Goal: Task Accomplishment & Management: Complete application form

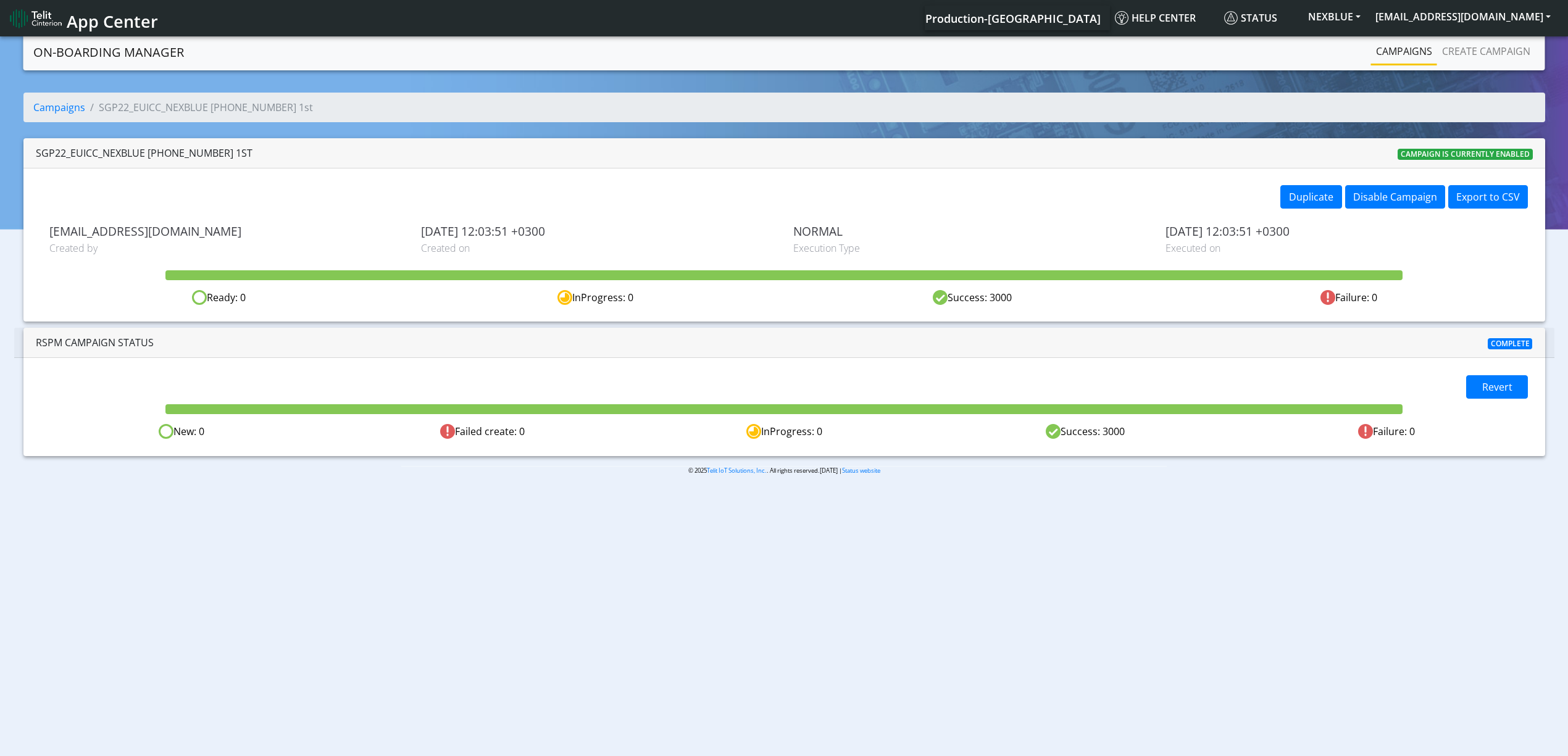
click at [1408, 42] on link "Campaigns" at bounding box center [1404, 51] width 66 height 25
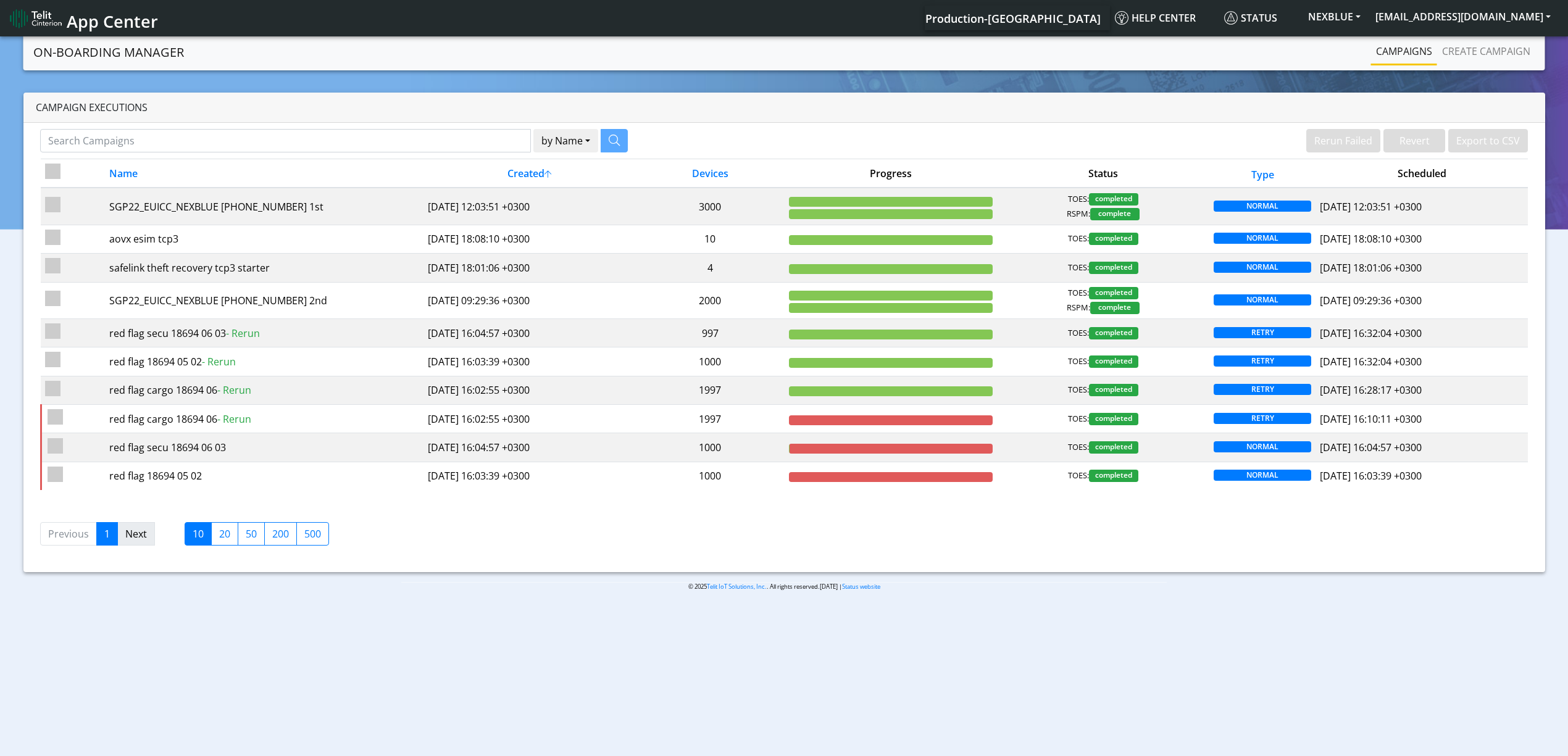
click at [124, 537] on link "Next" at bounding box center [136, 534] width 38 height 23
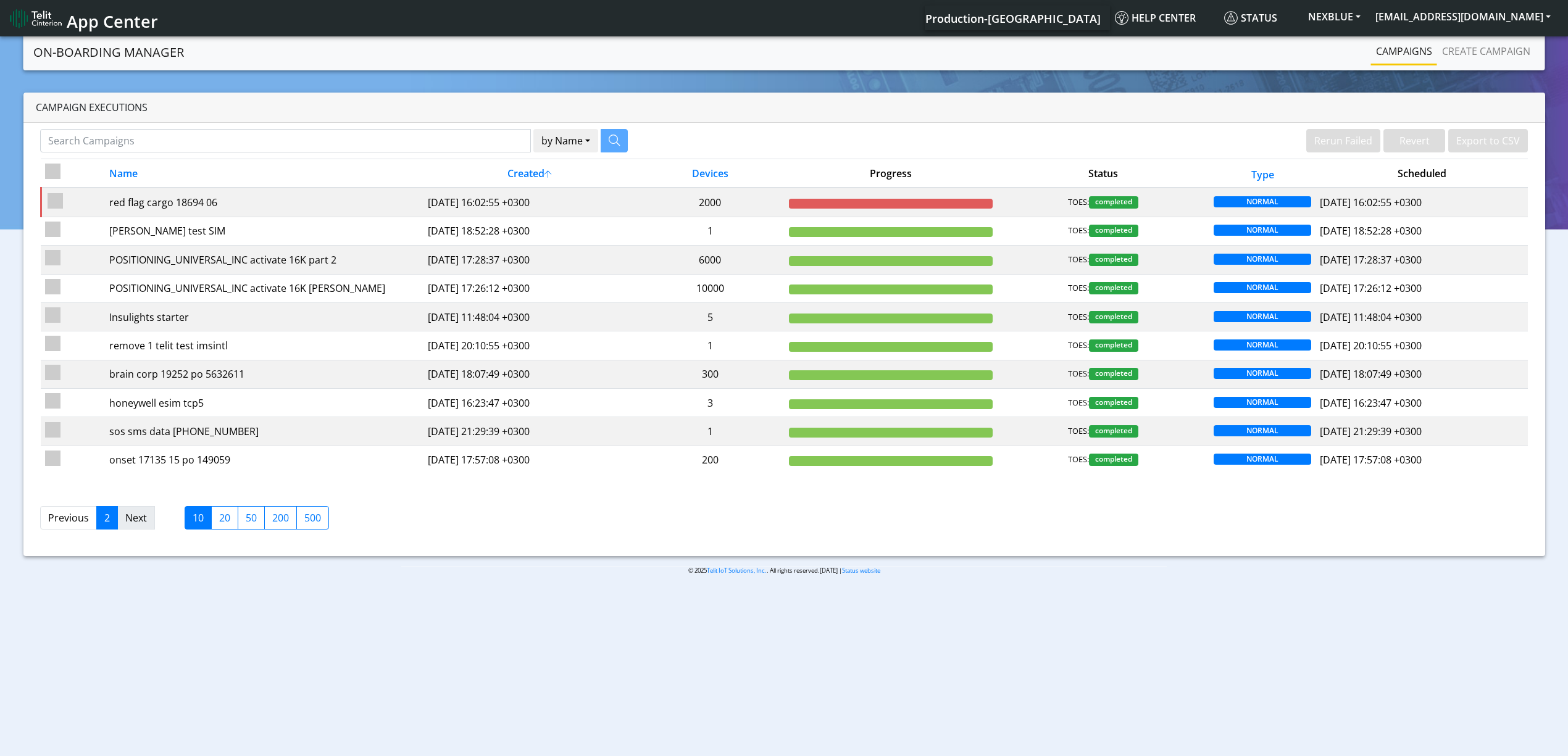
click at [146, 521] on link "Next" at bounding box center [136, 518] width 38 height 23
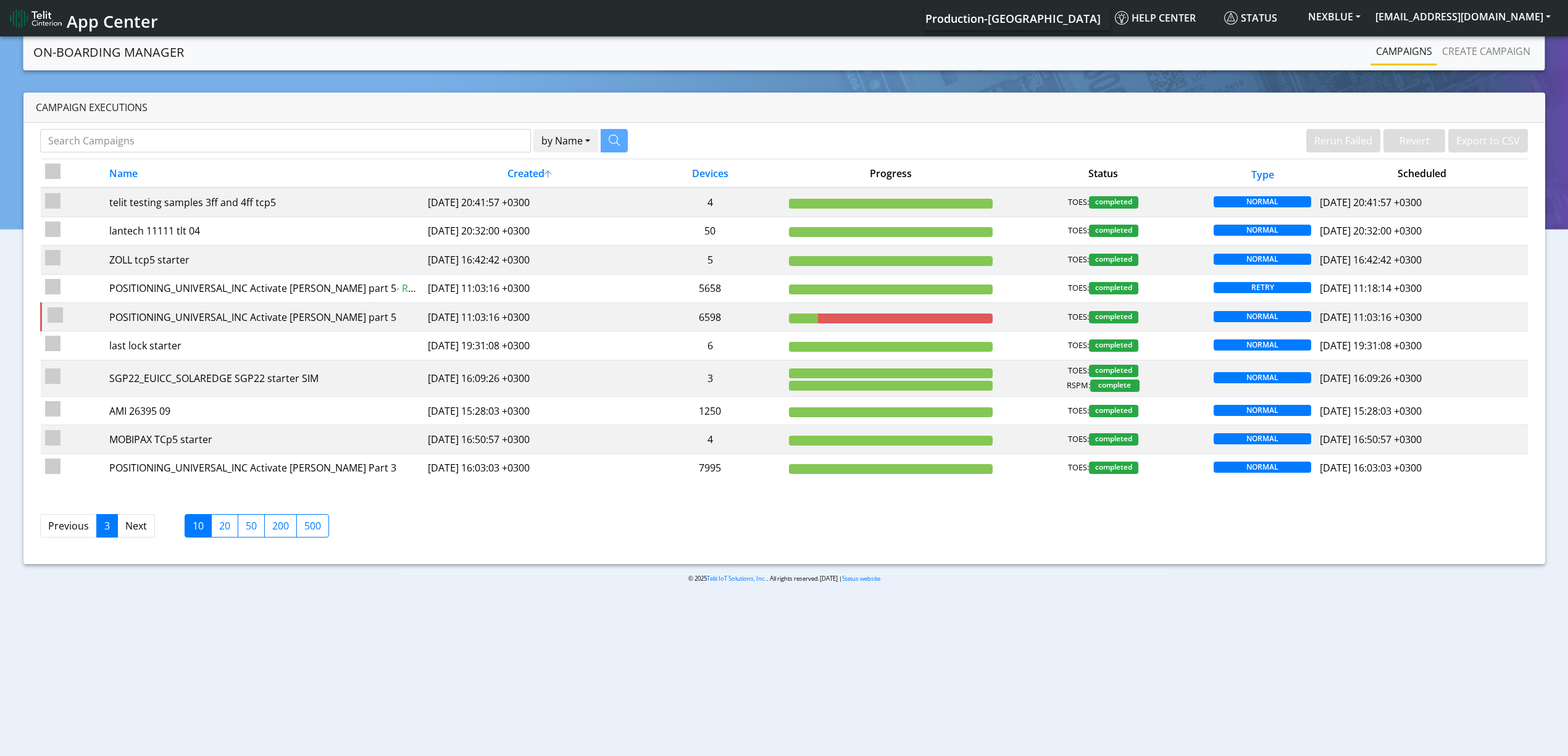
click at [138, 127] on div "by Name Name Device Rerun Failed Revert Export to CSV Name Created Devices Prog…" at bounding box center [784, 344] width 1521 height 442
click at [151, 138] on input "Search Campaigns" at bounding box center [285, 140] width 491 height 23
click at [588, 143] on button "button" at bounding box center [599, 140] width 27 height 23
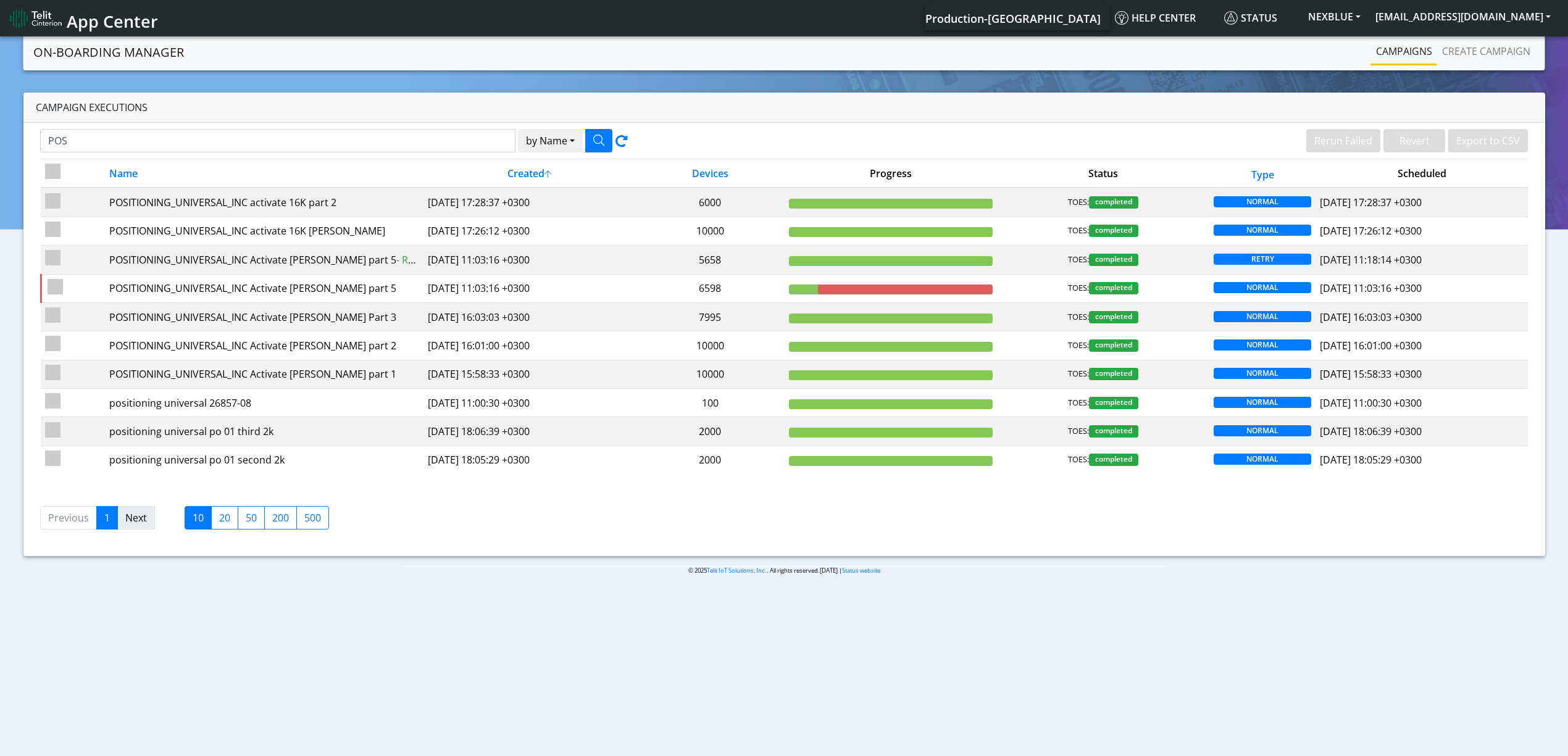
click at [151, 522] on link "Next" at bounding box center [136, 518] width 38 height 23
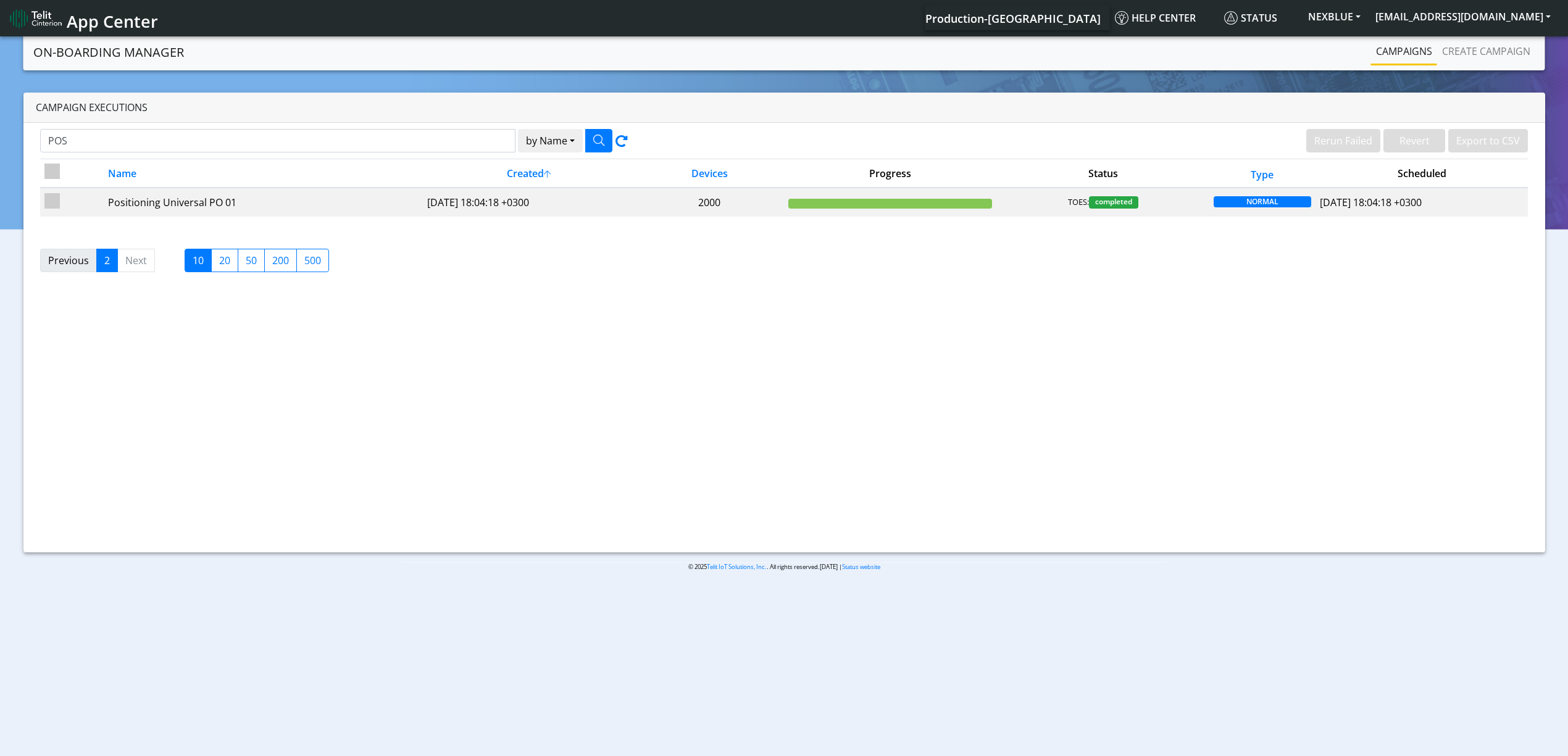
click at [80, 268] on link "Previous" at bounding box center [68, 260] width 57 height 23
click at [80, 268] on li "Previous" at bounding box center [68, 260] width 57 height 23
click at [132, 139] on input "POS" at bounding box center [277, 140] width 475 height 23
type input "פ"
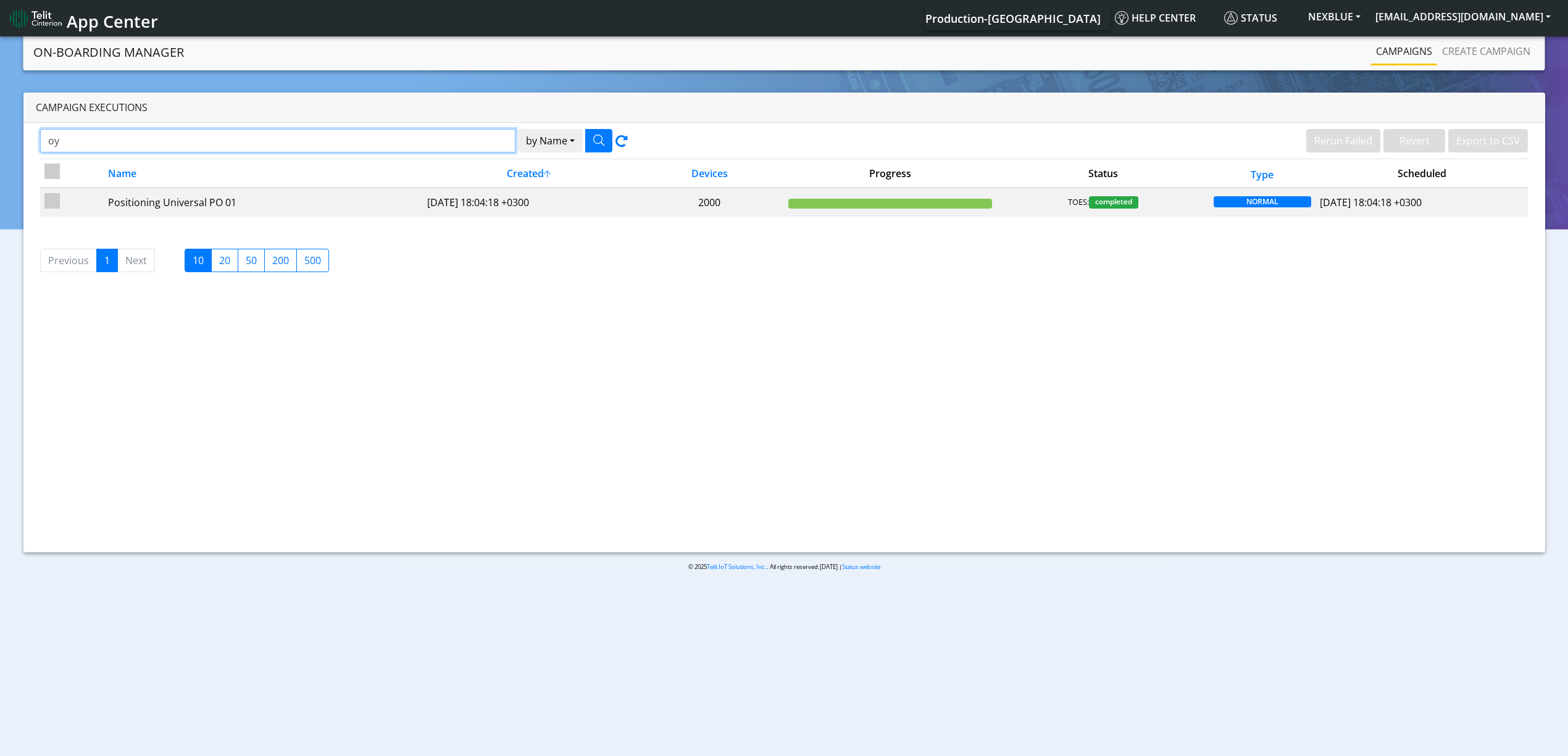
type input "o"
type input "p"
type input "PUI"
click at [606, 129] on button "button" at bounding box center [599, 140] width 27 height 23
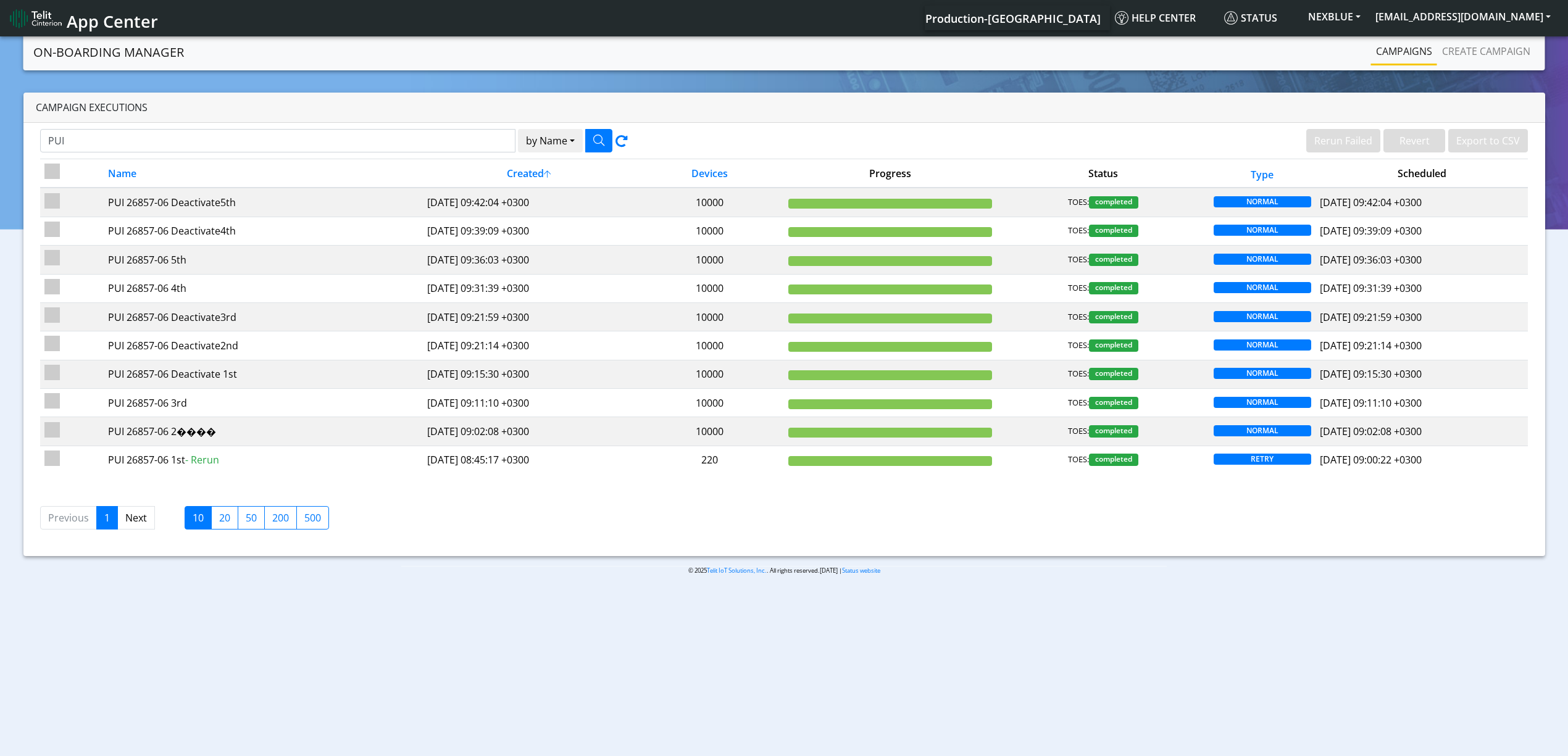
click at [225, 270] on td "PUI 26857-06 5th" at bounding box center [264, 260] width 319 height 29
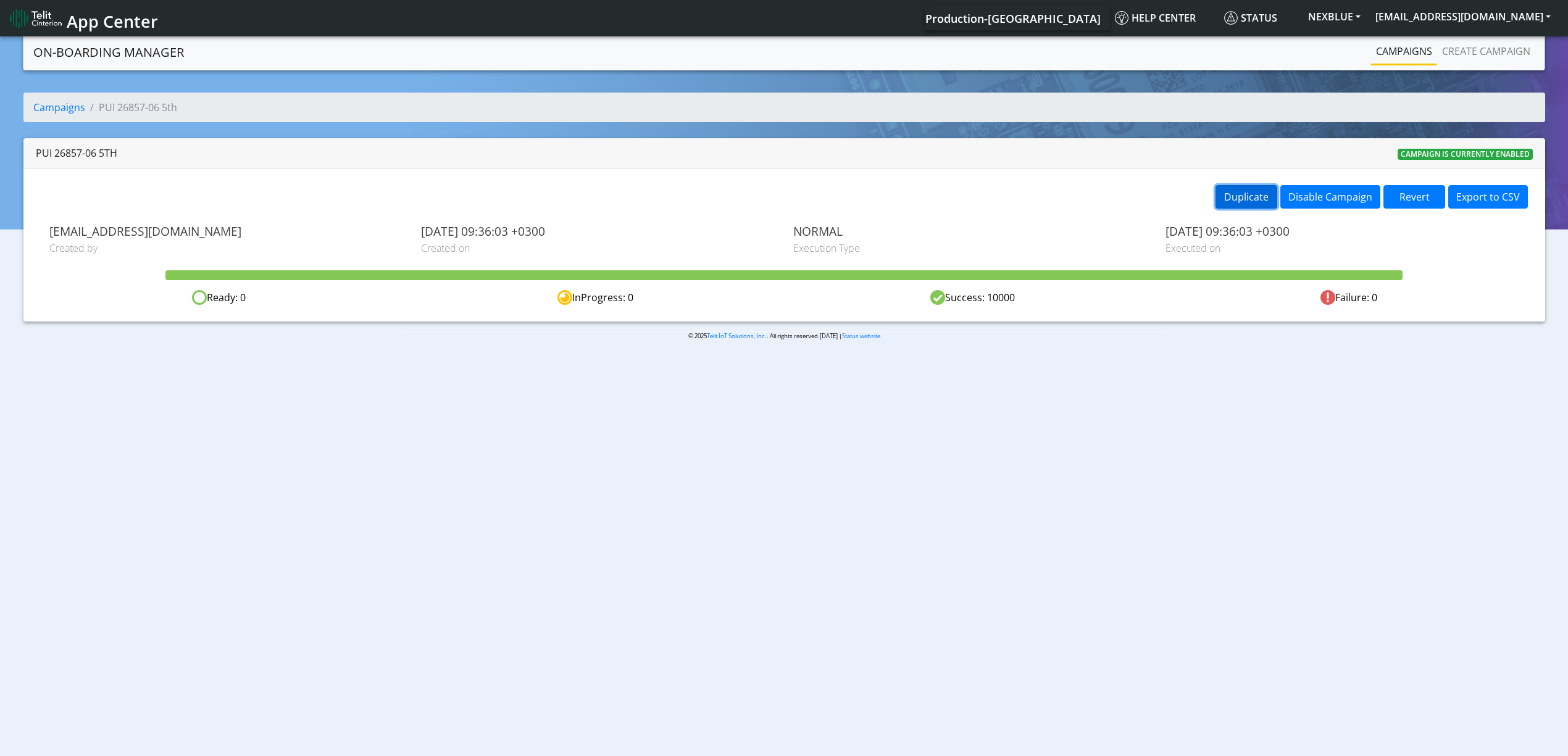
click at [1243, 209] on button "Duplicate" at bounding box center [1246, 197] width 62 height 23
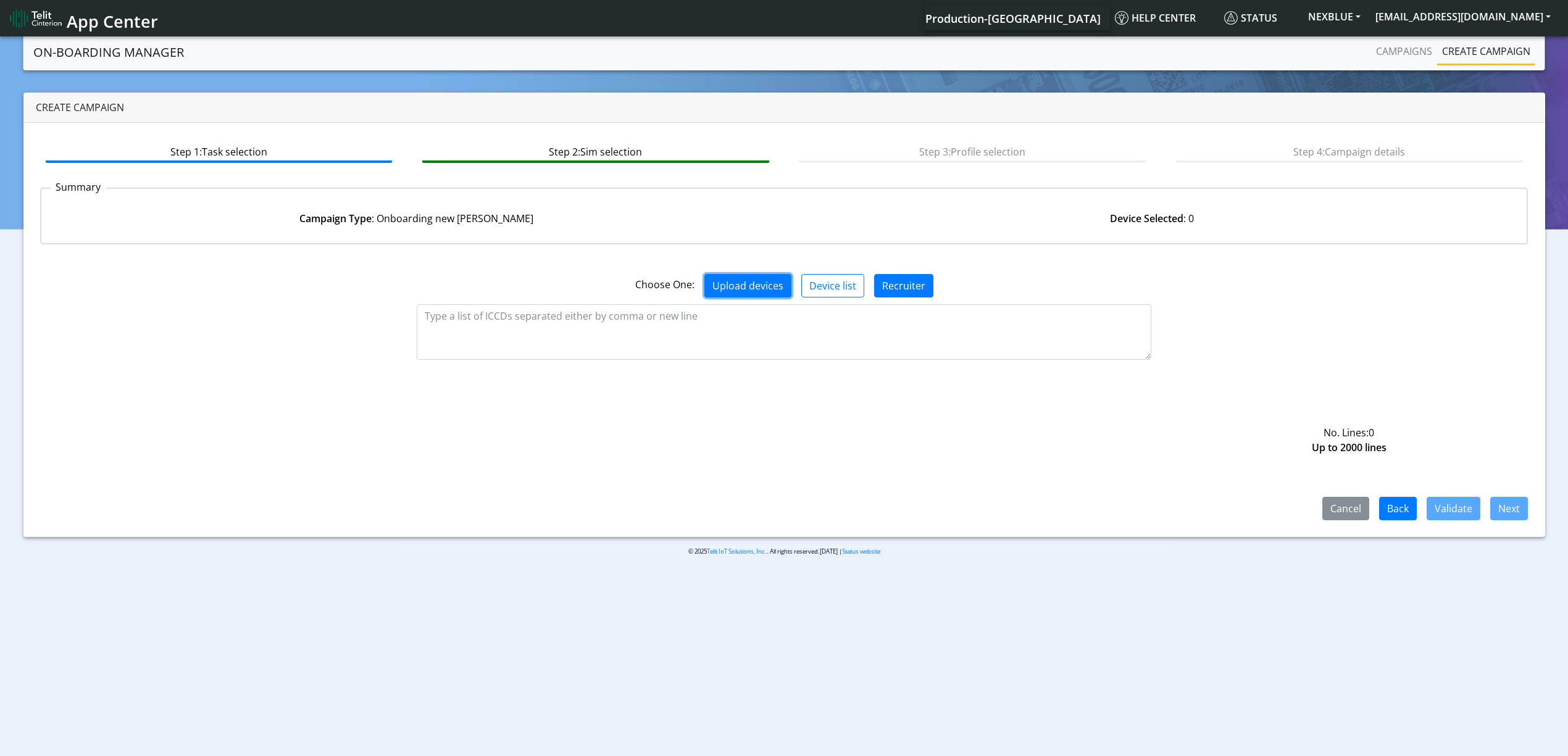
click at [749, 275] on button "Upload devices" at bounding box center [748, 286] width 87 height 23
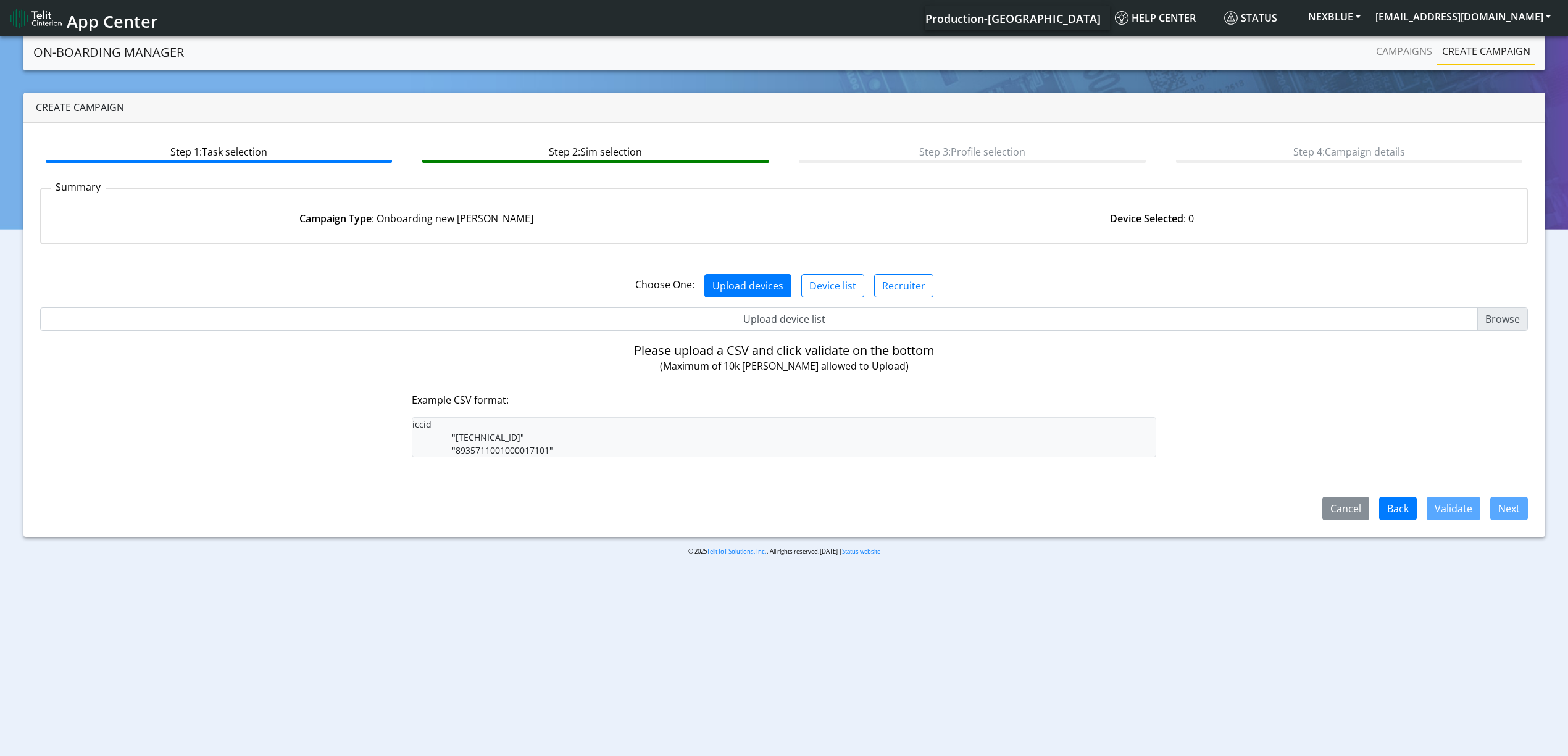
drag, startPoint x: 785, startPoint y: 332, endPoint x: 778, endPoint y: 320, distance: 13.9
click at [784, 332] on div "Choose One: Upload devices Device list Recruiter No. Lines: 0 Up to 2000 lines …" at bounding box center [784, 387] width 1488 height 266
click at [778, 319] on input "Upload device list" at bounding box center [784, 319] width 1488 height 23
type input "C:\fakepath\beitza.csv"
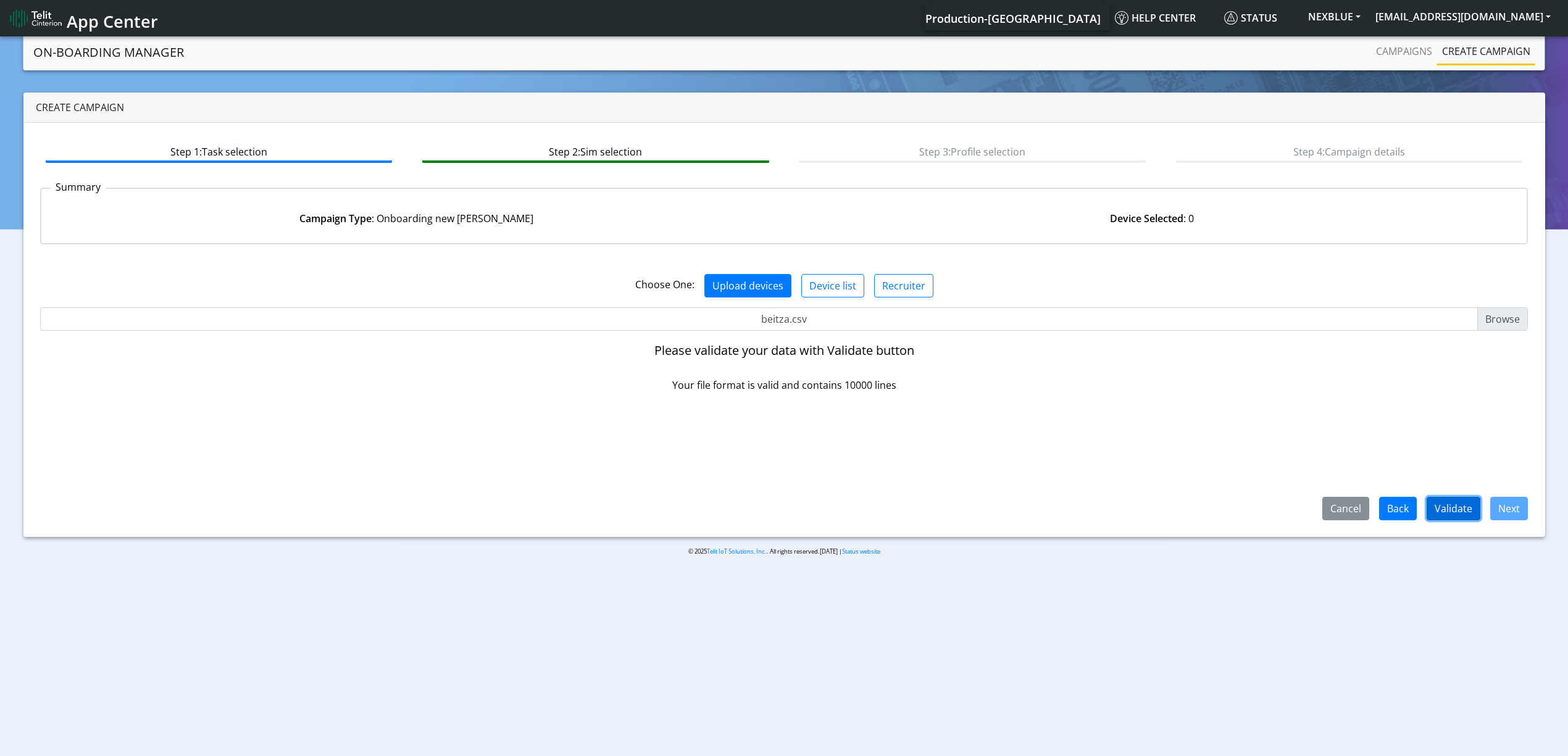
click at [1432, 514] on button "Validate" at bounding box center [1453, 508] width 53 height 23
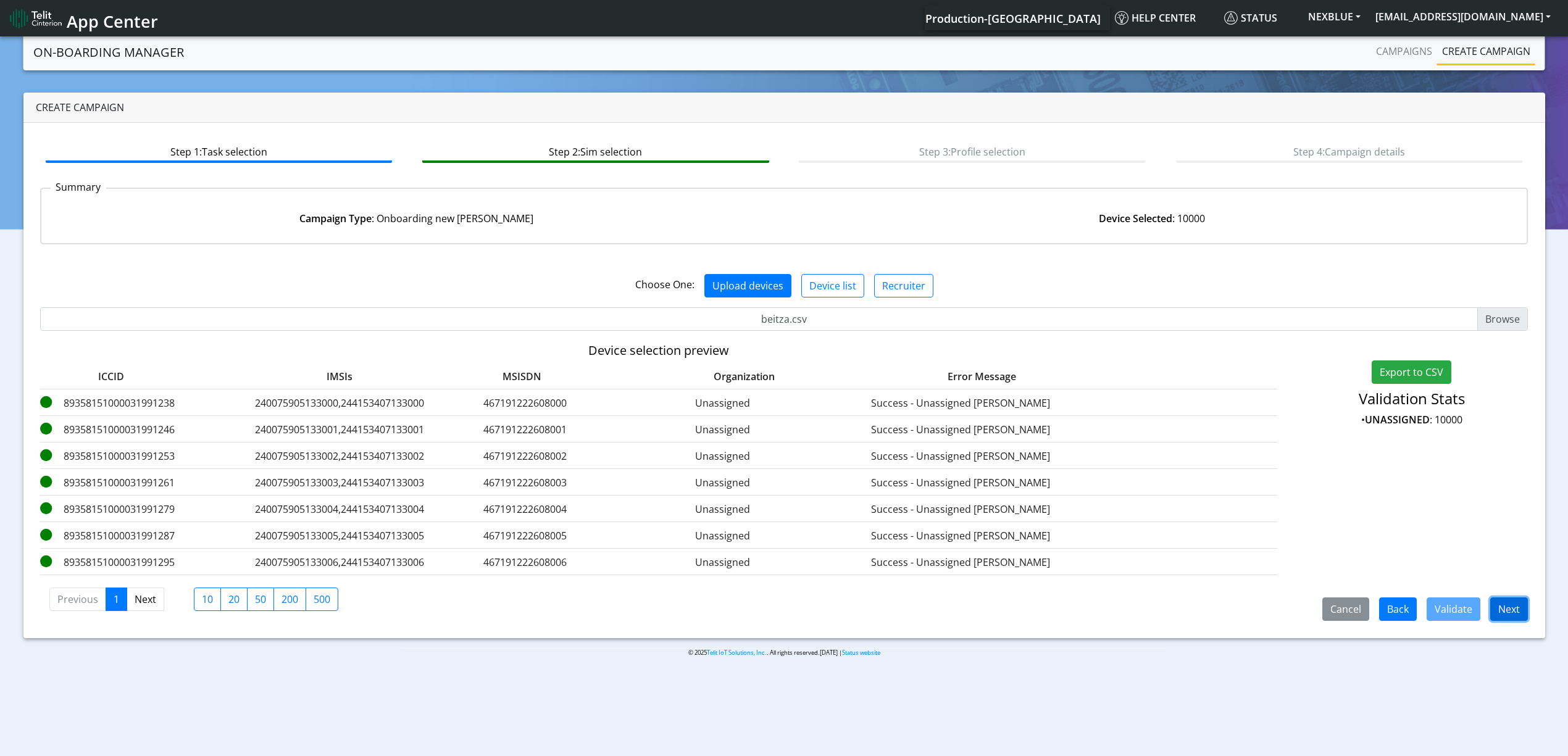
click at [1512, 611] on button "Next" at bounding box center [1508, 609] width 38 height 23
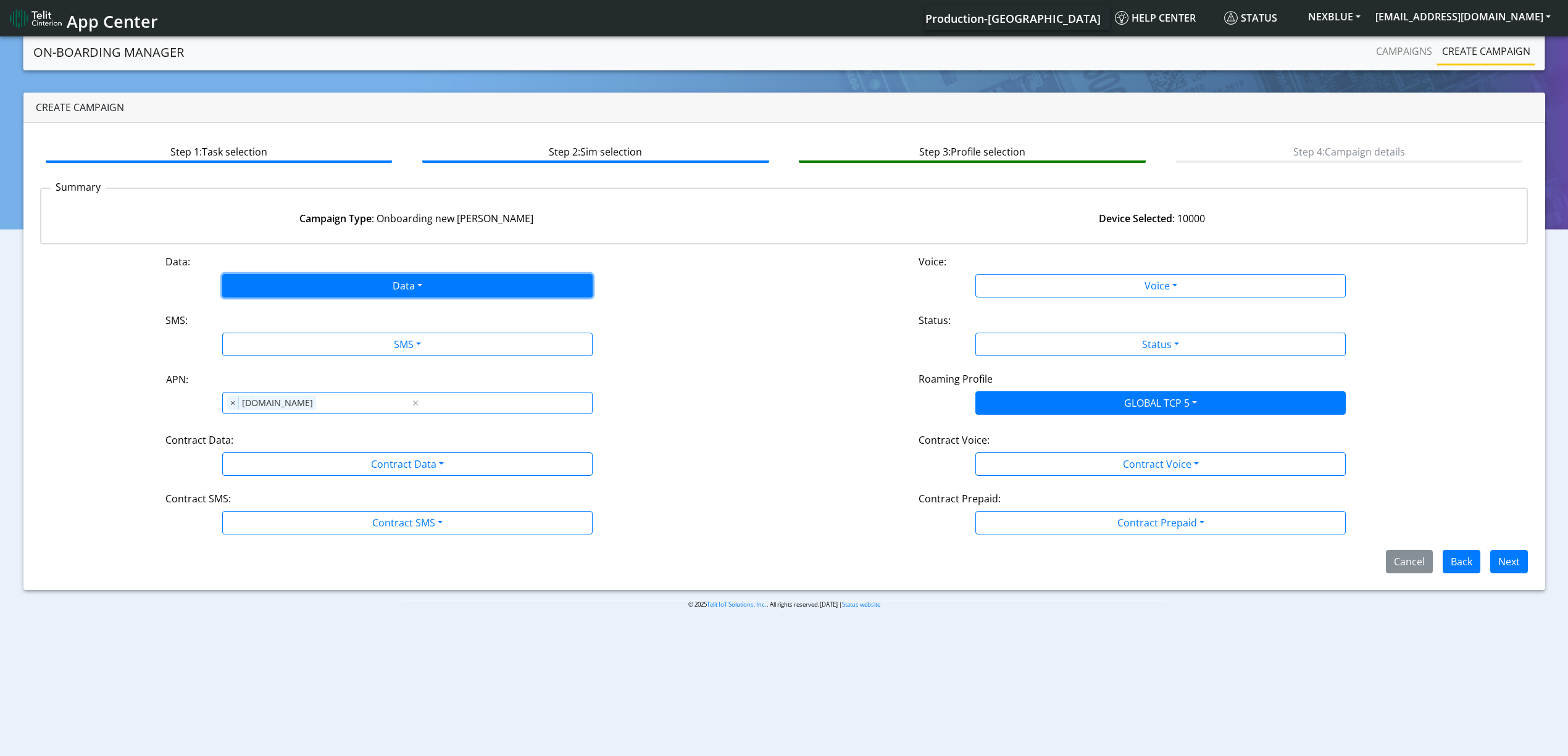
click at [313, 274] on button "Data" at bounding box center [407, 286] width 370 height 23
click at [301, 339] on button "Enabled" at bounding box center [408, 335] width 369 height 20
click at [305, 340] on button "SMS" at bounding box center [407, 344] width 370 height 23
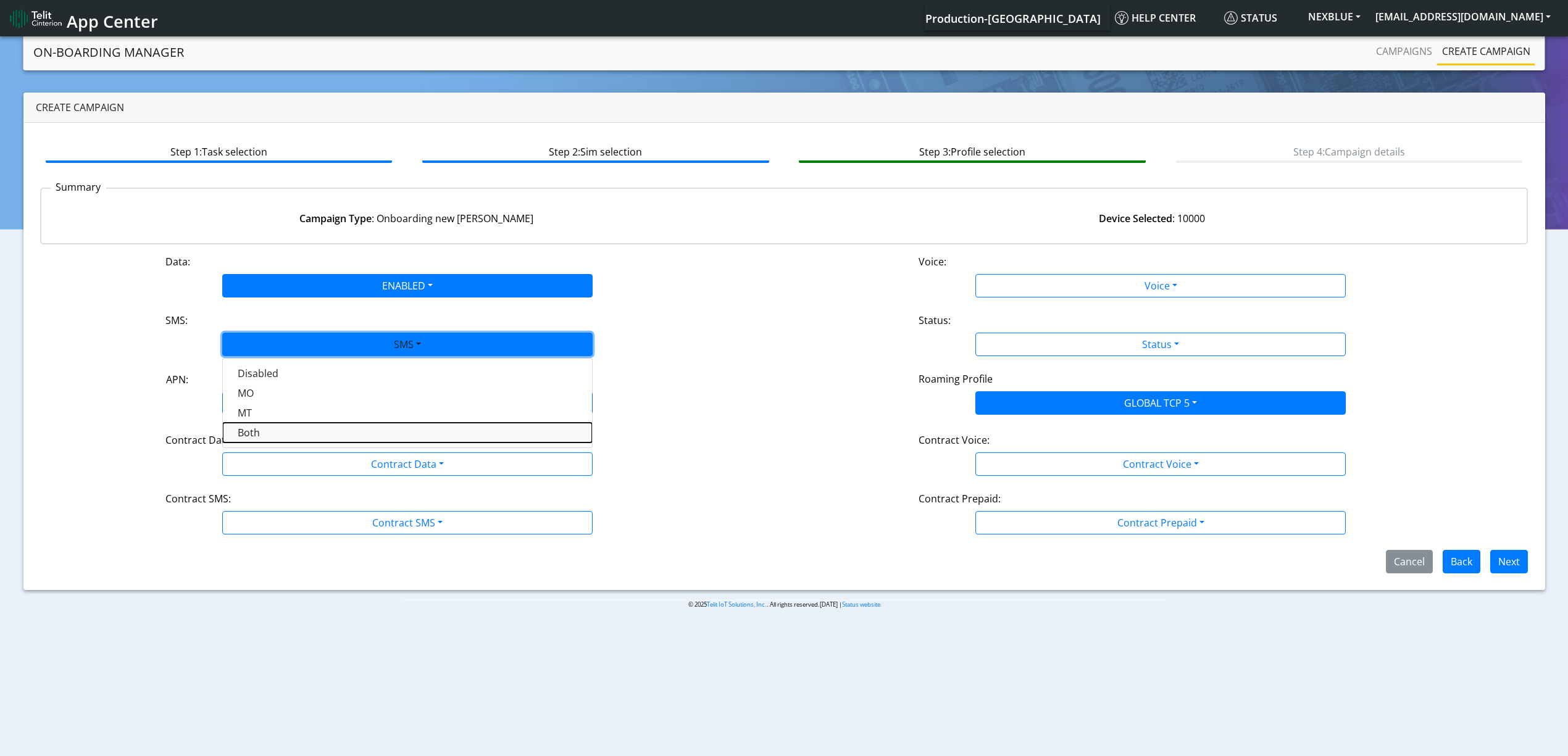
click at [283, 425] on button "Both" at bounding box center [408, 433] width 369 height 20
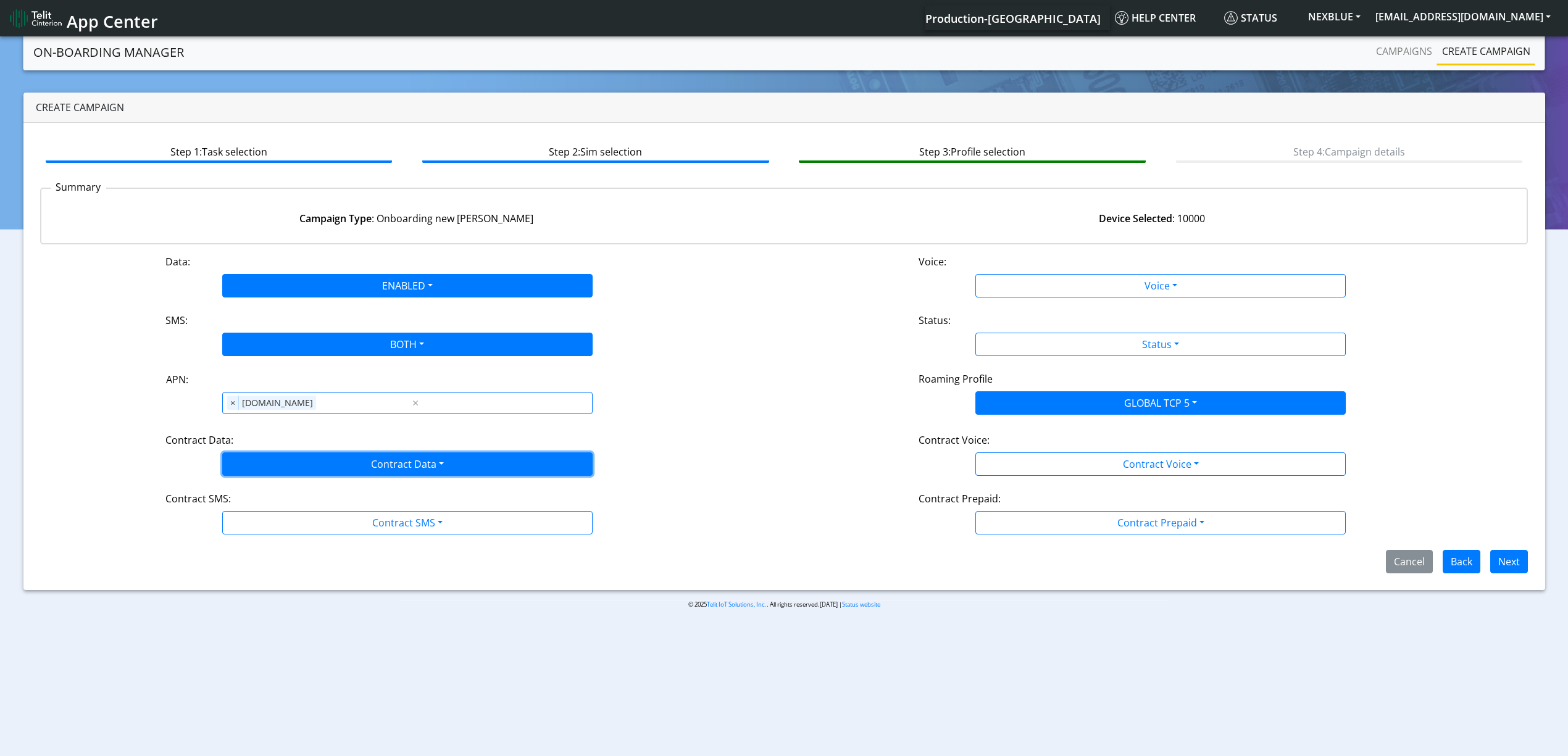
click at [292, 458] on button "Contract Data" at bounding box center [407, 464] width 370 height 23
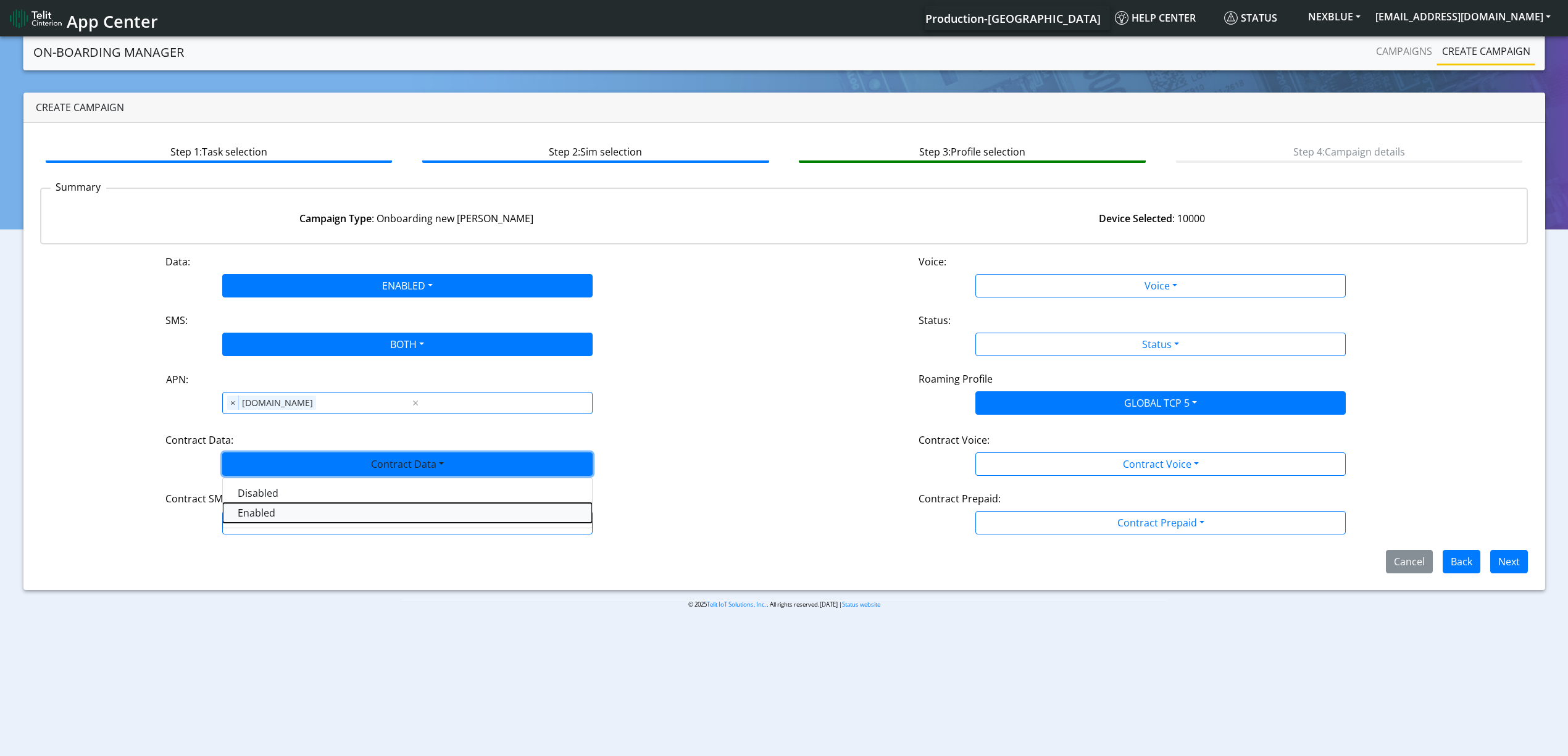
click at [268, 517] on Dataenabled-dropdown "Enabled" at bounding box center [408, 513] width 369 height 20
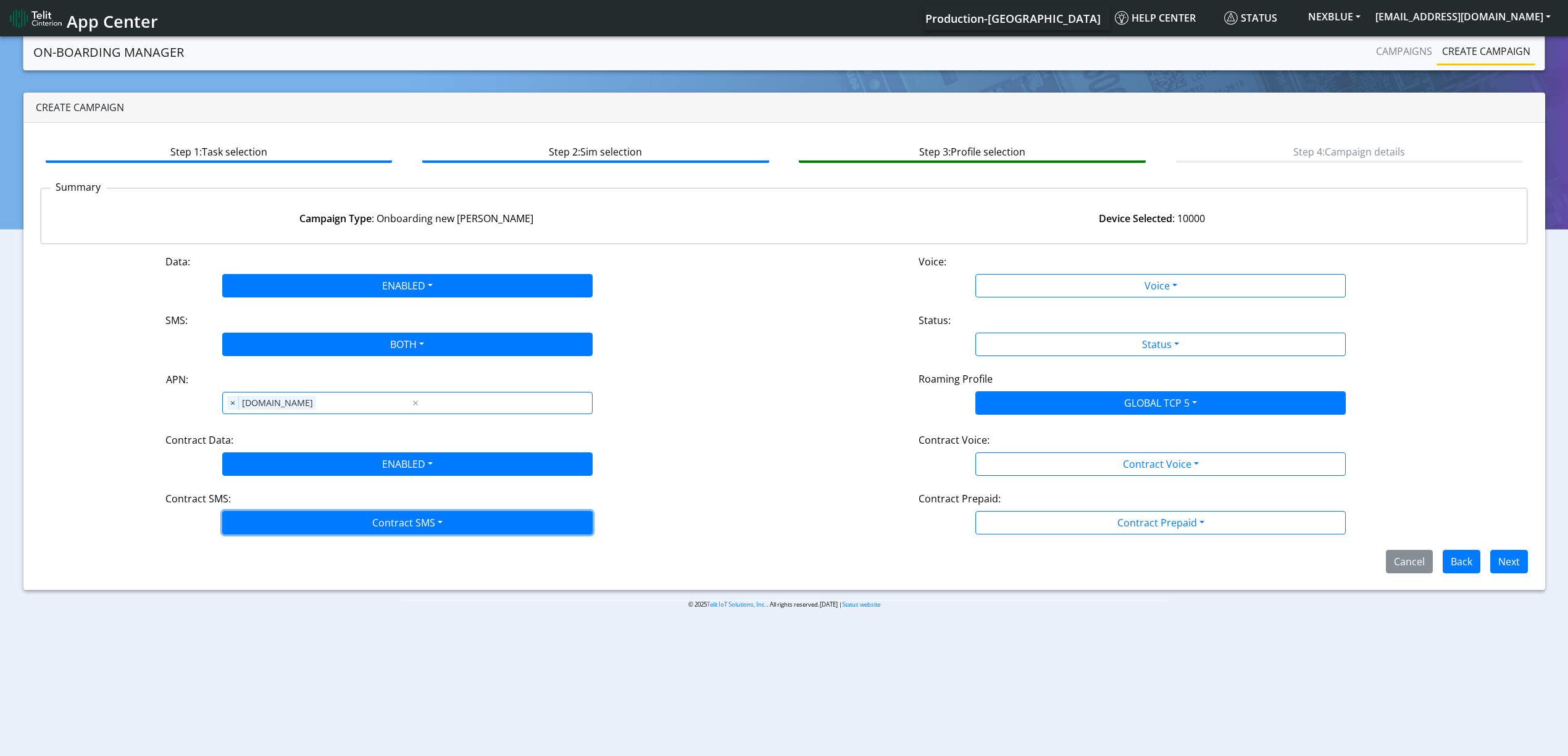
click at [277, 524] on button "Contract SMS" at bounding box center [407, 522] width 370 height 23
click at [257, 611] on SMSboth-dropdown "Both" at bounding box center [408, 611] width 369 height 20
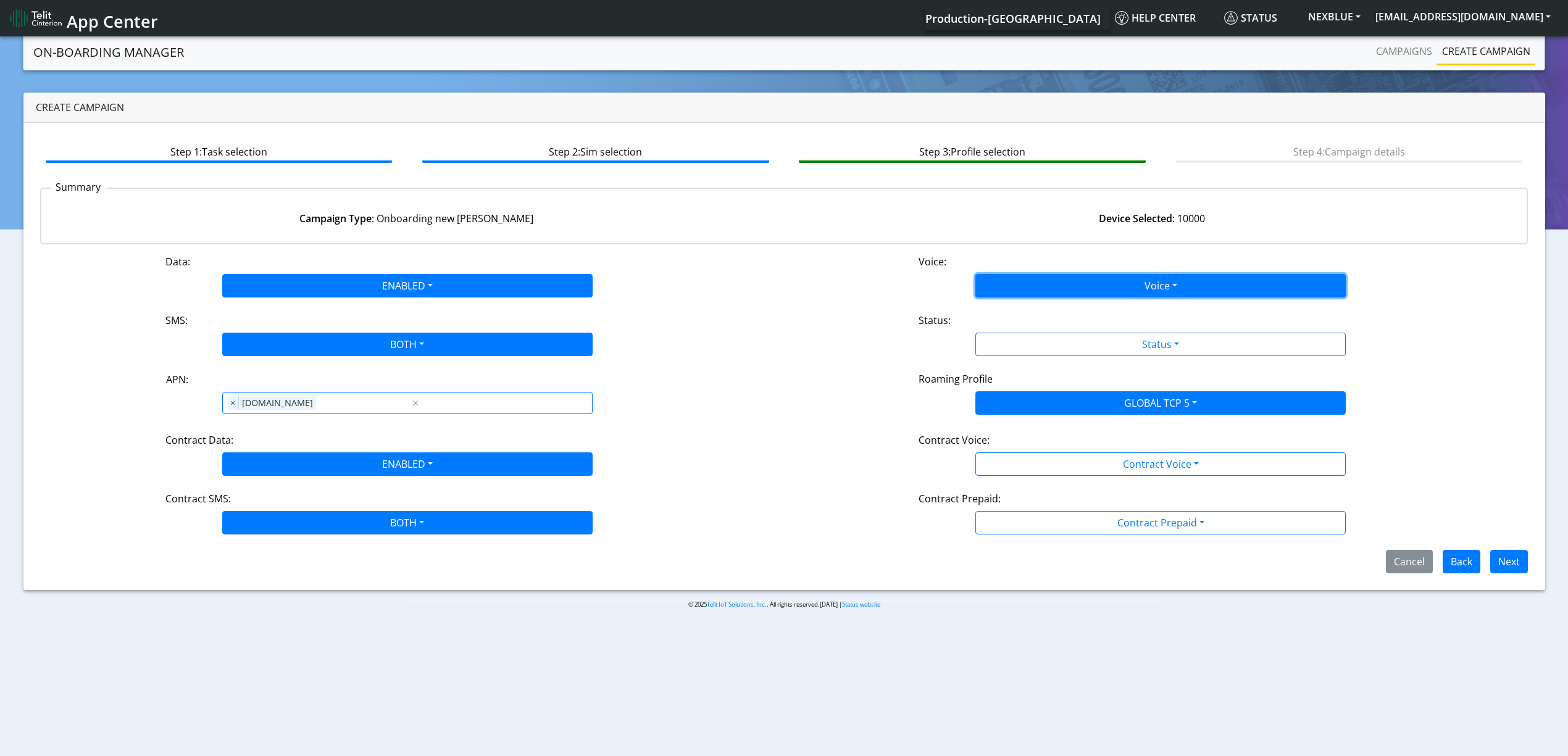
click at [1008, 289] on button "Voice" at bounding box center [1160, 286] width 370 height 23
click at [1006, 307] on button "Disabled" at bounding box center [1160, 315] width 369 height 20
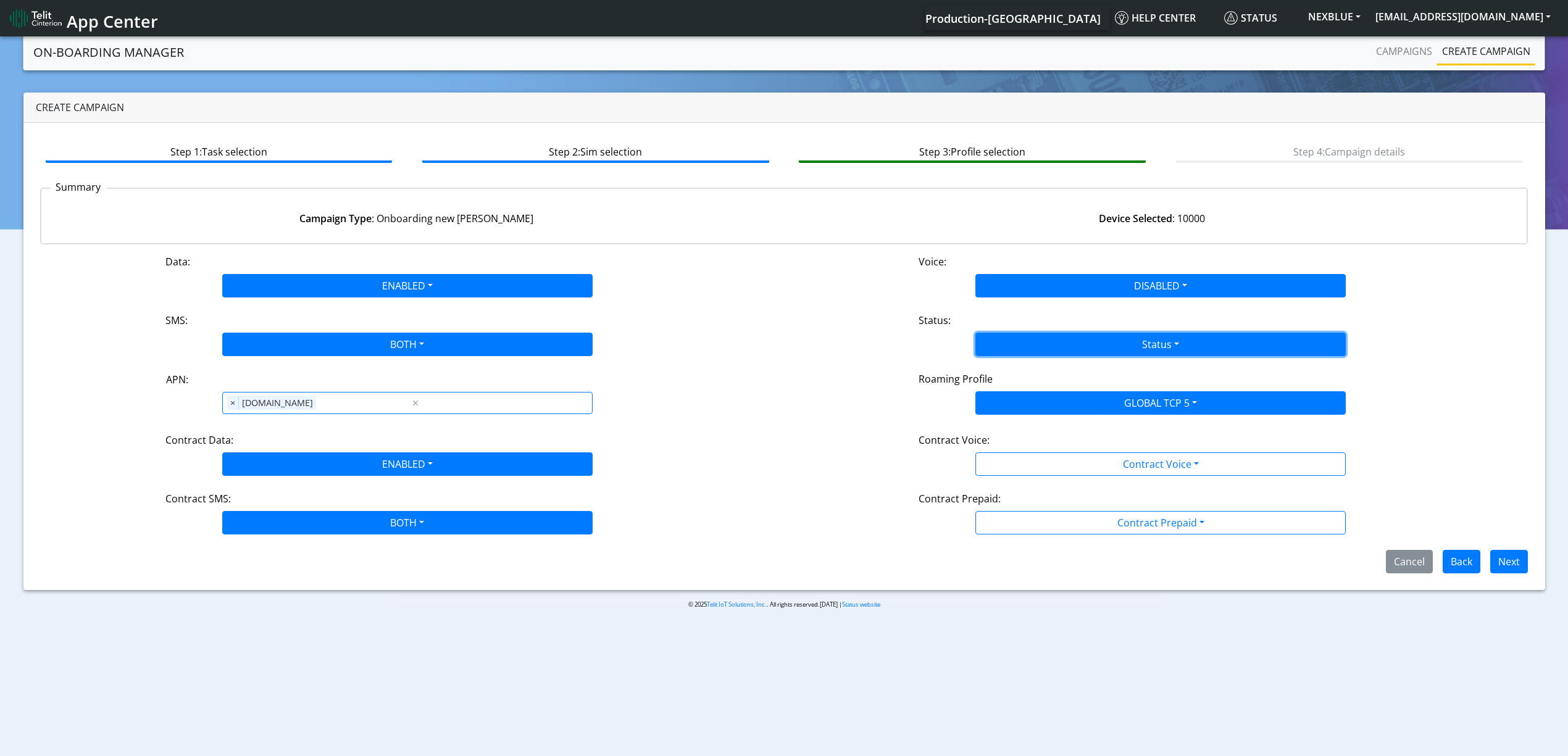
click at [1007, 342] on button "Status" at bounding box center [1160, 344] width 370 height 23
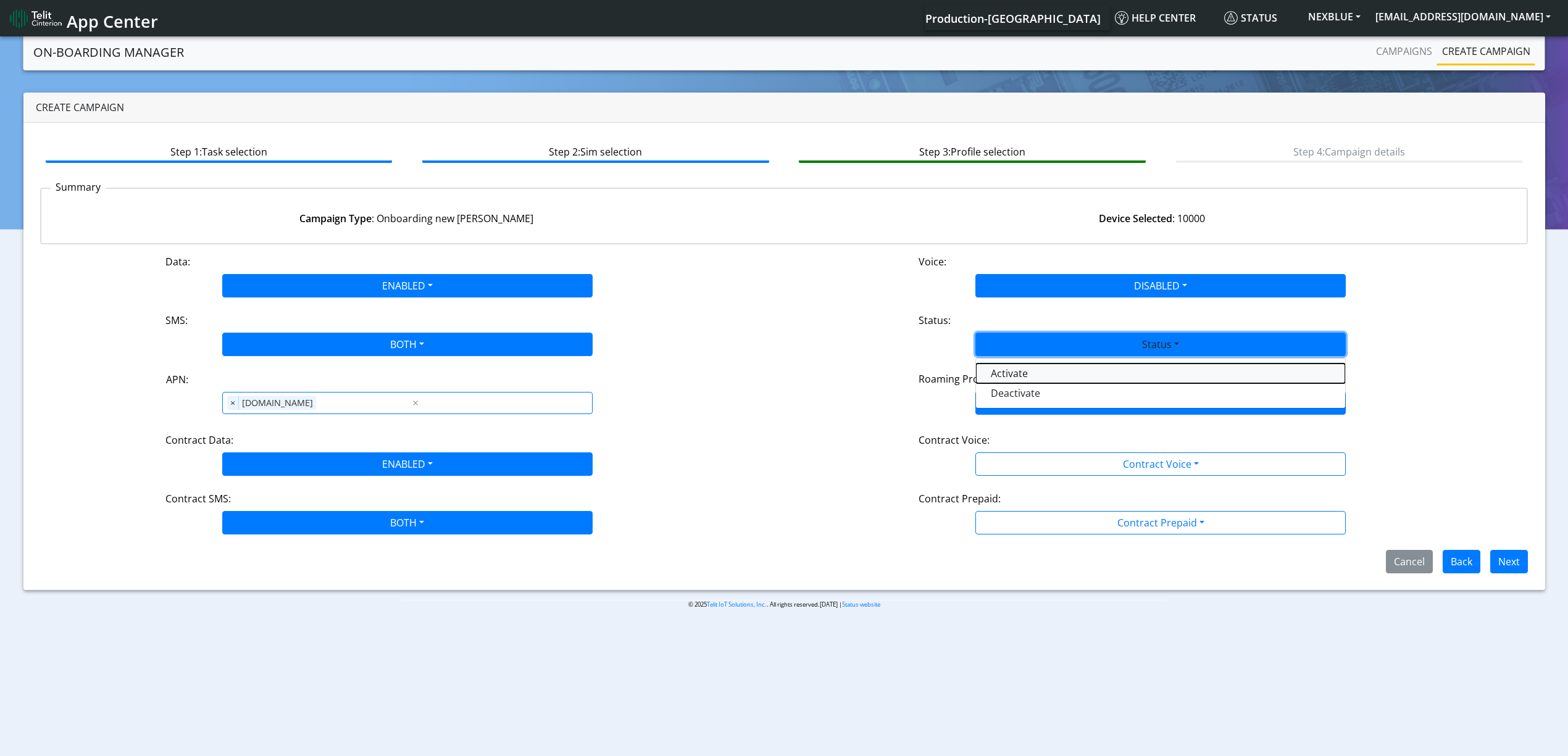
click at [998, 373] on button "Activate" at bounding box center [1160, 373] width 369 height 20
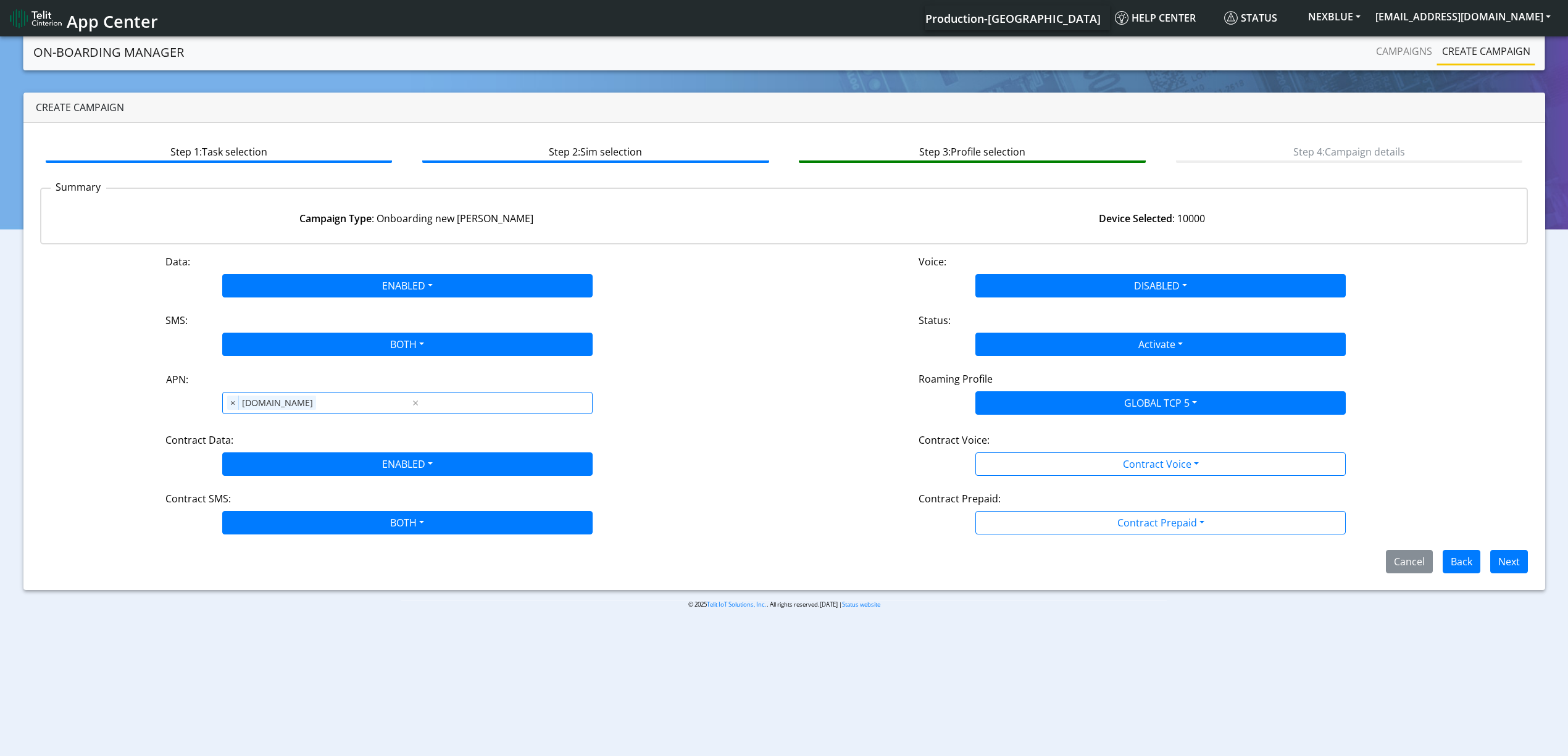
click at [1029, 435] on div "Contract Voice:" at bounding box center [1160, 442] width 503 height 20
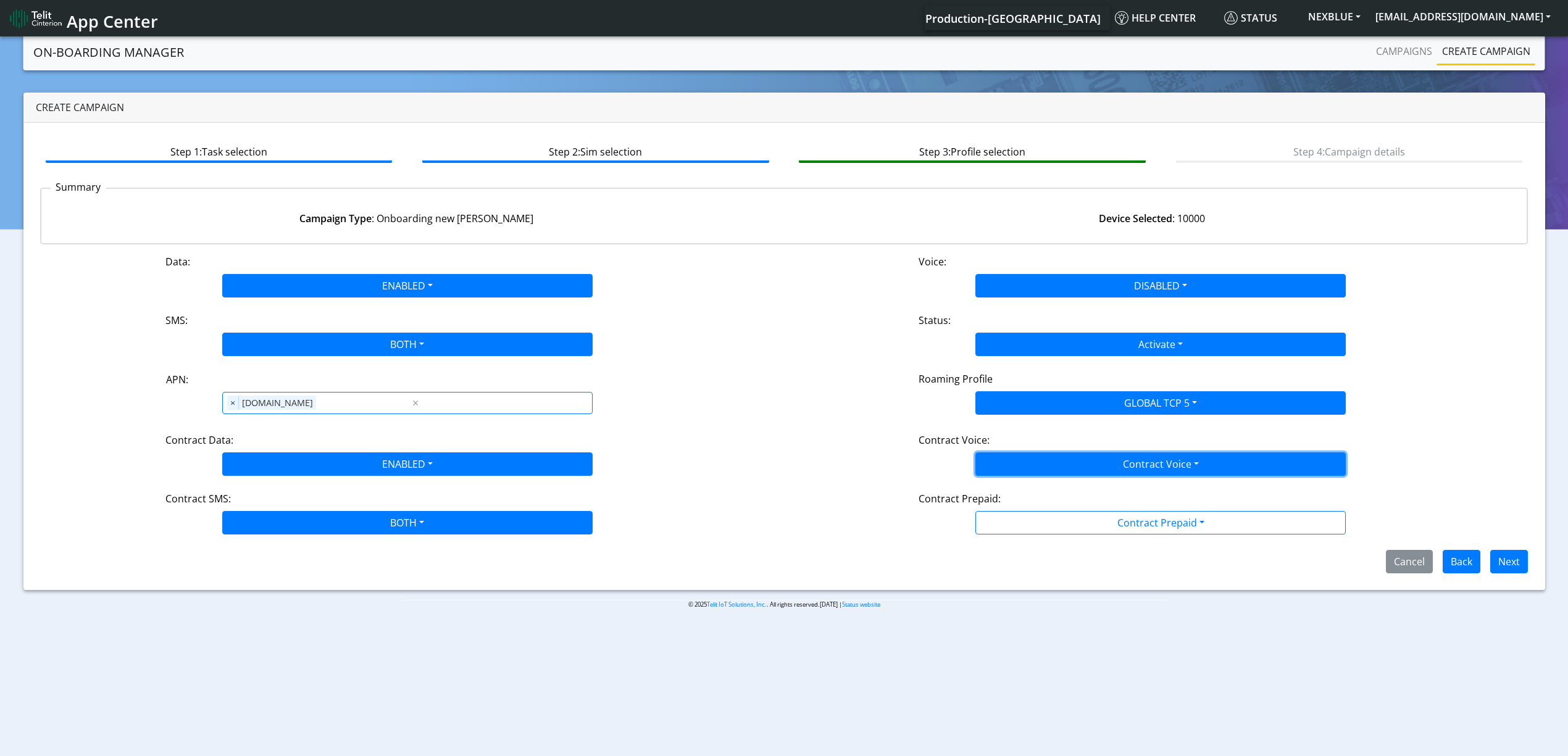
click at [1032, 473] on button "Contract Voice" at bounding box center [1160, 464] width 370 height 23
click at [1023, 495] on Voicedisabled-dropdown "Disabled" at bounding box center [1160, 493] width 369 height 20
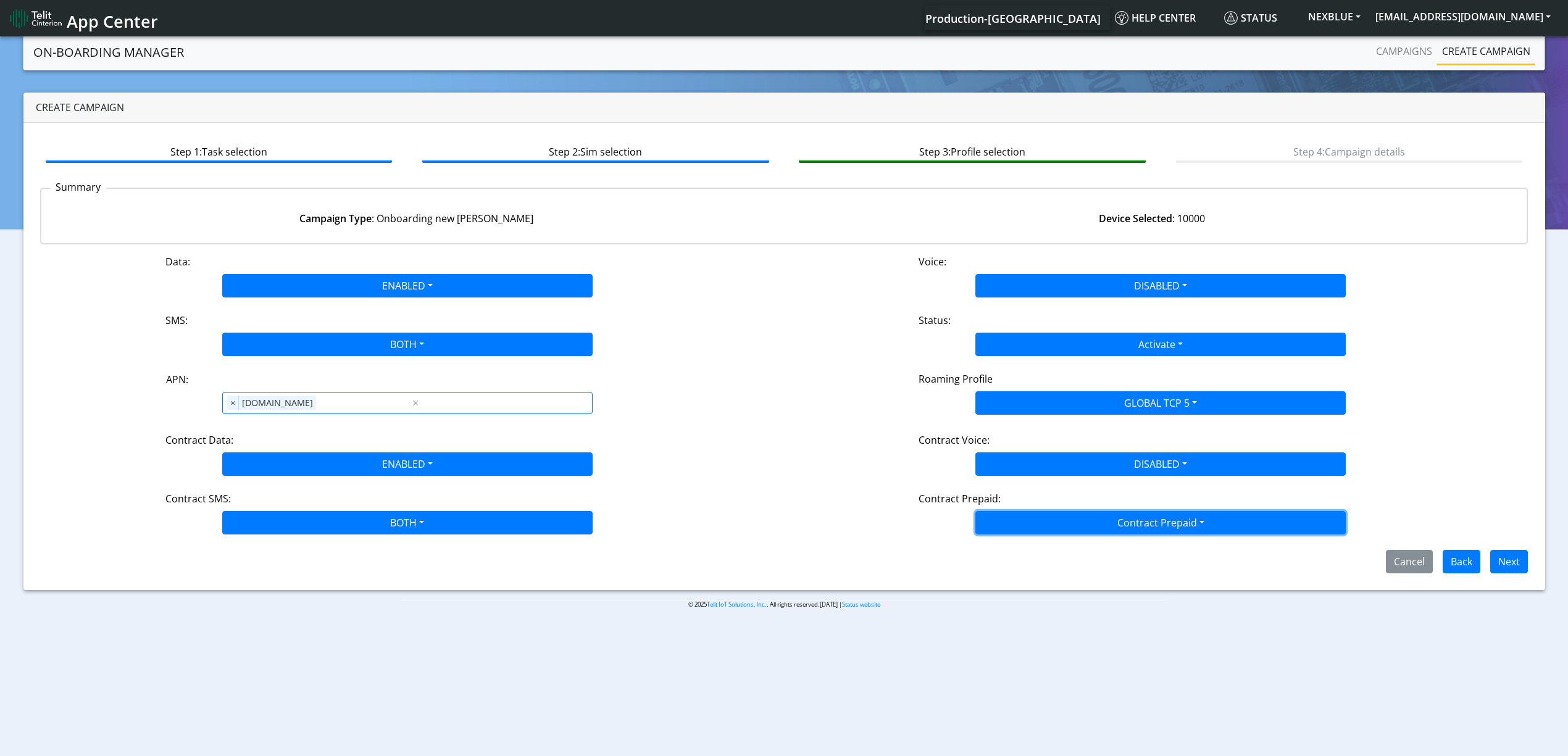
click at [1025, 525] on button "Contract Prepaid" at bounding box center [1160, 522] width 370 height 23
click at [1028, 573] on Prepaidnotprepaid-dropdown "No" at bounding box center [1160, 571] width 369 height 20
click at [1507, 575] on div "Step 1: Task selection Step 2: Sim selection Step 3: Profile selection Step 4: …" at bounding box center [784, 357] width 1521 height 467
click at [1511, 563] on button "Next" at bounding box center [1508, 562] width 38 height 23
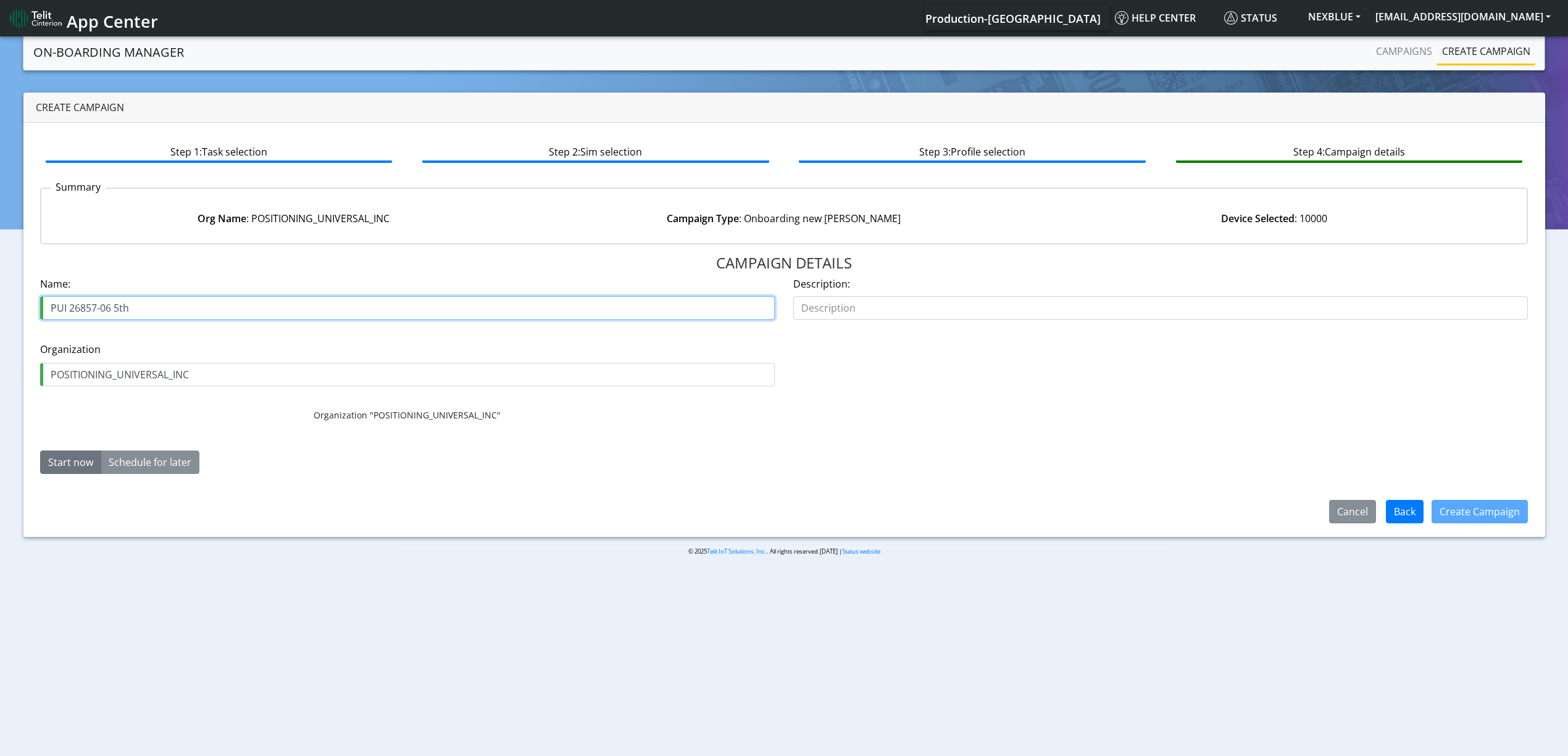
drag, startPoint x: 104, startPoint y: 309, endPoint x: 225, endPoint y: 314, distance: 121.1
click at [225, 314] on input "PUI 26857-06 5th" at bounding box center [407, 308] width 735 height 23
type input "PUI 26857-09 1st"
click at [1504, 522] on button "Create Campaign" at bounding box center [1480, 512] width 96 height 23
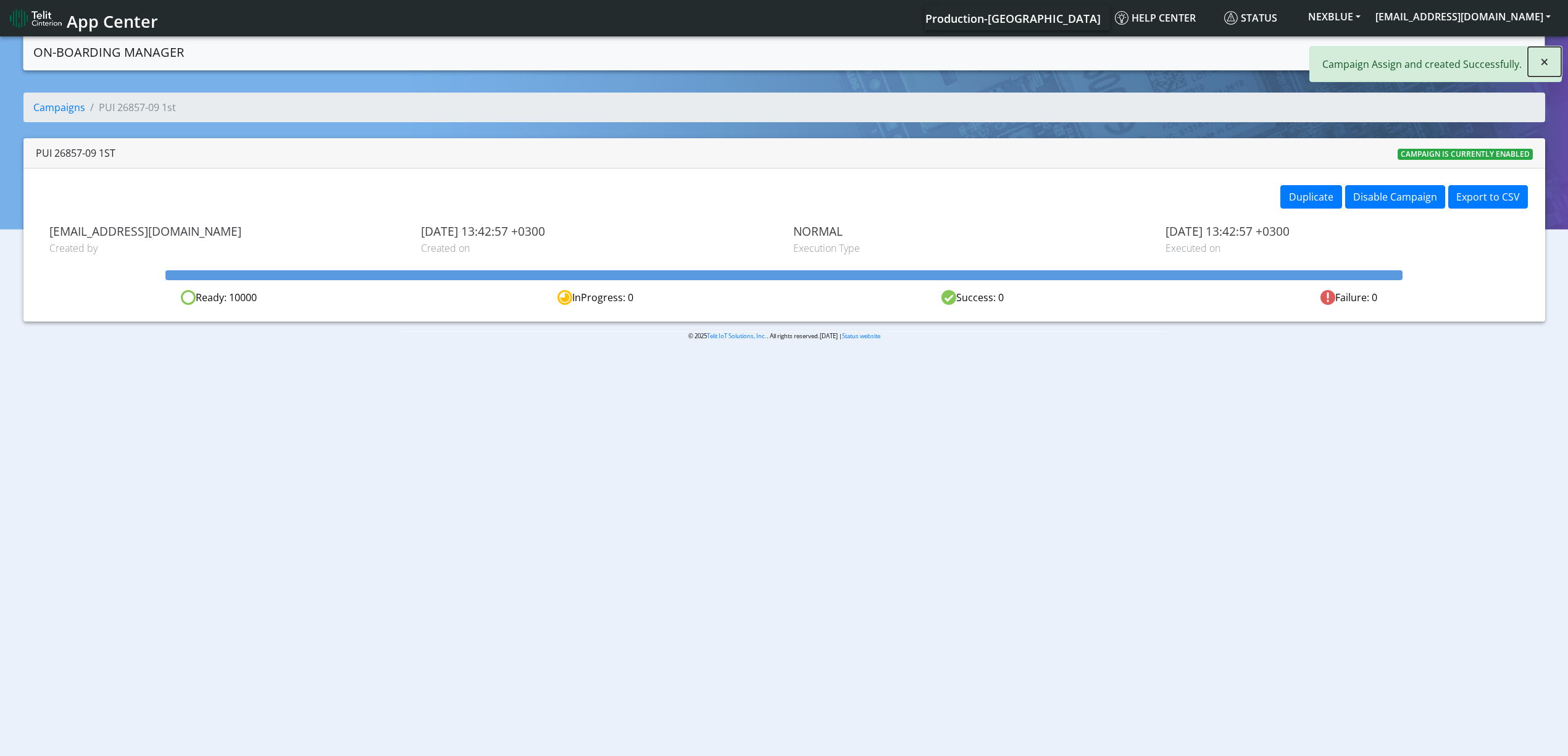
click at [1537, 64] on button "×" at bounding box center [1544, 61] width 33 height 29
click at [1368, 64] on div "Campaigns Create campaign" at bounding box center [1255, 52] width 561 height 26
click at [1398, 64] on li "Campaigns" at bounding box center [1404, 52] width 66 height 26
click at [1413, 66] on nav "On-Boarding Manager Campaigns Create campaign" at bounding box center [784, 52] width 1521 height 36
click at [1411, 57] on link "Campaigns" at bounding box center [1404, 51] width 66 height 25
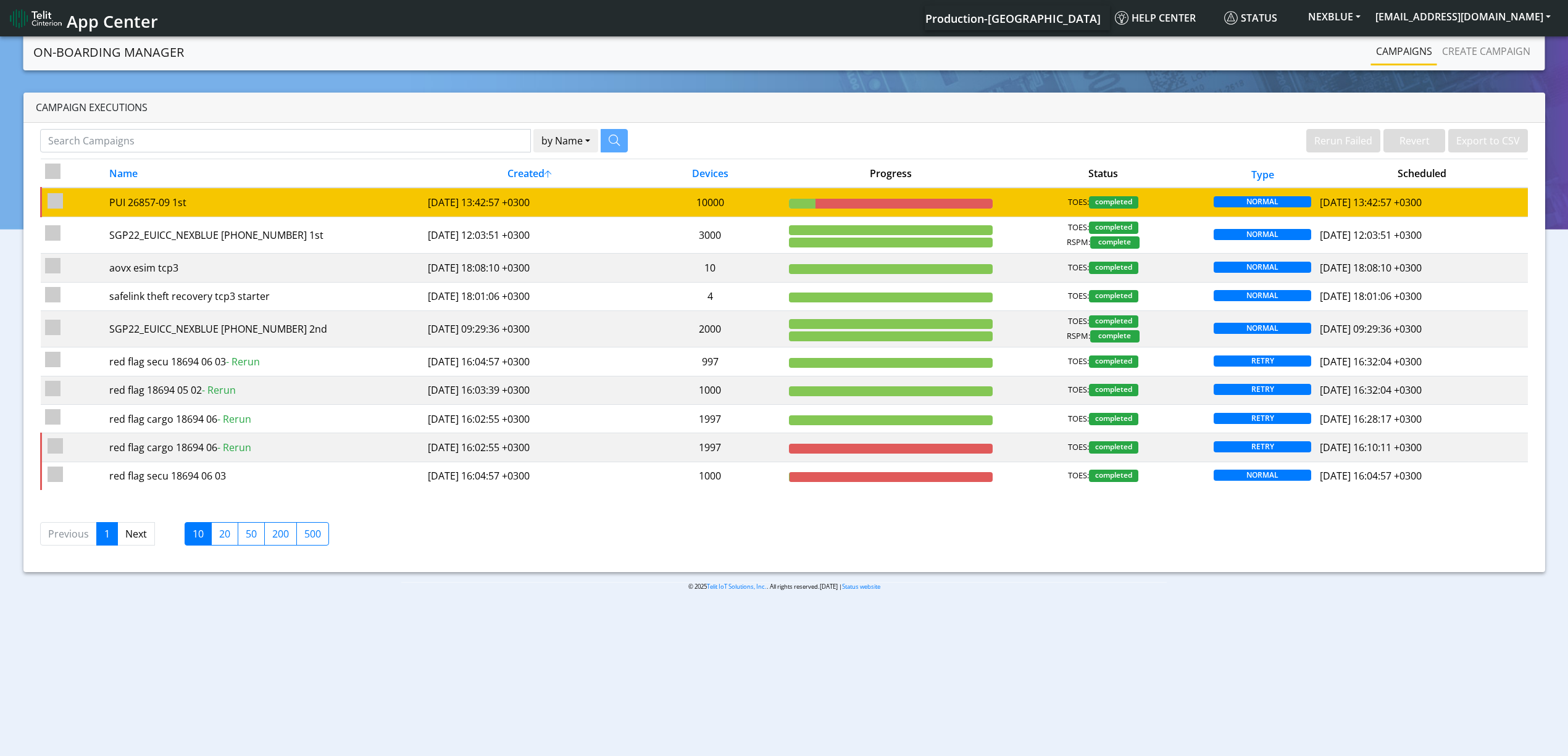
click at [607, 200] on td "[DATE] 13:42:57 +0300" at bounding box center [530, 202] width 212 height 29
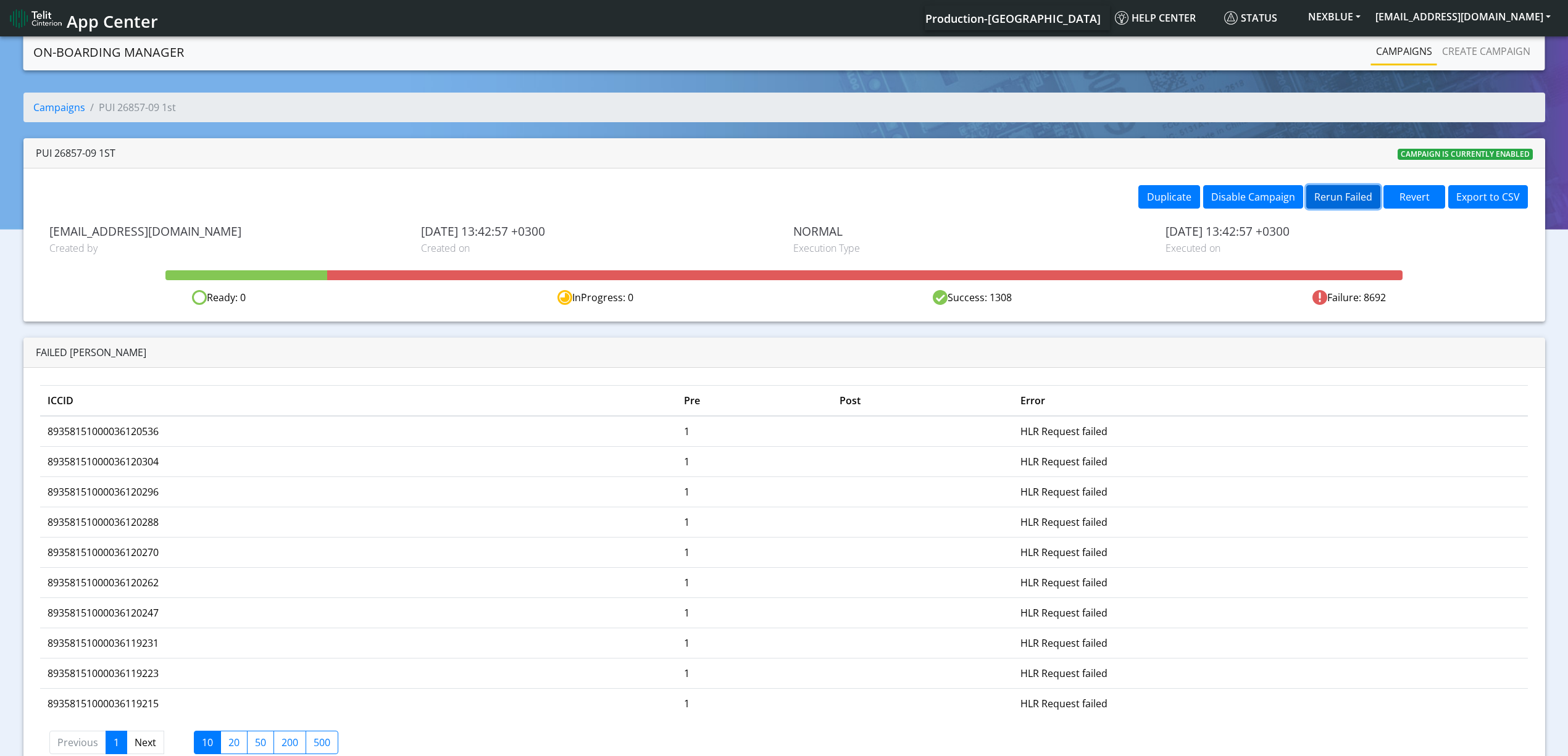
click at [1353, 191] on button "Rerun Failed" at bounding box center [1343, 197] width 74 height 23
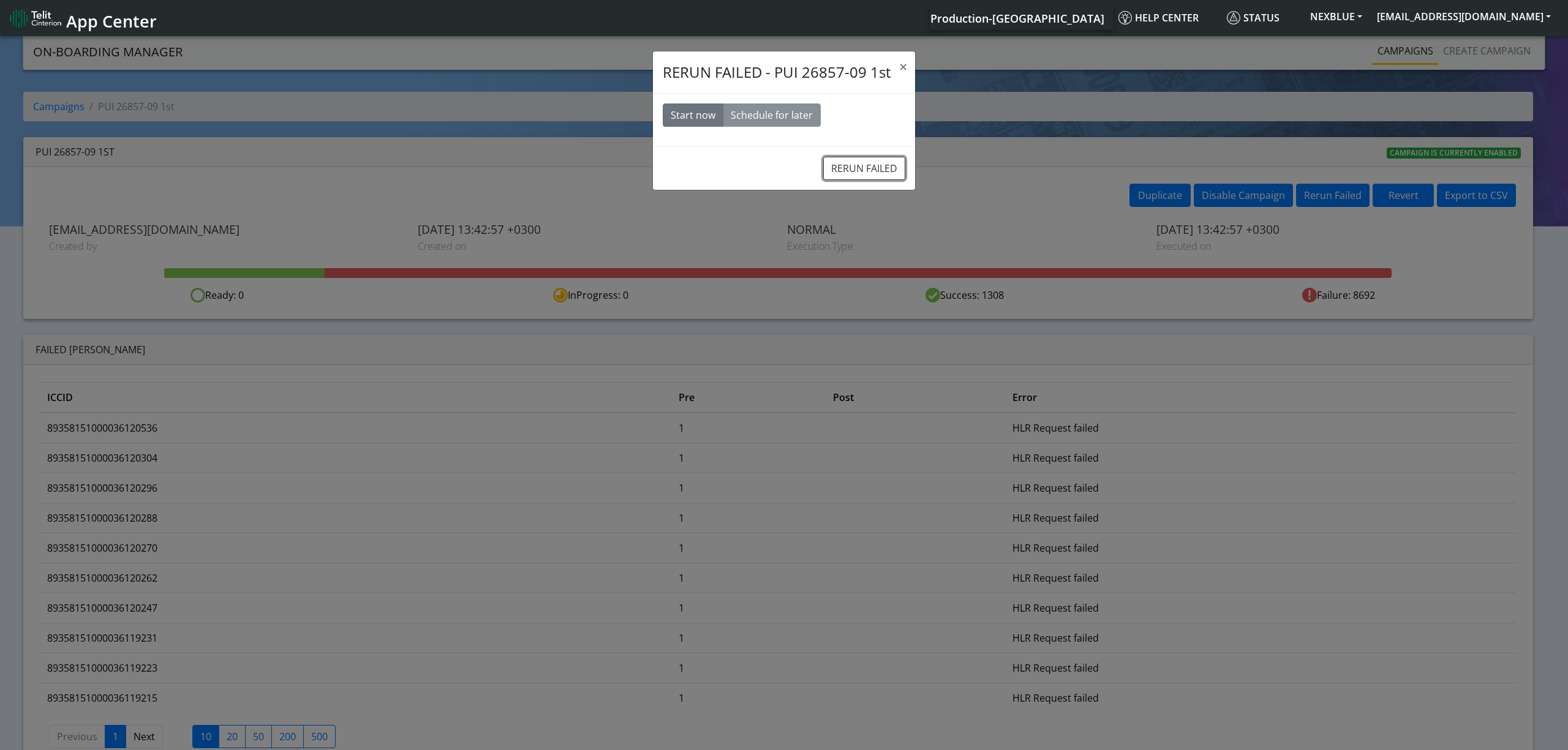
click at [877, 174] on button "RERUN FAILED" at bounding box center [864, 168] width 82 height 23
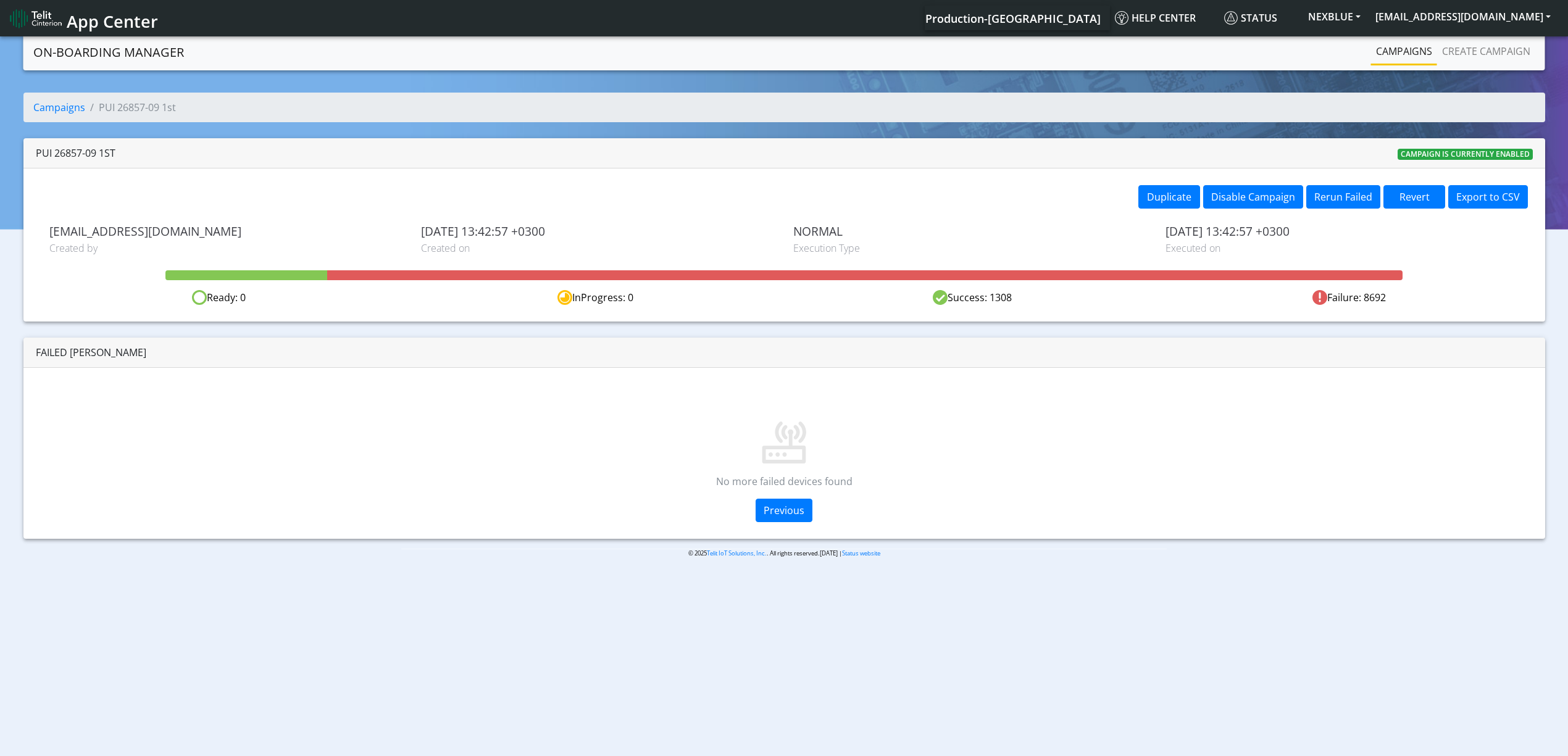
click at [1388, 54] on link "Campaigns" at bounding box center [1404, 51] width 66 height 25
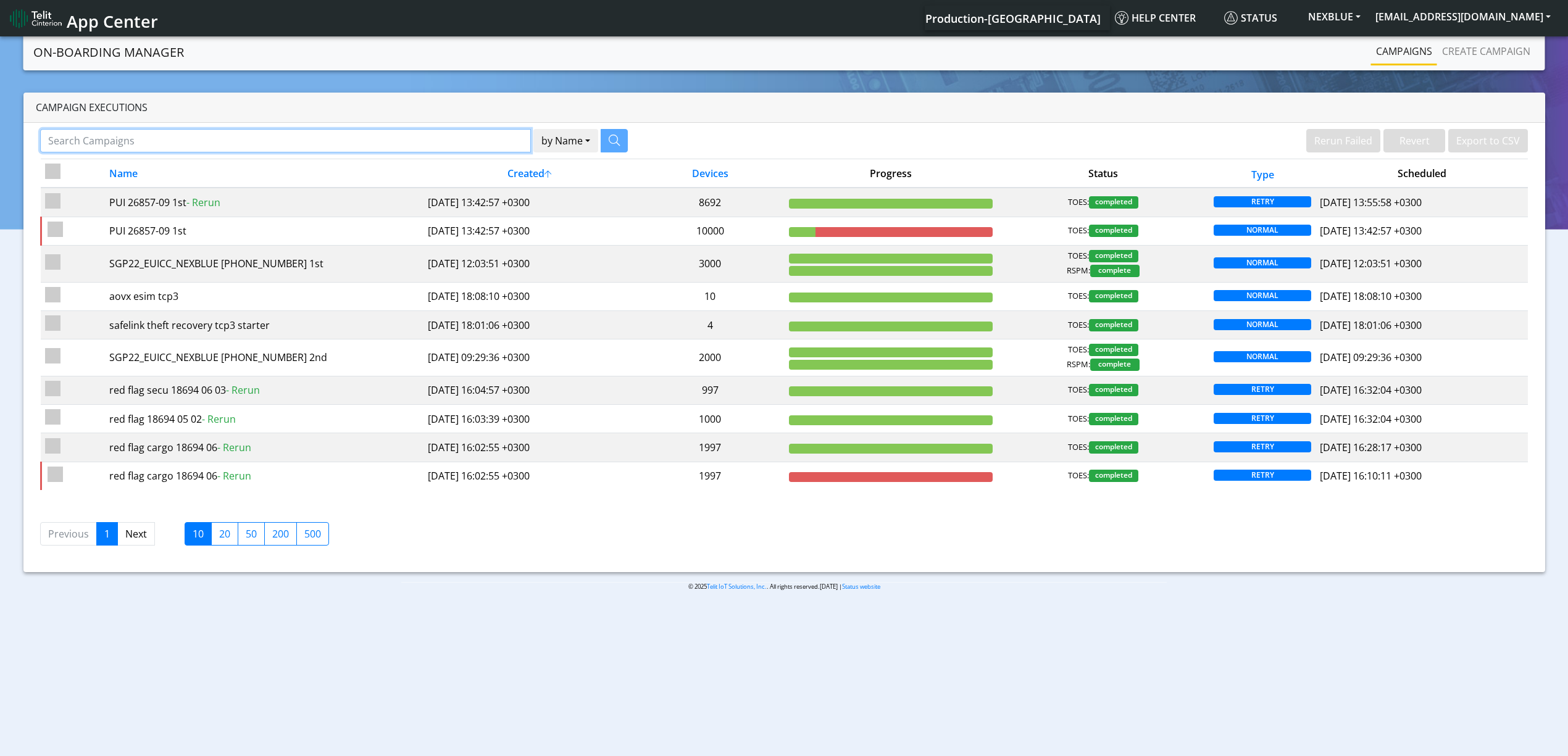
click at [206, 132] on input "Search Campaigns" at bounding box center [285, 140] width 491 height 23
type input "PUI"
click at [518, 129] on button "by Name" at bounding box center [550, 140] width 65 height 23
click at [604, 141] on button "button" at bounding box center [599, 140] width 27 height 23
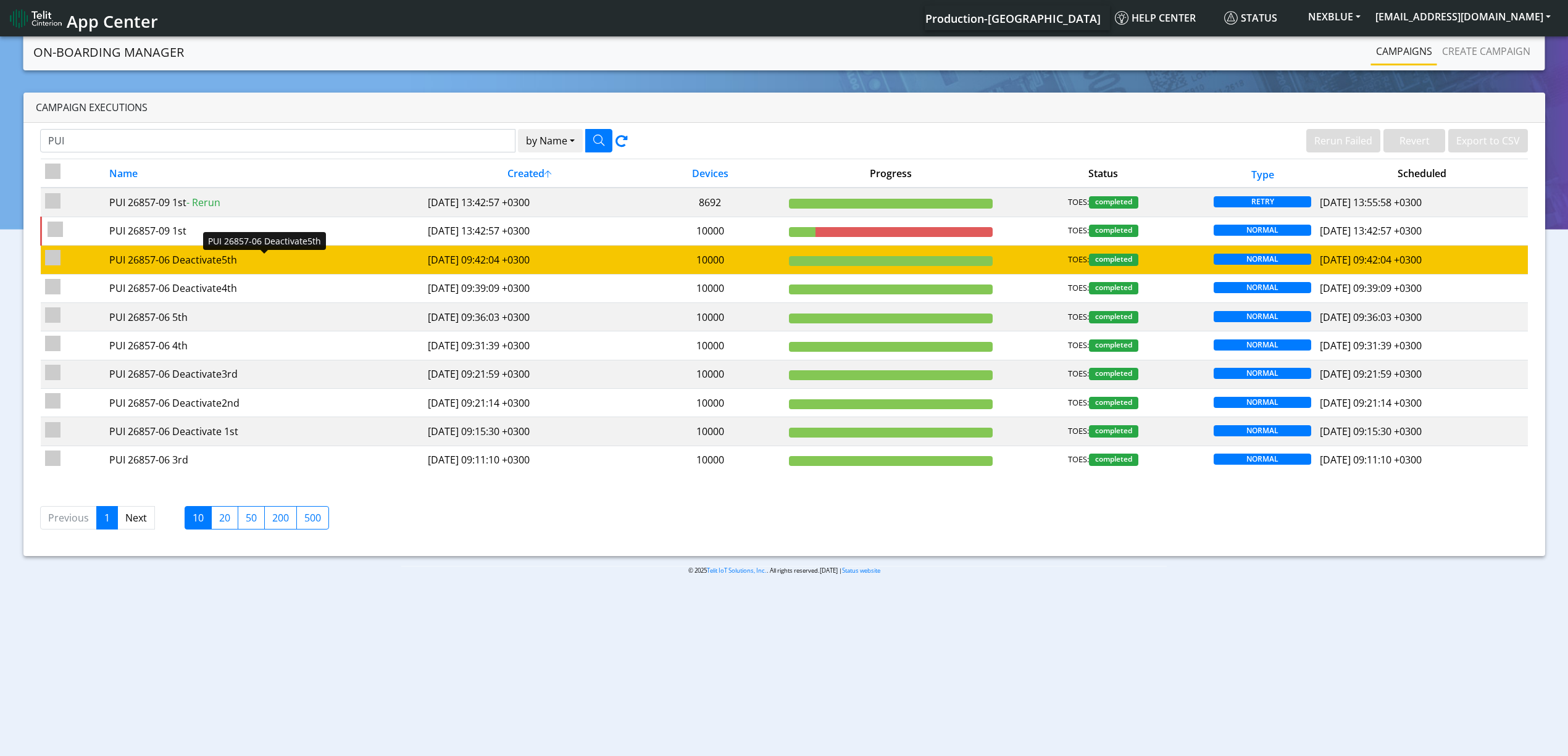
click at [297, 262] on div "PUI 26857-06 Deactivate5th" at bounding box center [264, 260] width 310 height 15
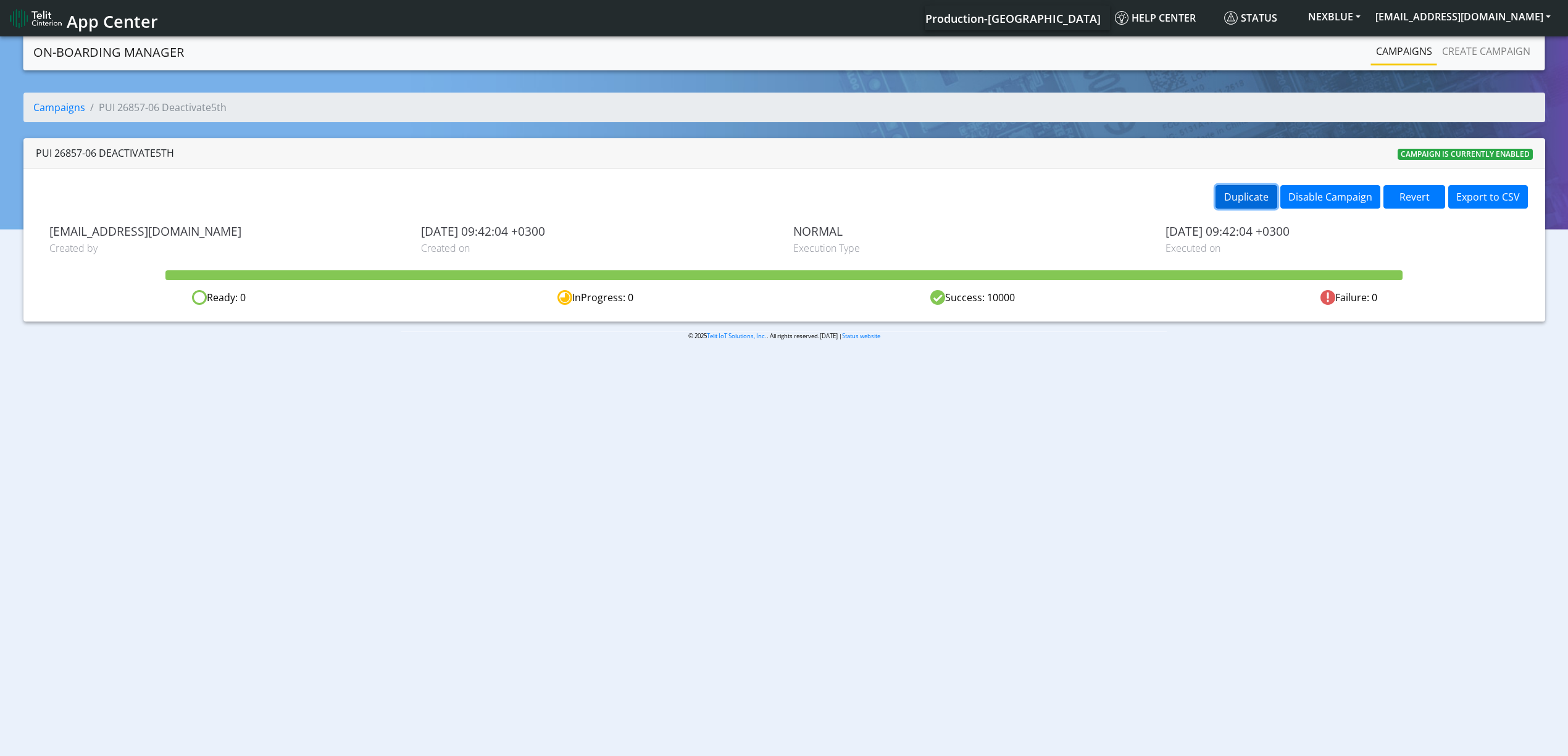
click at [1238, 188] on button "Duplicate" at bounding box center [1246, 197] width 62 height 23
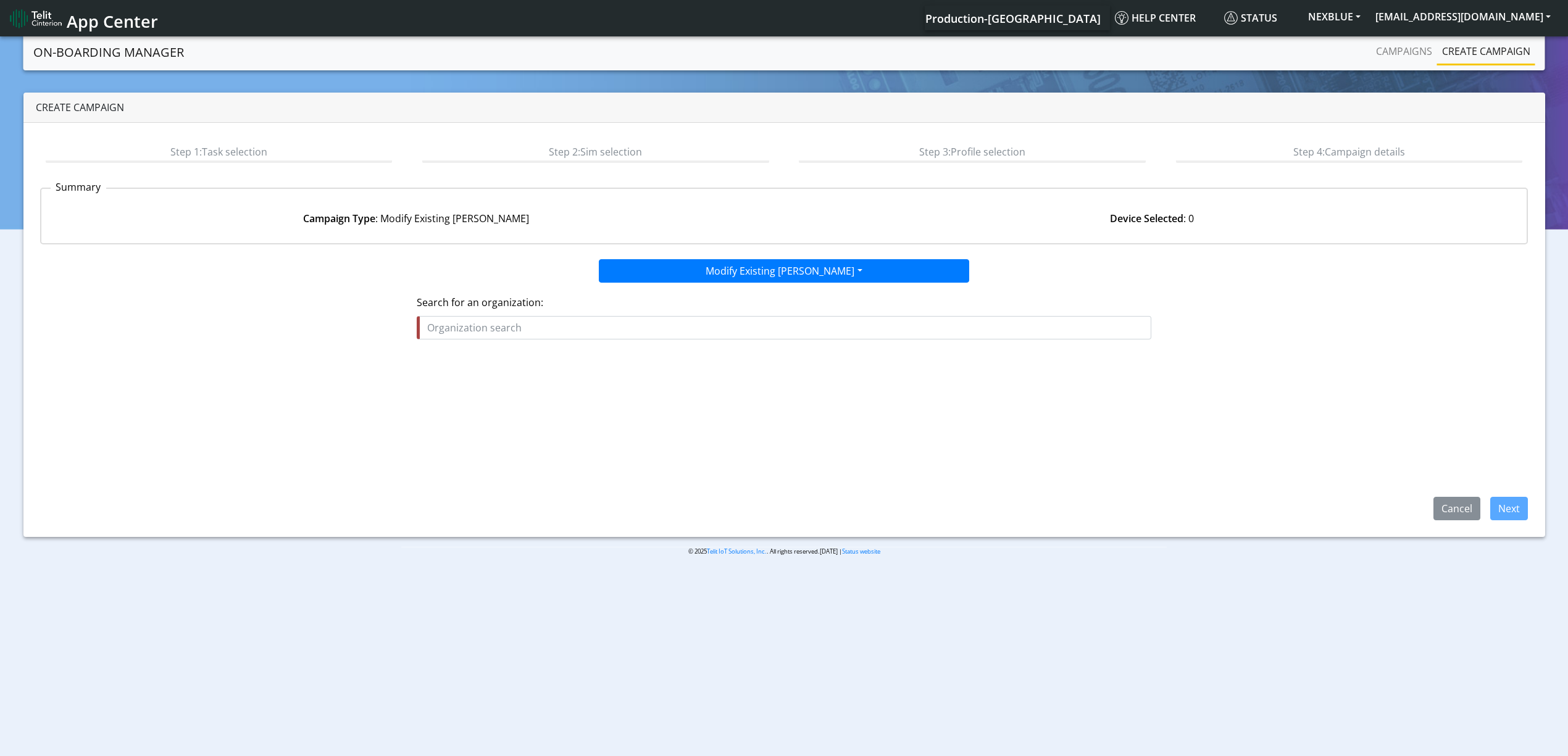
click at [564, 314] on div "Search for an organization:" at bounding box center [784, 317] width 735 height 44
click at [569, 323] on input "text" at bounding box center [784, 327] width 735 height 23
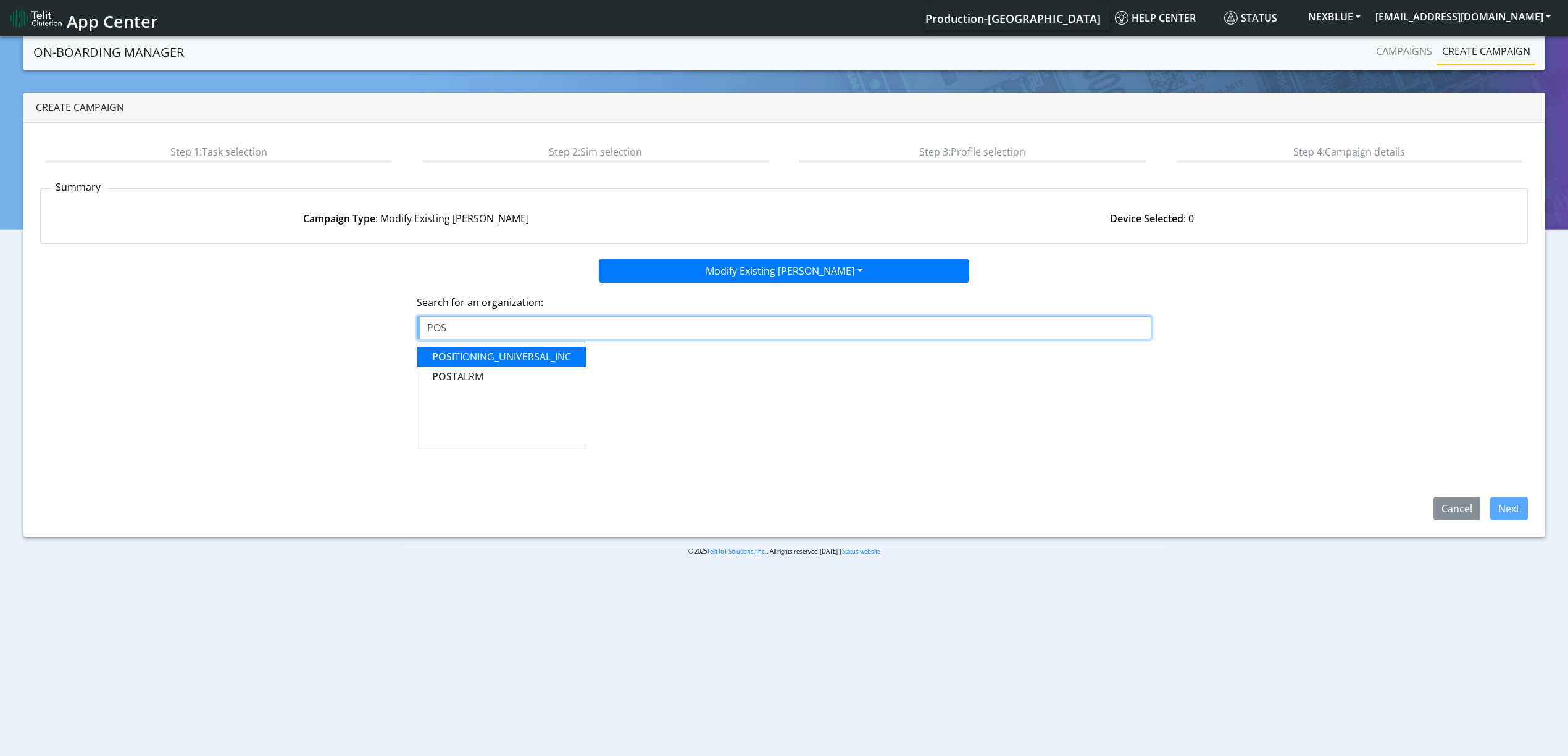
click at [528, 352] on ngb-highlight "POS ITIONING_UNIVERSAL_INC" at bounding box center [501, 357] width 139 height 14
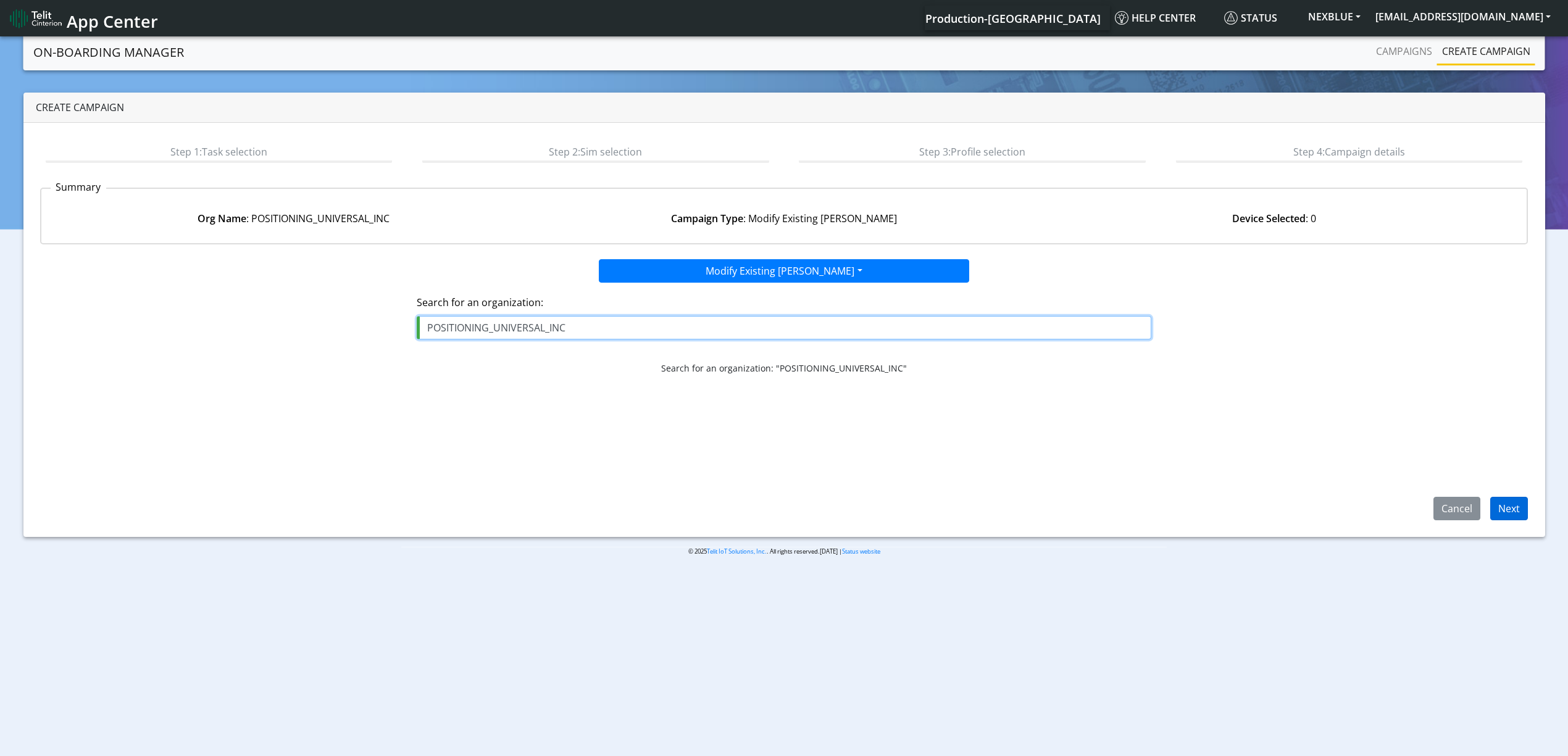
type input "POSITIONING_UNIVERSAL_INC"
click at [1515, 509] on button "Next" at bounding box center [1508, 508] width 38 height 23
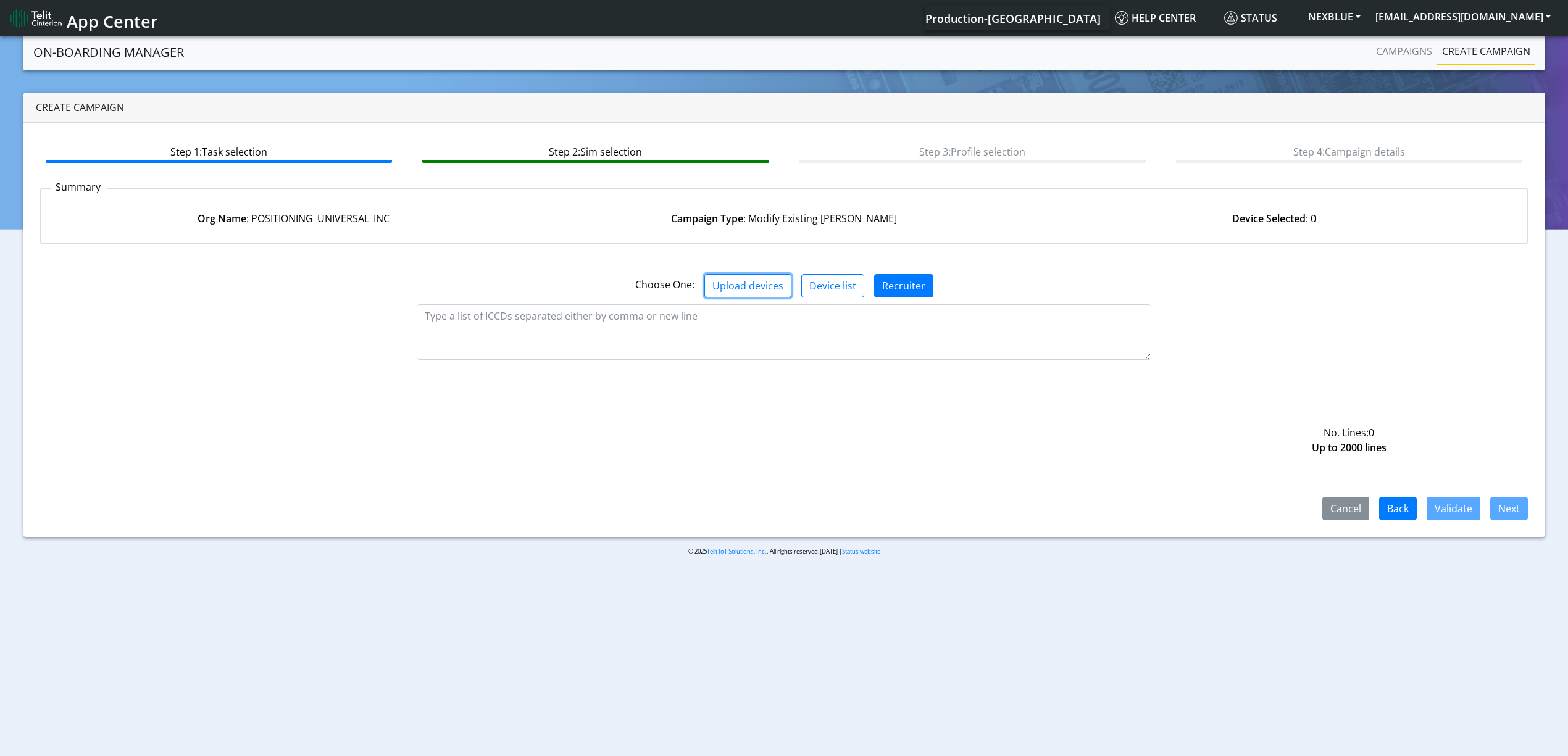
click at [747, 287] on button "Upload devices" at bounding box center [748, 286] width 87 height 23
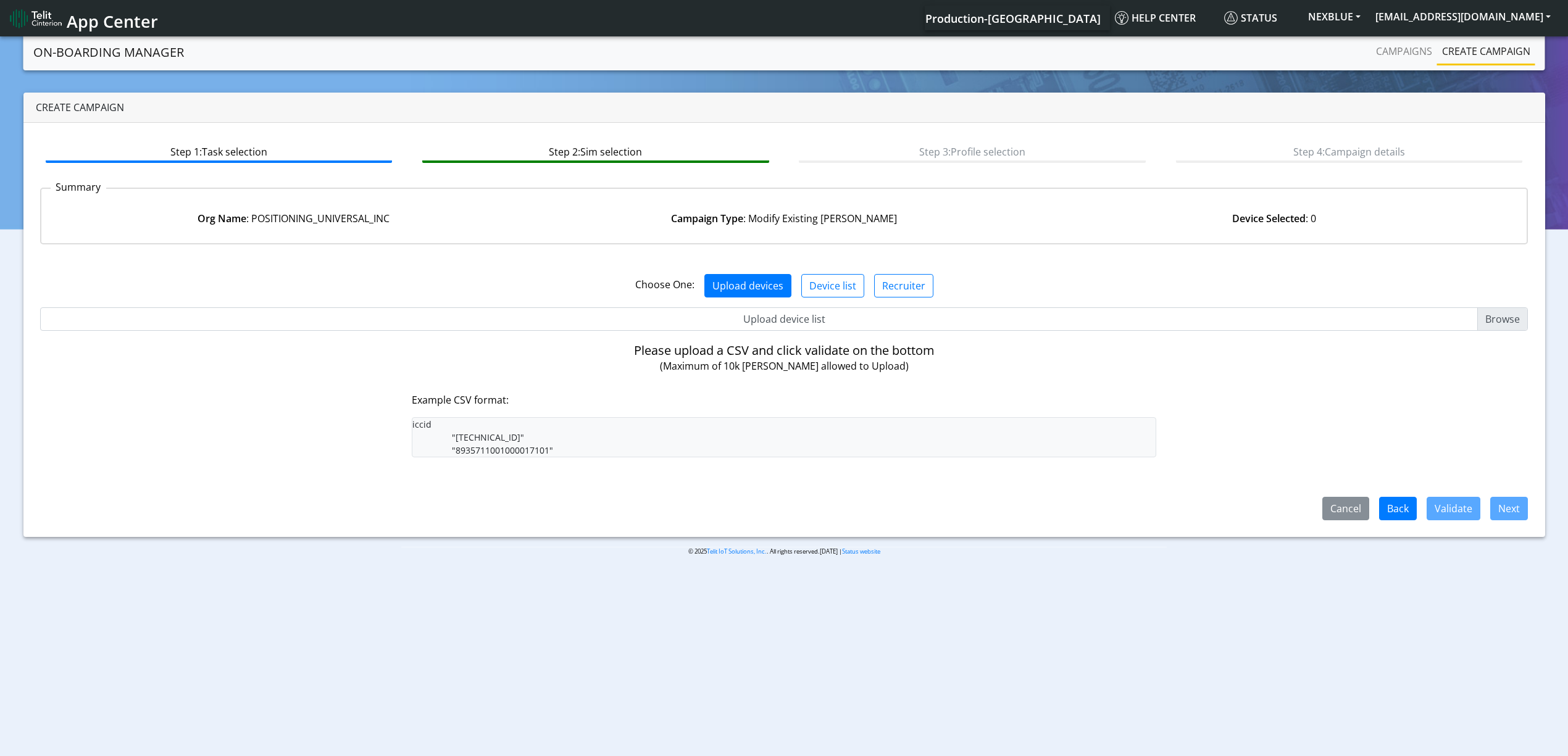
click at [781, 310] on input "Upload device list" at bounding box center [784, 319] width 1488 height 23
type input "C:\fakepath\beitza.csv"
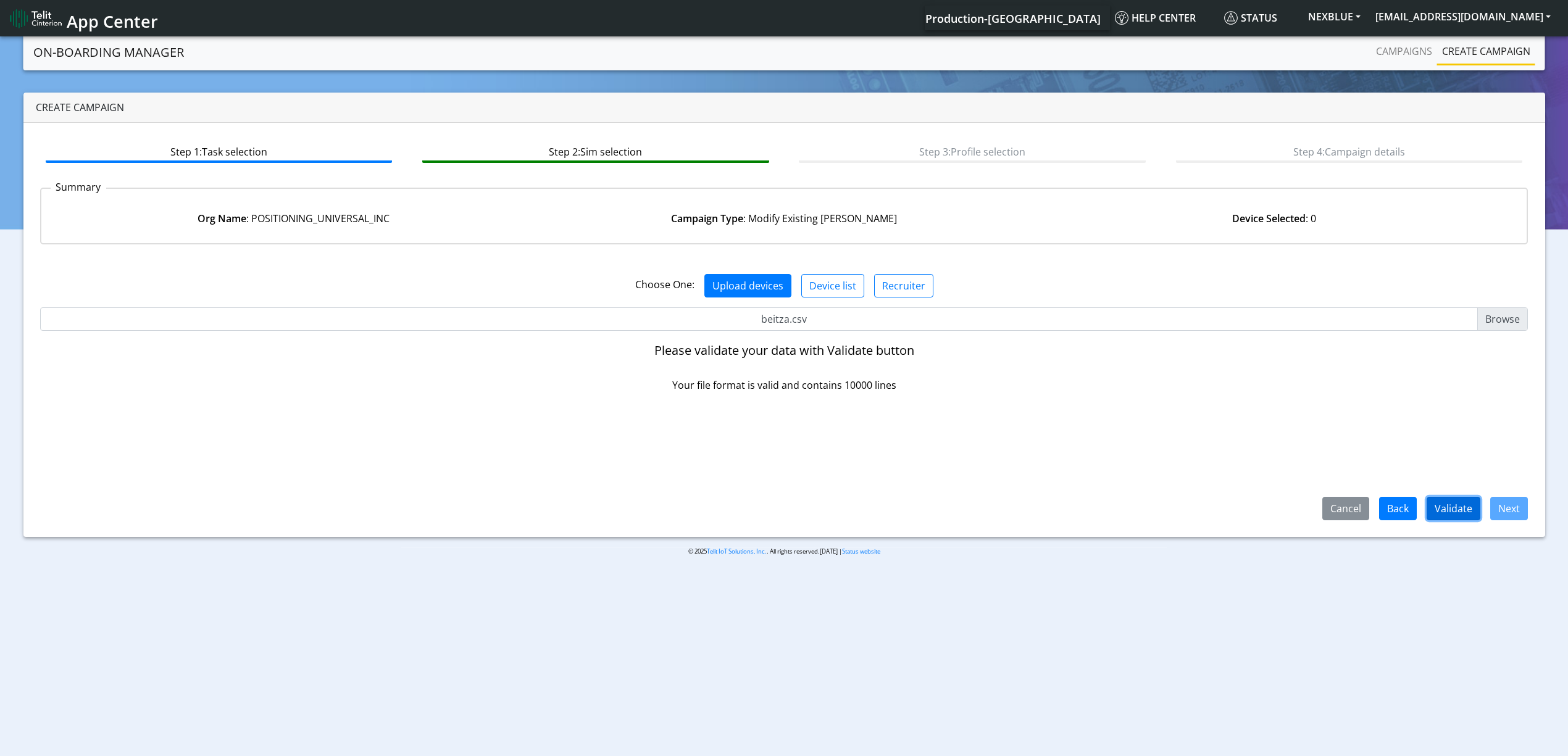
click at [1474, 503] on button "Validate" at bounding box center [1453, 508] width 53 height 23
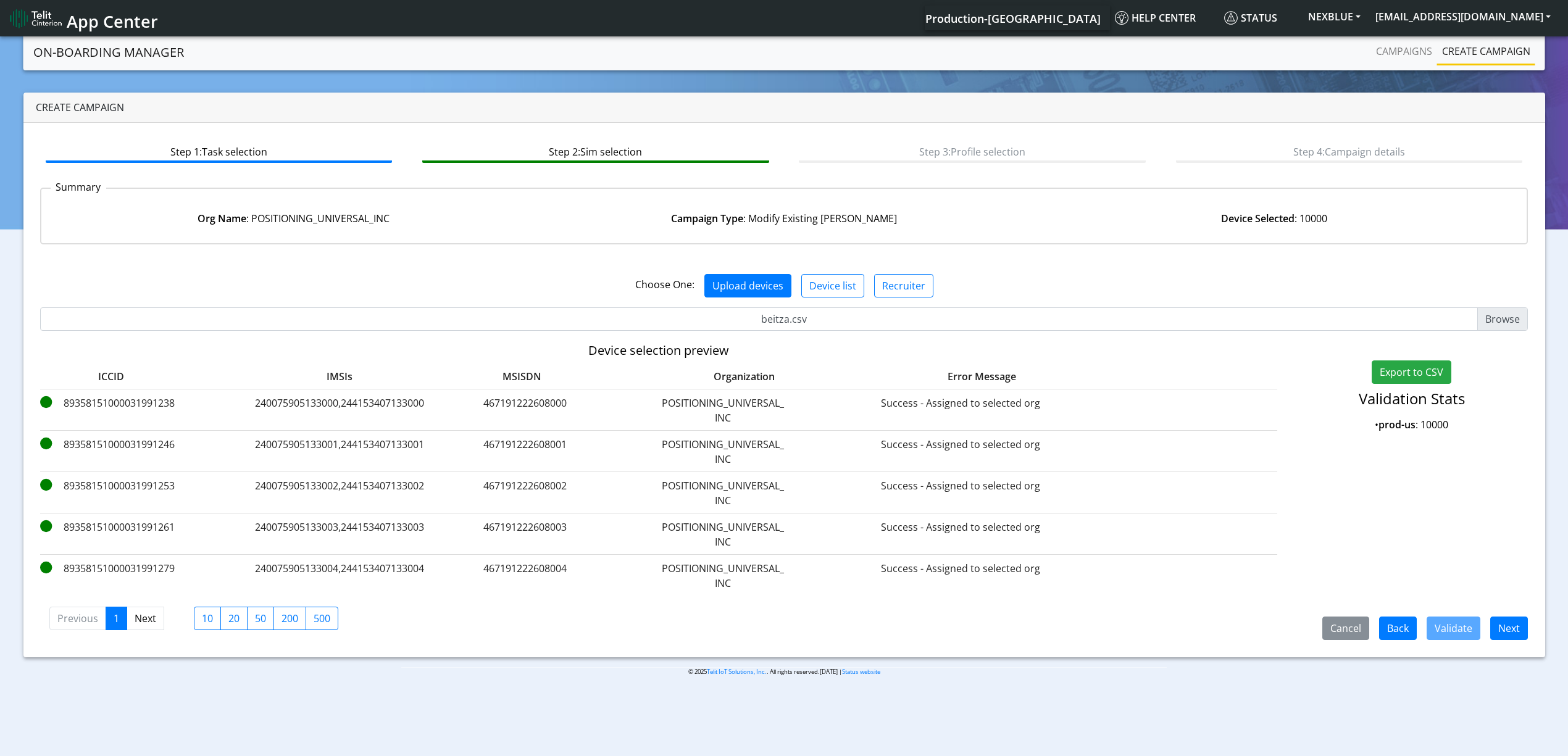
click at [1489, 627] on span "Next" at bounding box center [1503, 628] width 47 height 14
click at [1492, 627] on button "Next" at bounding box center [1508, 628] width 38 height 23
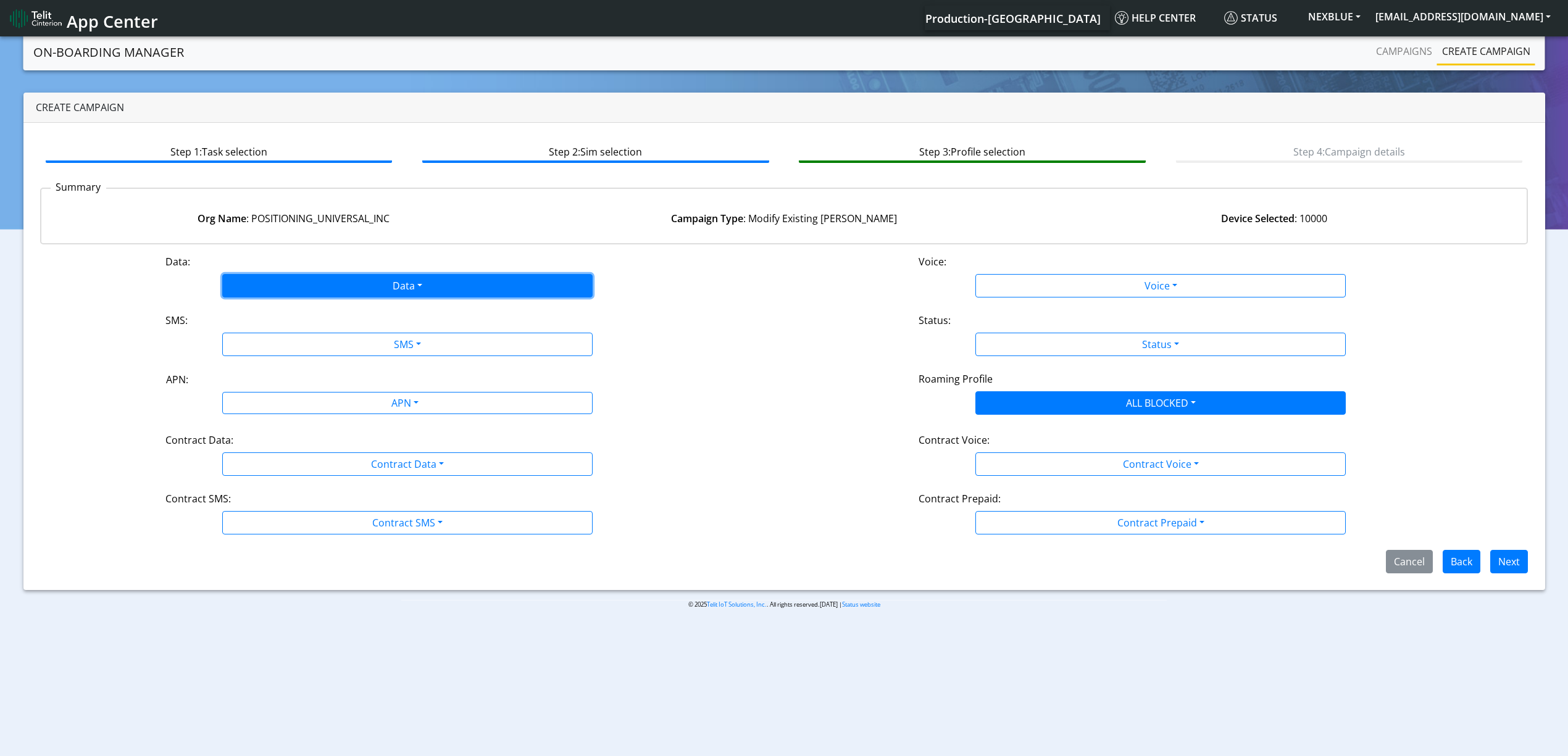
click at [364, 278] on button "Data" at bounding box center [407, 286] width 370 height 23
click at [353, 305] on button "Disabled" at bounding box center [408, 315] width 369 height 20
click at [359, 347] on button "SMS" at bounding box center [407, 344] width 370 height 23
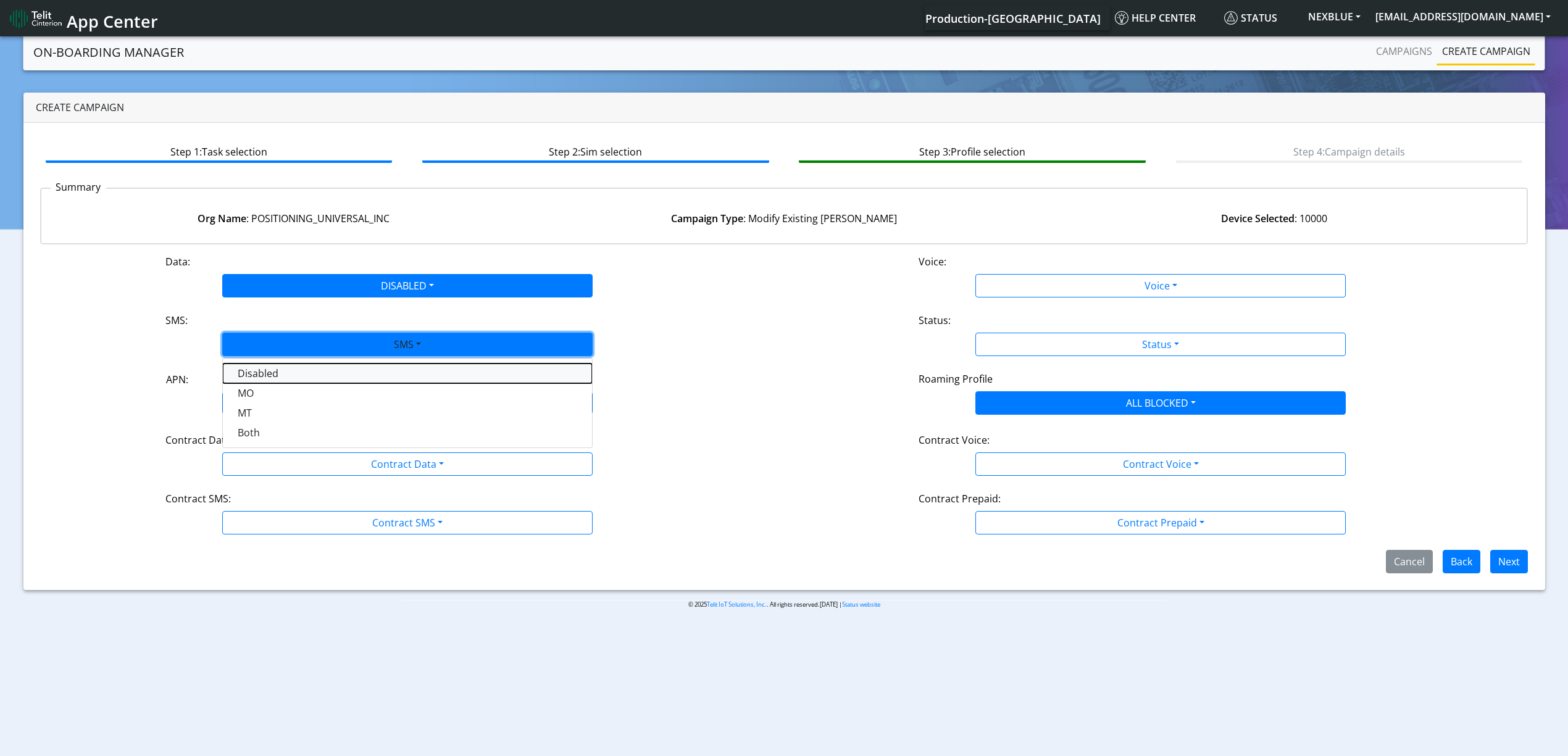
click at [313, 375] on button "Disabled" at bounding box center [408, 373] width 369 height 20
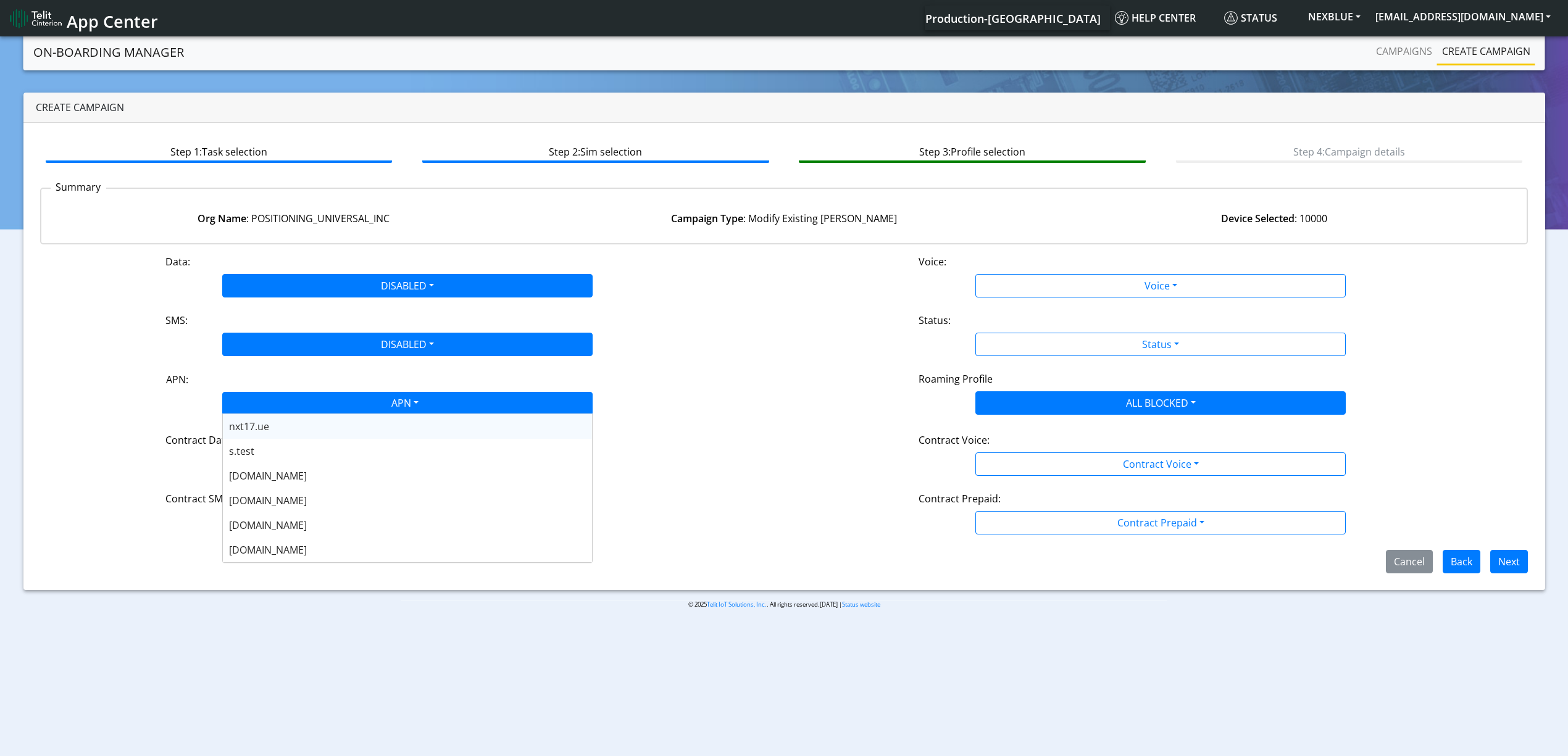
click at [313, 401] on div "APN" at bounding box center [404, 405] width 391 height 24
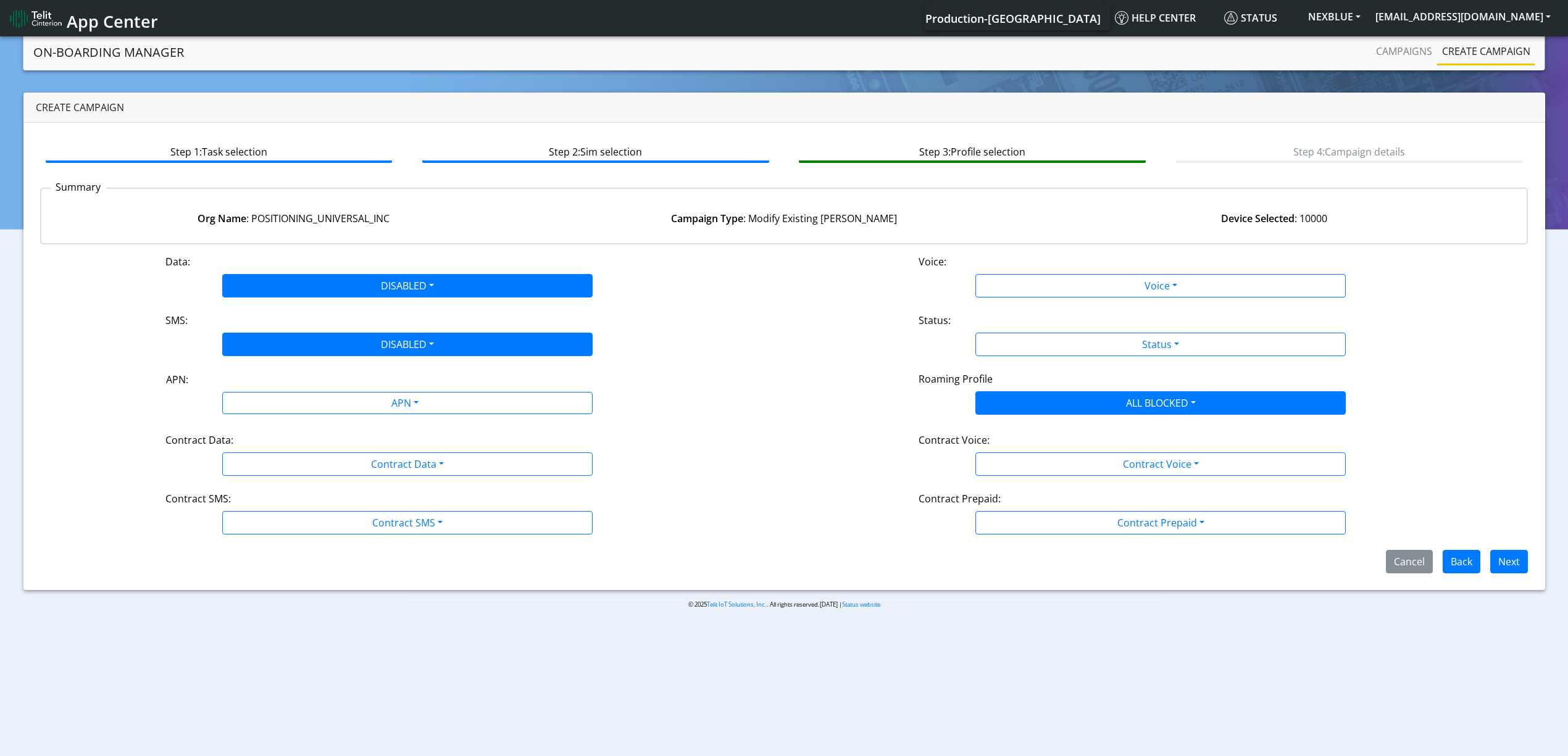
click at [148, 398] on div "APN: APN" at bounding box center [407, 393] width 753 height 43
click at [280, 447] on div "Contract Data:" at bounding box center [407, 442] width 503 height 20
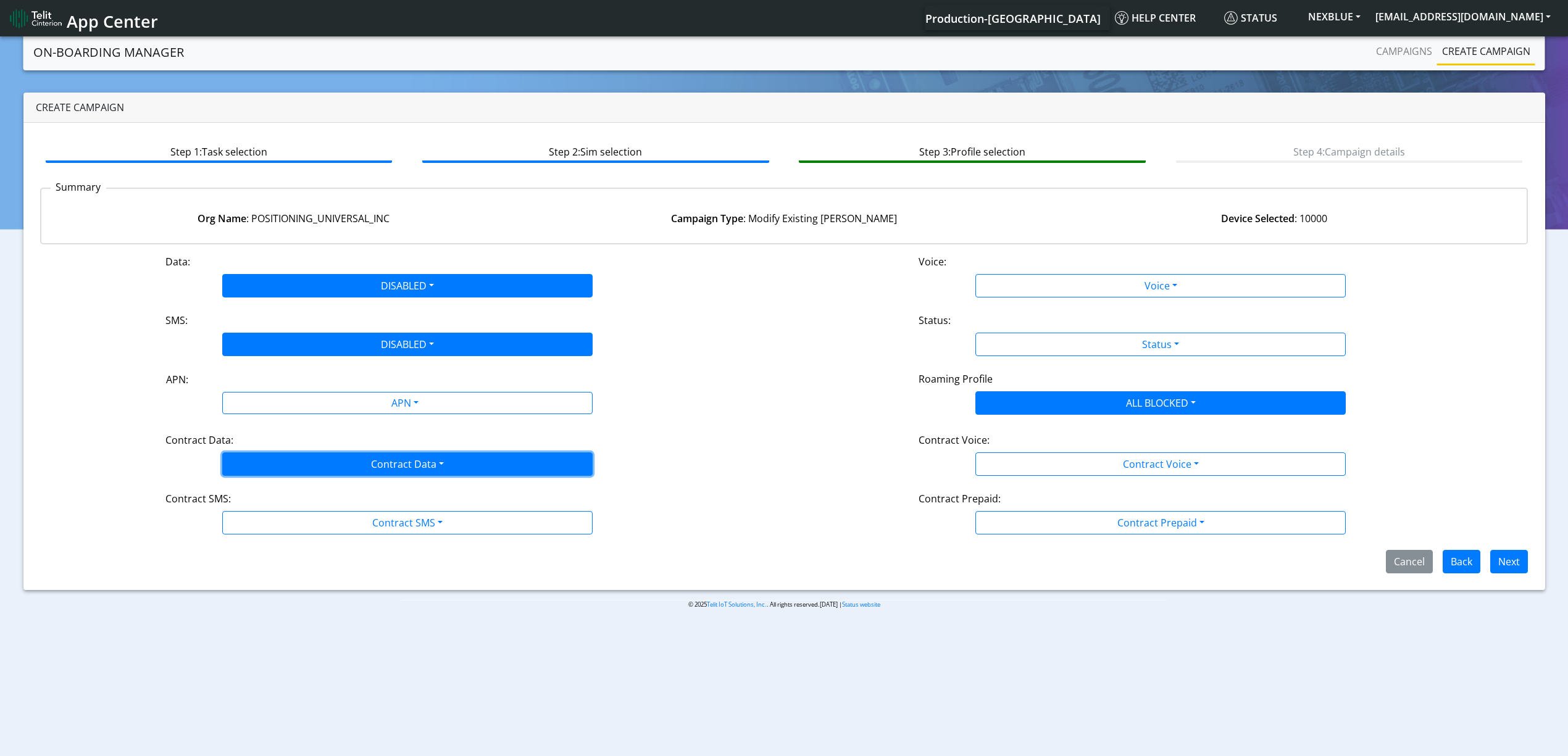
click at [273, 473] on button "Contract Data" at bounding box center [407, 464] width 370 height 23
click at [271, 489] on Datadisabled-dropdown "Disabled" at bounding box center [408, 493] width 369 height 20
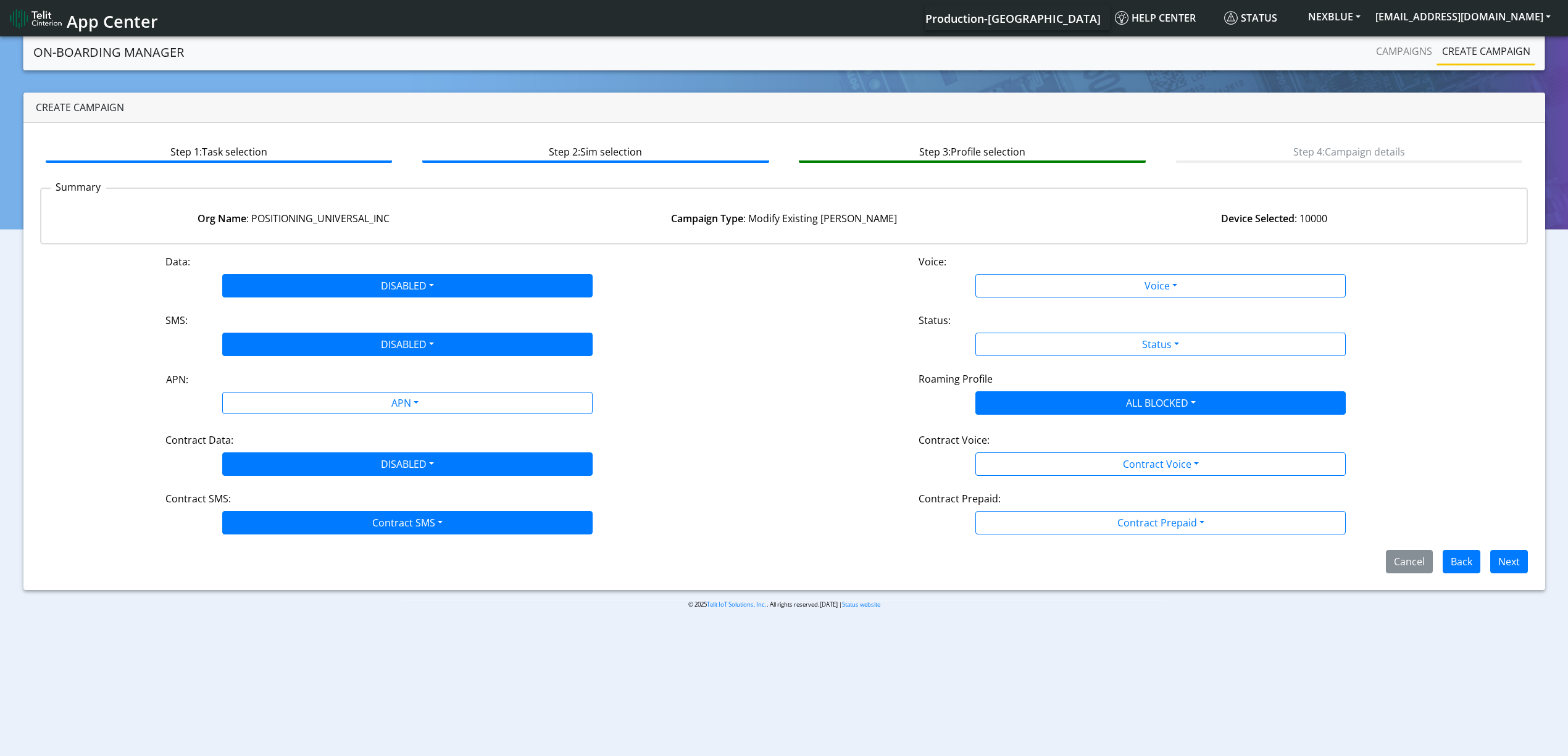
click at [271, 512] on div "Contract SMS Disabled MO MT Both" at bounding box center [407, 522] width 370 height 23
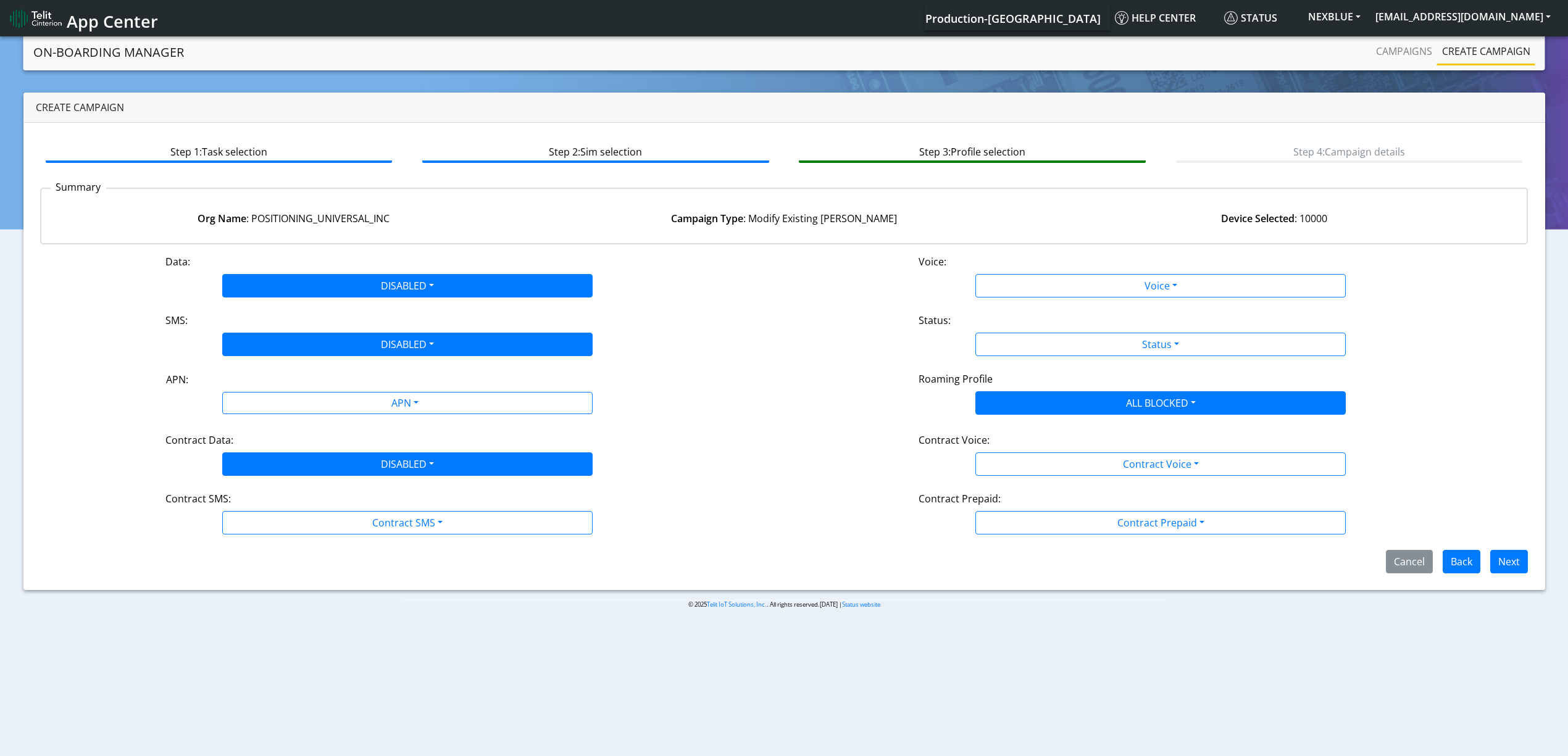
click at [270, 538] on div "Data: DISABLED Disabled Enabled Voice: Voice Disabled Enabled SMS: DISABLED Dis…" at bounding box center [784, 414] width 1488 height 320
click at [270, 568] on div "Cancel Back Next" at bounding box center [784, 562] width 1507 height 23
click at [269, 544] on div "Data: DISABLED Disabled Enabled Voice: Voice Disabled Enabled SMS: DISABLED Dis…" at bounding box center [784, 414] width 1488 height 320
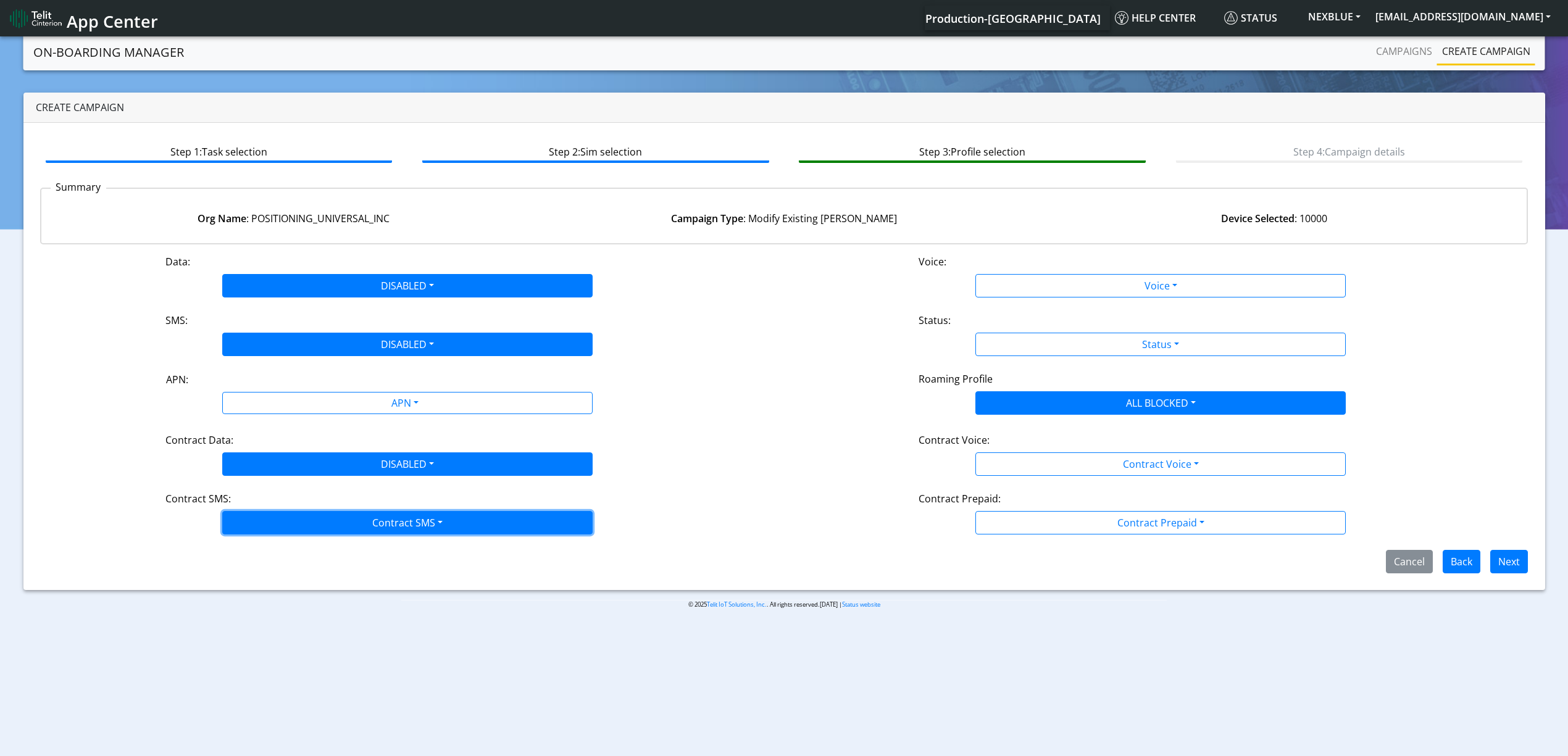
click at [273, 530] on button "Contract SMS" at bounding box center [407, 522] width 370 height 23
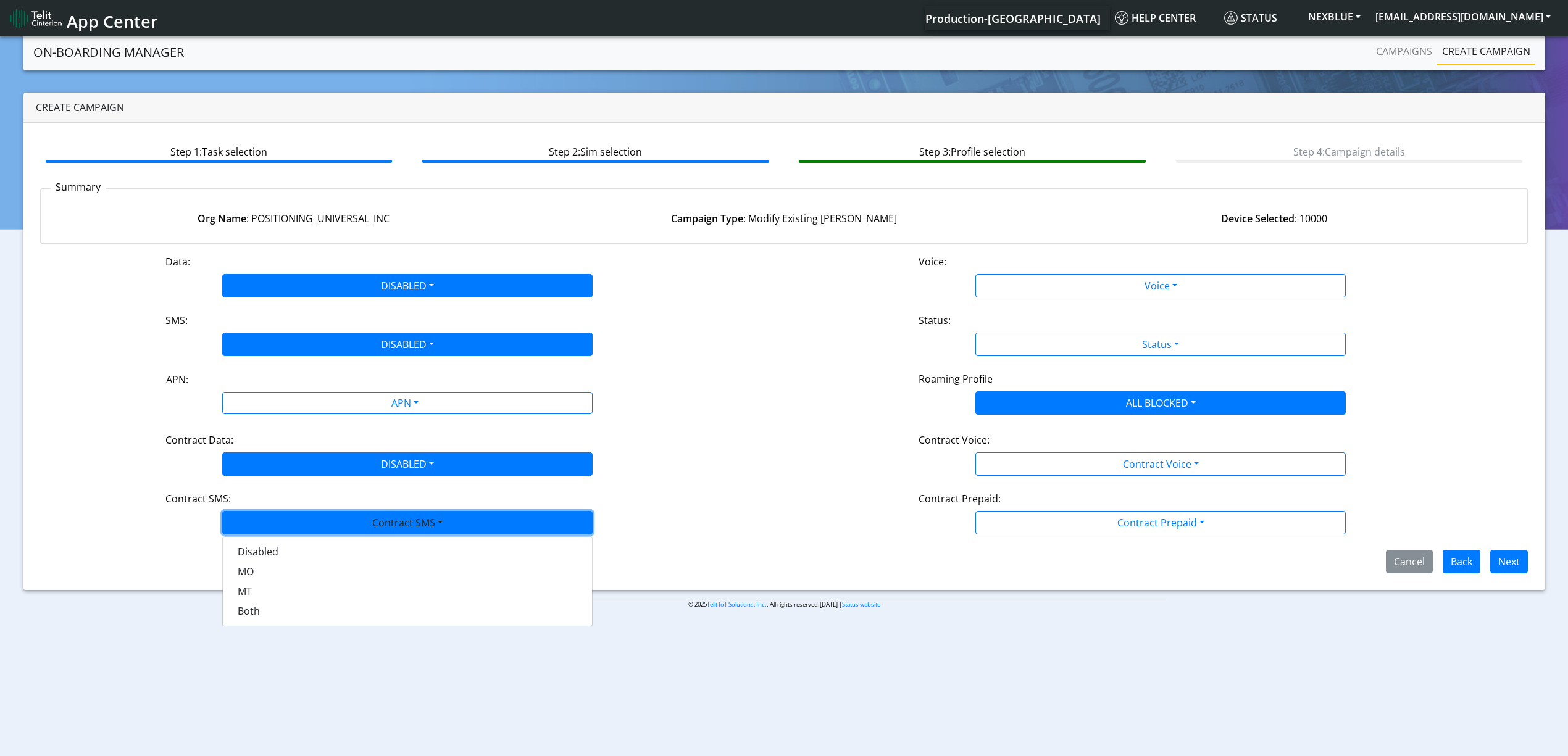
click at [271, 548] on SMSdisabled-dropdown "Disabled" at bounding box center [408, 552] width 369 height 20
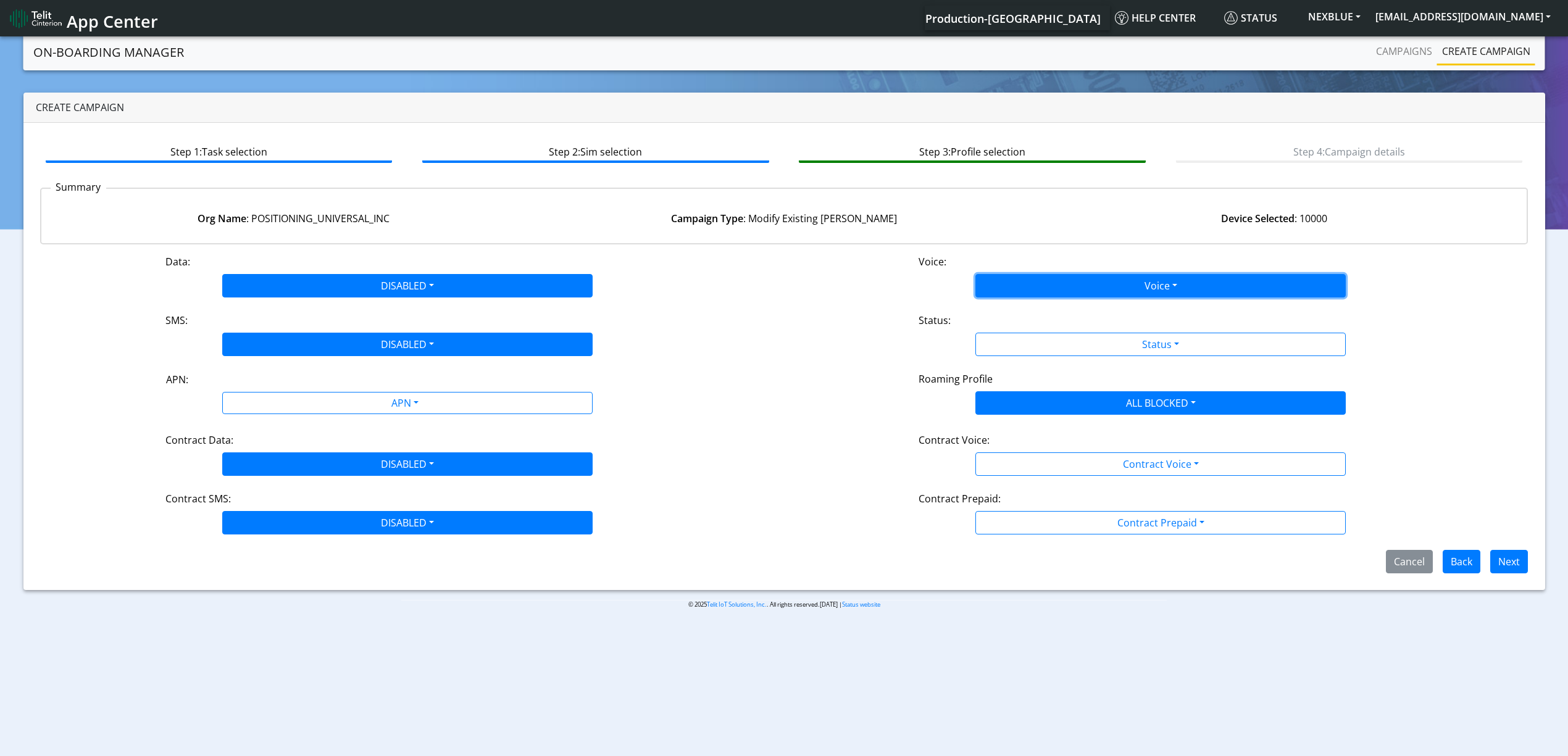
click at [1053, 285] on button "Voice" at bounding box center [1160, 286] width 370 height 23
click at [1036, 309] on button "Disabled" at bounding box center [1160, 315] width 369 height 20
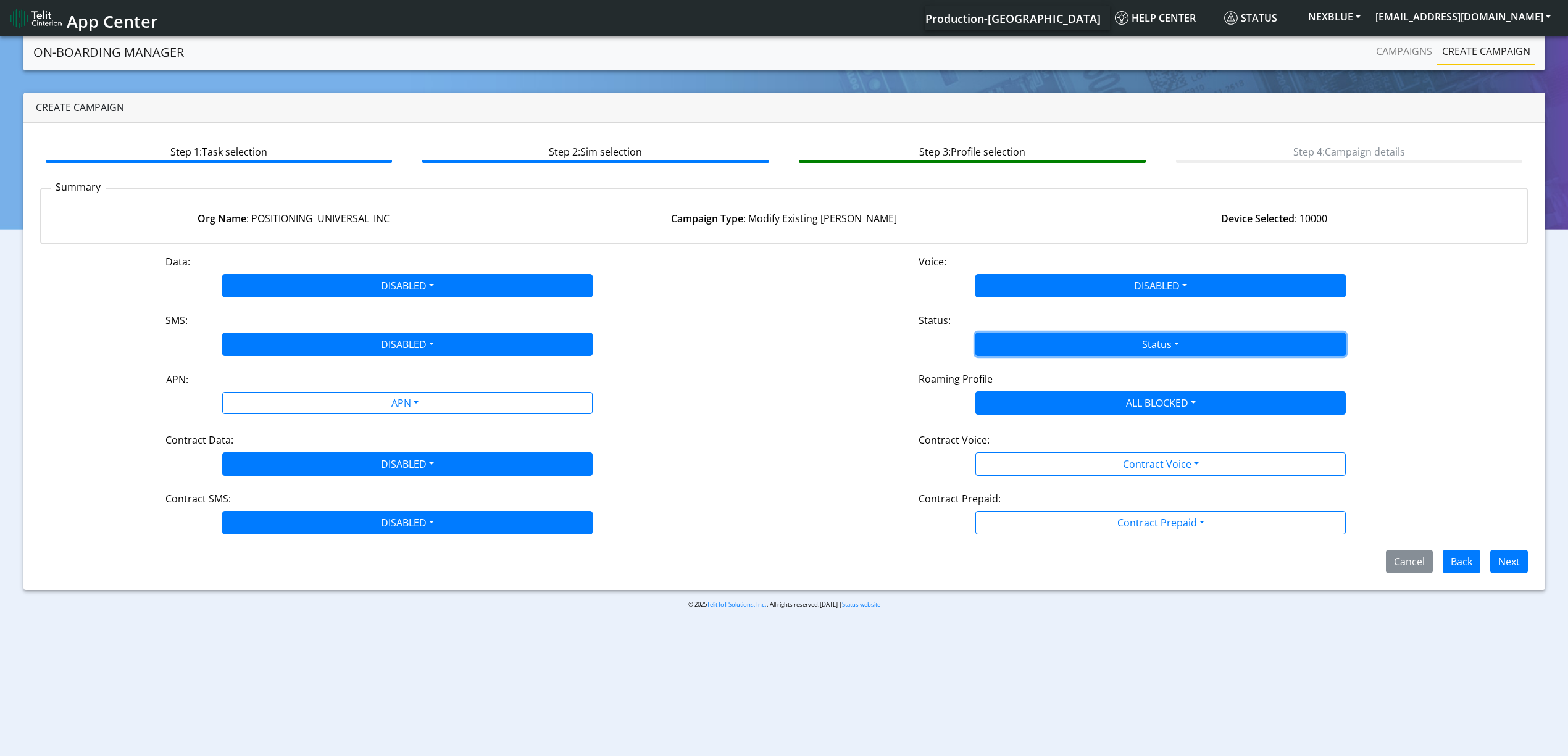
click at [1035, 343] on button "Status" at bounding box center [1160, 344] width 370 height 23
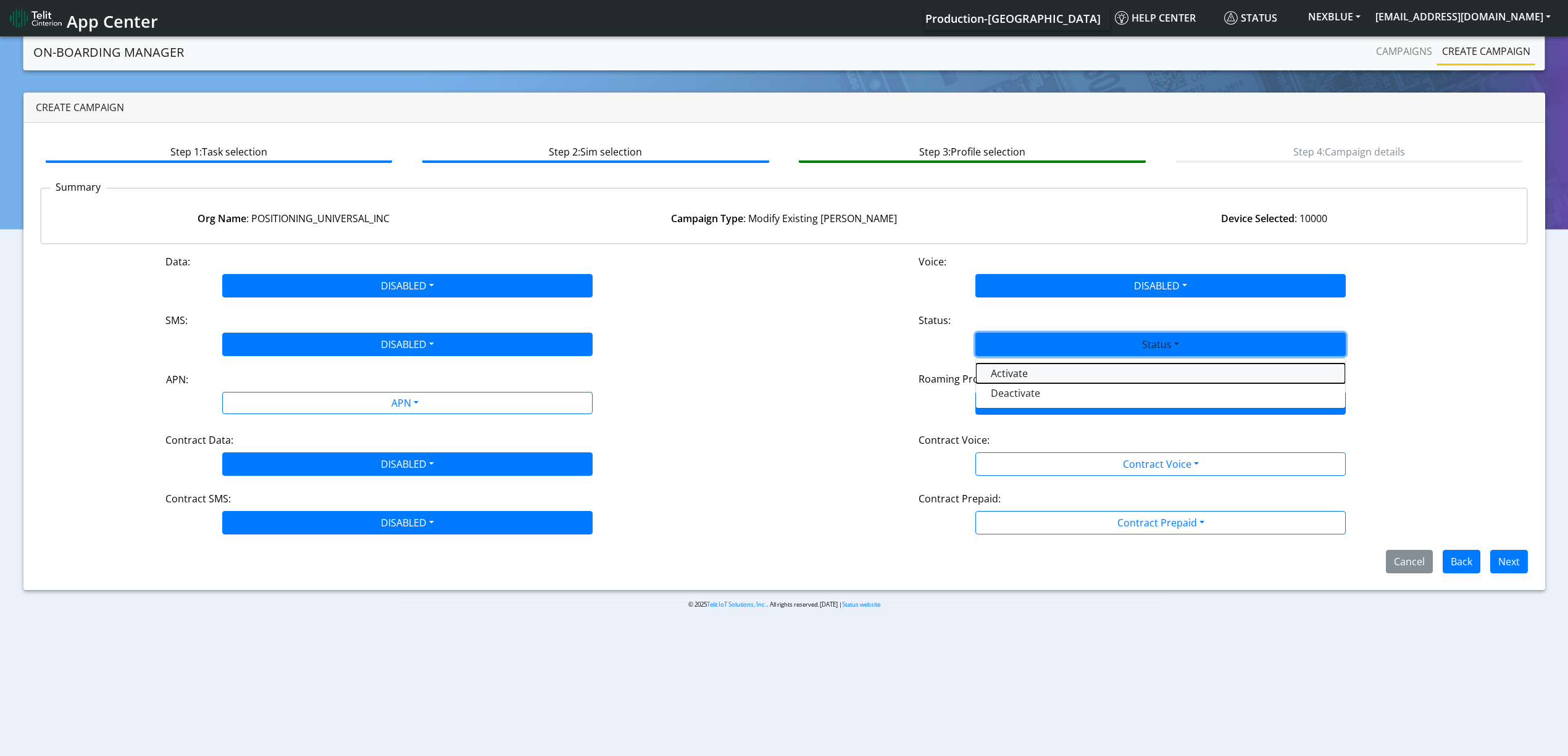
click at [1023, 379] on button "Activate" at bounding box center [1160, 373] width 369 height 20
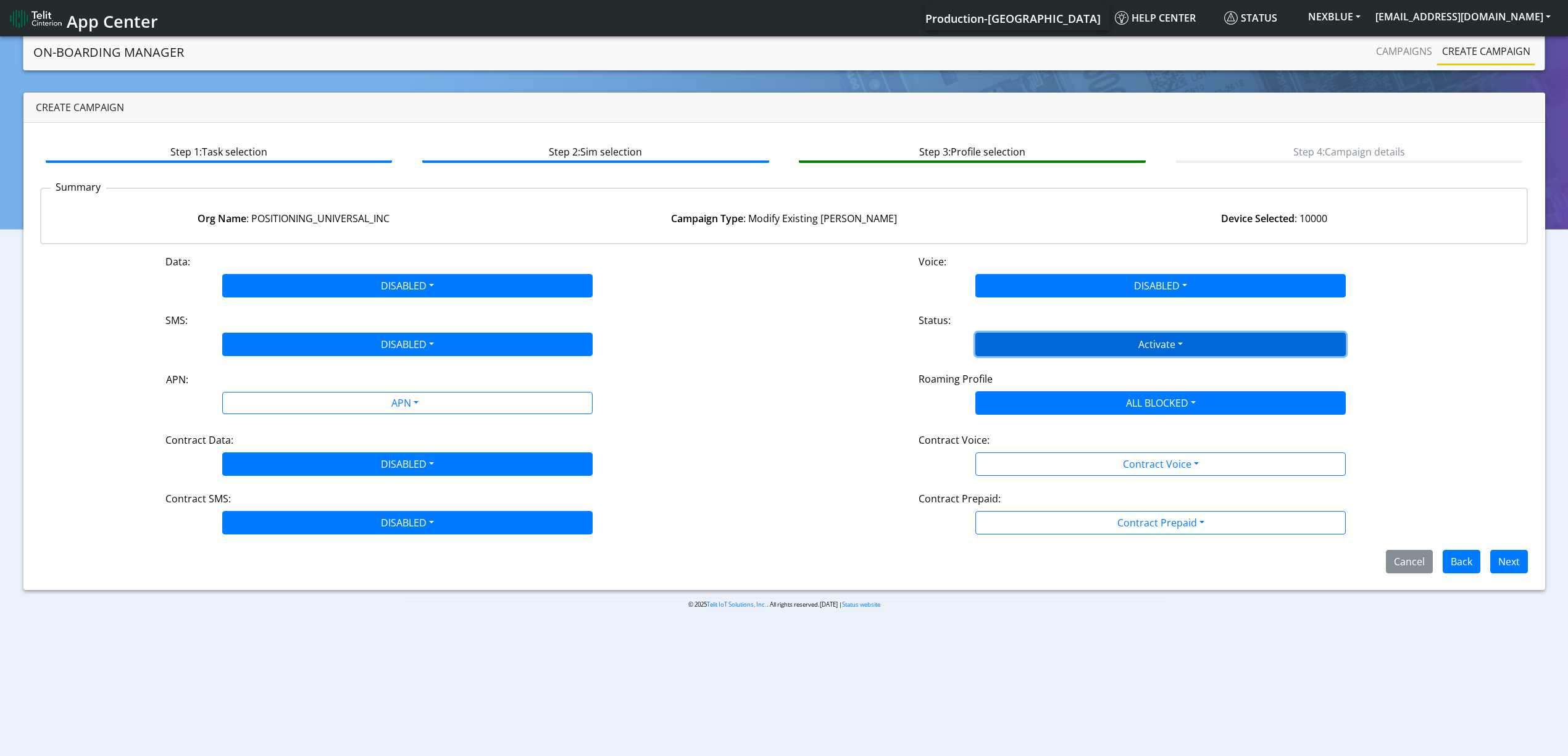
click at [1016, 348] on button "Activate" at bounding box center [1160, 344] width 370 height 23
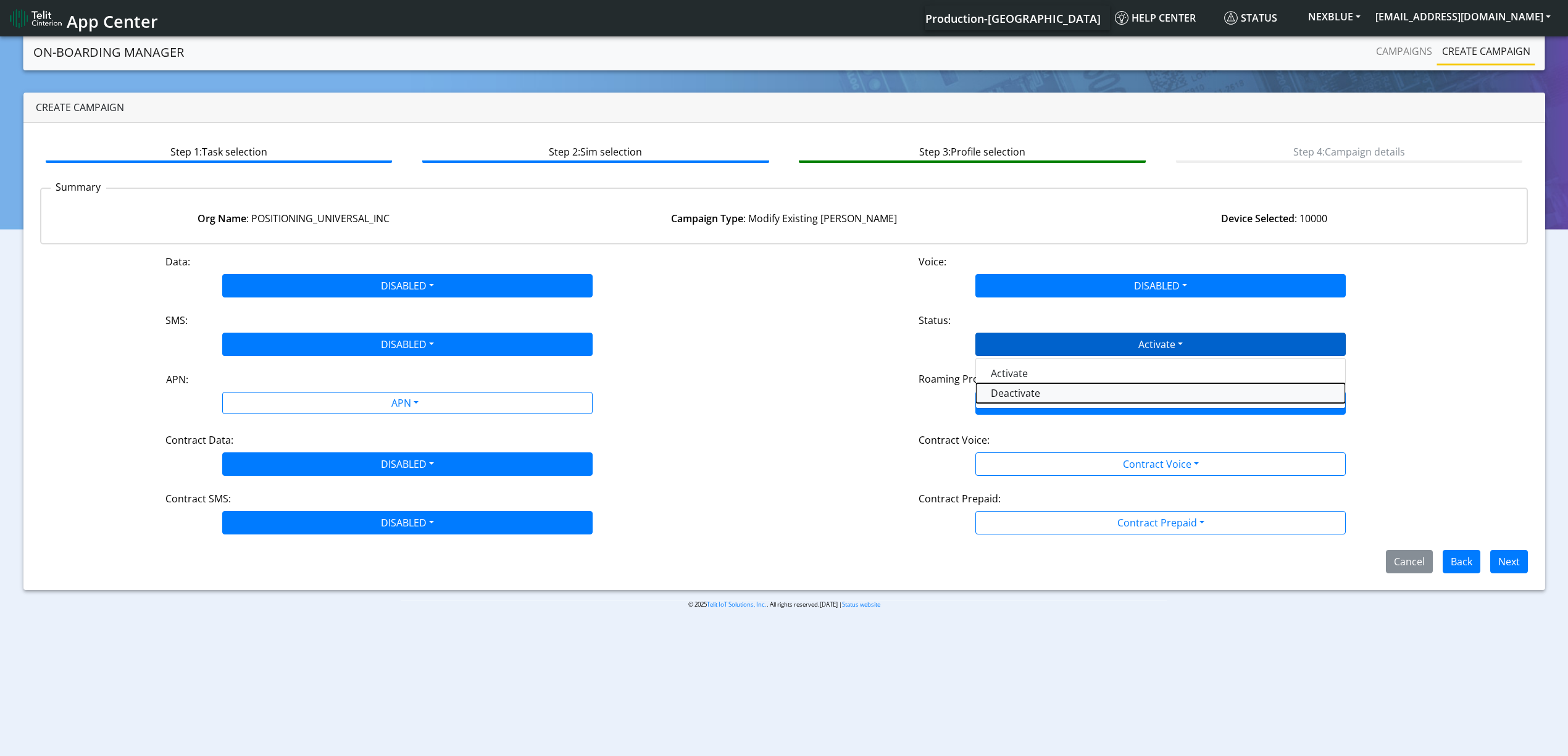
click at [1012, 388] on button "Deactivate" at bounding box center [1160, 393] width 369 height 20
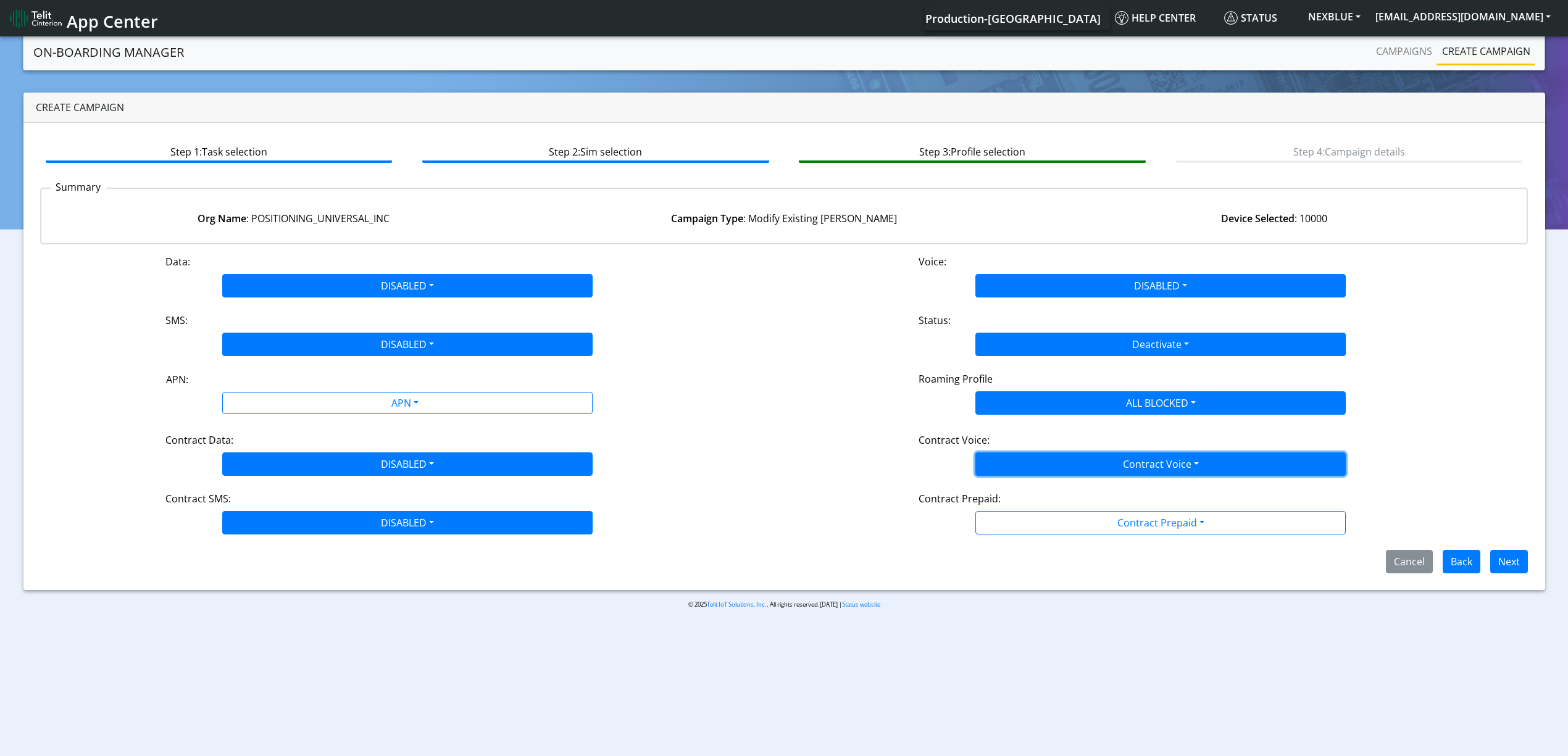
click at [1012, 470] on button "Contract Voice" at bounding box center [1160, 464] width 370 height 23
click at [1010, 492] on Voicedisabled-dropdown "Disabled" at bounding box center [1160, 493] width 369 height 20
click at [1023, 536] on div "Data: DISABLED Disabled Enabled Voice: DISABLED Disabled Enabled SMS: DISABLED …" at bounding box center [784, 414] width 1488 height 320
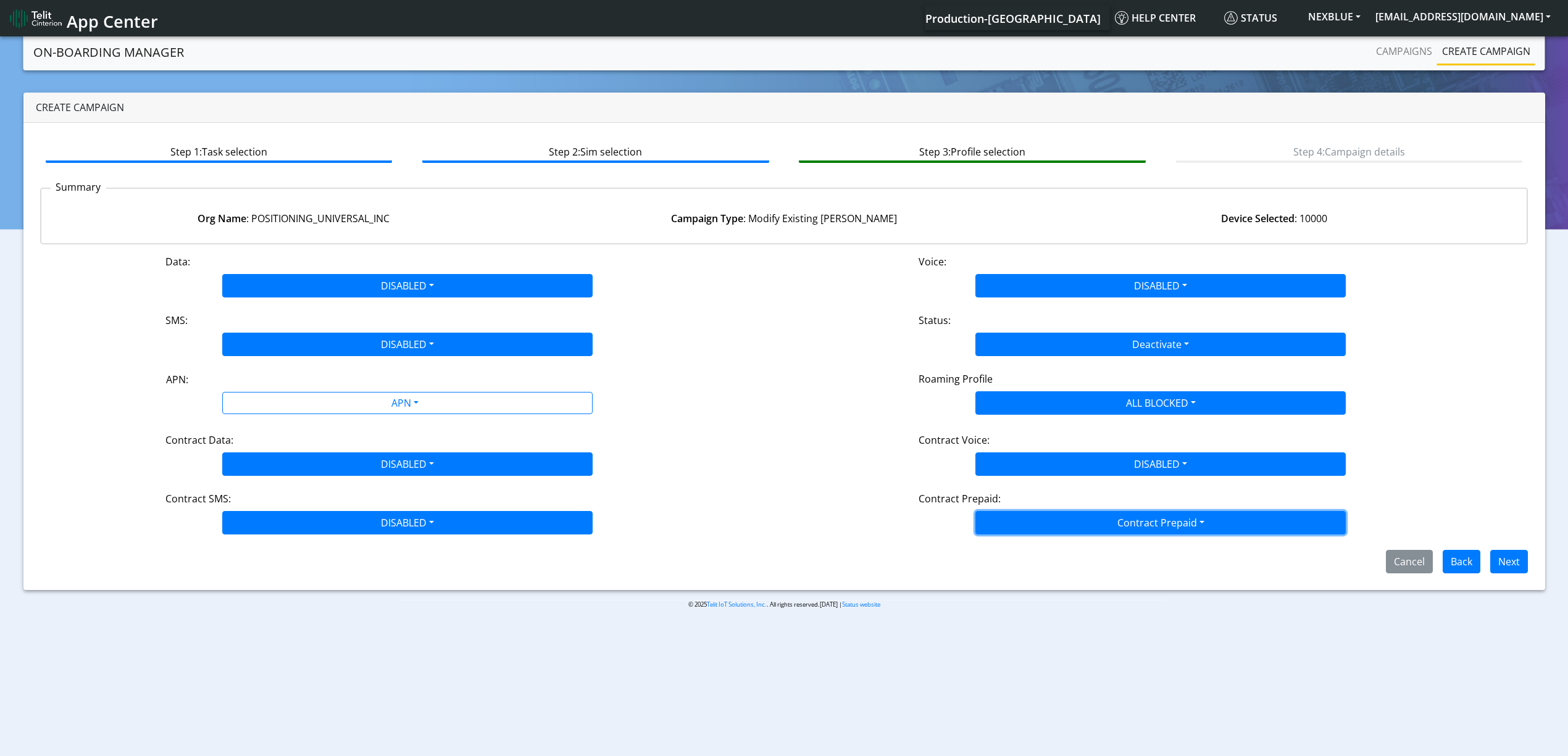
click at [1017, 534] on button "Contract Prepaid" at bounding box center [1160, 522] width 370 height 23
click at [1013, 573] on Prepaidnotprepaid-dropdown "No" at bounding box center [1160, 571] width 369 height 20
click at [1492, 559] on button "Next" at bounding box center [1508, 562] width 38 height 23
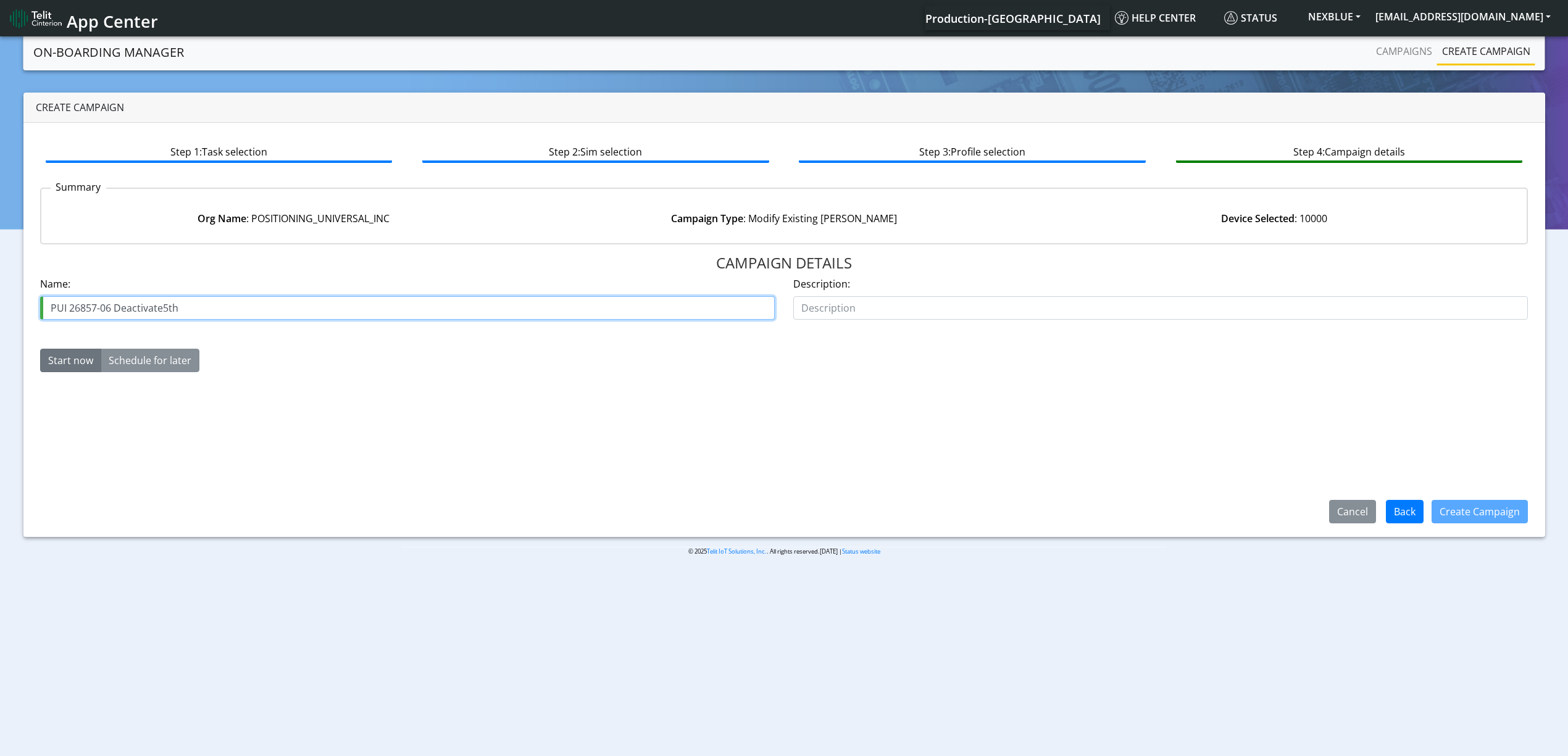
drag, startPoint x: 164, startPoint y: 311, endPoint x: 215, endPoint y: 309, distance: 51.0
click at [215, 309] on input "PUI 26857-06 Deactivate5th" at bounding box center [407, 308] width 735 height 23
drag, startPoint x: 169, startPoint y: 302, endPoint x: 282, endPoint y: 302, distance: 113.0
click at [282, 302] on input "PUI 26857-06 Deactivate1AST" at bounding box center [407, 308] width 735 height 23
click at [110, 309] on input "PUI 26857-06 Deactivate1ST" at bounding box center [407, 308] width 735 height 23
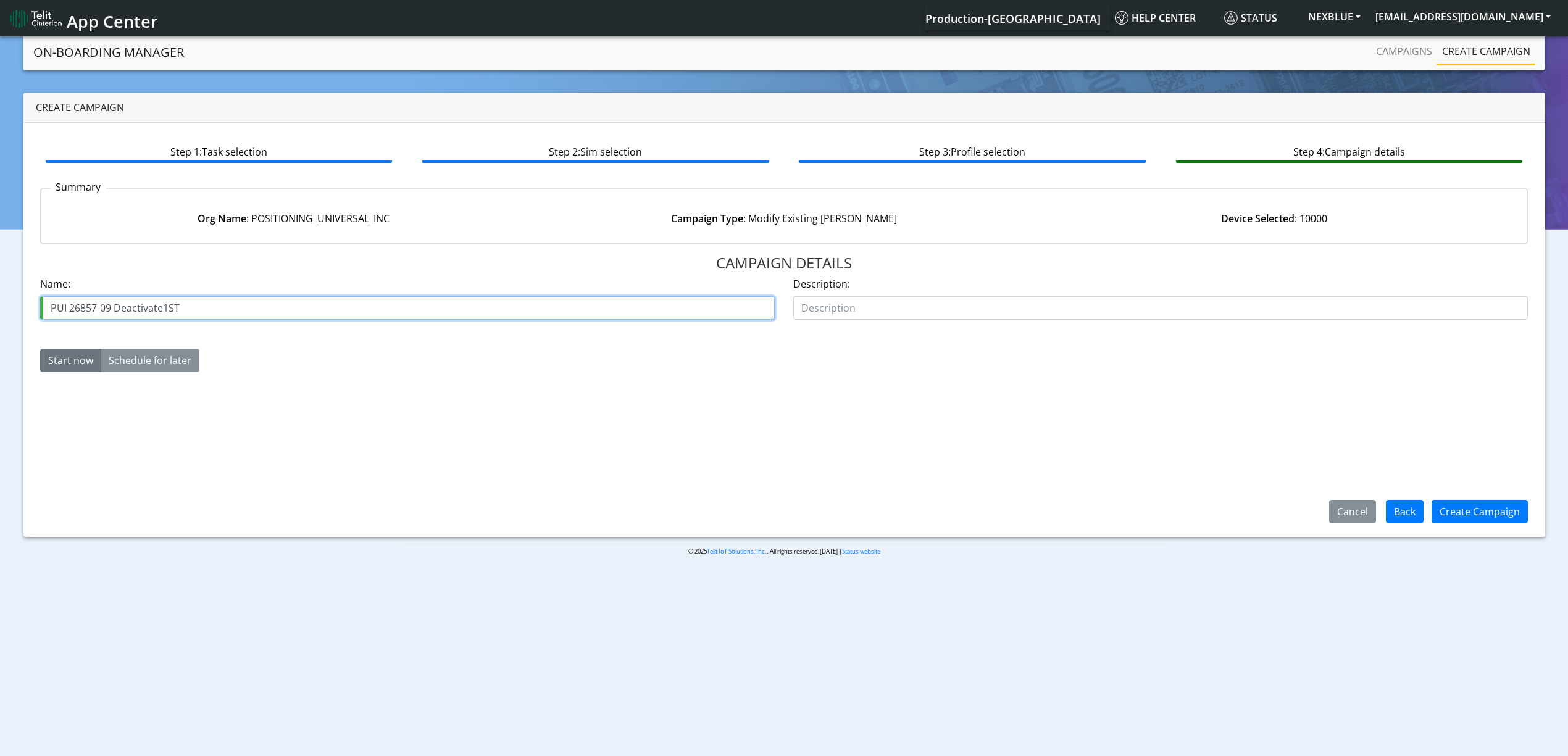
click at [215, 310] on input "PUI 26857-09 Deactivate1ST" at bounding box center [407, 308] width 735 height 23
type input "PUI 26857-09 Deactivate1ST"
click at [1491, 503] on button "Create Campaign" at bounding box center [1480, 512] width 96 height 23
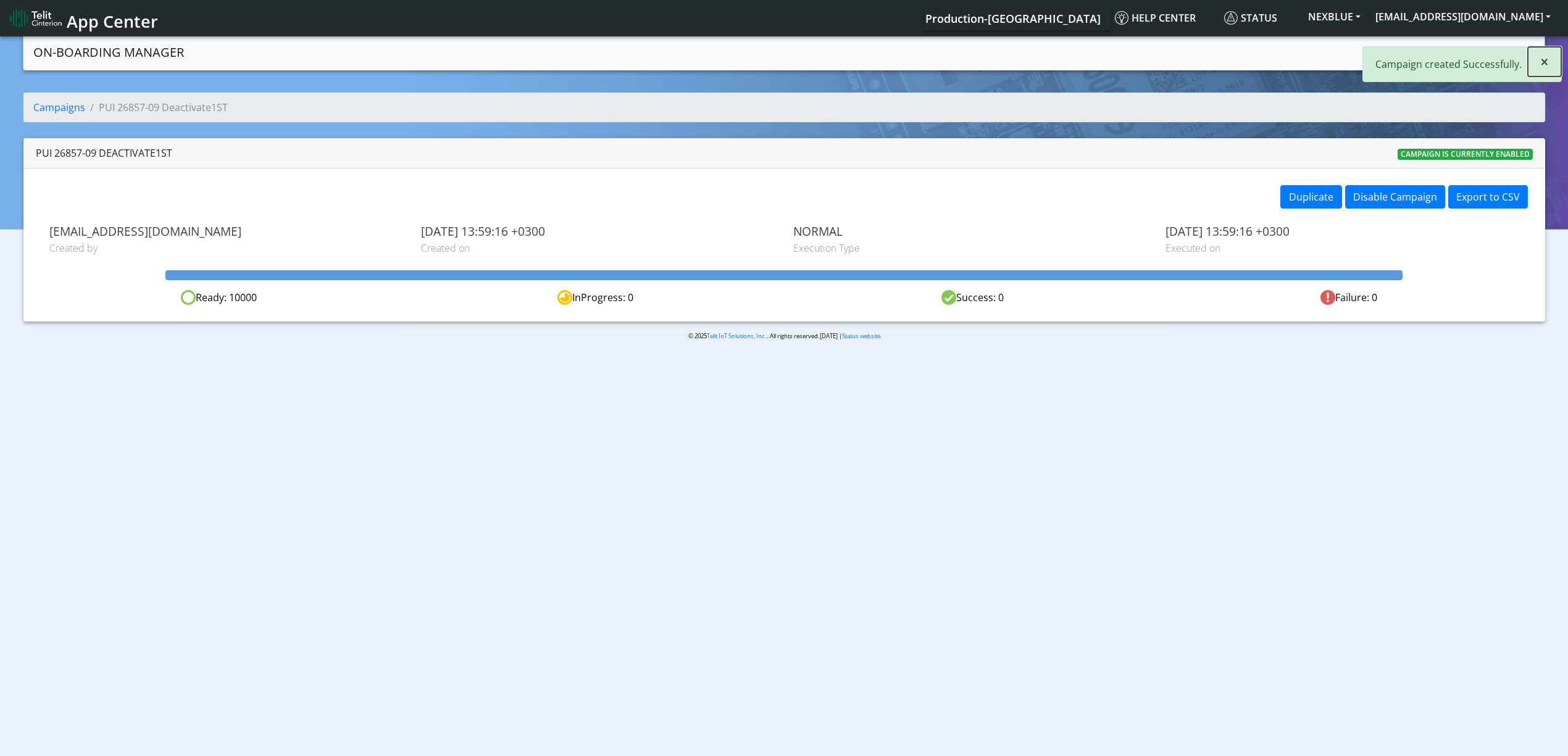
click at [1551, 63] on button "×" at bounding box center [1544, 61] width 33 height 29
click at [1406, 57] on link "Campaigns" at bounding box center [1404, 51] width 66 height 25
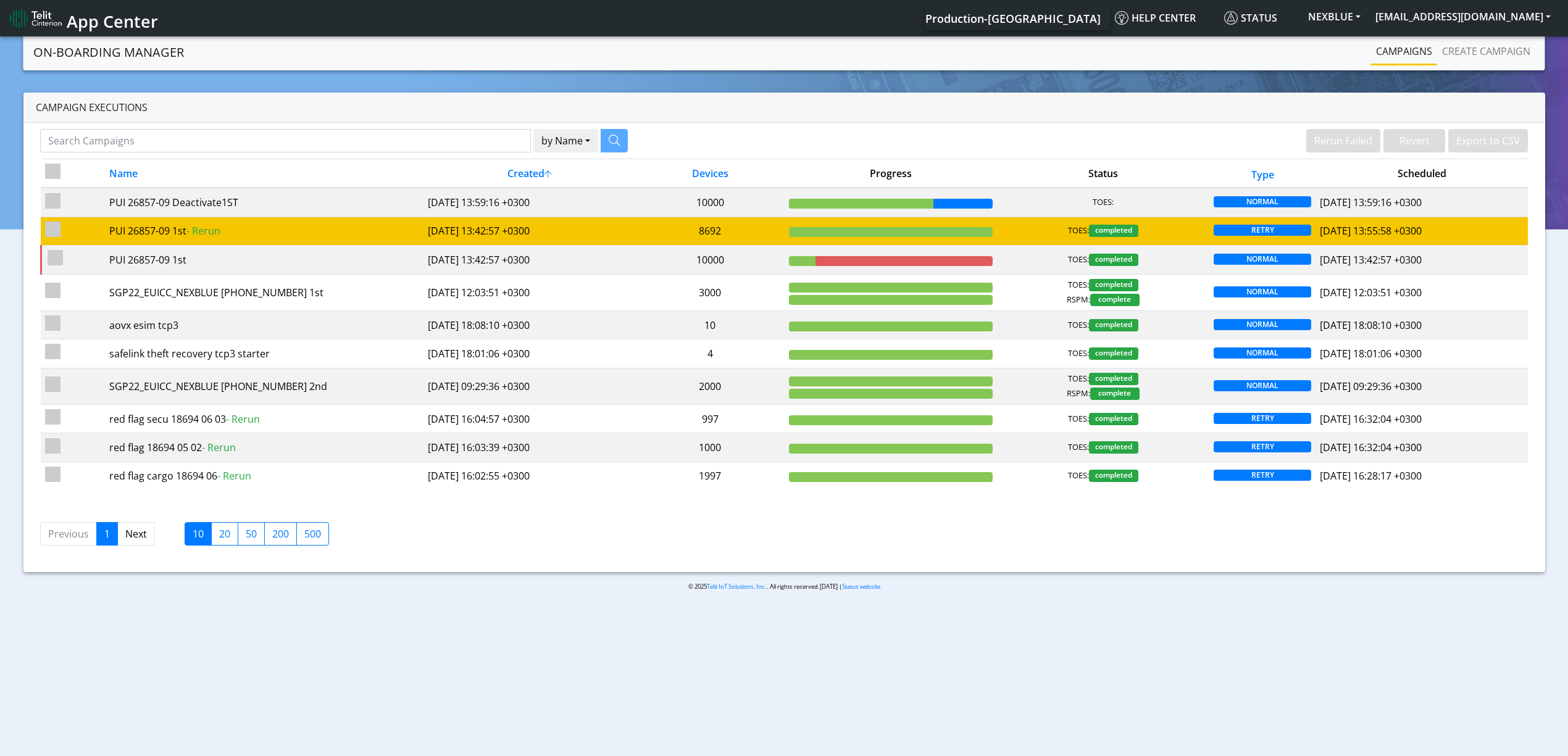
click at [574, 226] on td "[DATE] 13:42:57 +0300" at bounding box center [530, 231] width 212 height 29
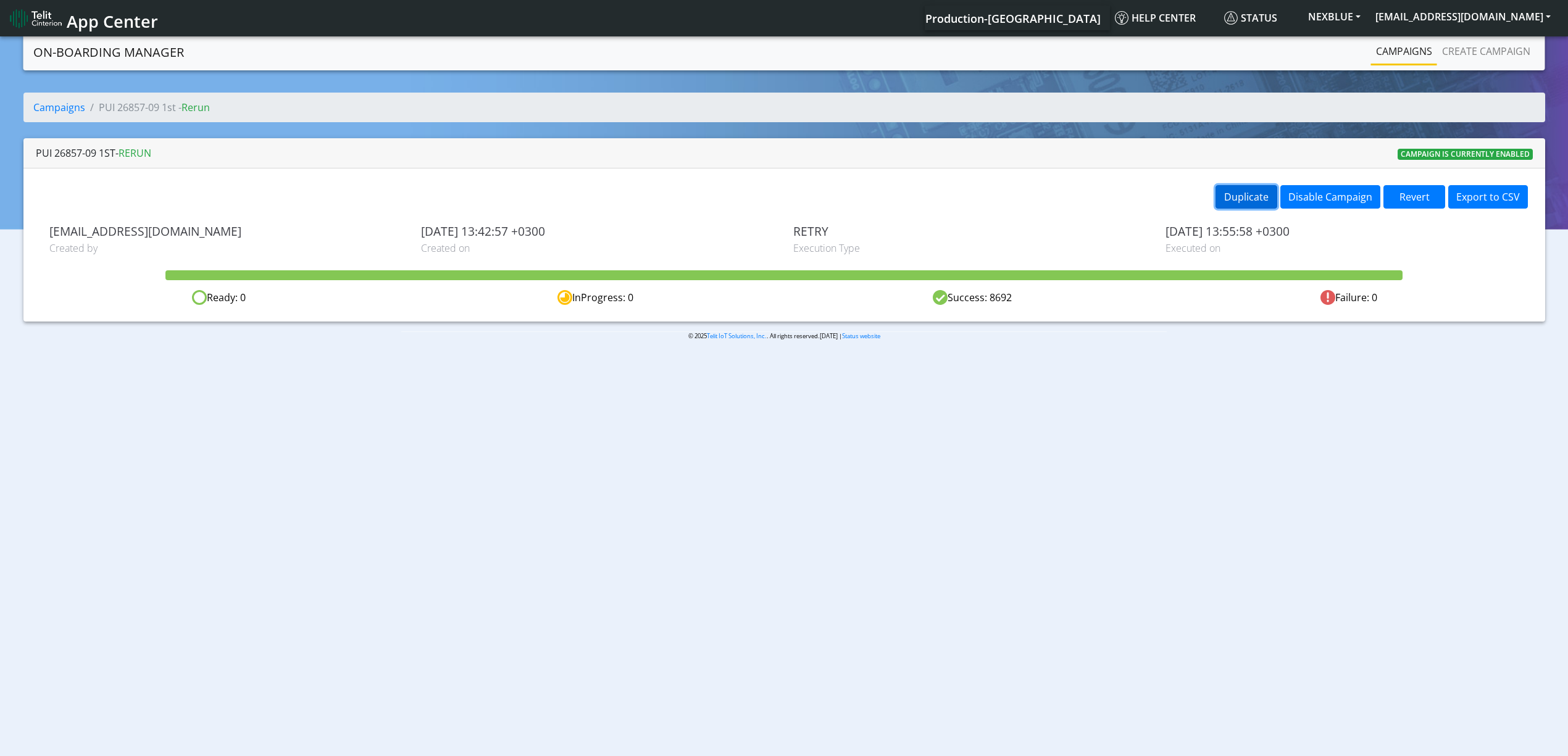
click at [1255, 201] on button "Duplicate" at bounding box center [1246, 197] width 62 height 23
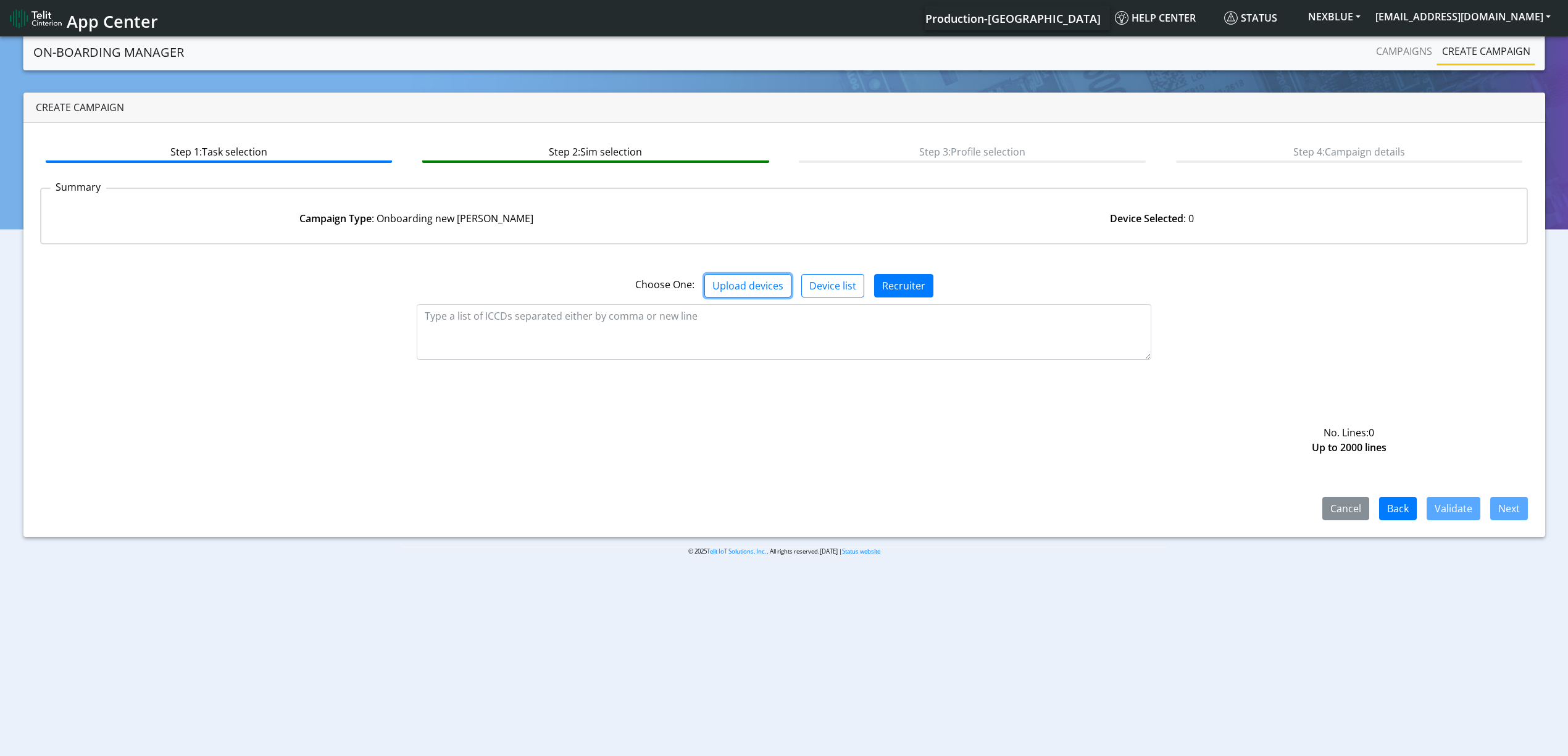
click at [746, 289] on button "Upload devices" at bounding box center [748, 286] width 87 height 23
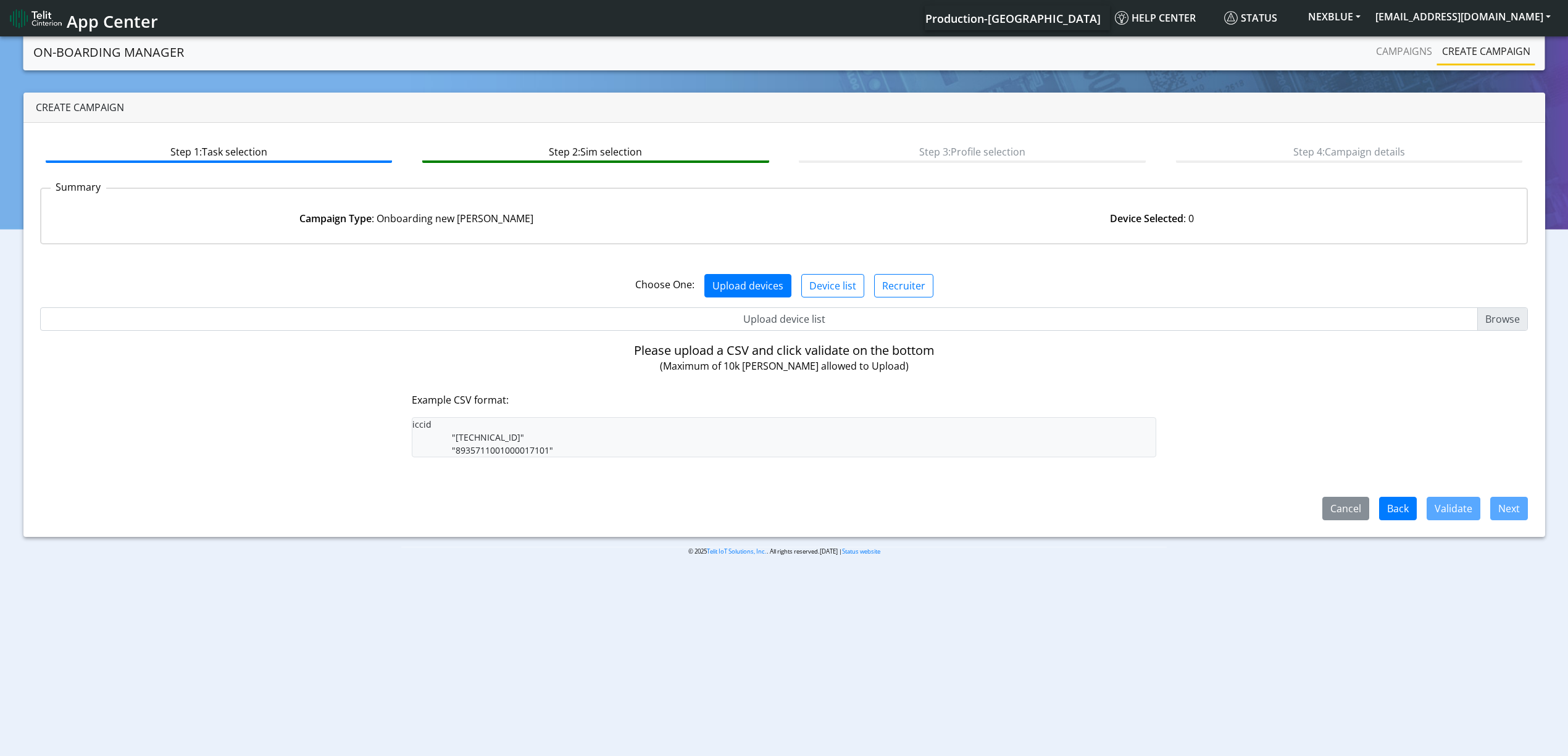
click at [766, 314] on input "Upload device list" at bounding box center [784, 319] width 1488 height 23
type input "C:\fakepath\beitza3.csv.txt"
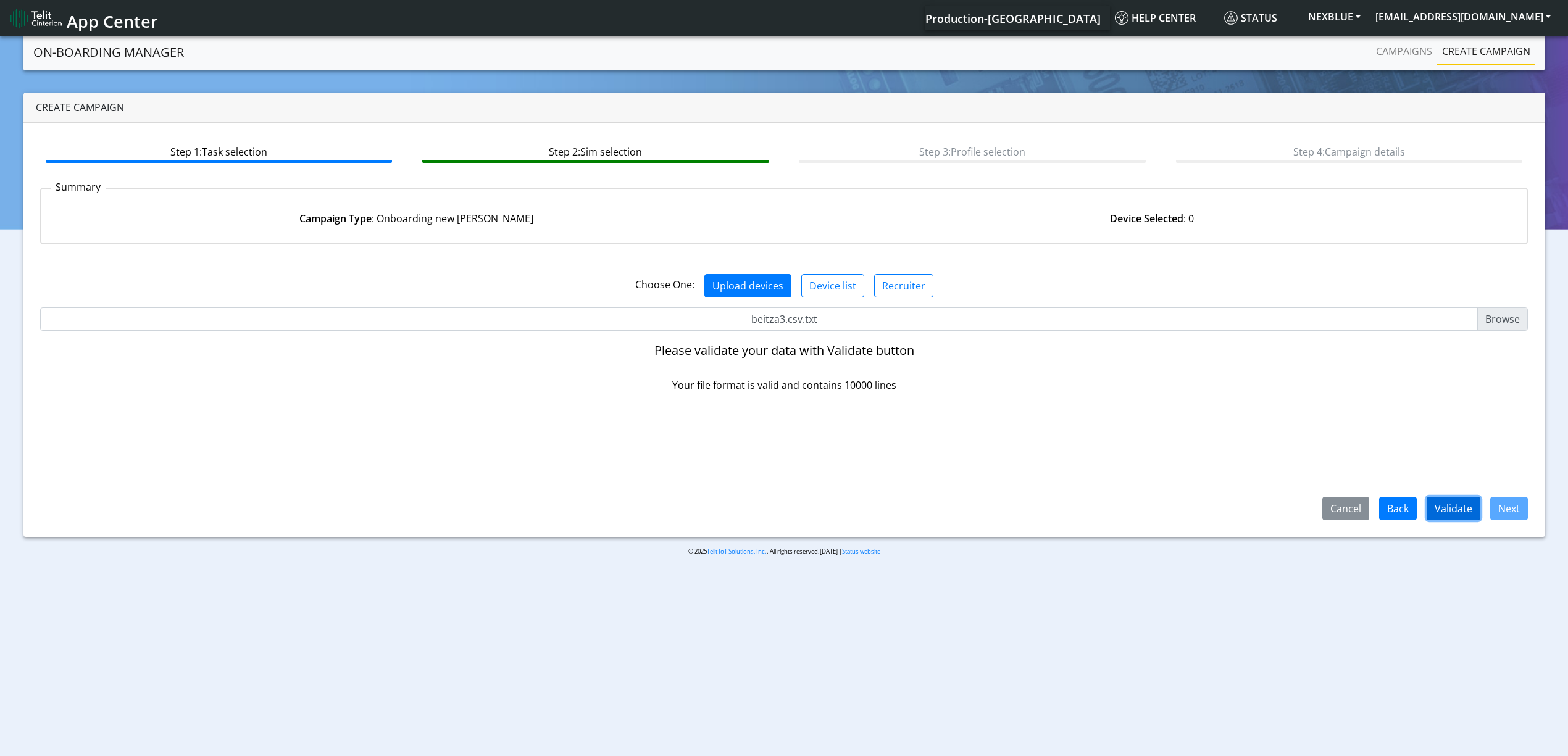
click at [1450, 497] on button "Validate" at bounding box center [1453, 508] width 53 height 23
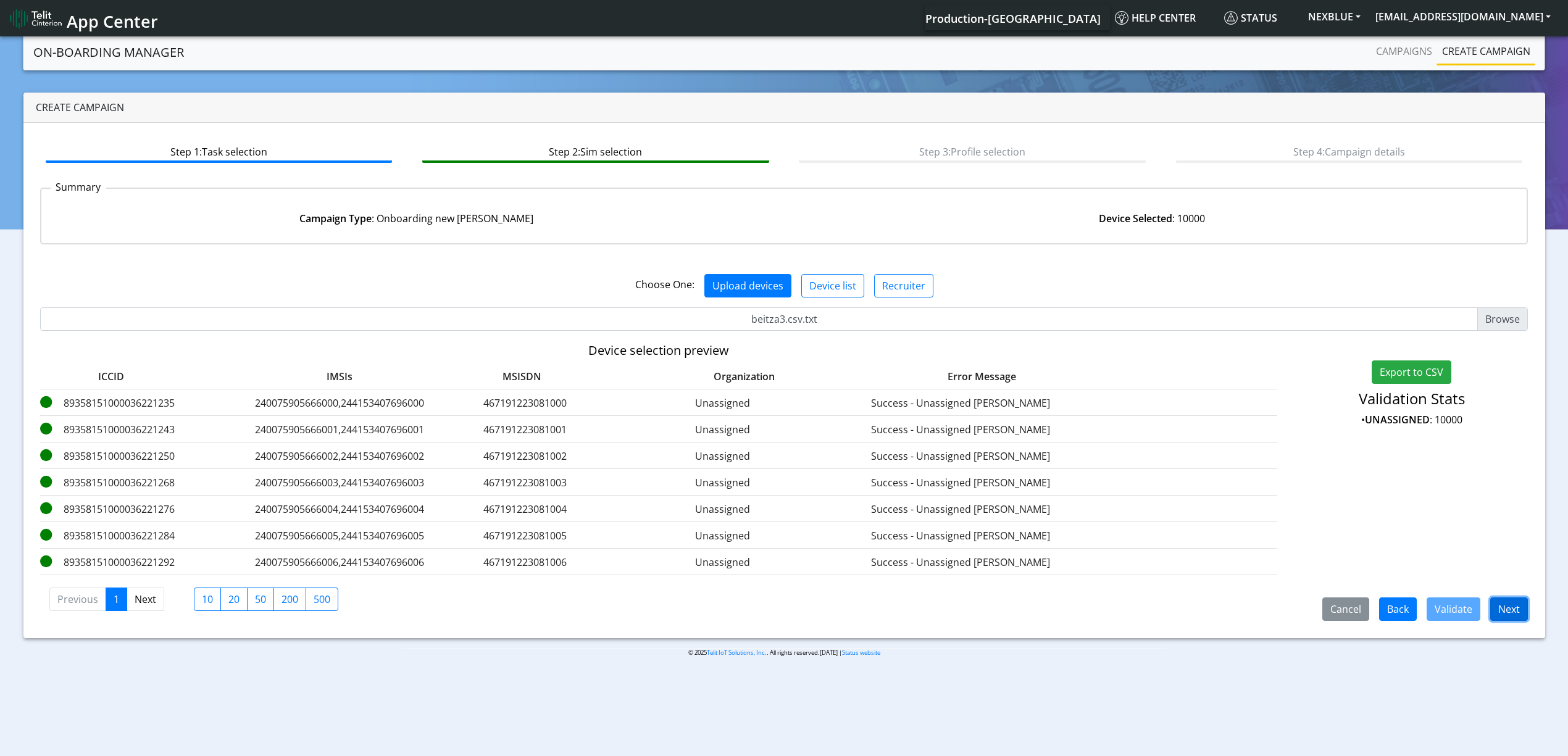
click at [1494, 606] on button "Next" at bounding box center [1508, 609] width 38 height 23
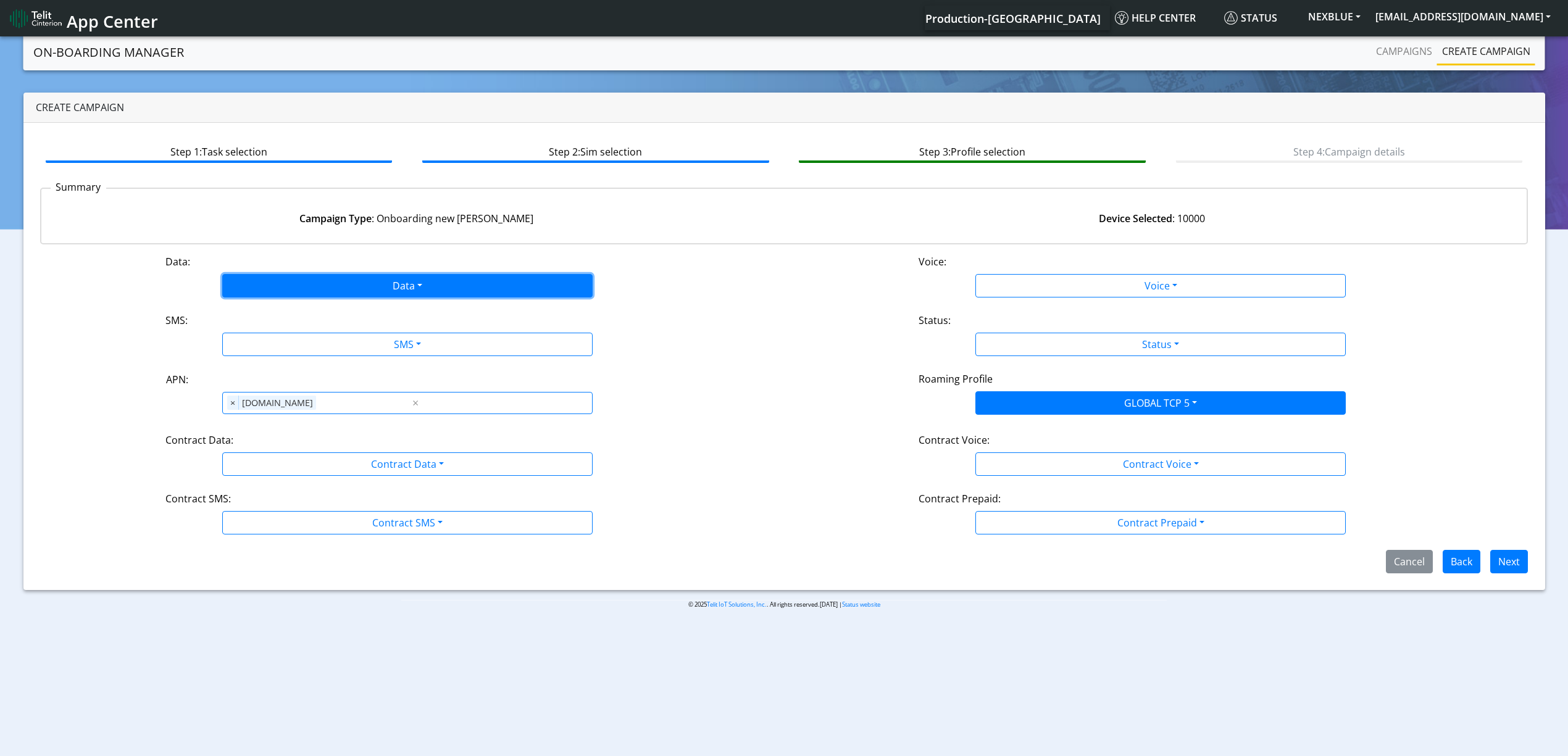
click at [327, 286] on button "Data" at bounding box center [407, 286] width 370 height 23
click at [305, 336] on button "Enabled" at bounding box center [408, 335] width 369 height 20
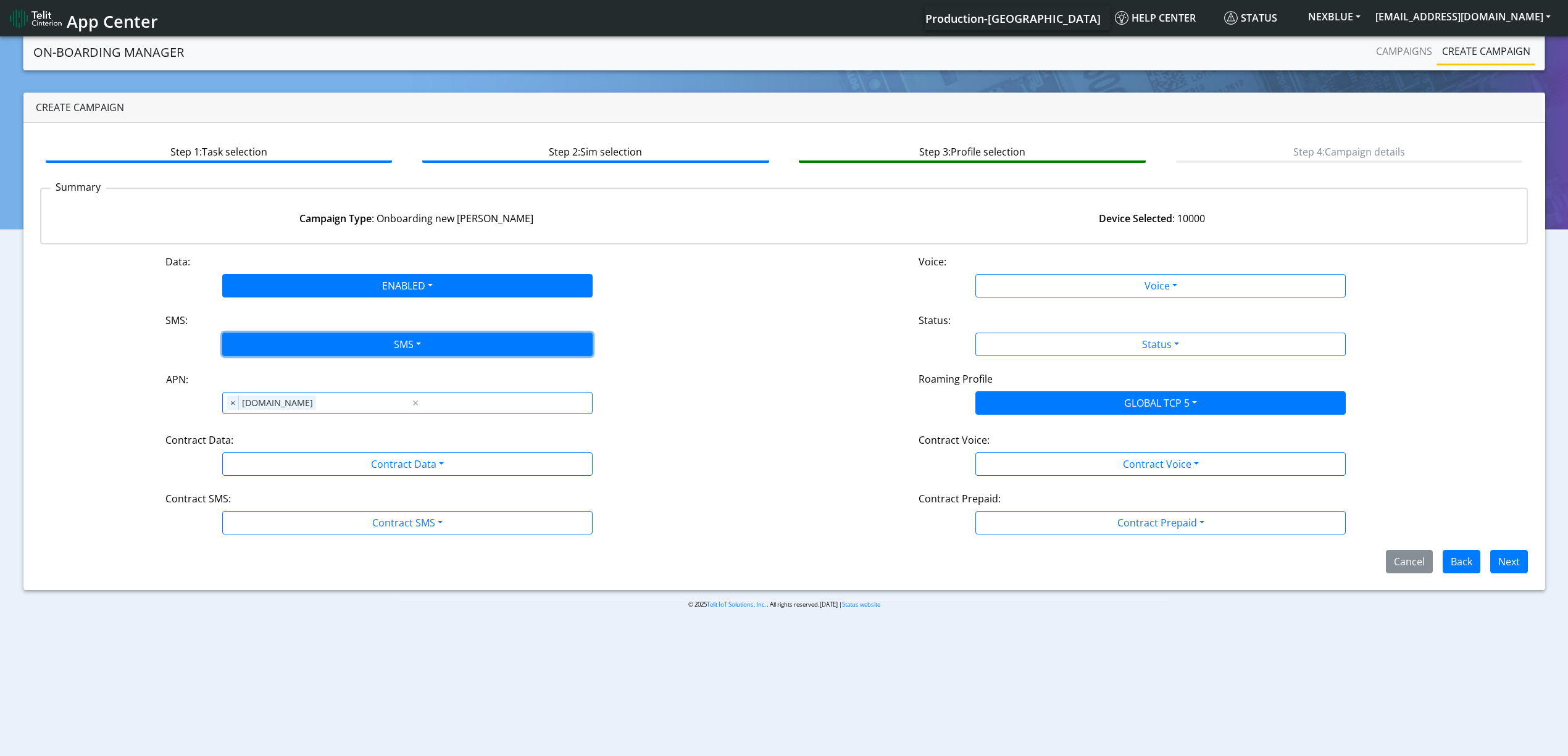
click at [305, 348] on button "SMS" at bounding box center [407, 344] width 370 height 23
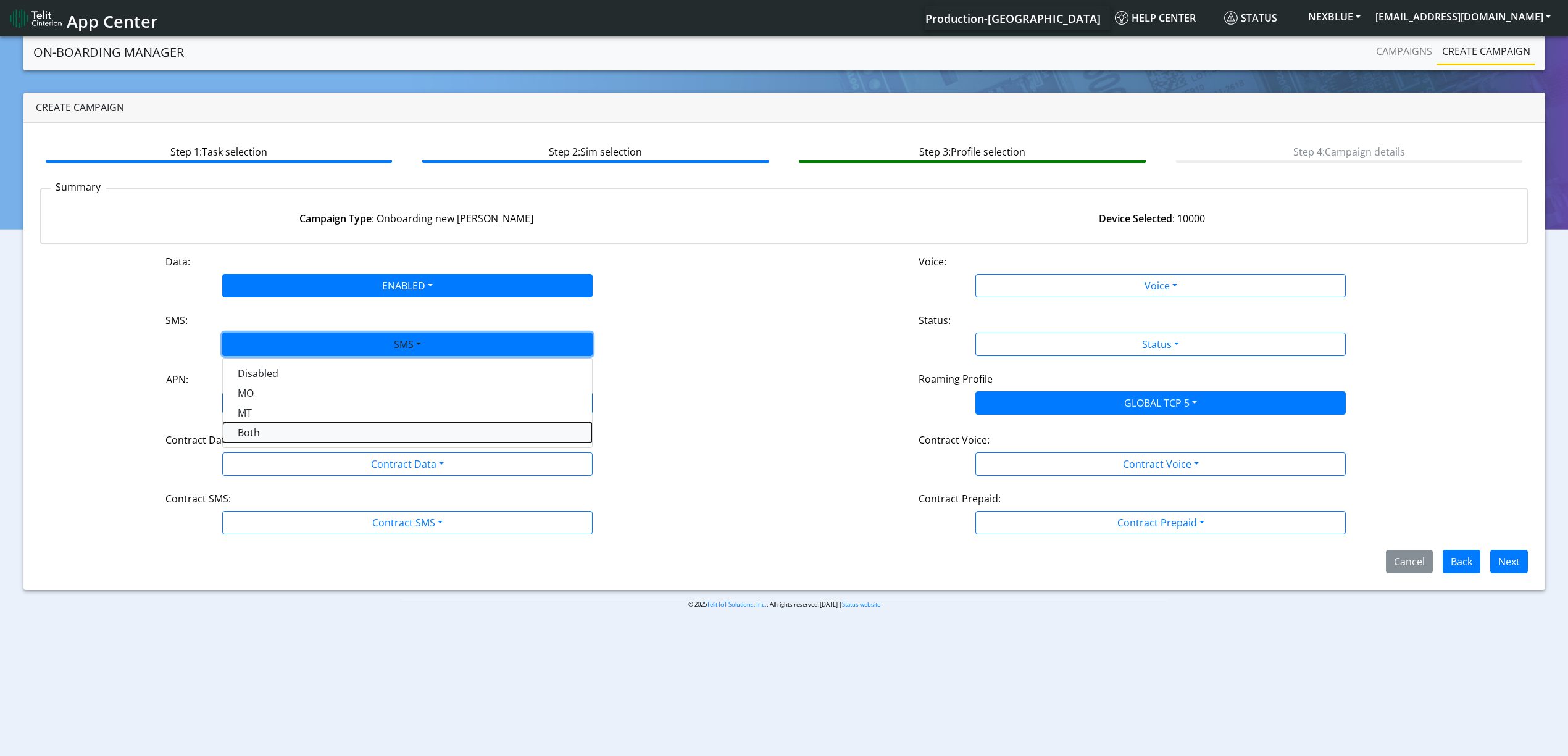
click at [272, 436] on button "Both" at bounding box center [408, 433] width 369 height 20
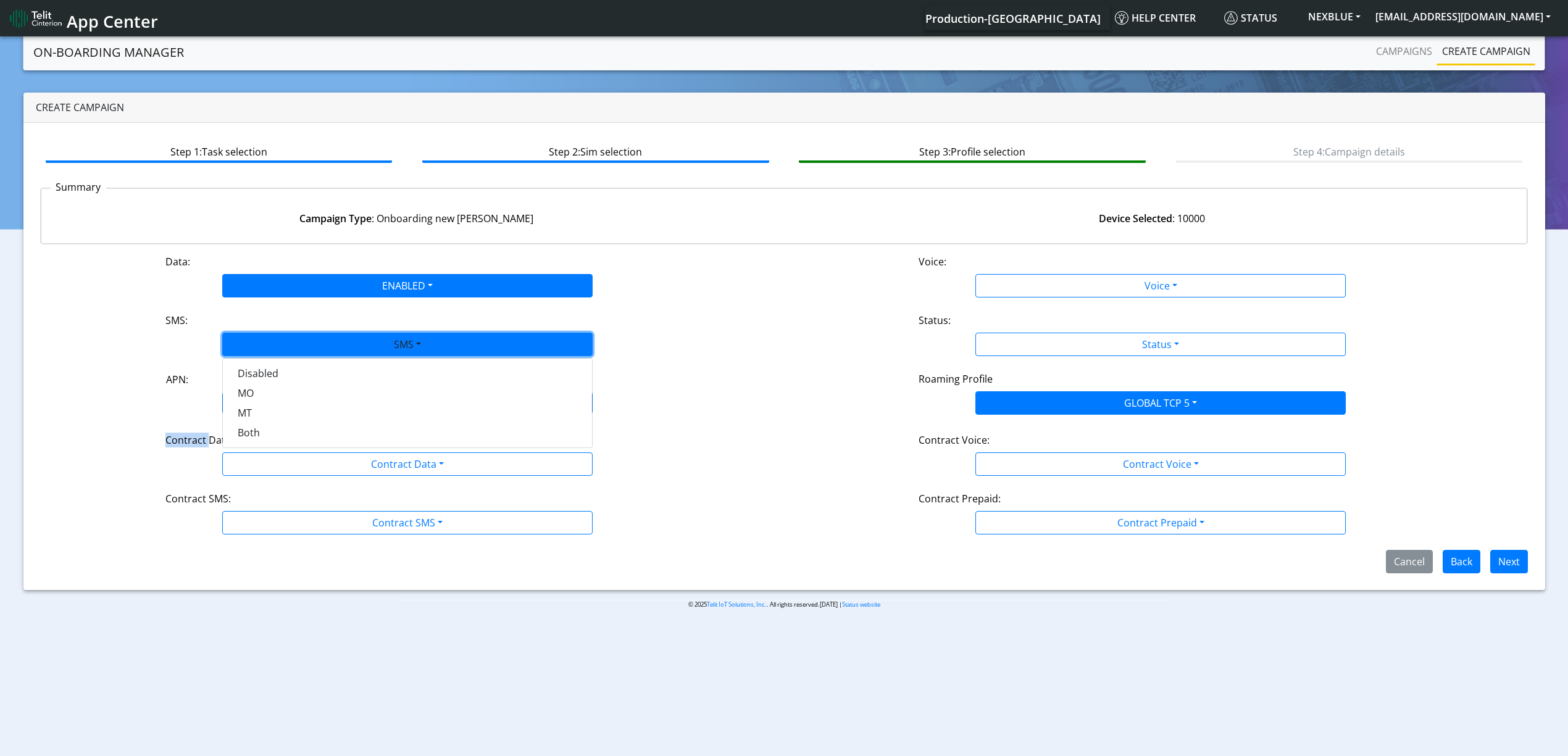
click at [273, 438] on div "Contract Data:" at bounding box center [407, 442] width 503 height 20
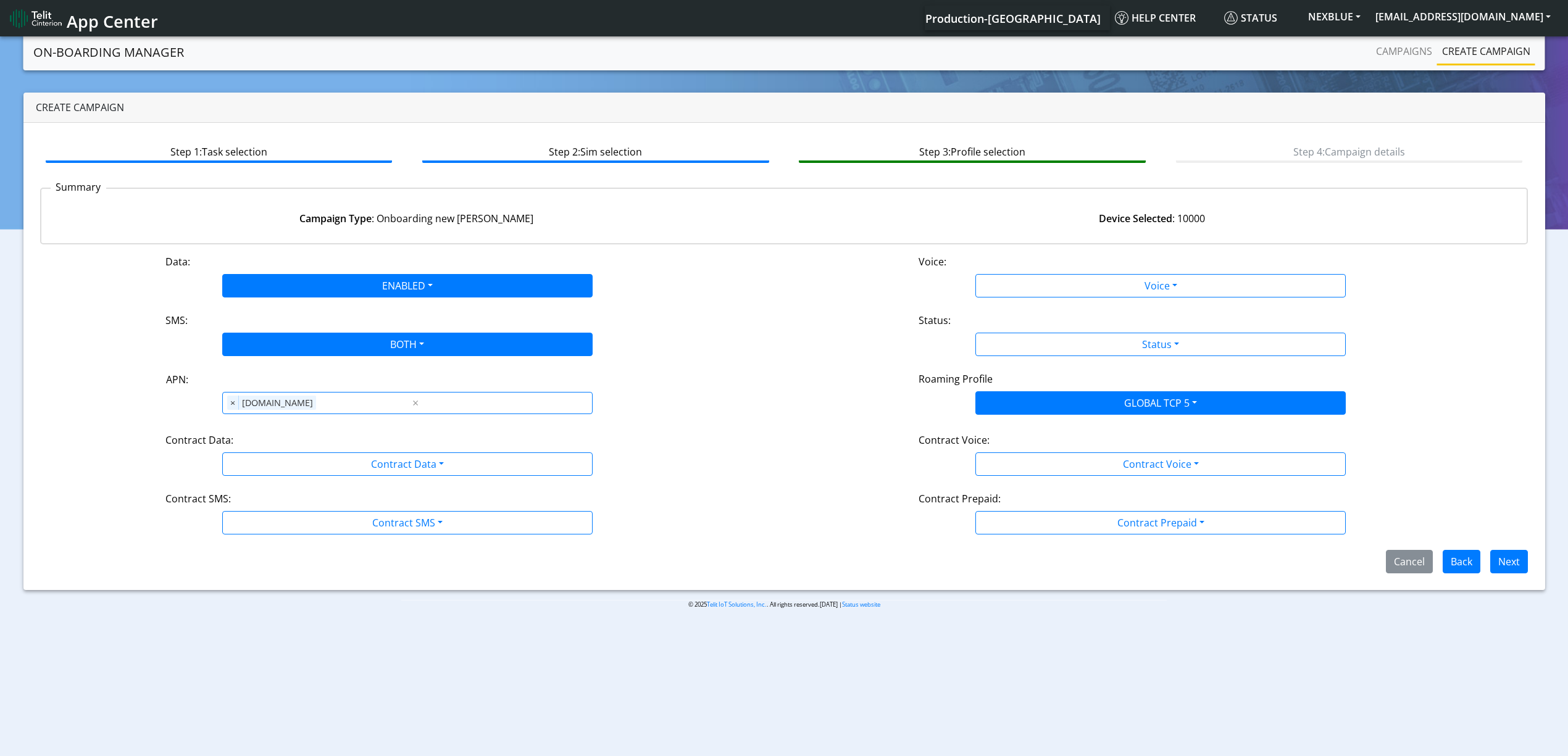
click at [271, 450] on div "Contract Data:" at bounding box center [407, 442] width 503 height 20
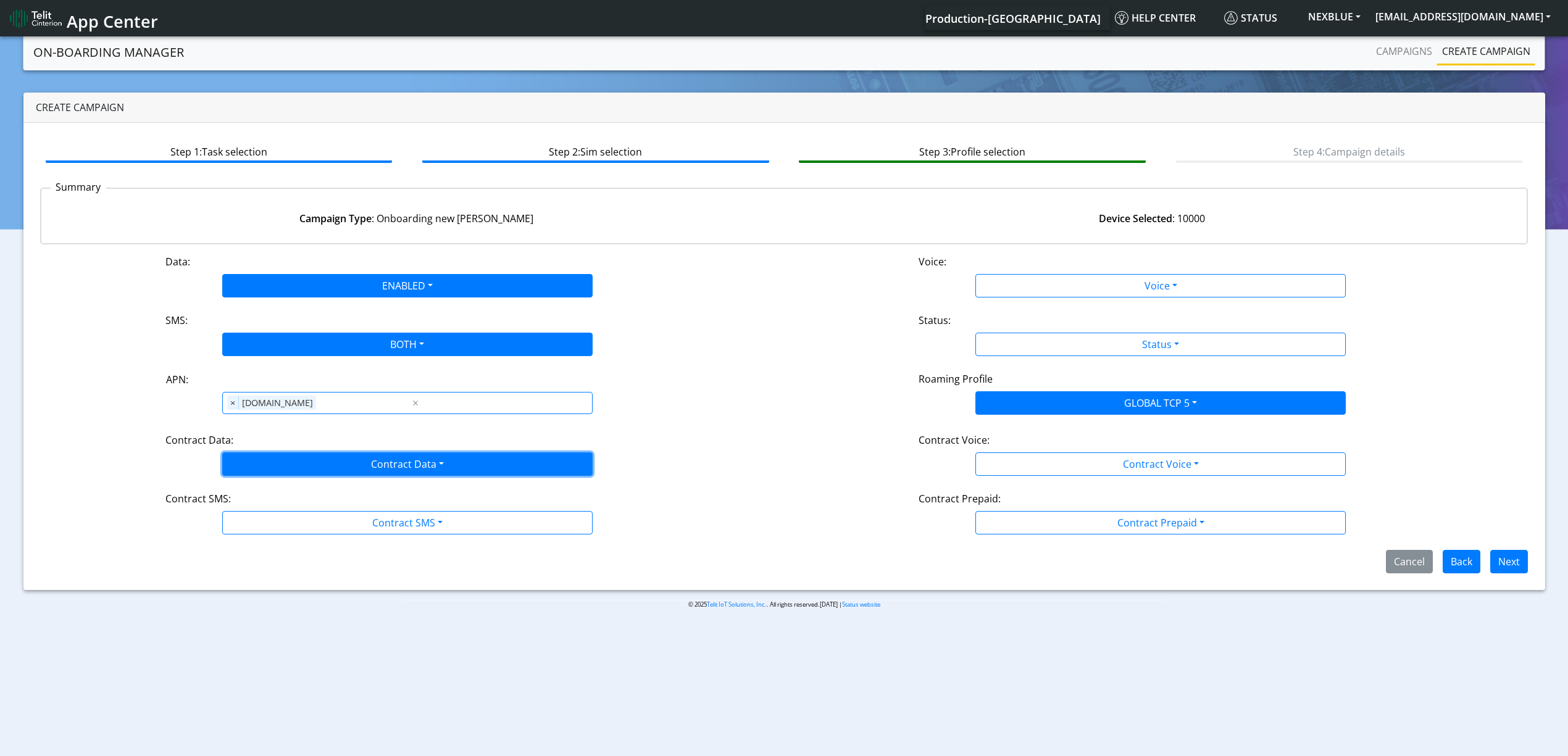
click at [267, 463] on button "Contract Data" at bounding box center [407, 464] width 370 height 23
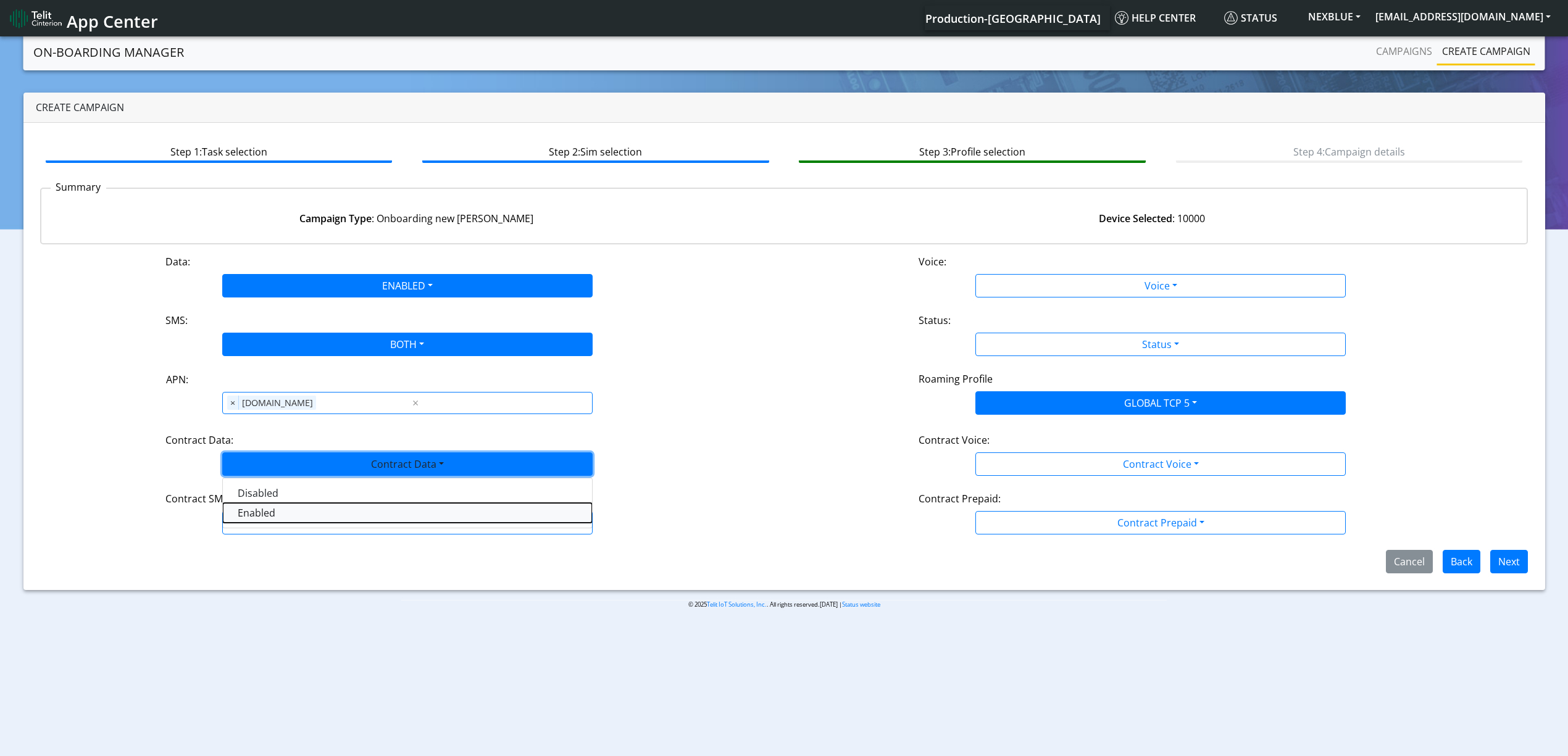
click at [258, 505] on Dataenabled-dropdown "Enabled" at bounding box center [408, 513] width 369 height 20
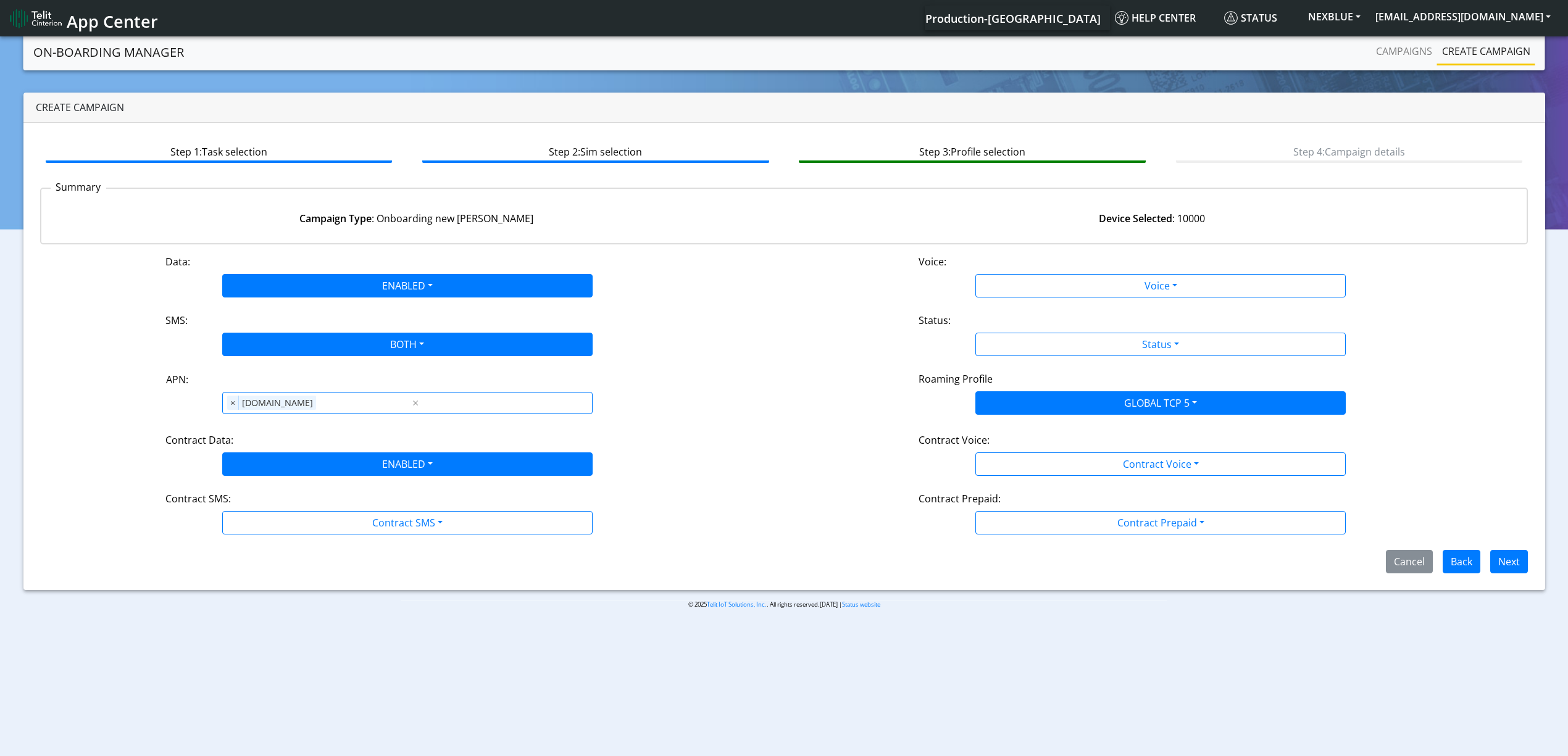
click at [258, 510] on div "Contract SMS:" at bounding box center [407, 501] width 503 height 20
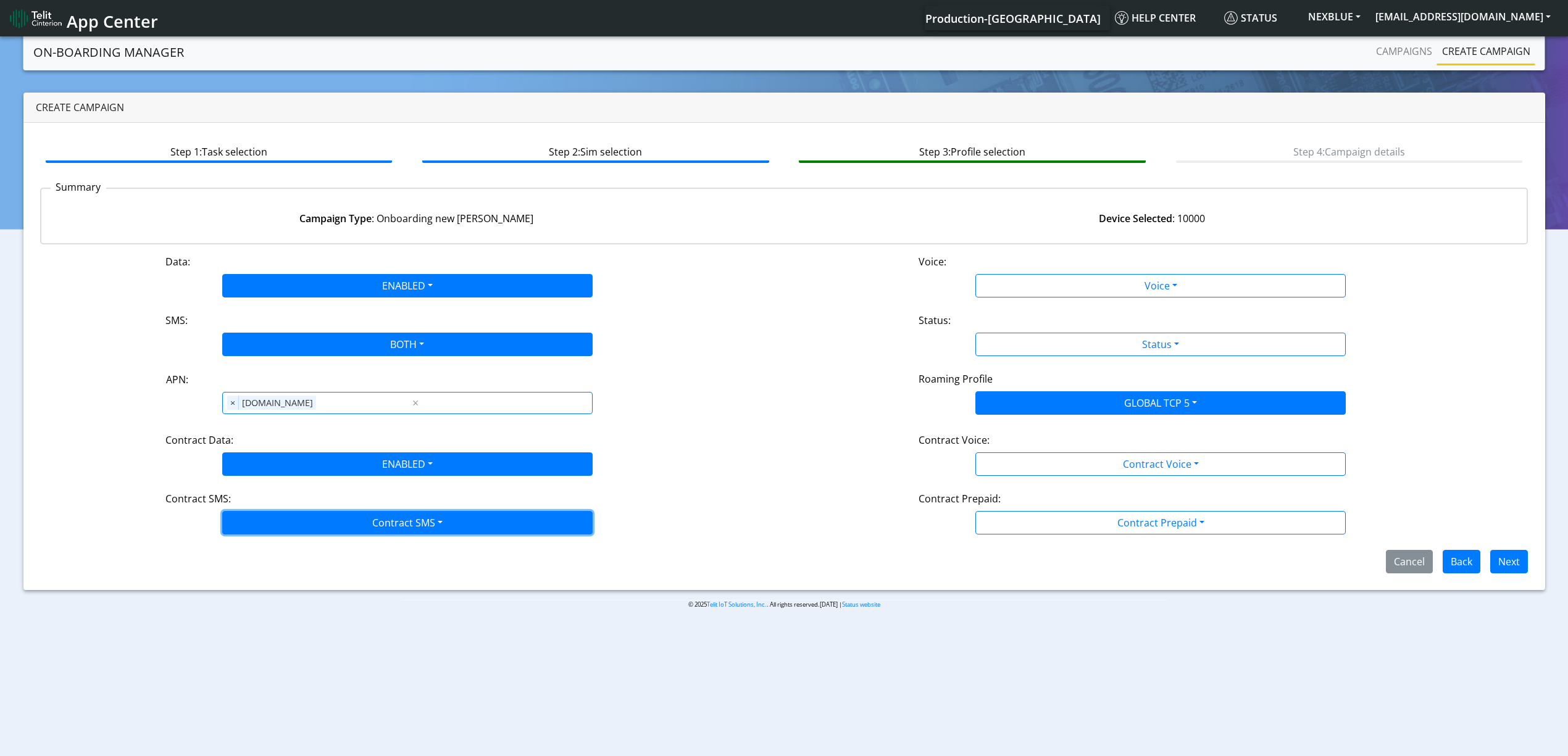
click at [258, 525] on button "Contract SMS" at bounding box center [407, 522] width 370 height 23
click at [249, 608] on SMSboth-dropdown "Both" at bounding box center [408, 611] width 369 height 20
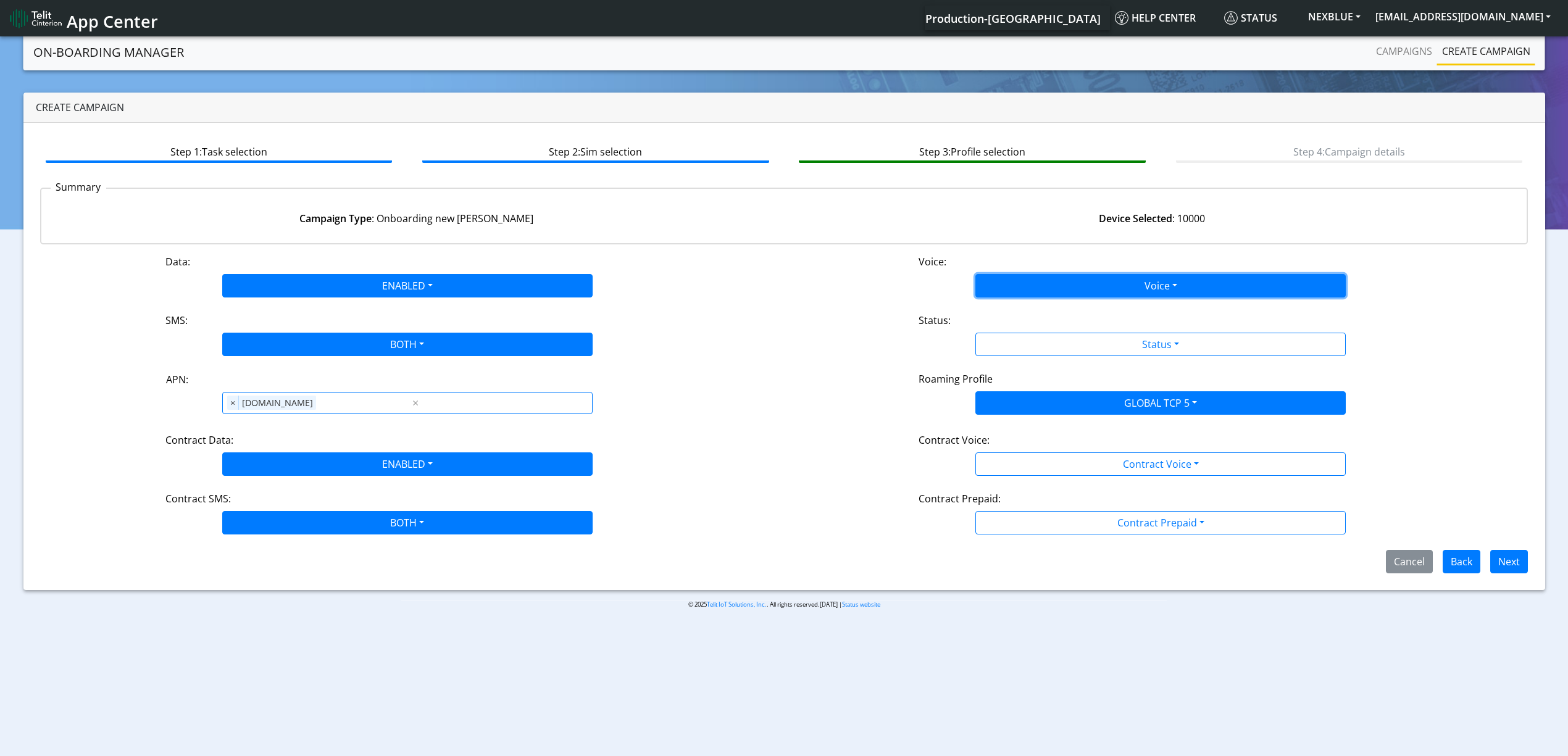
click at [1039, 284] on button "Voice" at bounding box center [1160, 286] width 370 height 23
click at [1022, 309] on button "Disabled" at bounding box center [1160, 315] width 369 height 20
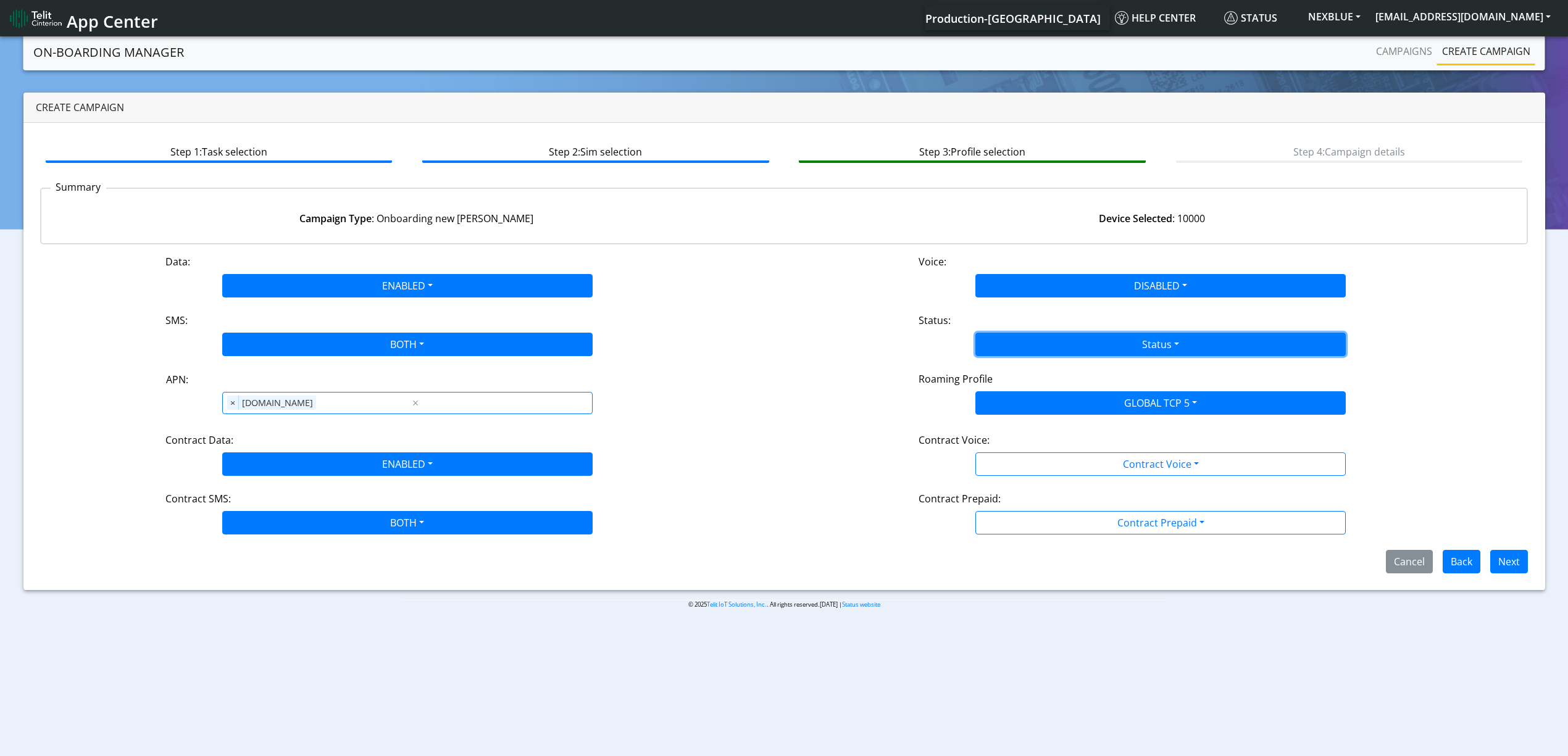
click at [1013, 341] on button "Status" at bounding box center [1160, 344] width 370 height 23
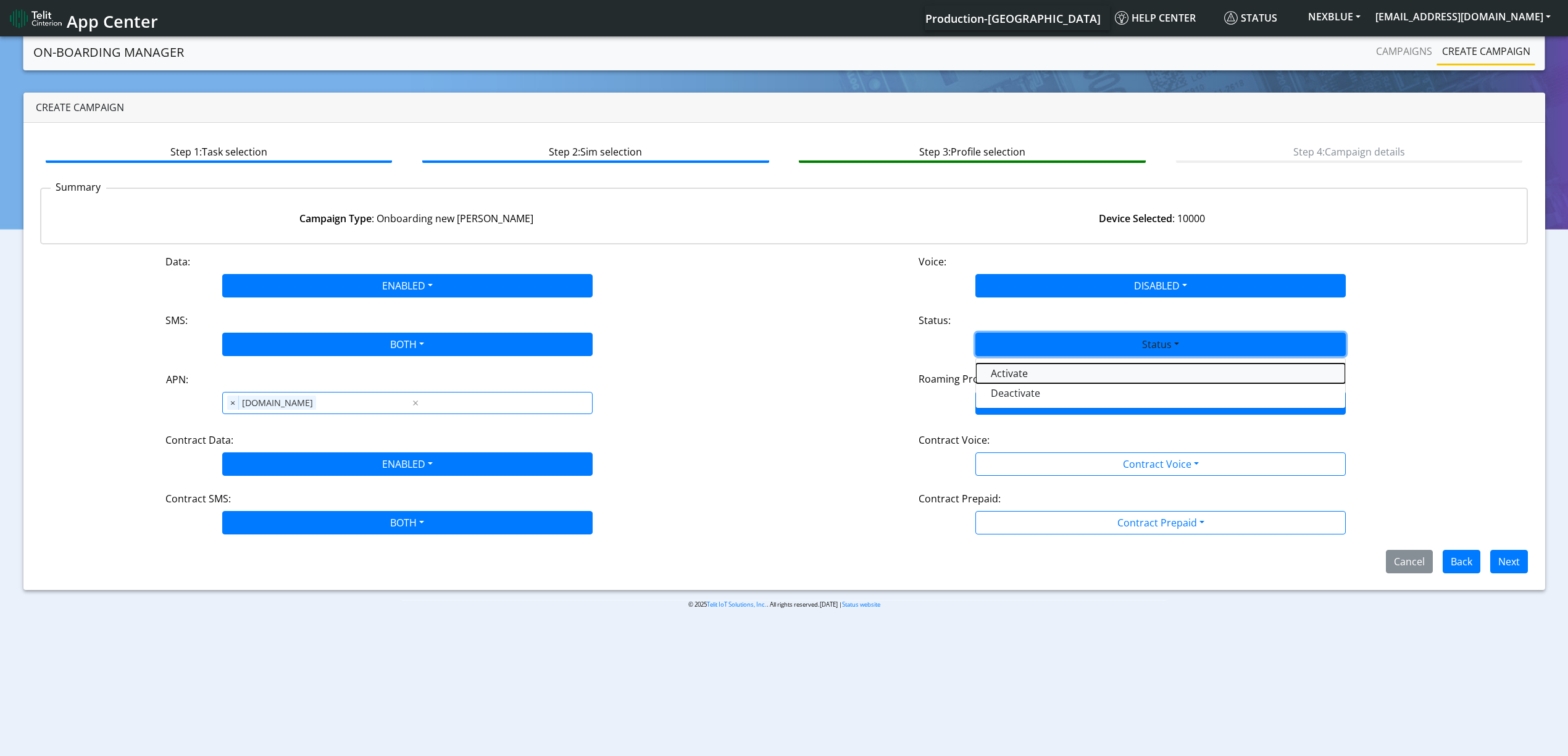
click at [1000, 379] on button "Activate" at bounding box center [1160, 373] width 369 height 20
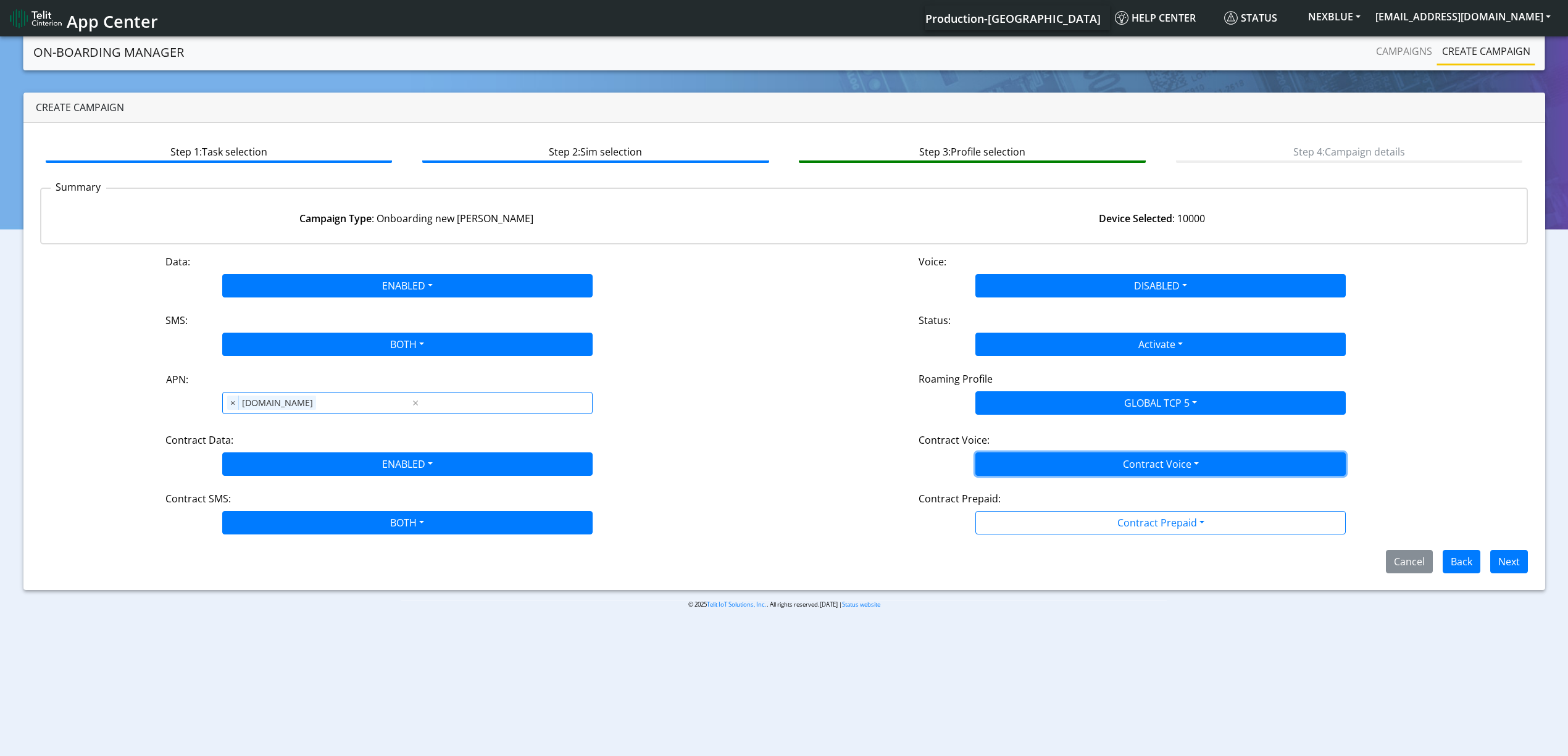
click at [1012, 464] on button "Contract Voice" at bounding box center [1160, 464] width 370 height 23
click at [1011, 499] on Voicedisabled-dropdown "Disabled" at bounding box center [1160, 493] width 369 height 20
click at [1017, 534] on button "Contract Prepaid" at bounding box center [1160, 522] width 370 height 23
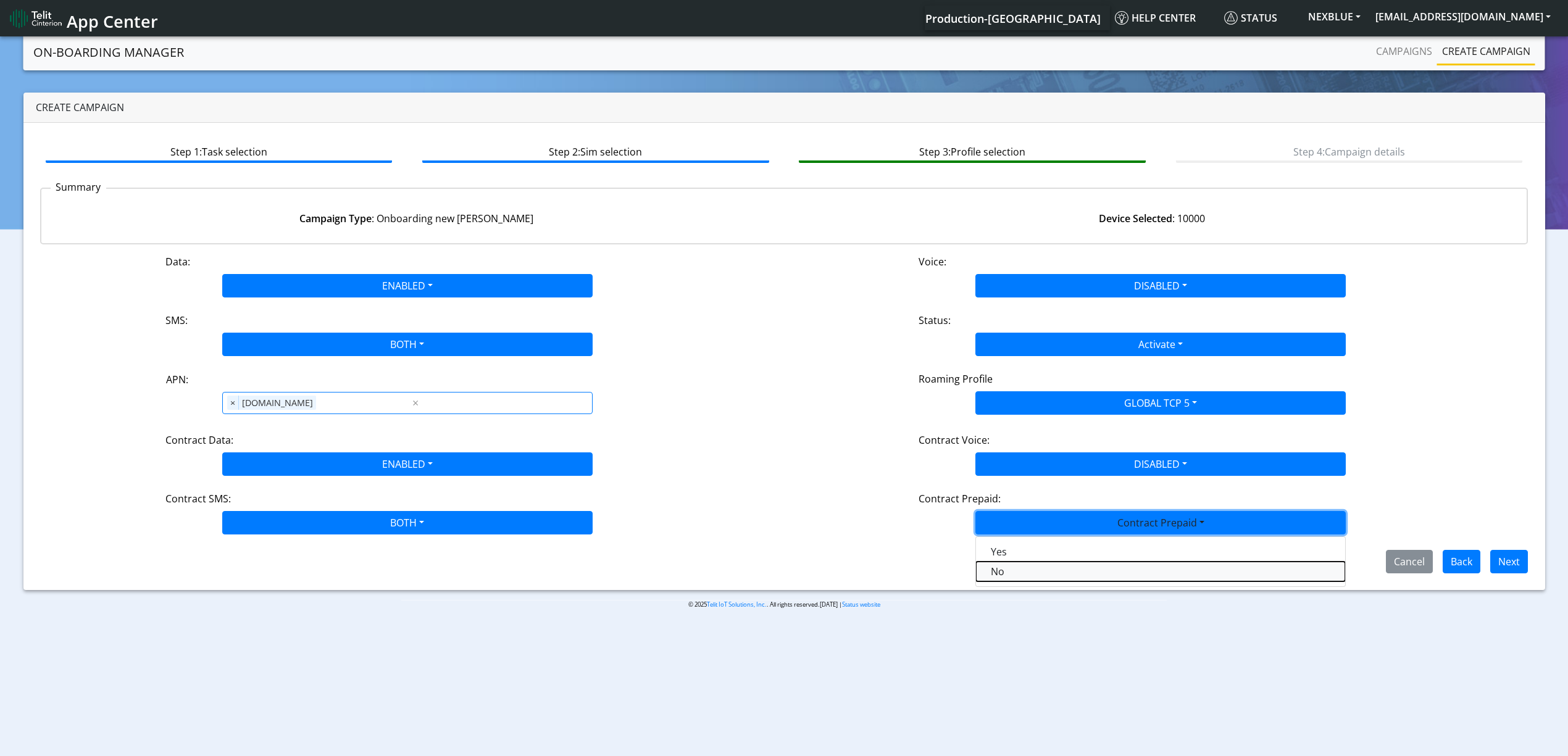
click at [1008, 577] on Prepaidnotprepaid-dropdown "No" at bounding box center [1160, 571] width 369 height 20
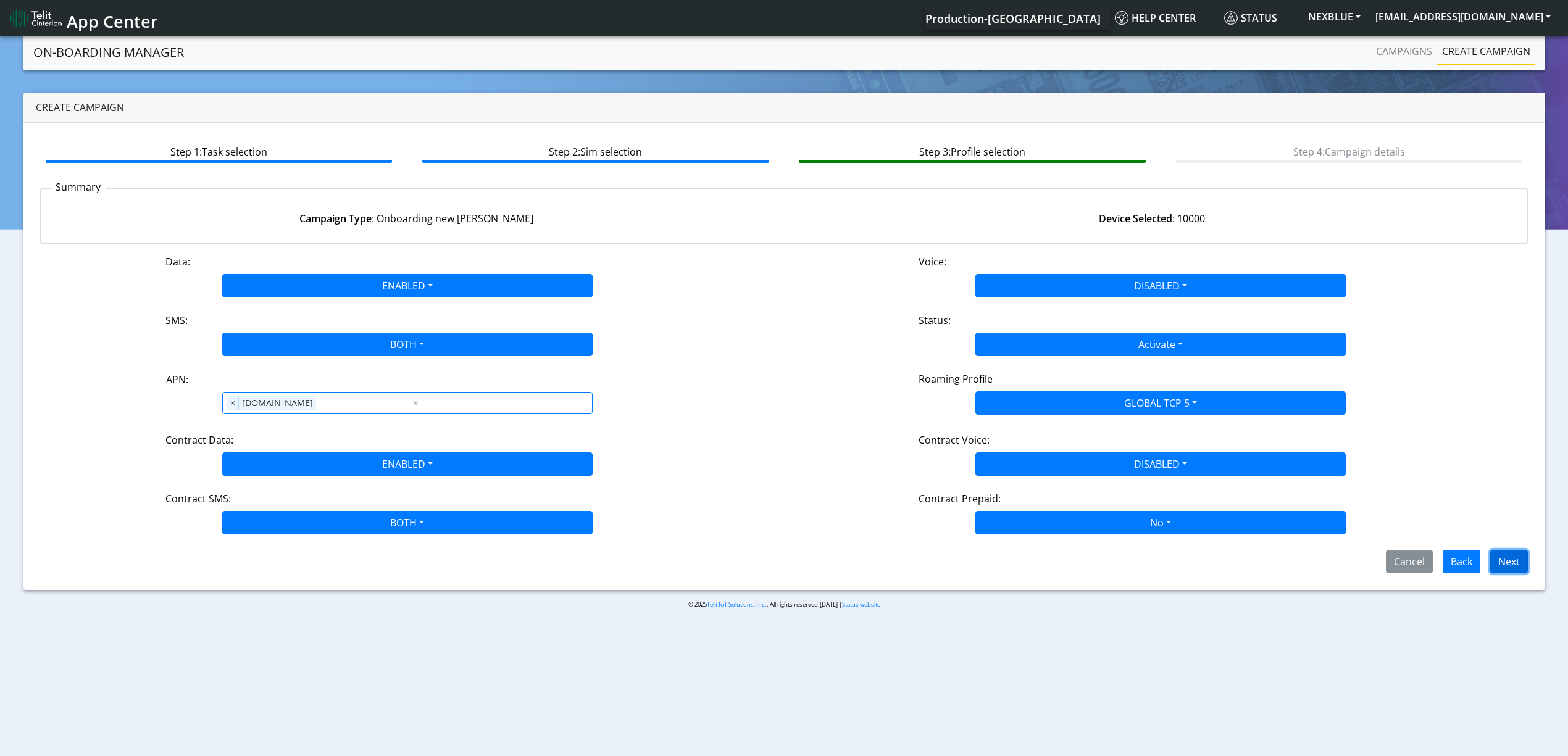
click at [1503, 565] on button "Next" at bounding box center [1508, 562] width 38 height 23
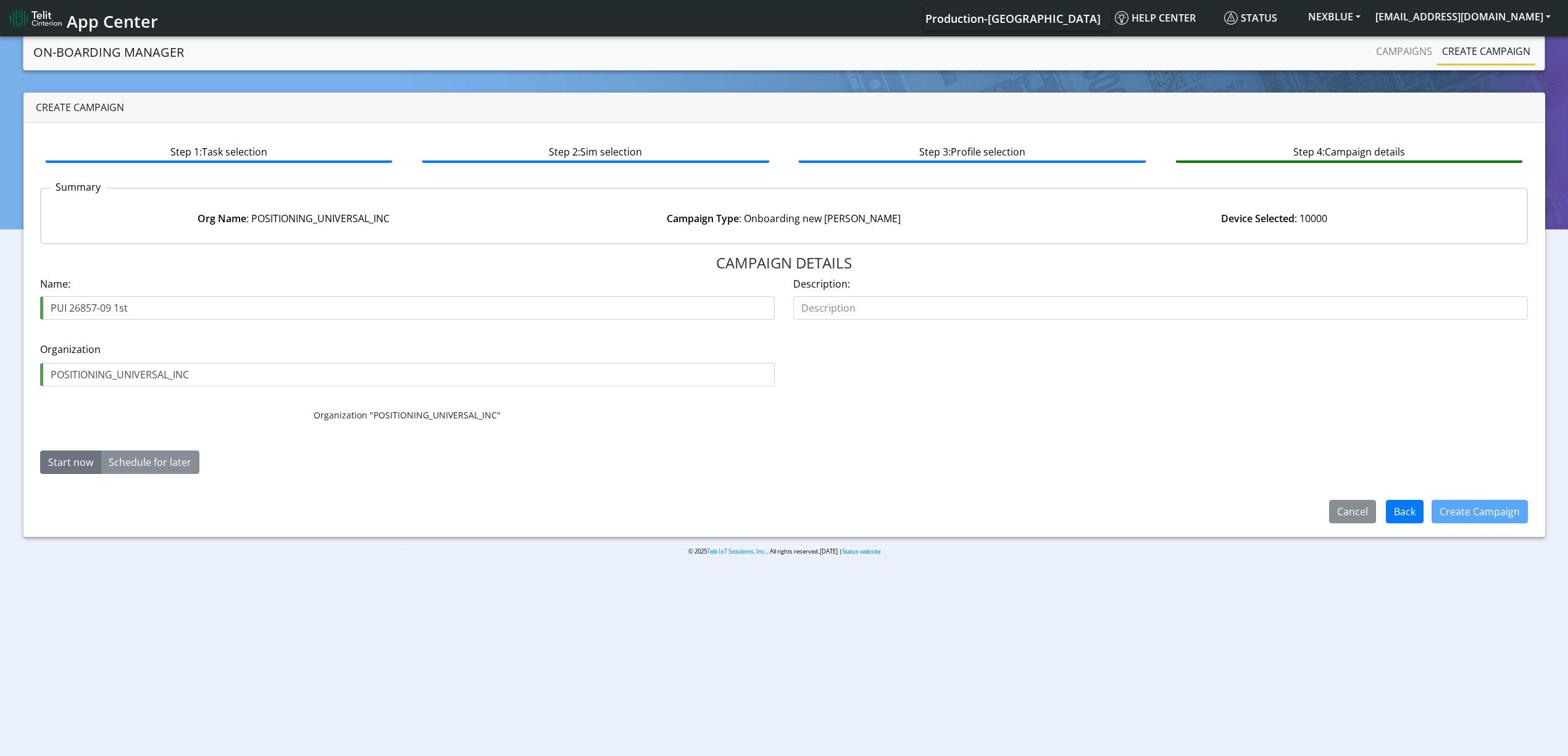
drag, startPoint x: 114, startPoint y: 314, endPoint x: 173, endPoint y: 306, distance: 59.5
click at [173, 306] on input "PUI 26857-09 1st" at bounding box center [407, 308] width 735 height 23
type input "PUI 26857-09 2nd"
click at [329, 464] on div "Start now Schedule for later" at bounding box center [344, 462] width 628 height 23
click at [1489, 497] on div "Create Campaign" at bounding box center [1479, 512] width 112 height 32
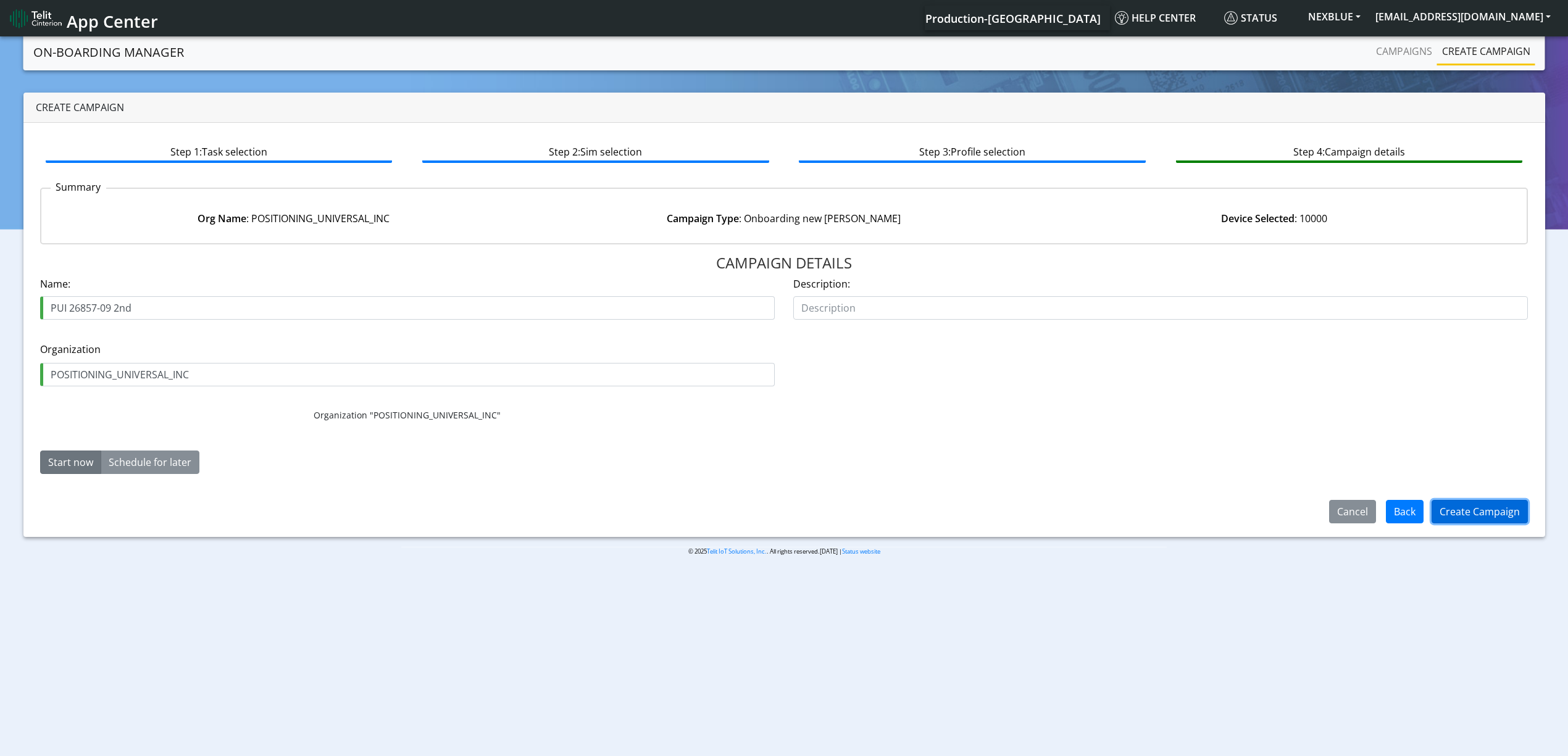
click at [1475, 516] on button "Create Campaign" at bounding box center [1480, 512] width 96 height 23
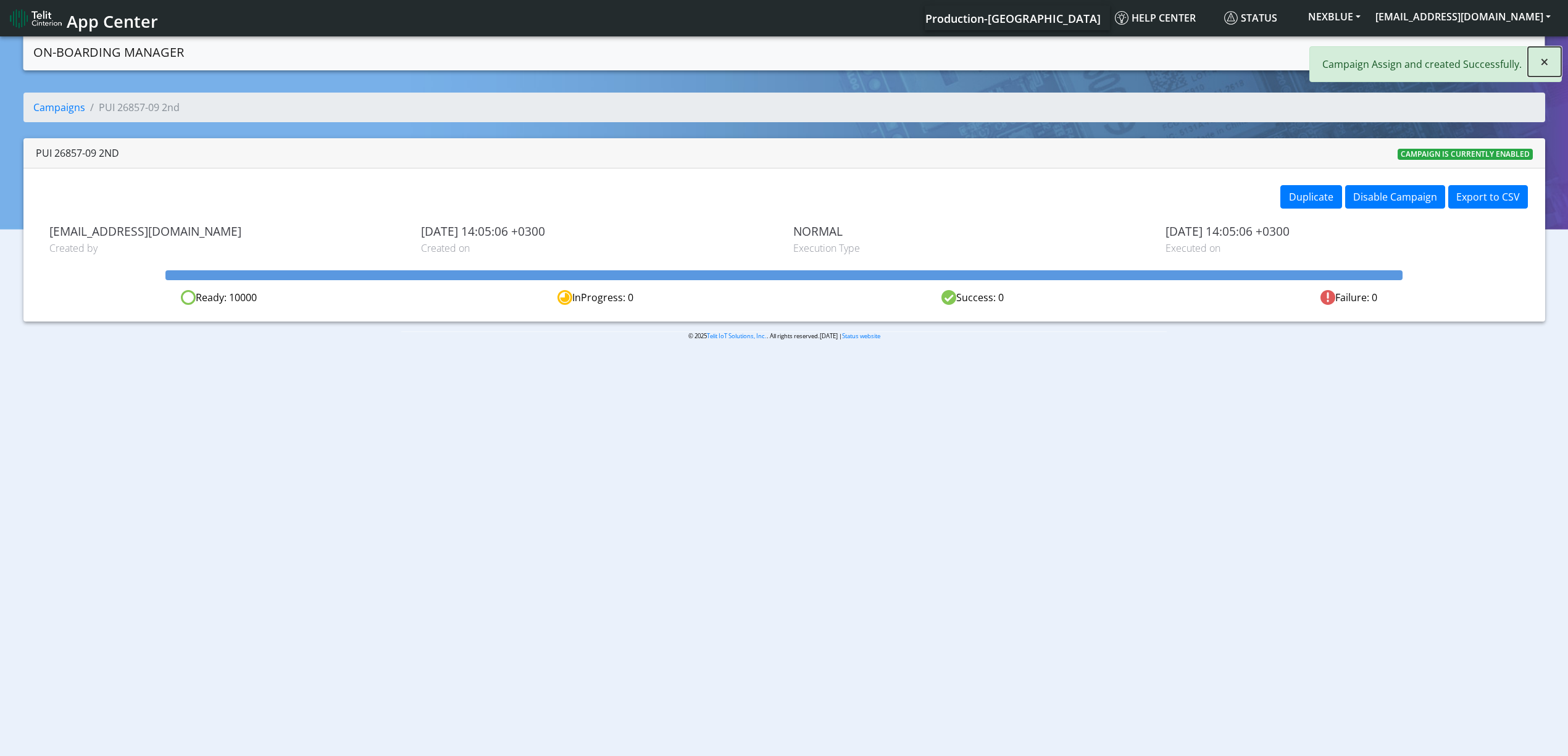
click at [1547, 66] on span "×" at bounding box center [1544, 61] width 8 height 20
click at [1398, 54] on link "Campaigns" at bounding box center [1404, 51] width 66 height 25
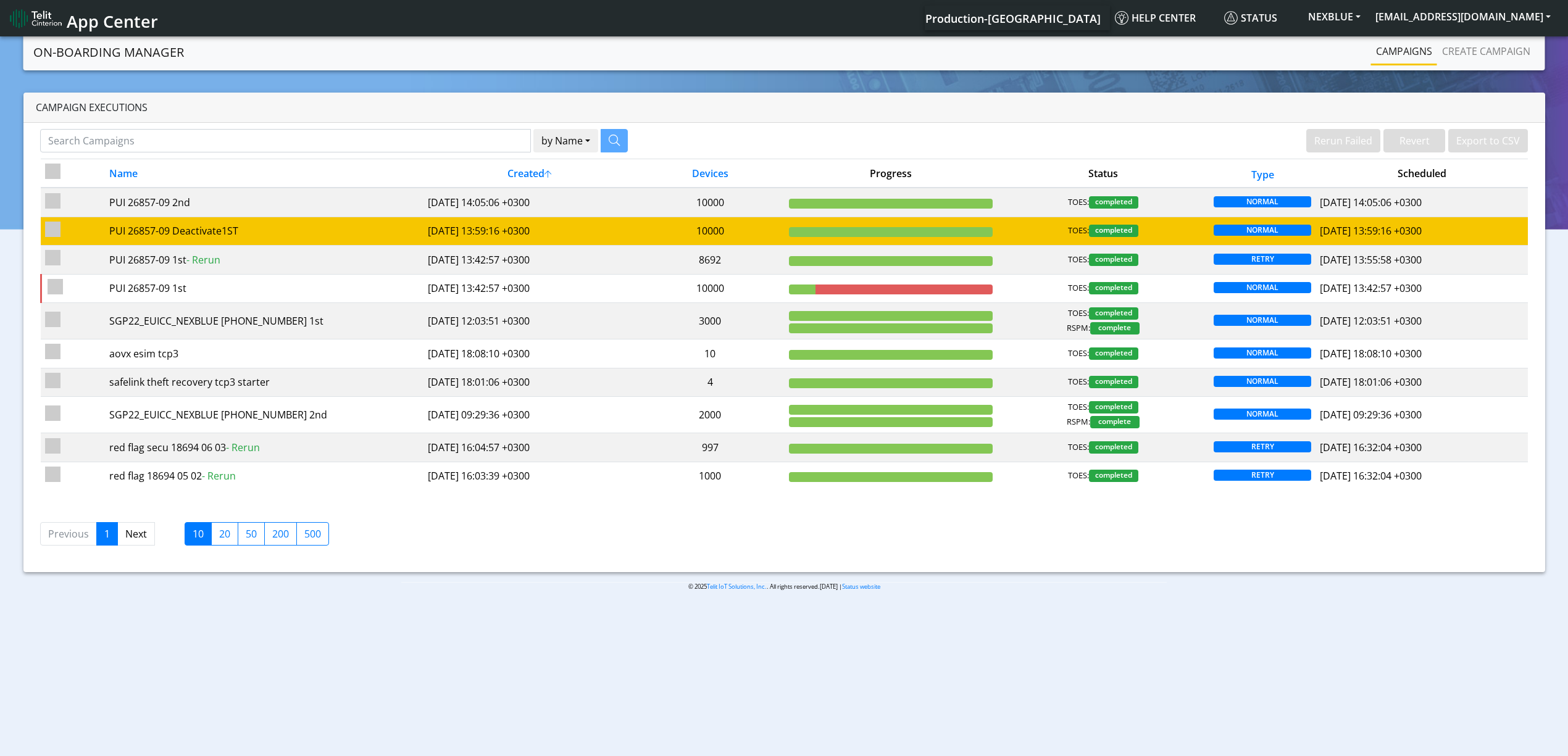
click at [537, 225] on td "[DATE] 13:59:16 +0300" at bounding box center [530, 231] width 212 height 29
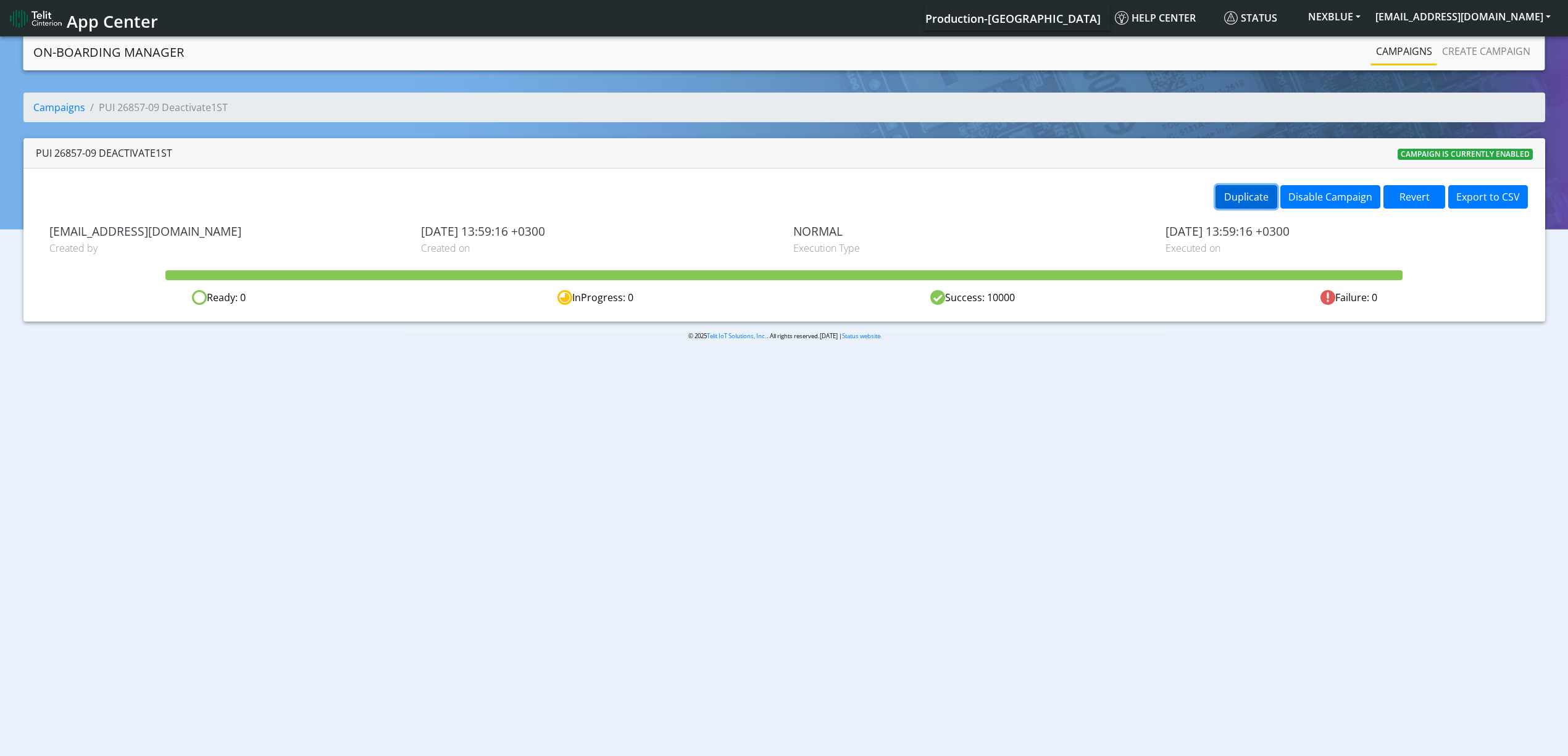
click at [1230, 203] on button "Duplicate" at bounding box center [1246, 197] width 62 height 23
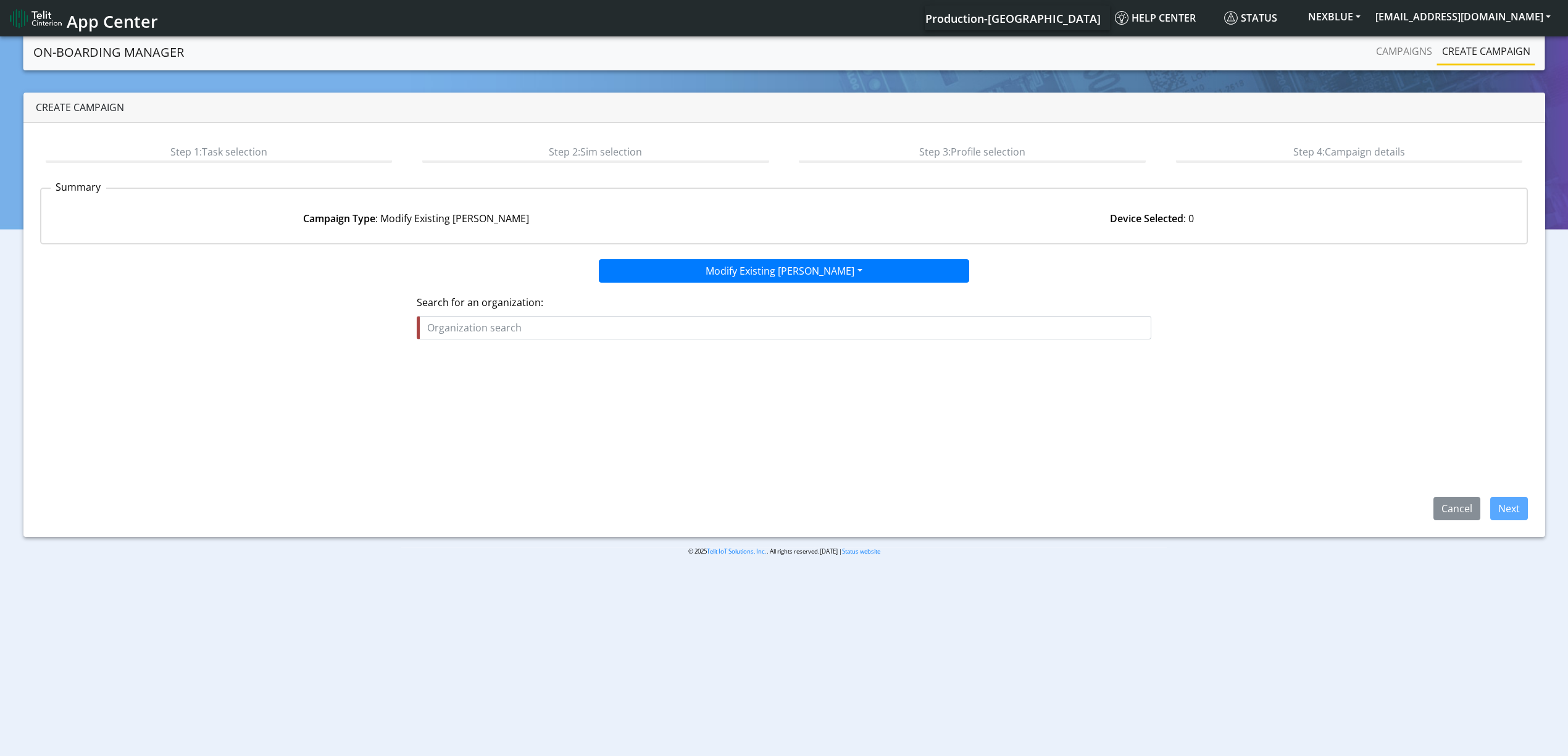
click at [510, 326] on input "text" at bounding box center [784, 327] width 735 height 23
click at [517, 358] on ngb-highlight "POS ITIONING_UNIVERSAL_INC" at bounding box center [501, 357] width 139 height 14
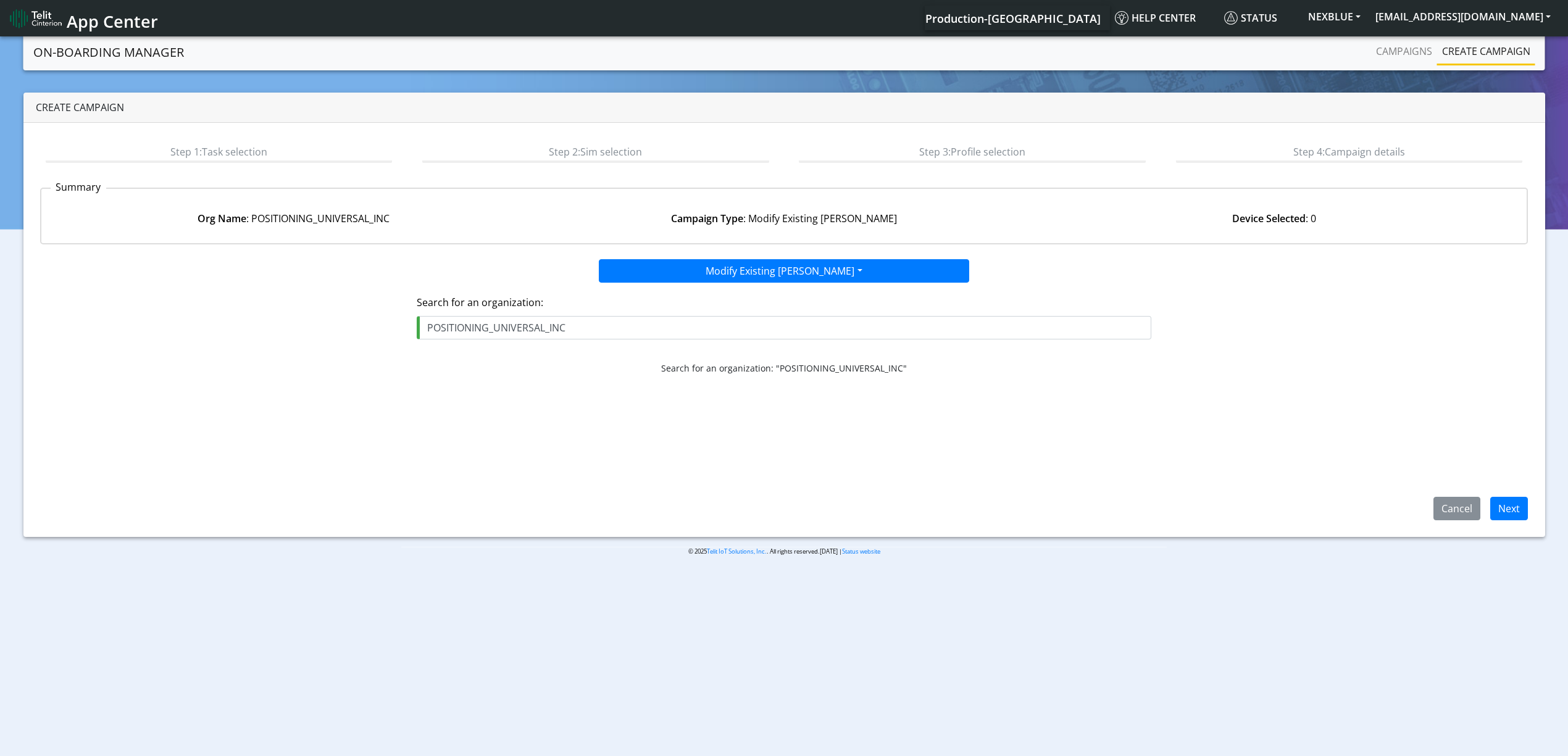
type input "POSITIONING_UNIVERSAL_INC"
click at [1528, 522] on div "Step 1: Task selection Step 2: Sim selection Step 3: Profile selection Step 4: …" at bounding box center [784, 330] width 1521 height 415
click at [1506, 505] on button "Next" at bounding box center [1508, 508] width 38 height 23
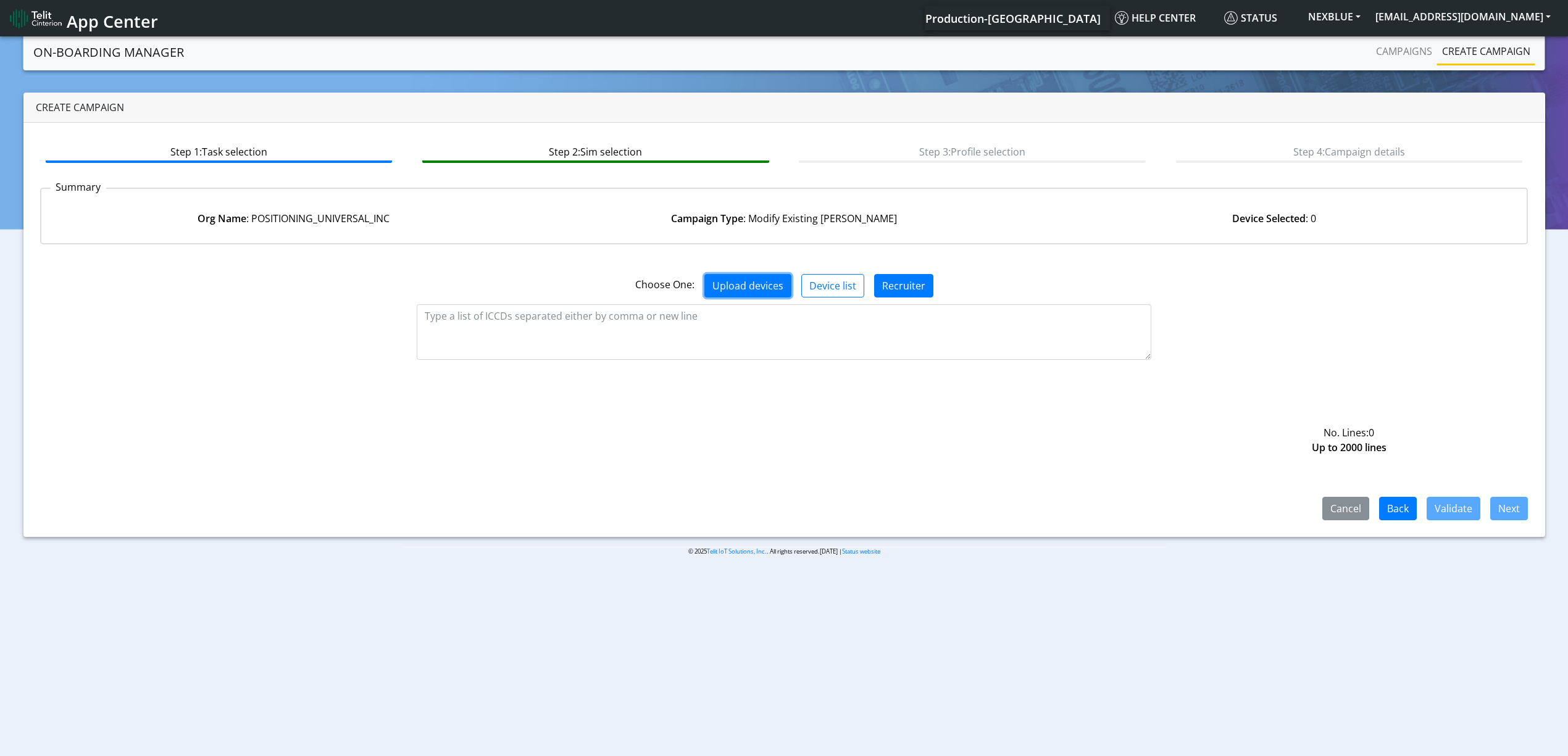
click at [746, 287] on button "Upload devices" at bounding box center [748, 286] width 87 height 23
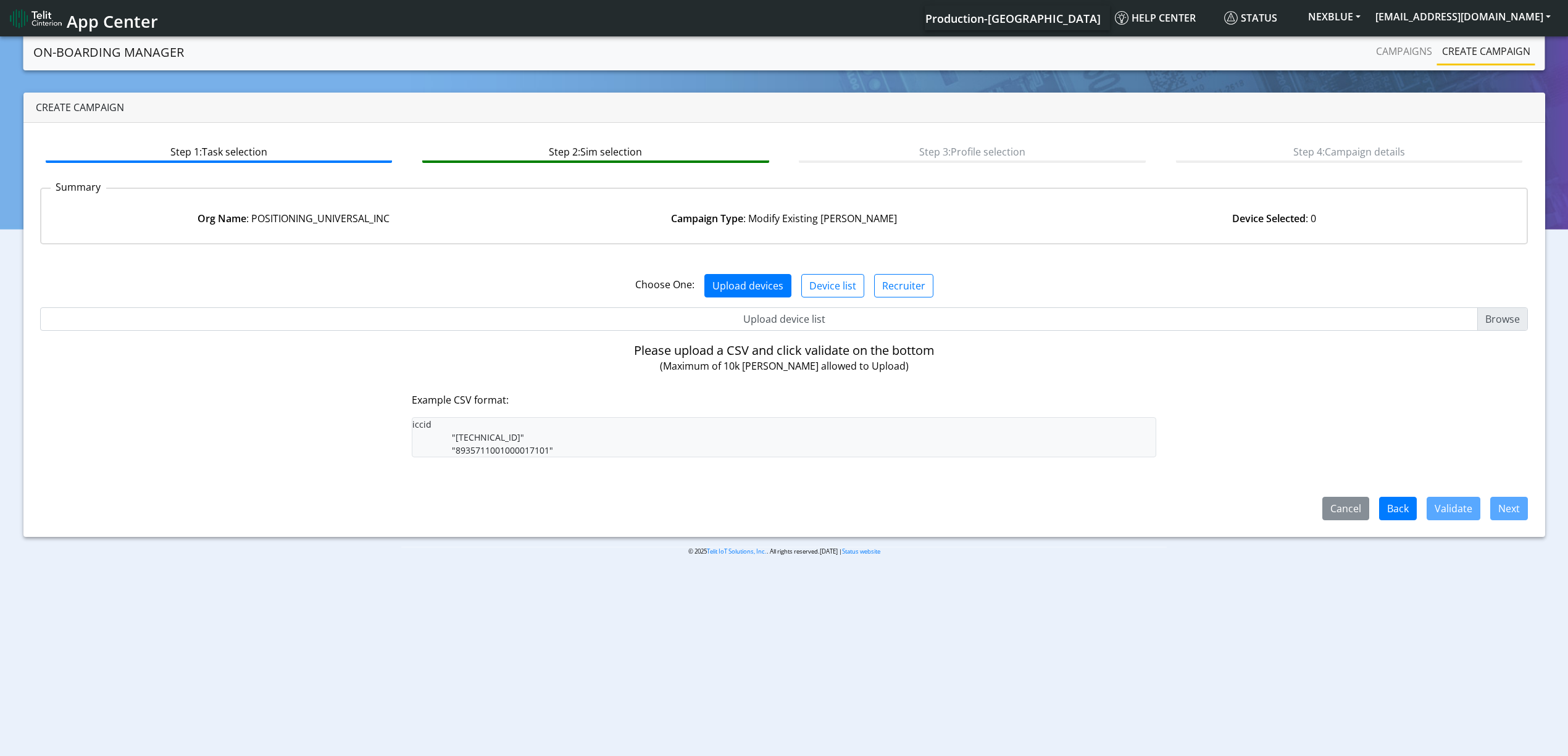
click at [796, 319] on input "Upload device list" at bounding box center [784, 319] width 1488 height 23
type input "C:\fakepath\beitza3.csv.txt"
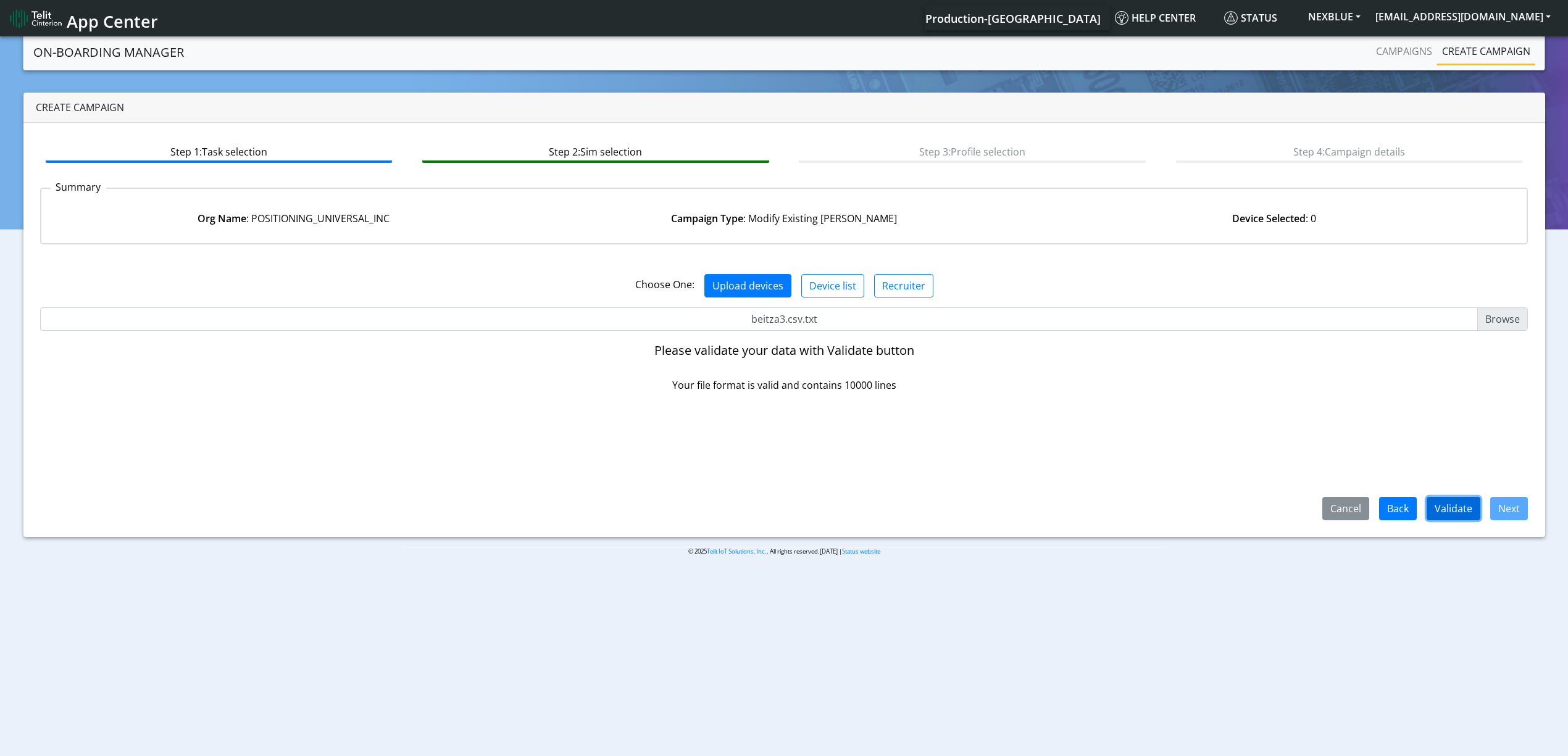
click at [1454, 515] on button "Validate" at bounding box center [1453, 508] width 53 height 23
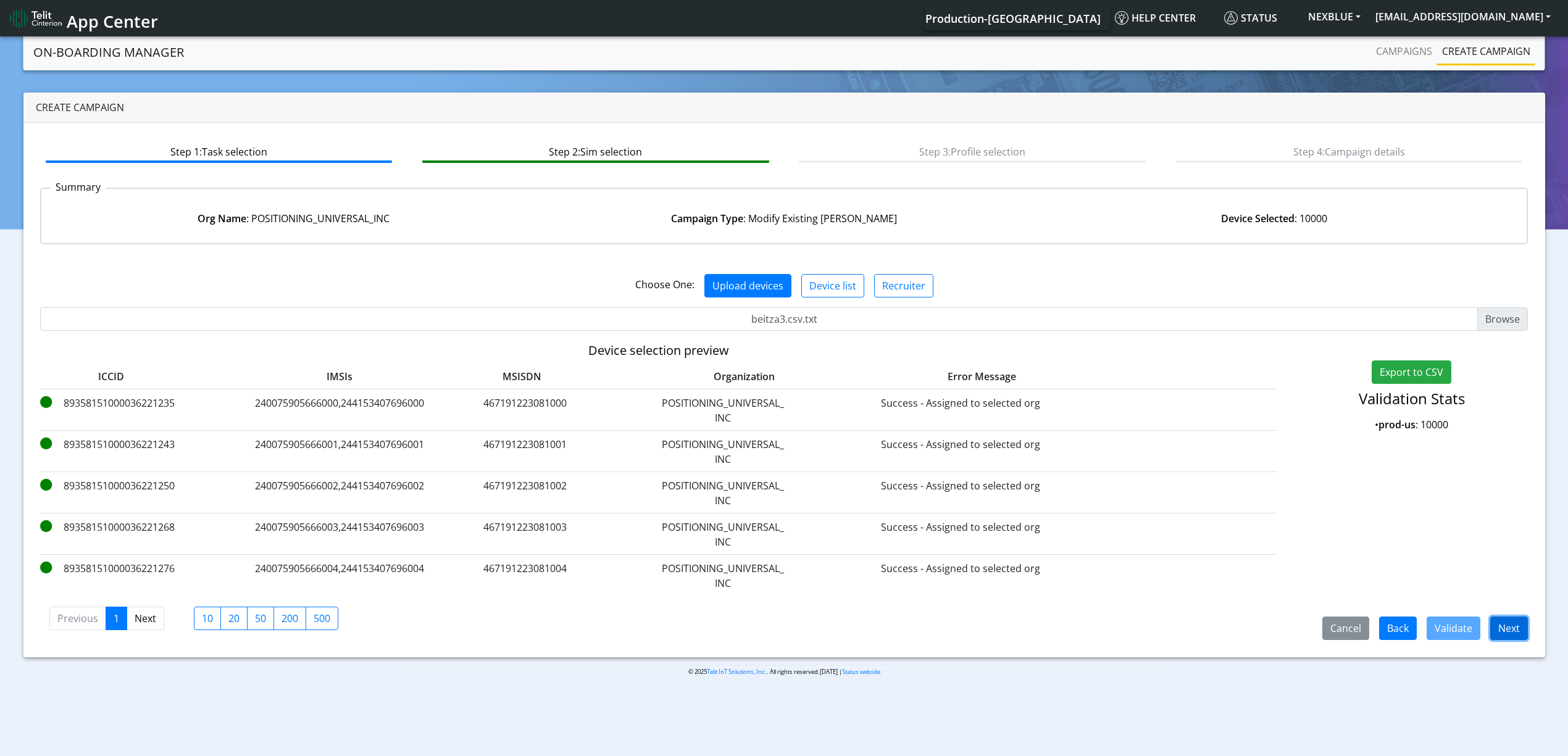
click at [1502, 625] on button "Next" at bounding box center [1508, 628] width 38 height 23
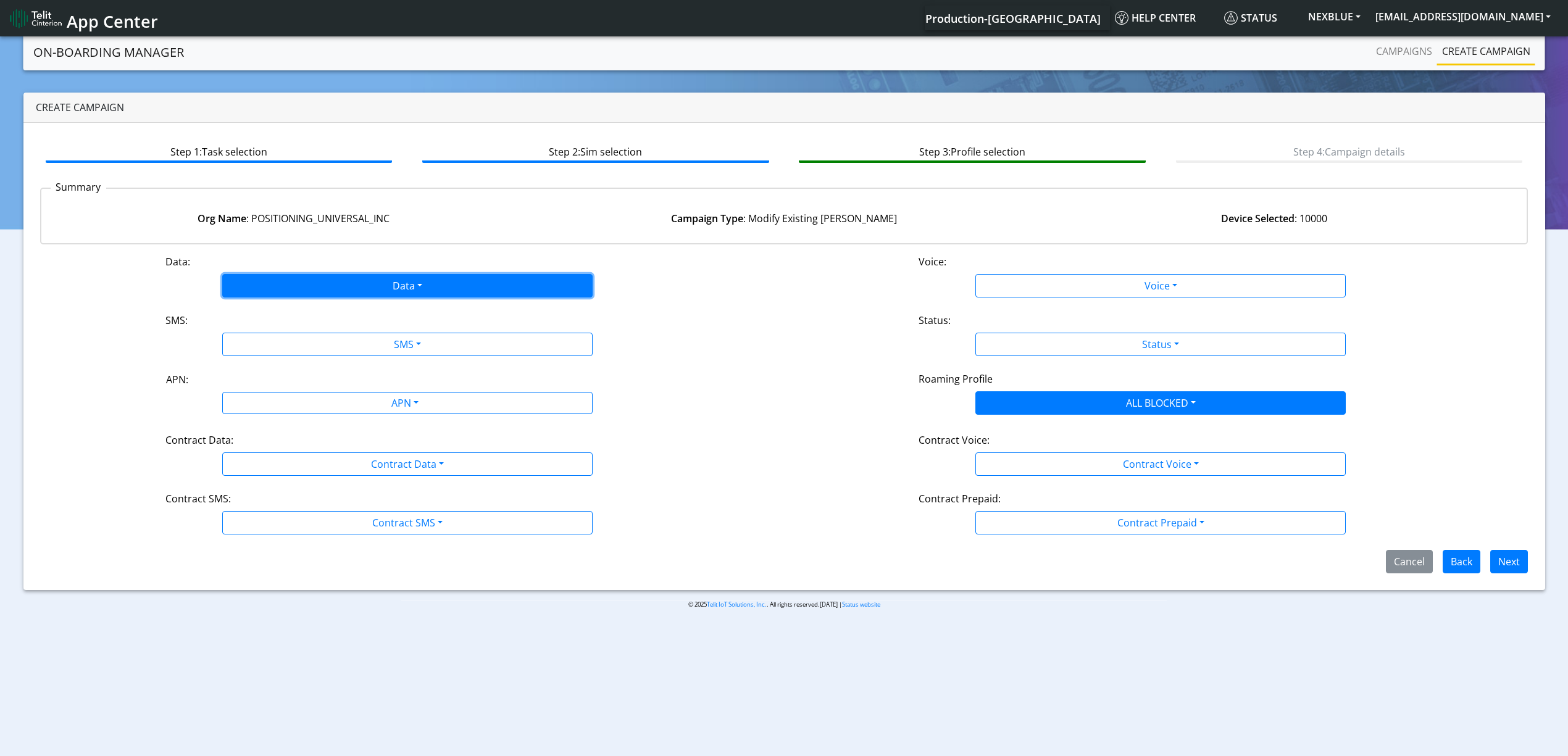
click at [327, 280] on button "Data" at bounding box center [407, 286] width 370 height 23
click at [292, 302] on div "Disabled Enabled" at bounding box center [407, 324] width 370 height 51
click at [292, 312] on button "Disabled" at bounding box center [408, 315] width 369 height 20
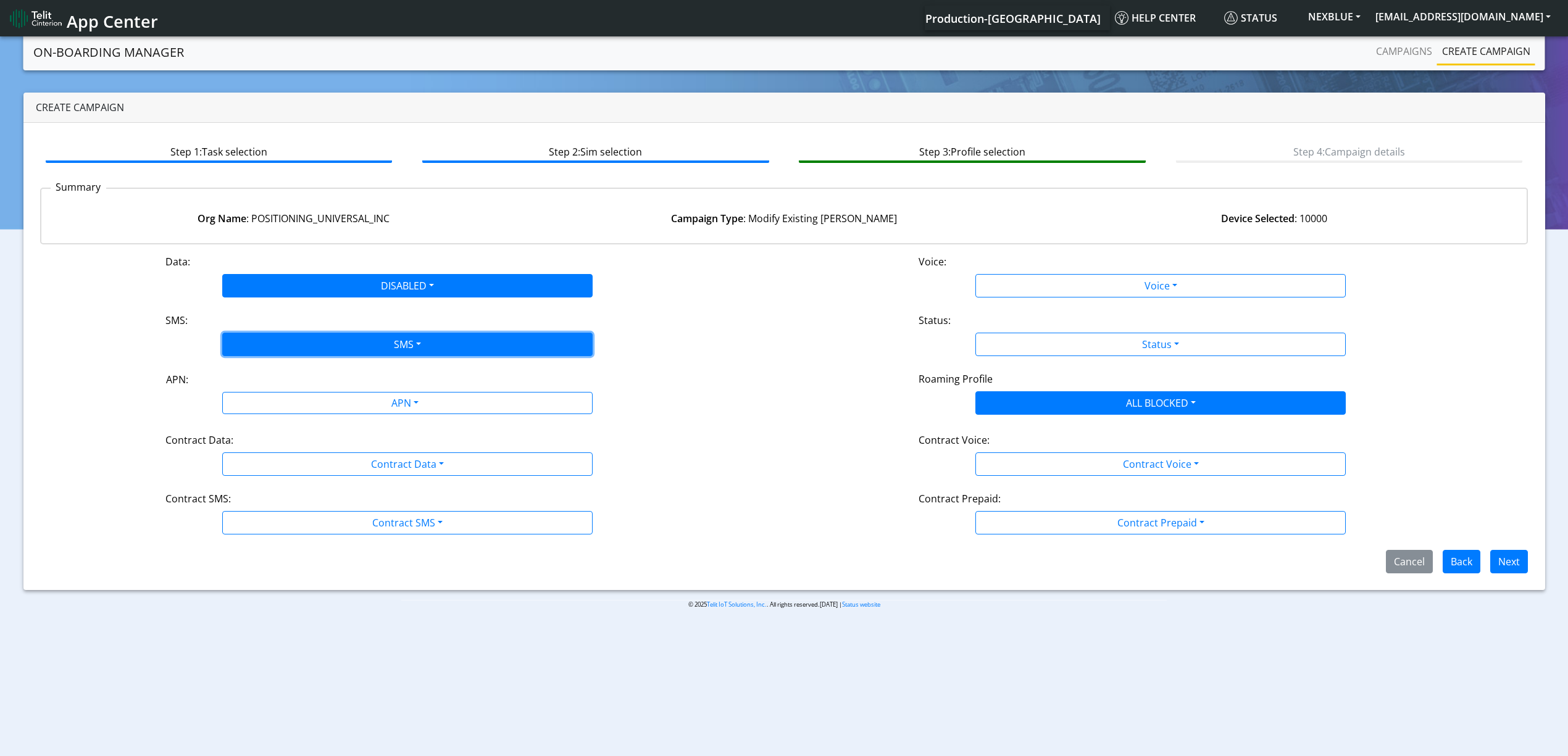
click at [304, 349] on button "SMS" at bounding box center [407, 344] width 370 height 23
click at [283, 381] on button "Disabled" at bounding box center [408, 373] width 369 height 20
click at [299, 442] on div "Contract Data:" at bounding box center [407, 442] width 503 height 20
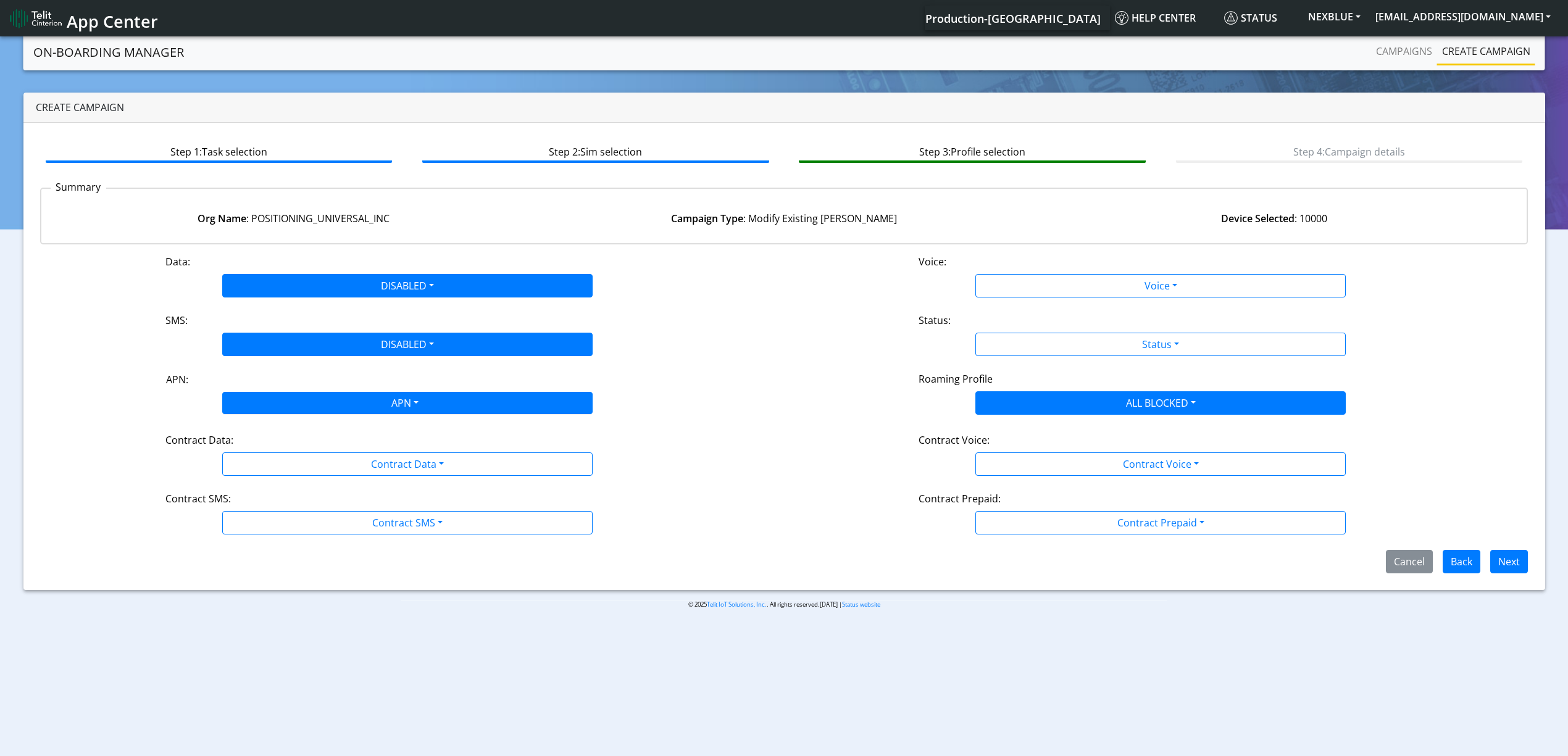
click at [316, 408] on div "APN" at bounding box center [404, 405] width 391 height 24
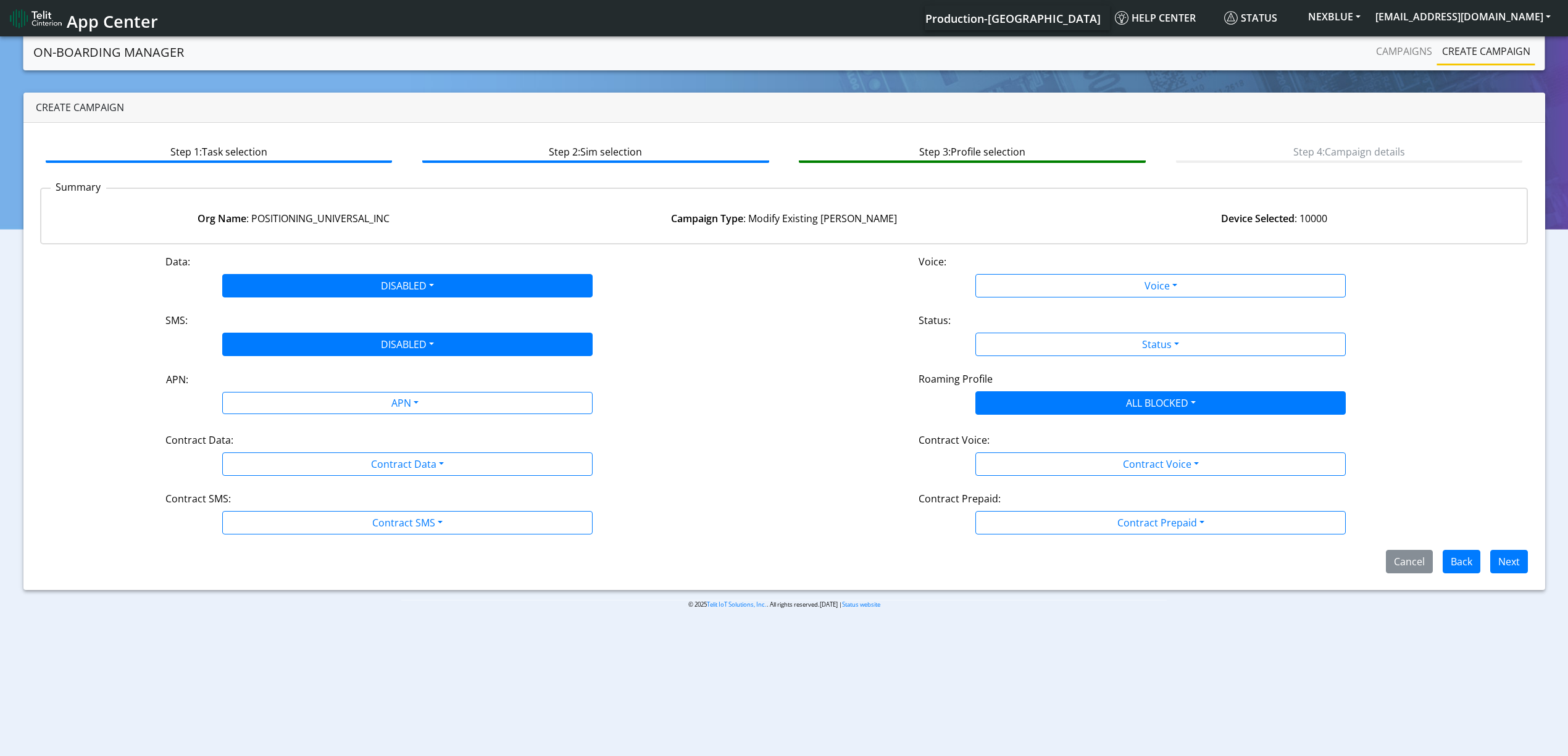
click at [90, 436] on div "Contract Data: Contract Data Disabled Enabled" at bounding box center [407, 454] width 753 height 43
click at [228, 442] on label "Contract Data:" at bounding box center [200, 440] width 68 height 15
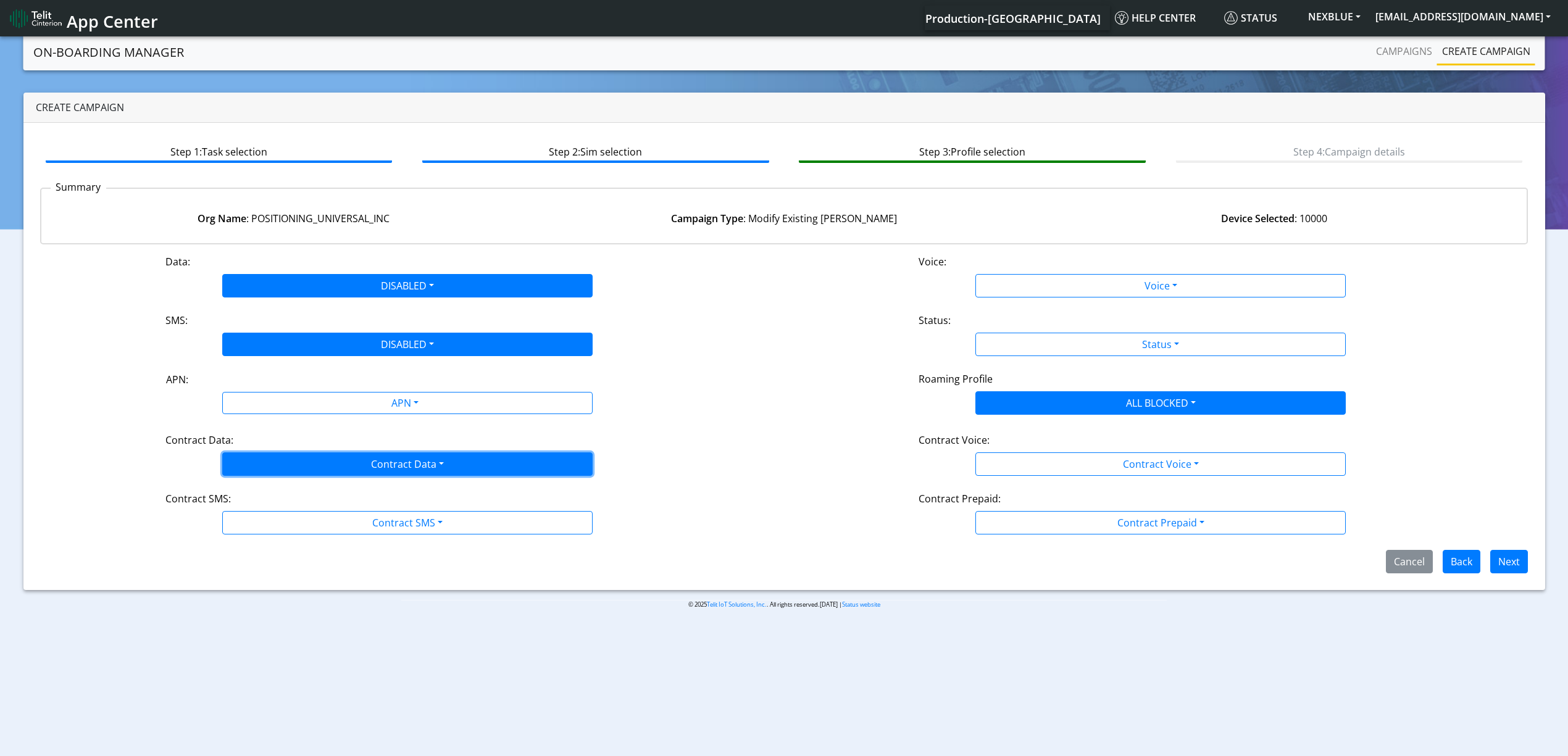
click at [237, 463] on button "Contract Data" at bounding box center [407, 464] width 370 height 23
click at [248, 489] on Datadisabled-dropdown "Disabled" at bounding box center [408, 493] width 369 height 20
click at [263, 540] on div "Data: DISABLED Disabled Enabled Voice: Voice Disabled Enabled SMS: DISABLED Dis…" at bounding box center [784, 414] width 1488 height 320
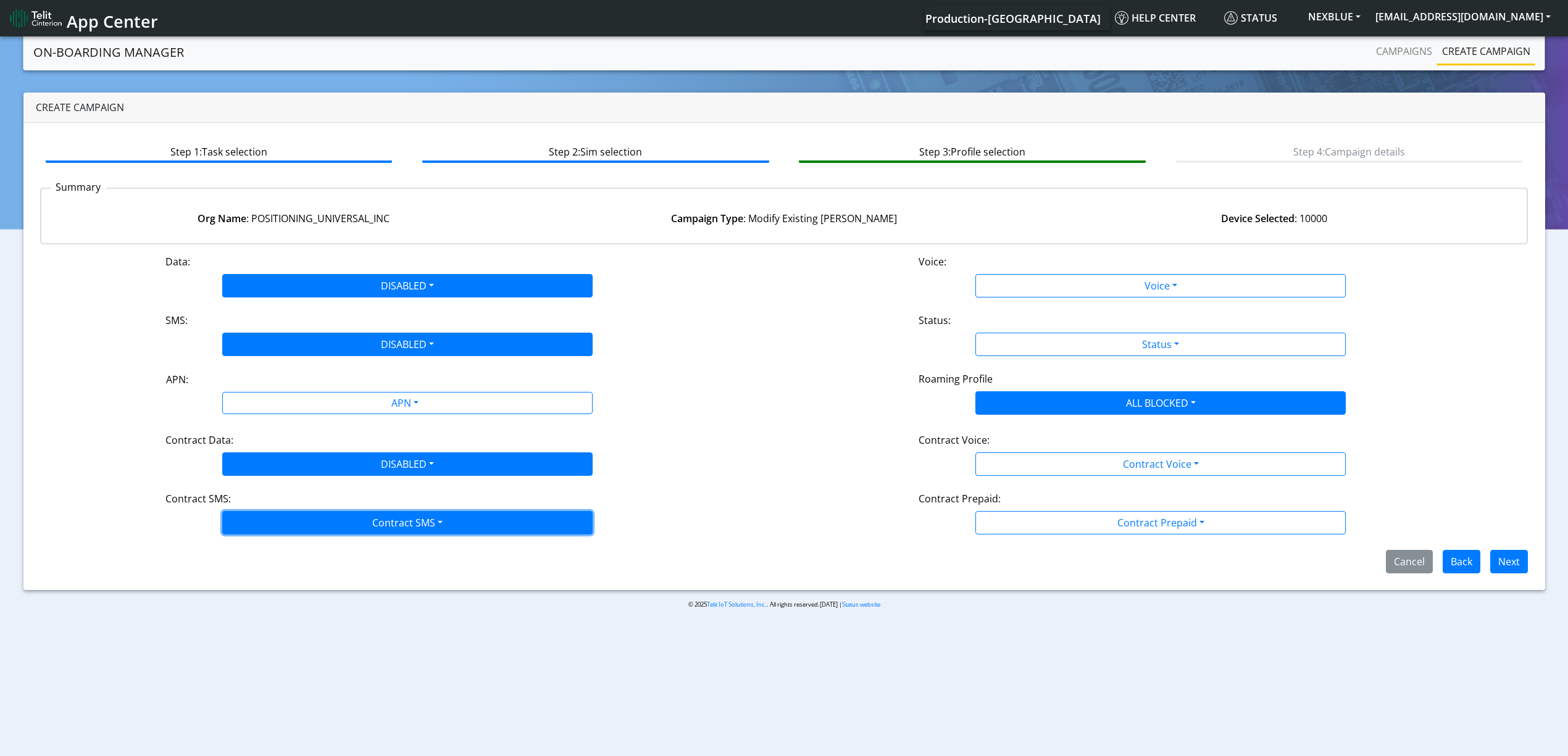
click at [263, 530] on button "Contract SMS" at bounding box center [407, 522] width 370 height 23
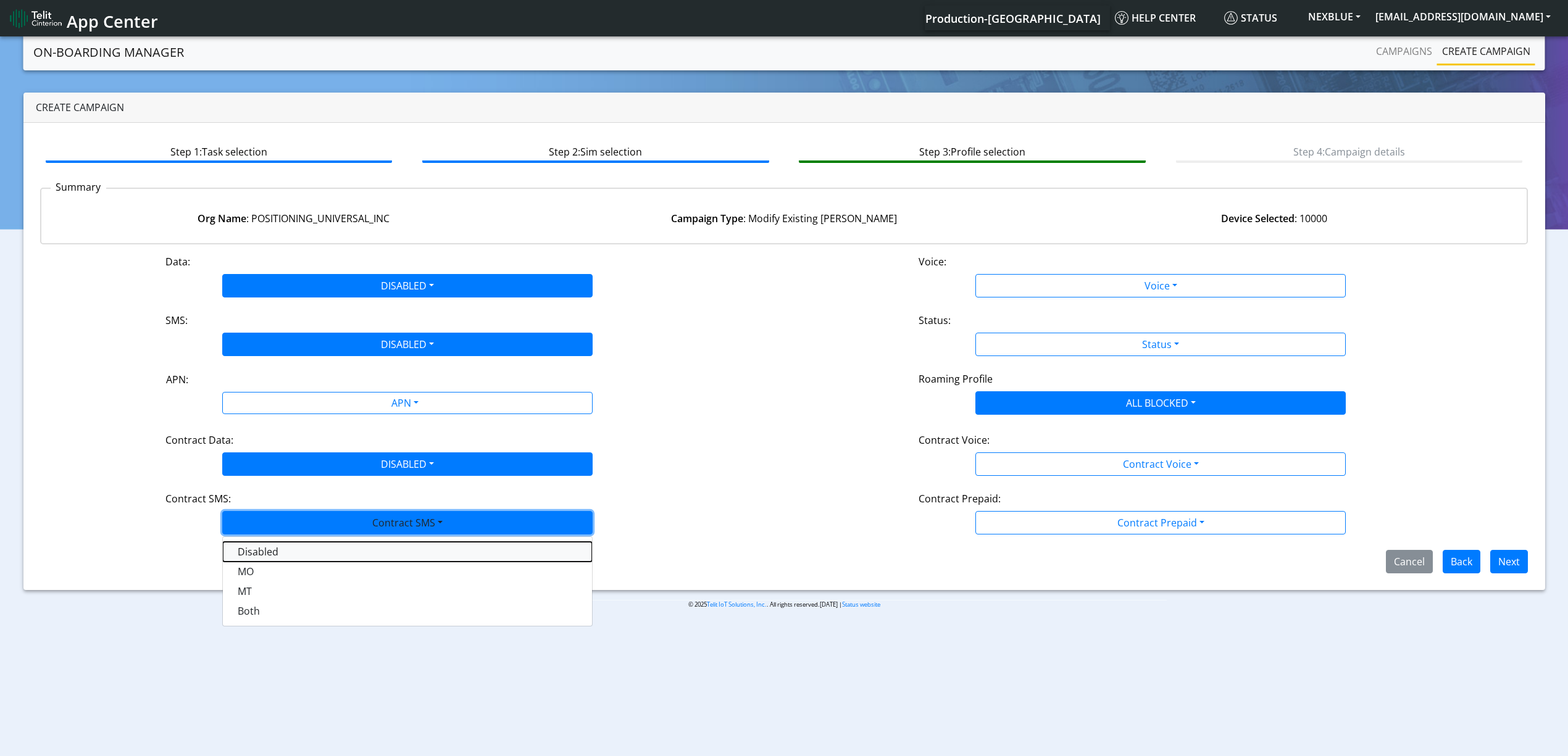
click at [258, 559] on SMSdisabled-dropdown "Disabled" at bounding box center [408, 552] width 369 height 20
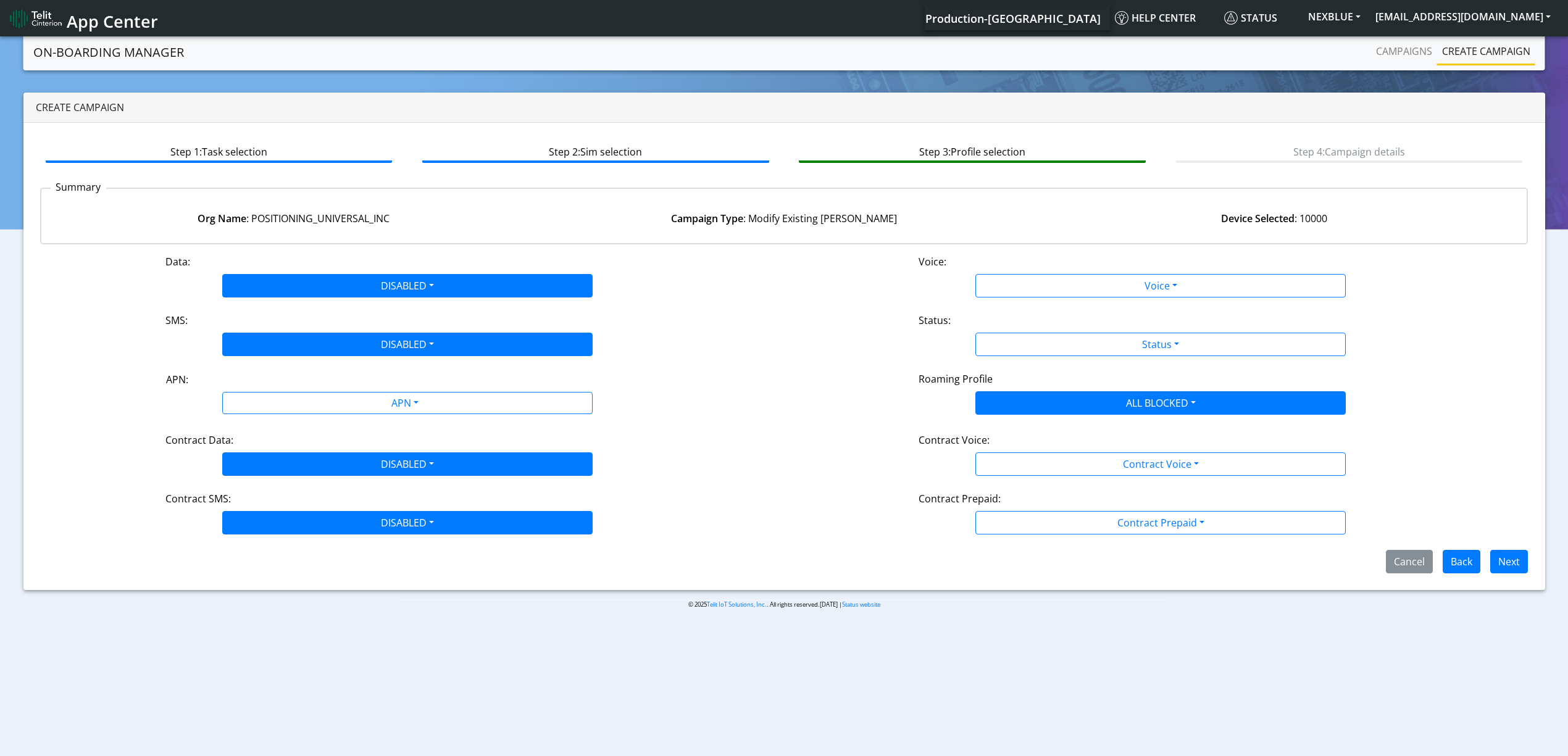
click at [1056, 298] on div "Data: DISABLED Disabled Enabled Voice: Voice Disabled Enabled SMS: DISABLED Dis…" at bounding box center [784, 414] width 1488 height 320
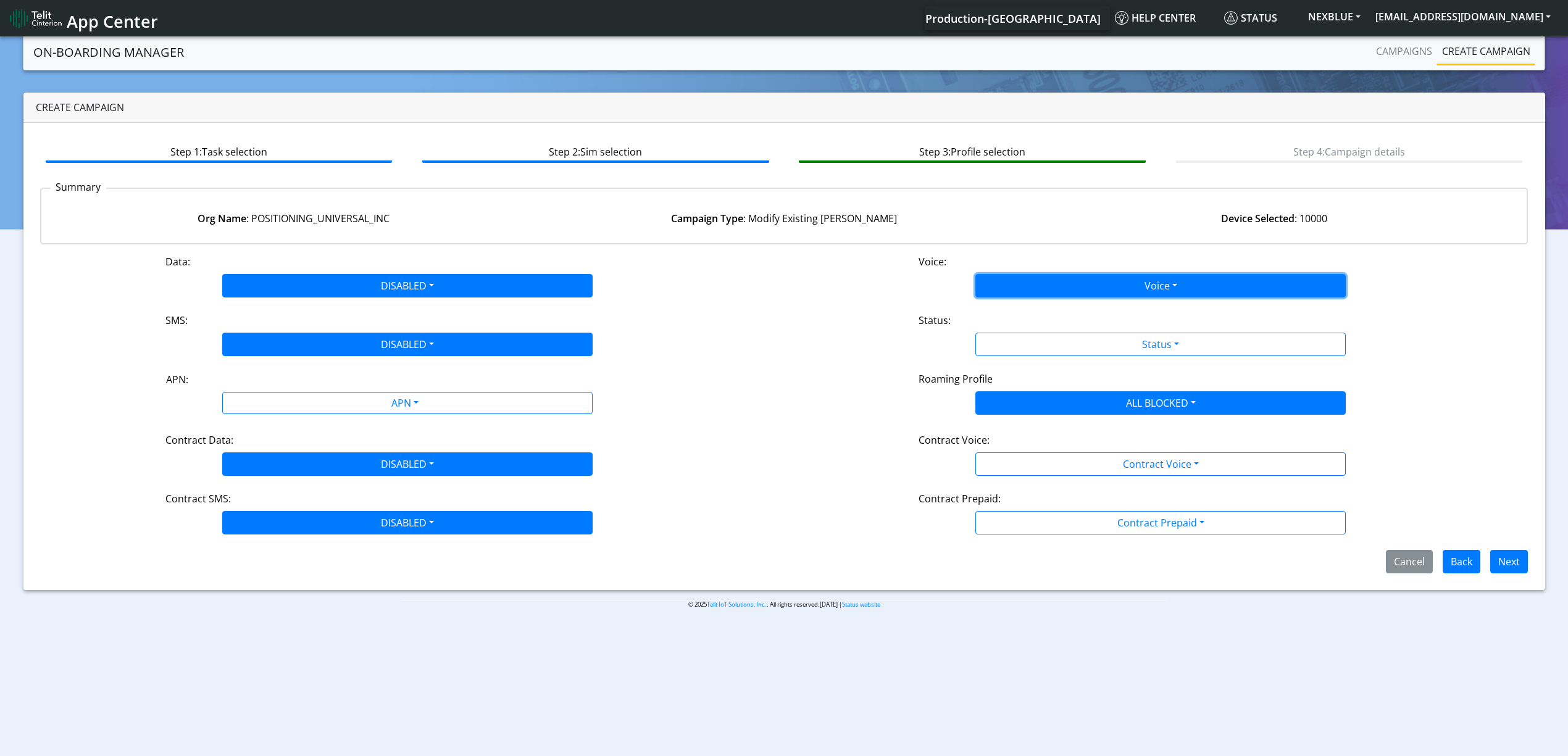
click at [1031, 287] on button "Voice" at bounding box center [1160, 286] width 370 height 23
click at [1016, 305] on button "Disabled" at bounding box center [1160, 315] width 369 height 20
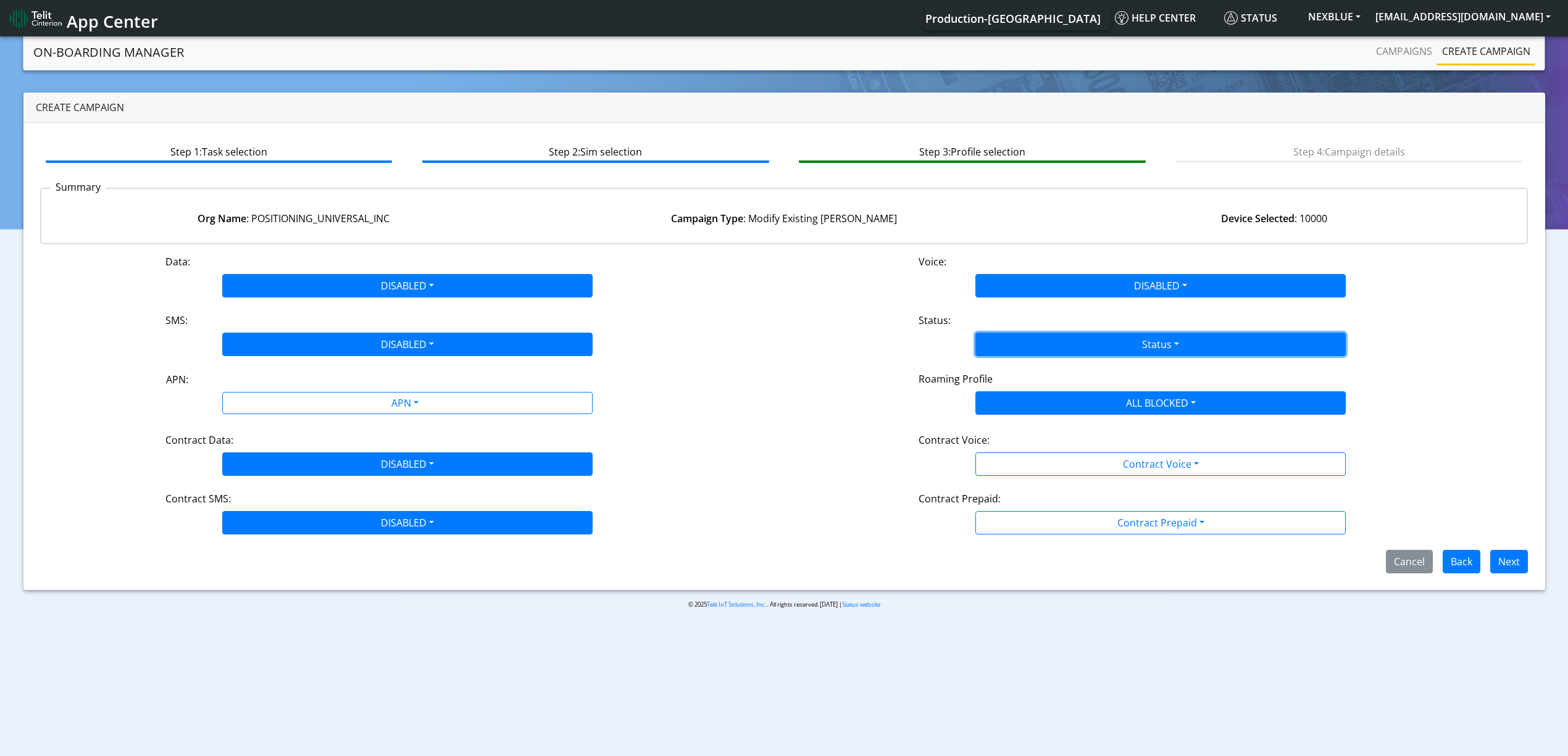
click at [1013, 336] on button "Status" at bounding box center [1160, 344] width 370 height 23
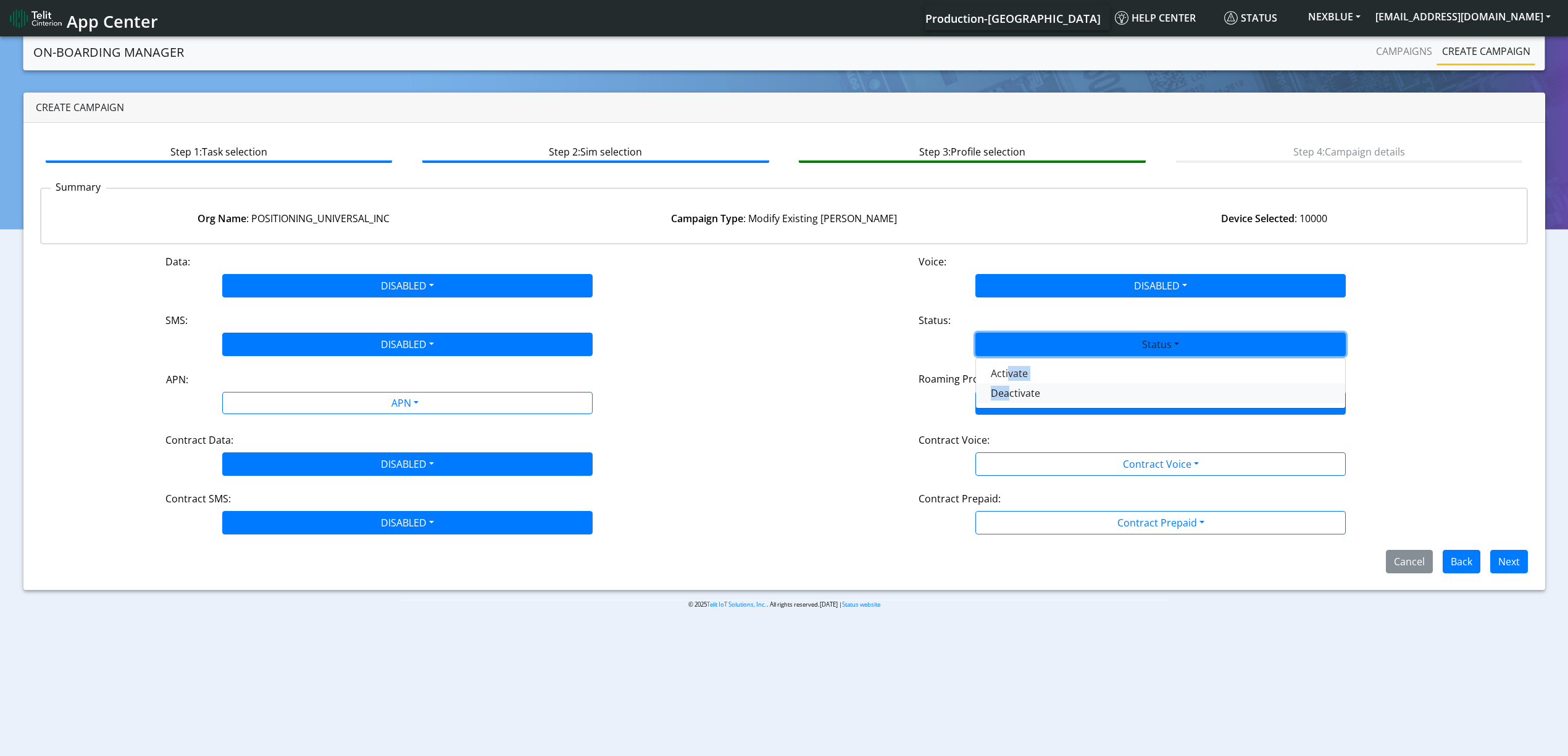
drag, startPoint x: 1005, startPoint y: 360, endPoint x: 1001, endPoint y: 401, distance: 41.2
click at [1001, 401] on div "Activate Deactivate" at bounding box center [1160, 383] width 370 height 51
click at [996, 398] on button "Deactivate" at bounding box center [1160, 393] width 369 height 20
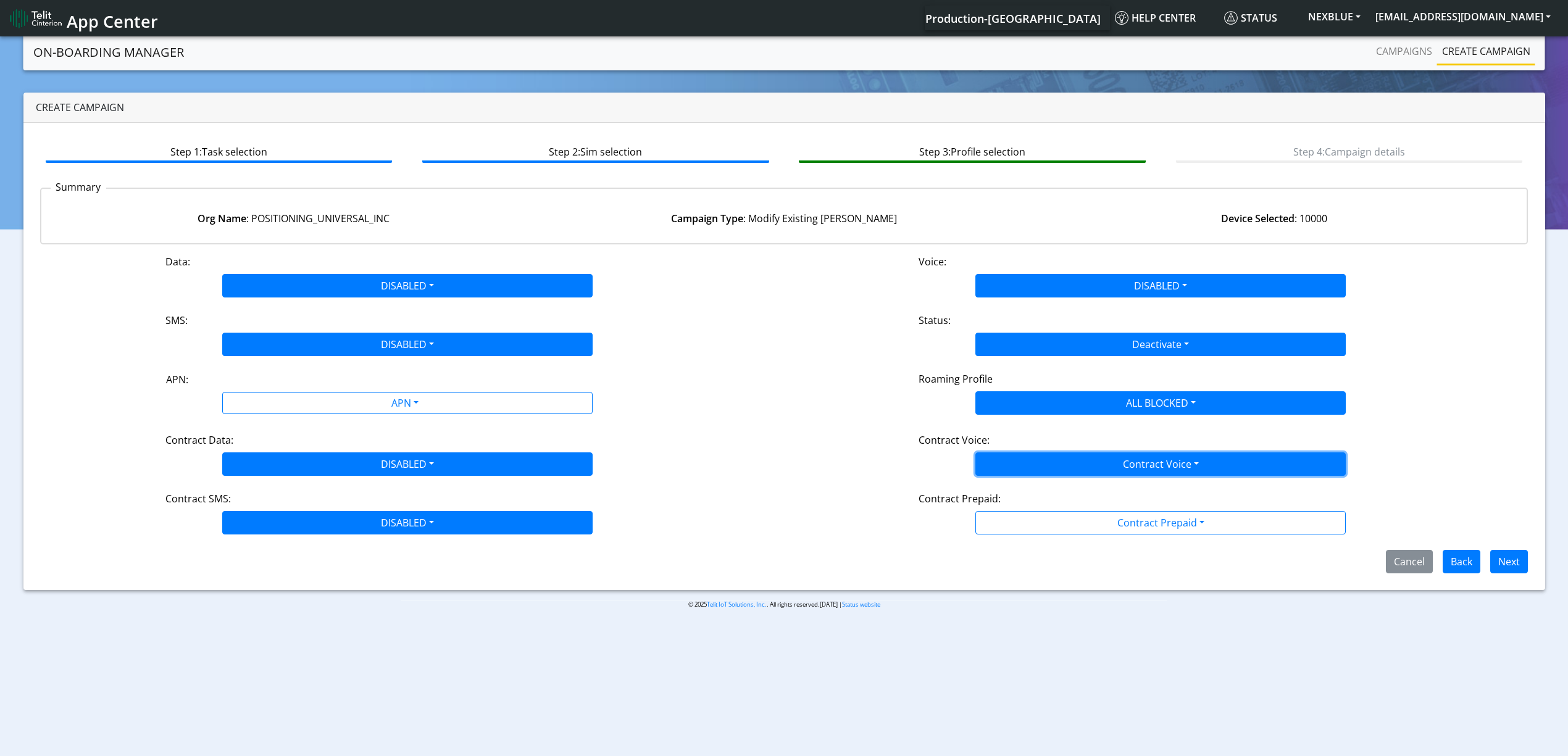
click at [992, 458] on button "Contract Voice" at bounding box center [1160, 464] width 370 height 23
click at [993, 487] on Voicedisabled-dropdown "Disabled" at bounding box center [1160, 493] width 369 height 20
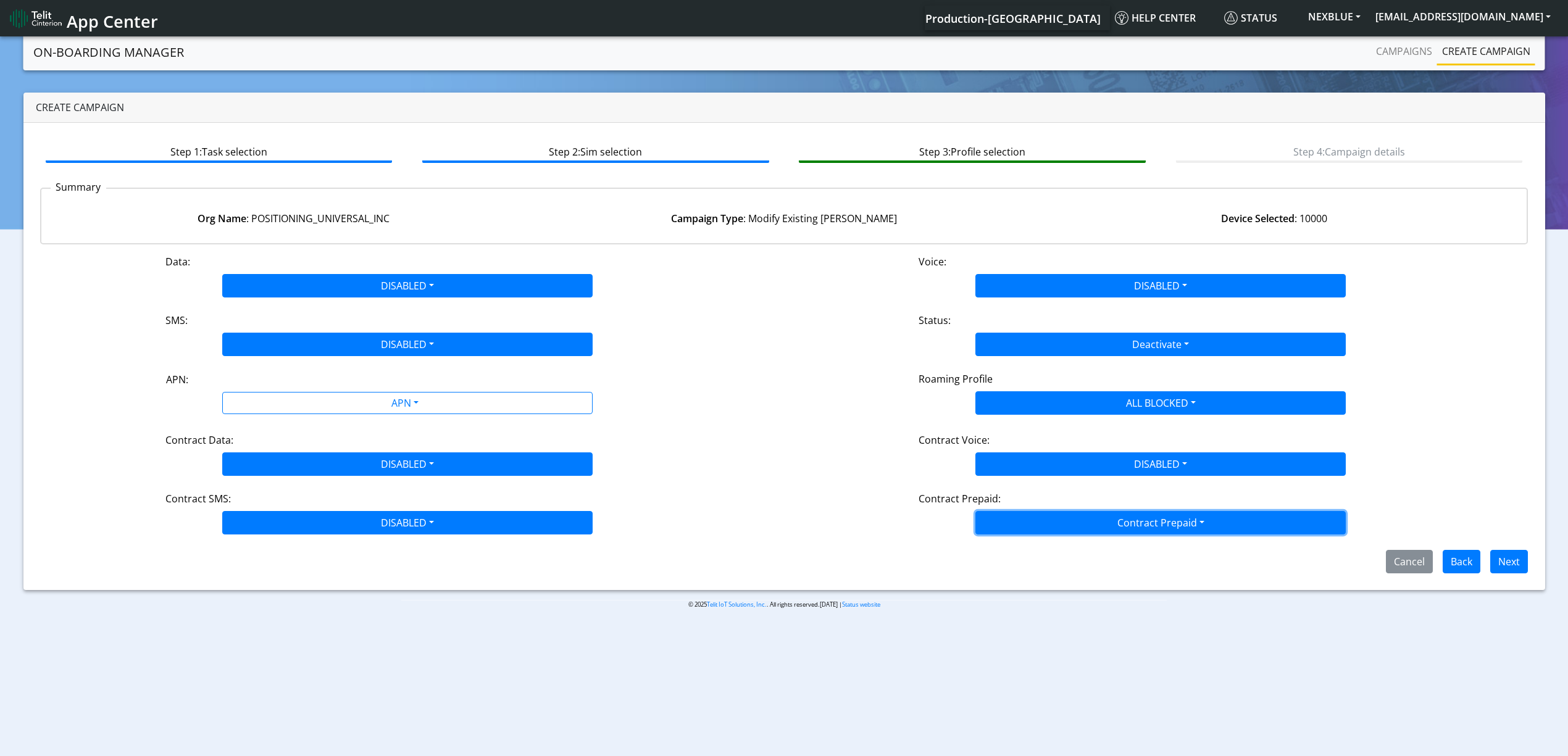
click at [1007, 524] on button "Contract Prepaid" at bounding box center [1160, 522] width 370 height 23
click at [1006, 586] on div "Yes No" at bounding box center [1160, 562] width 370 height 51
click at [1006, 577] on Prepaidnotprepaid-dropdown "No" at bounding box center [1160, 571] width 369 height 20
click at [1517, 556] on button "Next" at bounding box center [1508, 562] width 38 height 23
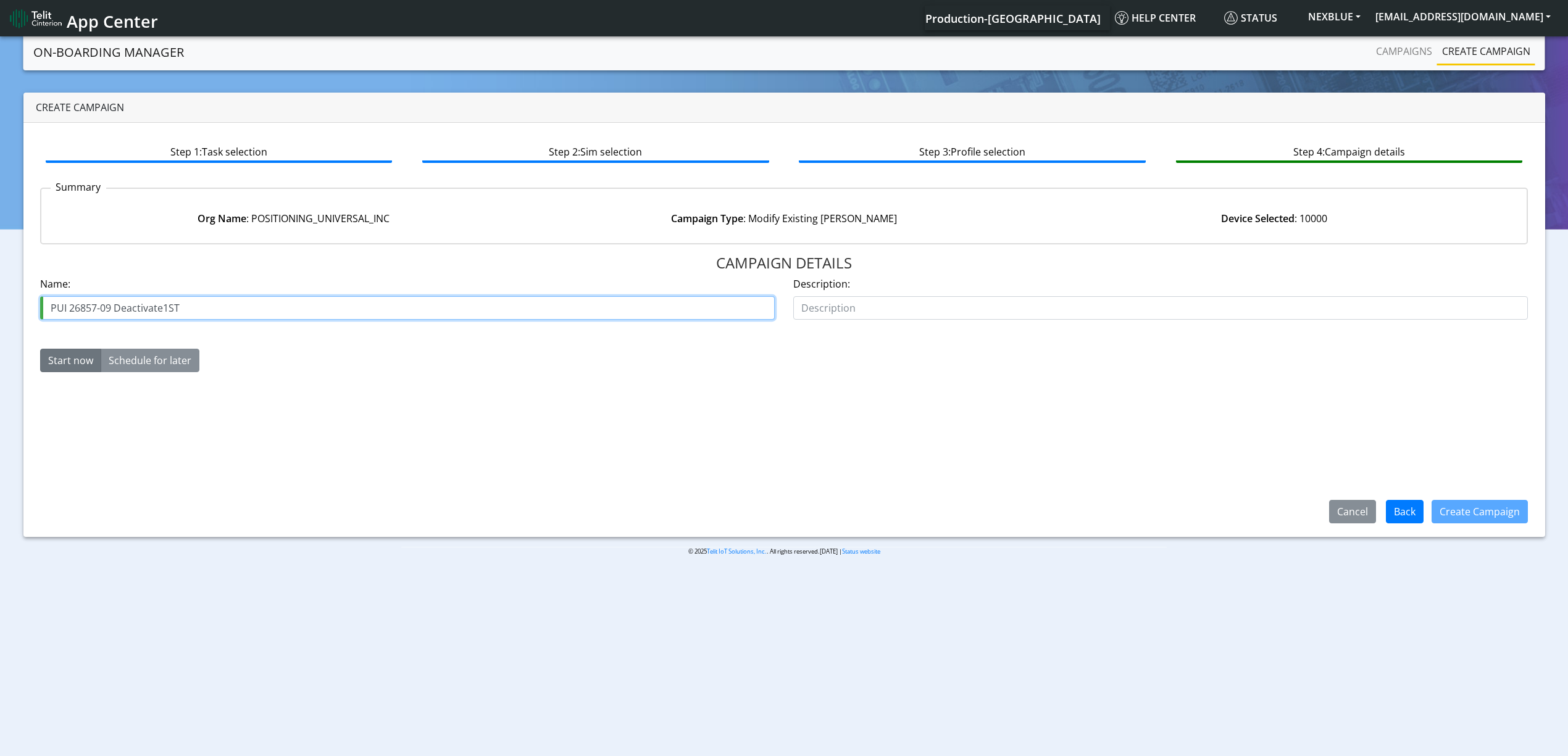
drag, startPoint x: 169, startPoint y: 306, endPoint x: 191, endPoint y: 308, distance: 22.1
click at [191, 308] on input "PUI 26857-09 Deactivate1ST" at bounding box center [407, 308] width 735 height 23
type input "PUI 26857-09 Deactivate2nd"
click at [1480, 519] on button "Create Campaign" at bounding box center [1480, 512] width 96 height 23
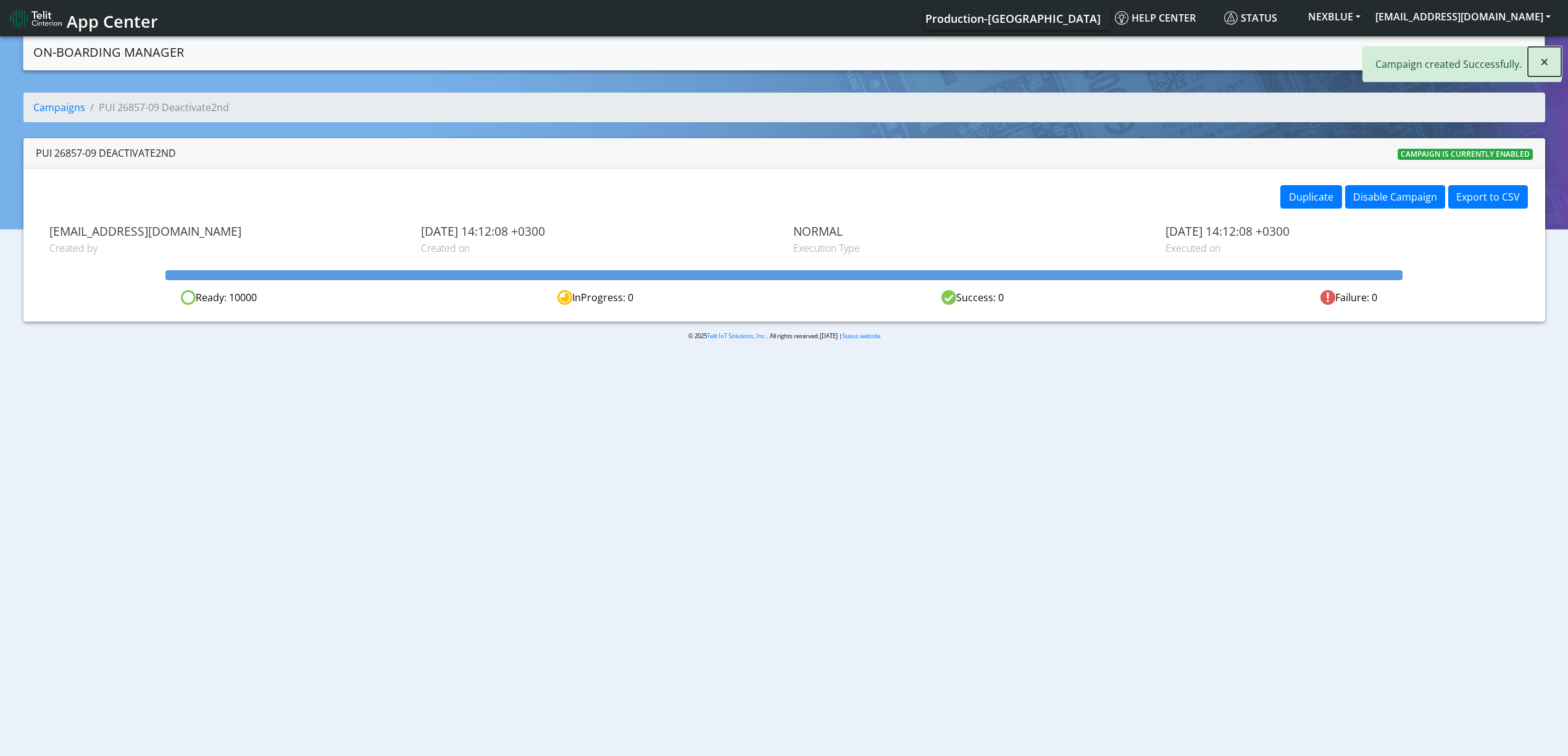
click at [1529, 65] on button "×" at bounding box center [1544, 61] width 33 height 29
click at [1408, 46] on link "Campaigns" at bounding box center [1404, 51] width 66 height 25
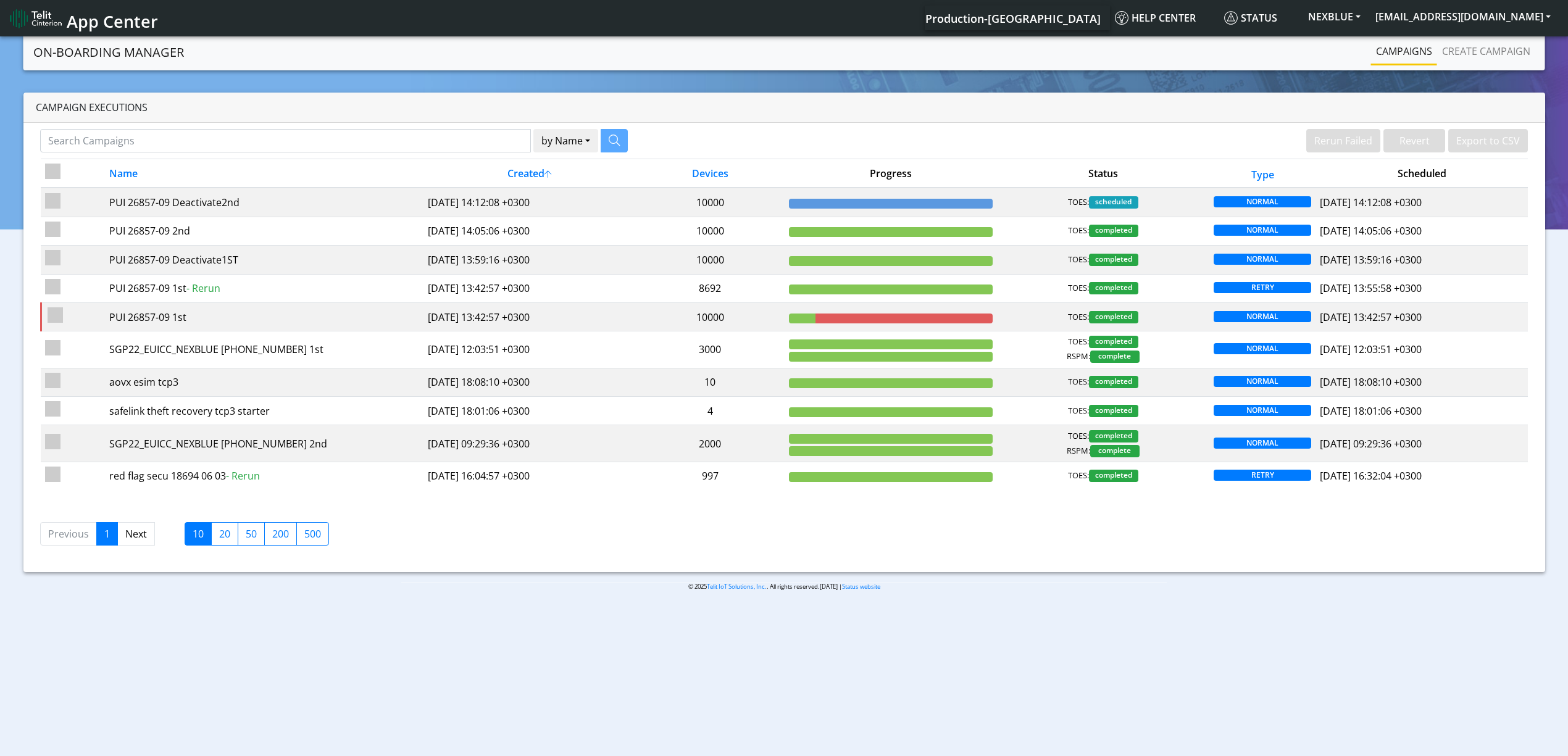
click at [1431, 55] on link "Campaigns" at bounding box center [1404, 51] width 66 height 25
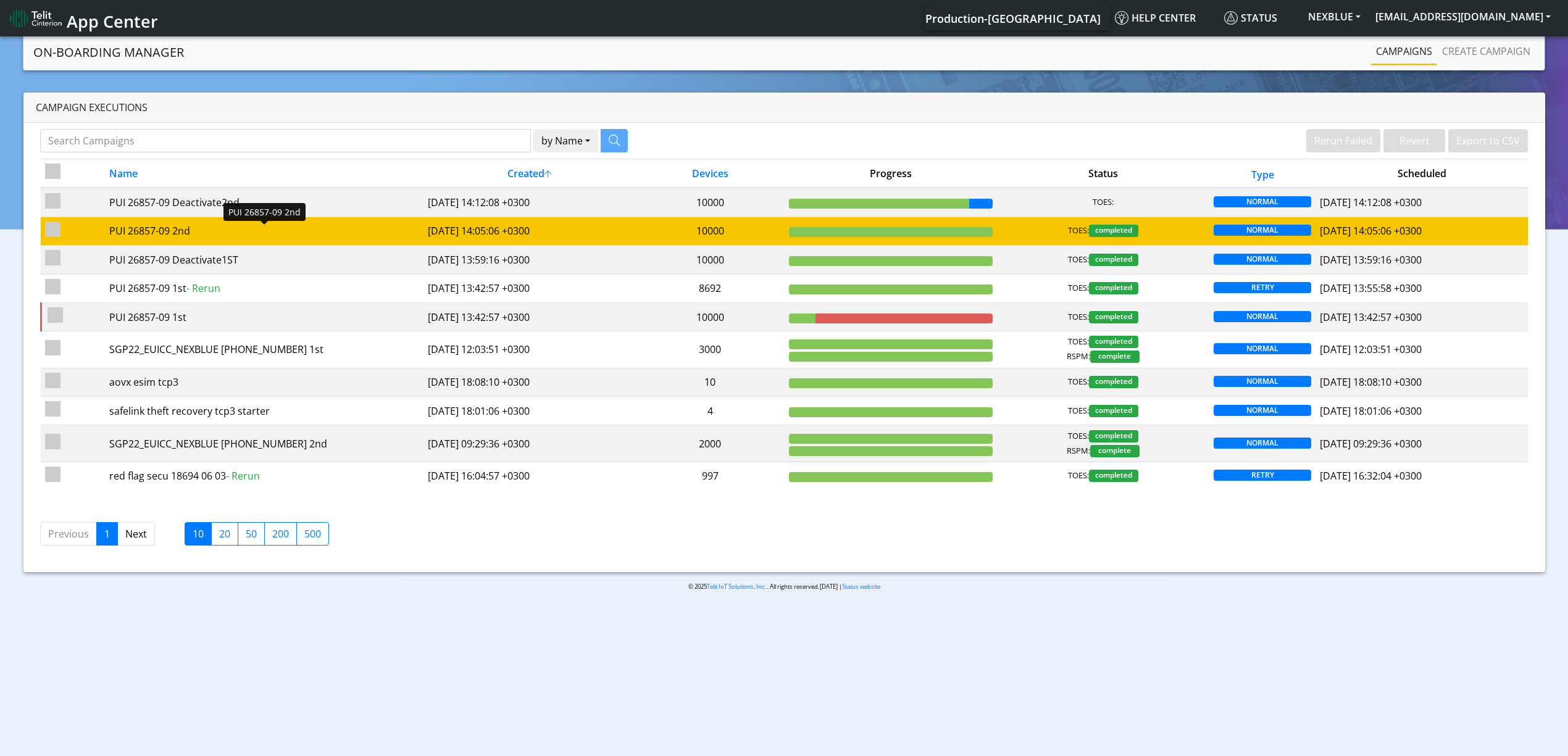
click at [309, 227] on div "PUI 26857-09 2nd" at bounding box center [264, 231] width 310 height 15
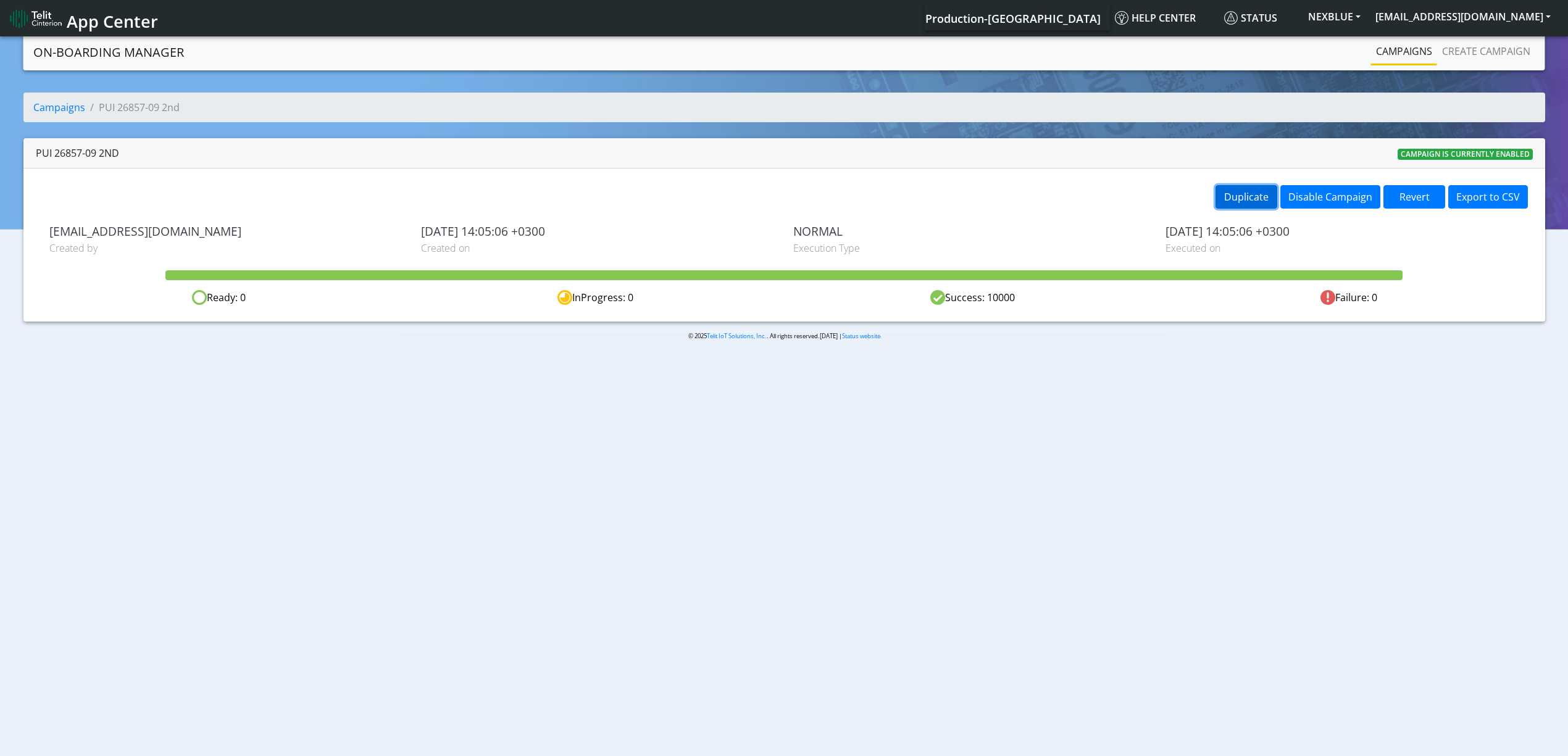
click at [1230, 188] on button "Duplicate" at bounding box center [1246, 197] width 62 height 23
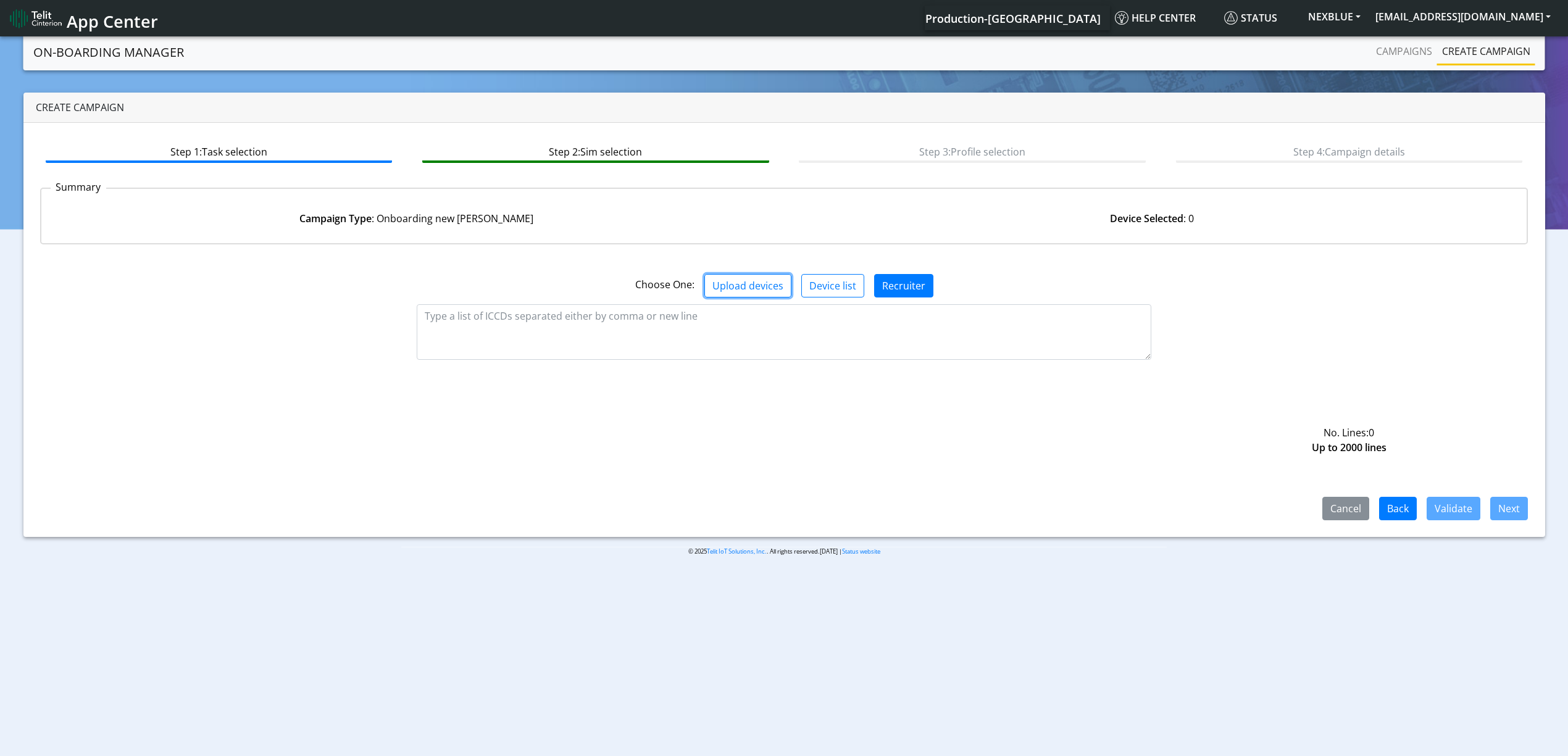
click at [769, 290] on button "Upload devices" at bounding box center [748, 286] width 87 height 23
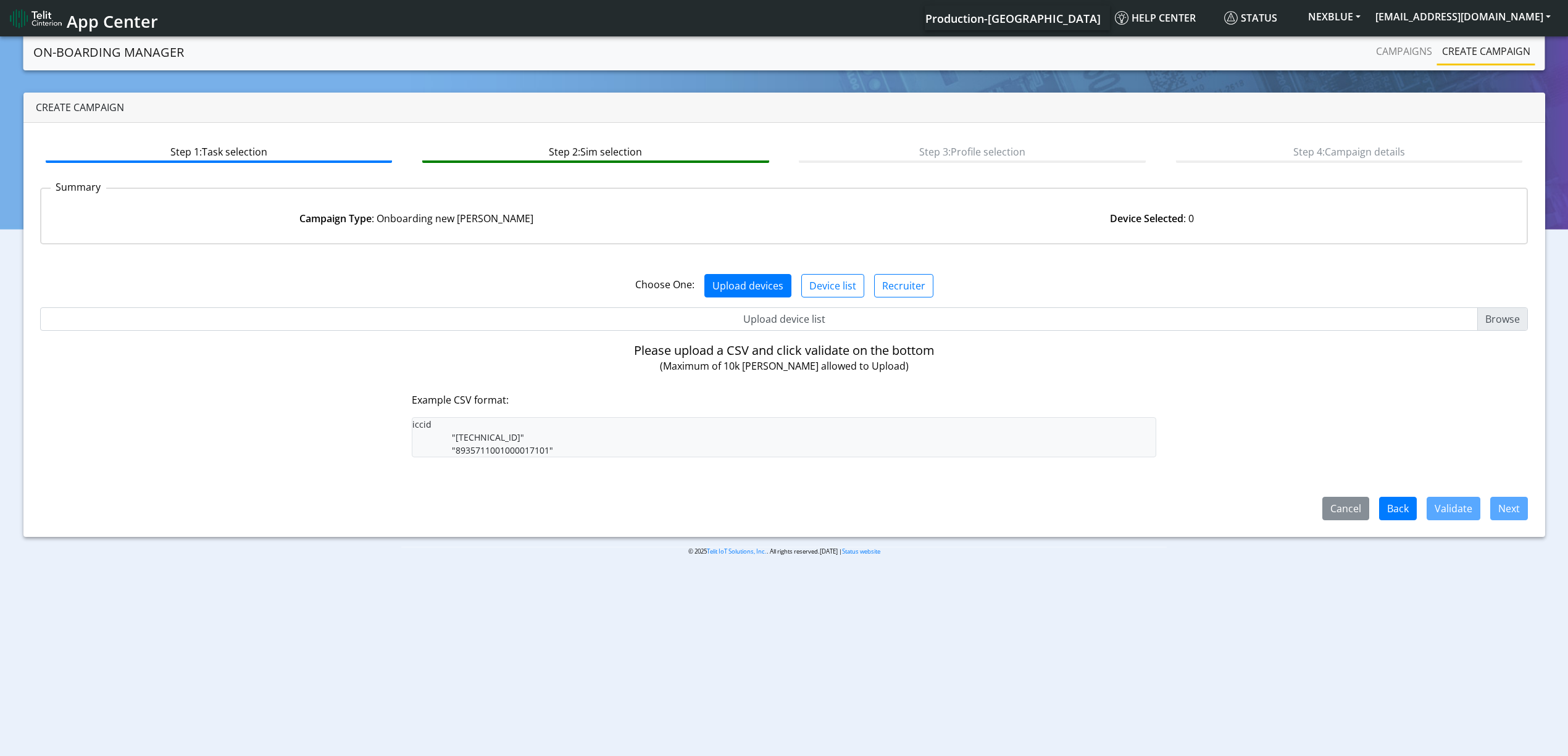
click at [790, 308] on input "Upload device list" at bounding box center [784, 319] width 1488 height 23
type input "C:\fakepath\beitza2.csv"
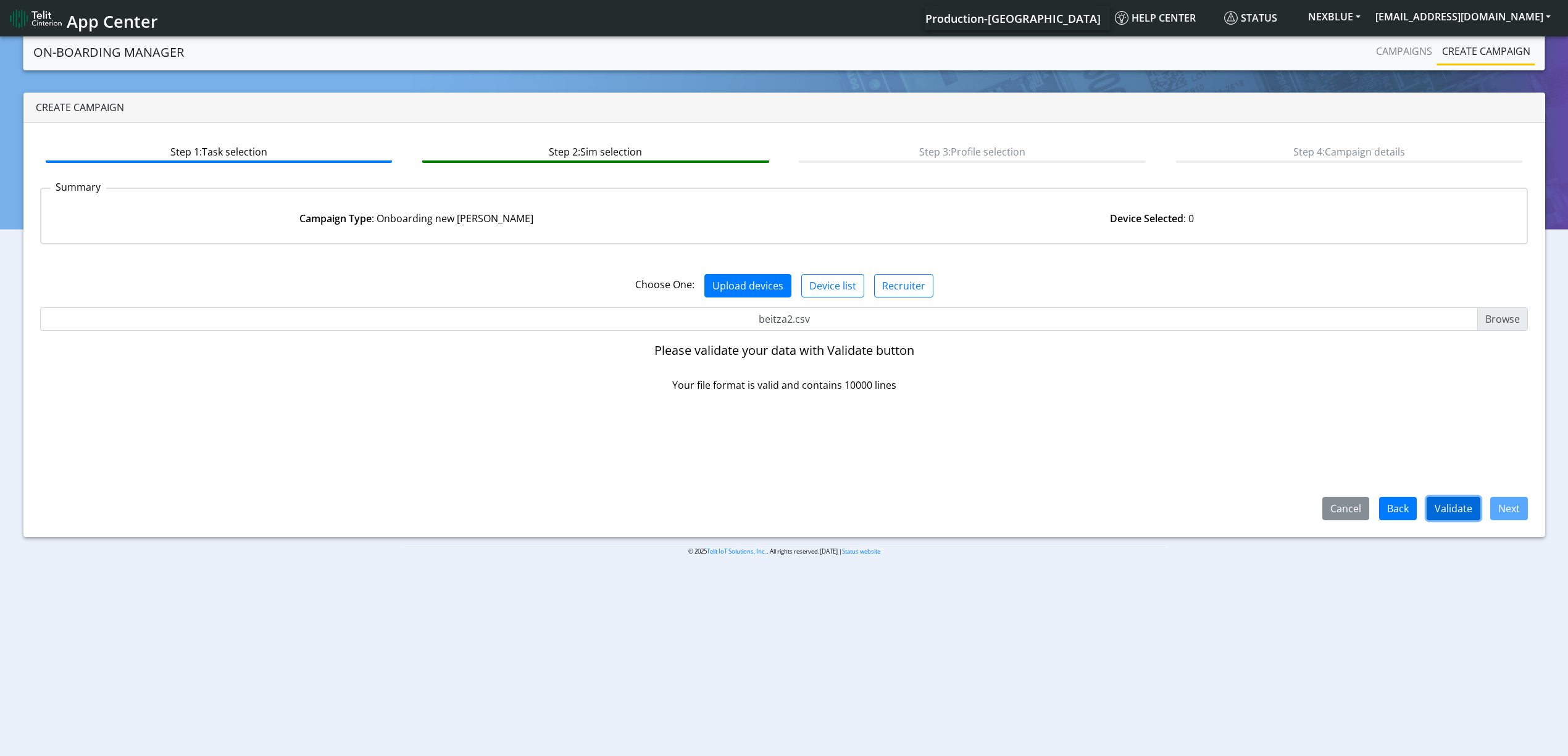
click at [1445, 510] on button "Validate" at bounding box center [1453, 508] width 53 height 23
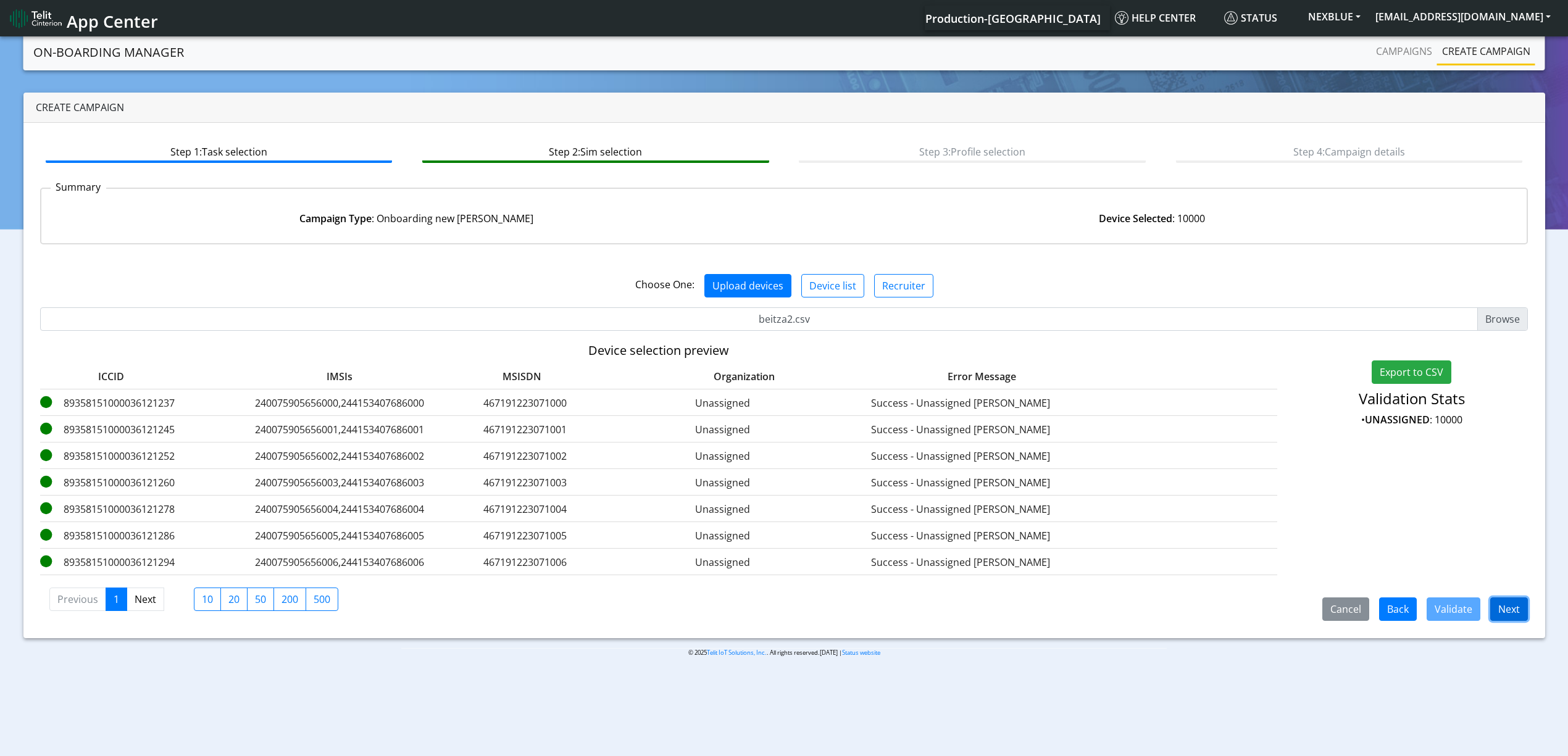
click at [1496, 611] on button "Next" at bounding box center [1508, 609] width 38 height 23
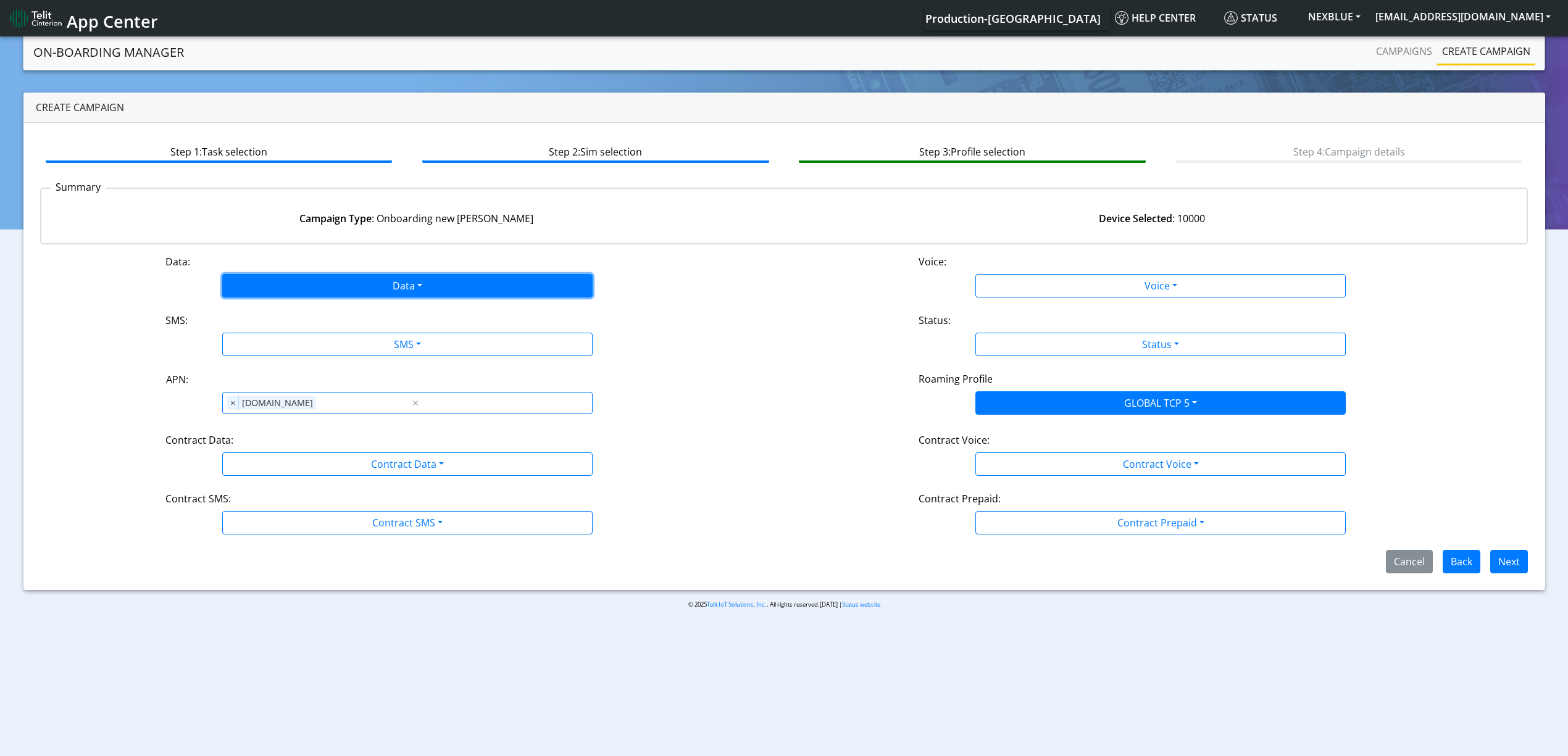
click at [363, 285] on button "Data" at bounding box center [407, 286] width 370 height 23
click at [279, 331] on button "Enabled" at bounding box center [408, 335] width 369 height 20
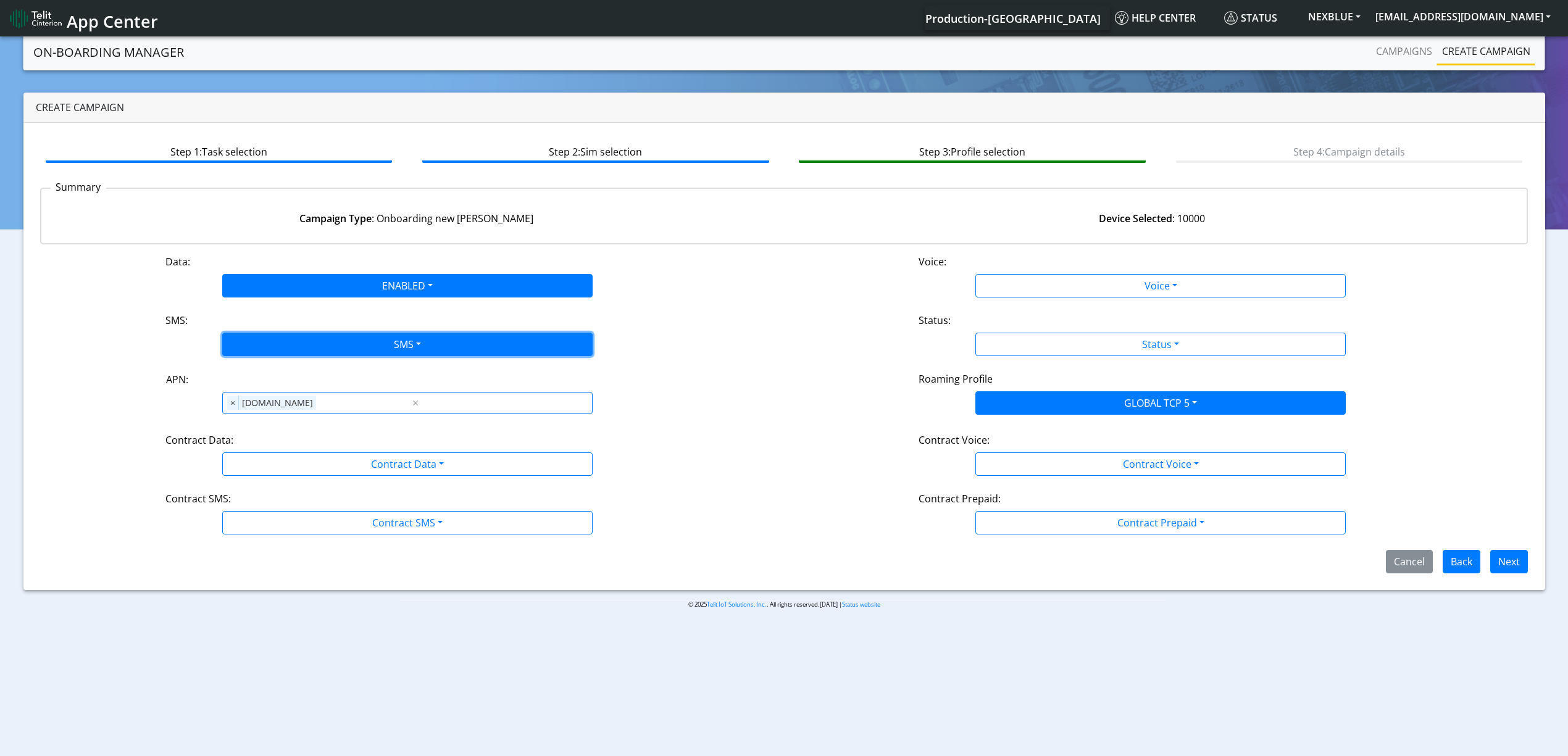
click at [292, 347] on button "SMS" at bounding box center [407, 344] width 370 height 23
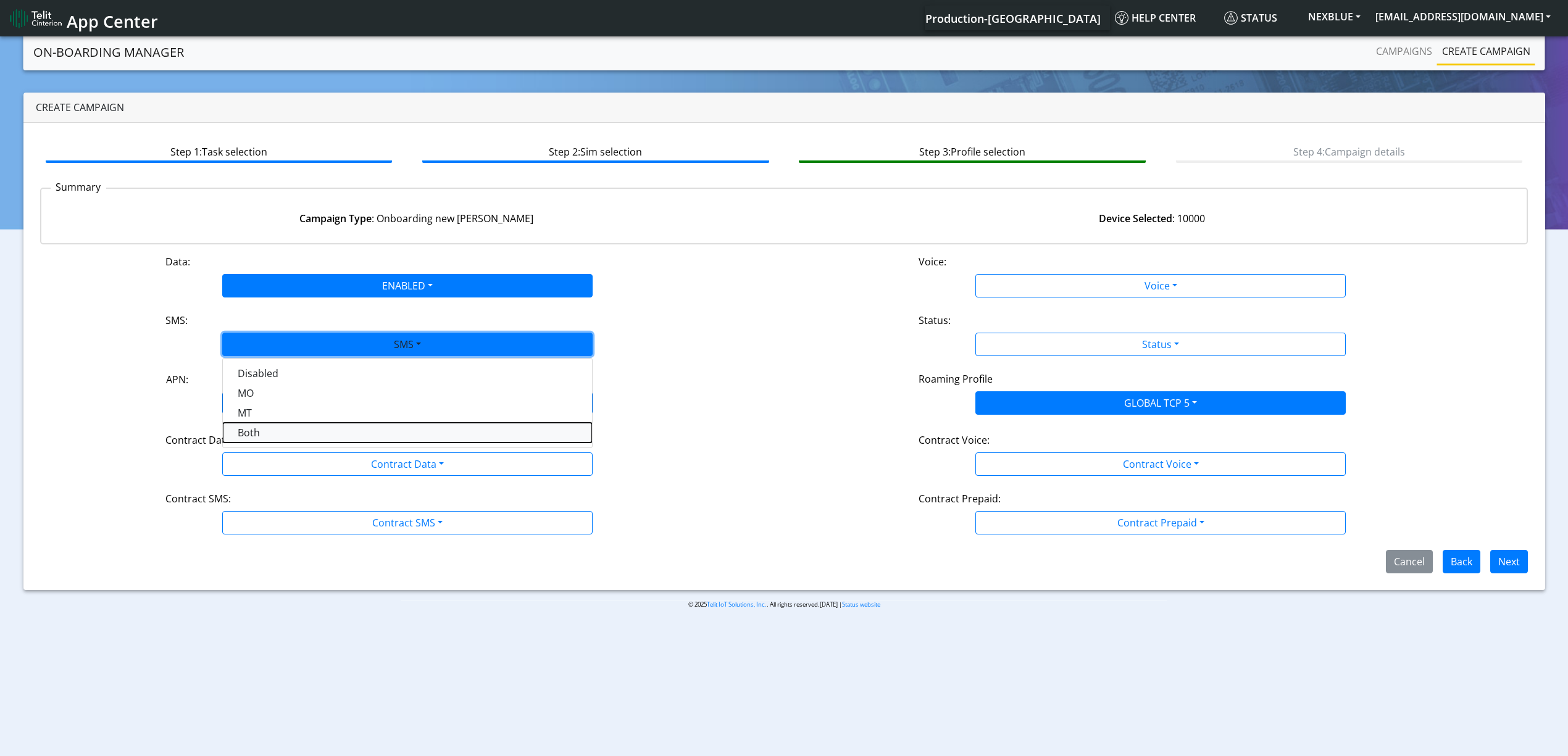
click at [269, 436] on button "Both" at bounding box center [408, 433] width 369 height 20
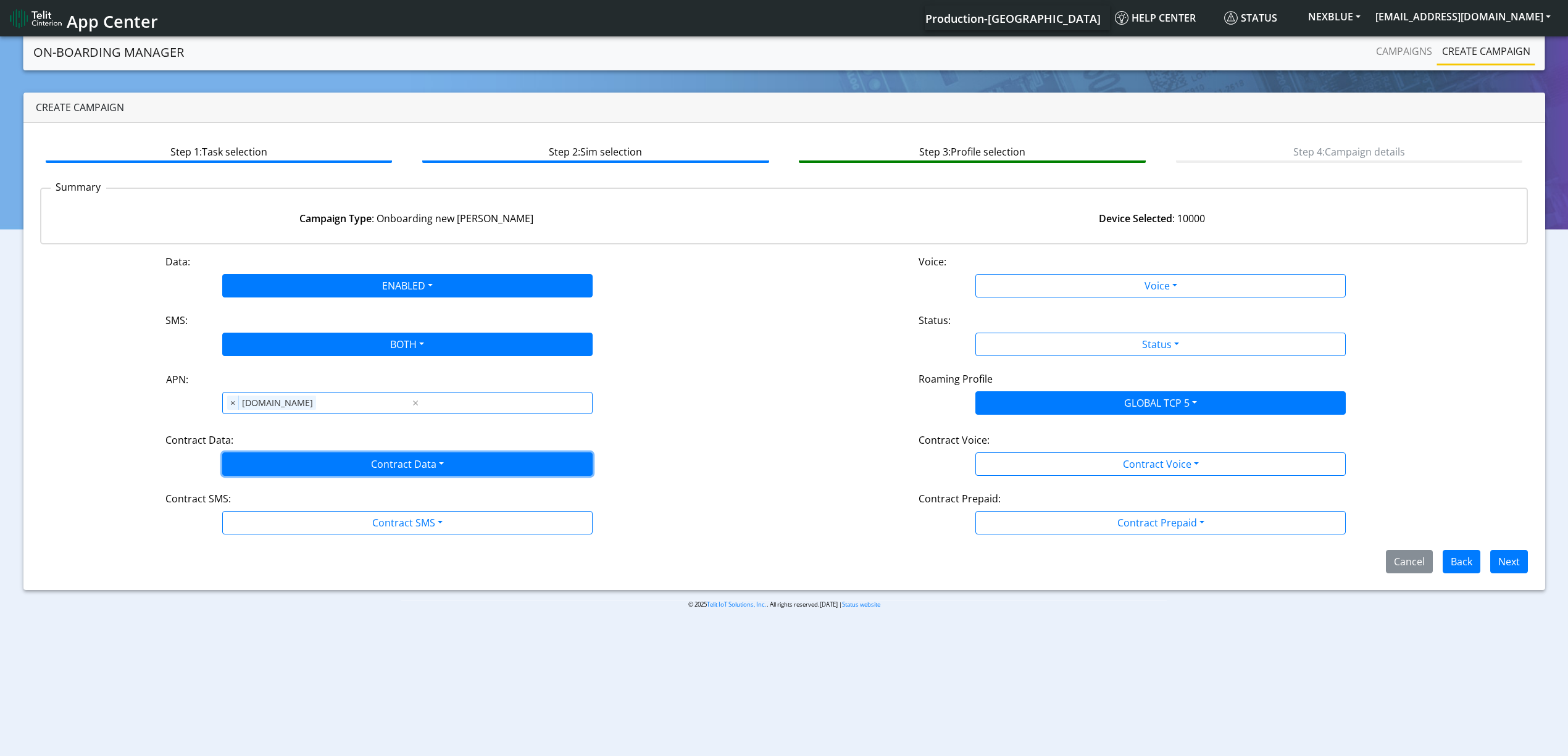
click at [283, 453] on button "Contract Data" at bounding box center [407, 464] width 370 height 23
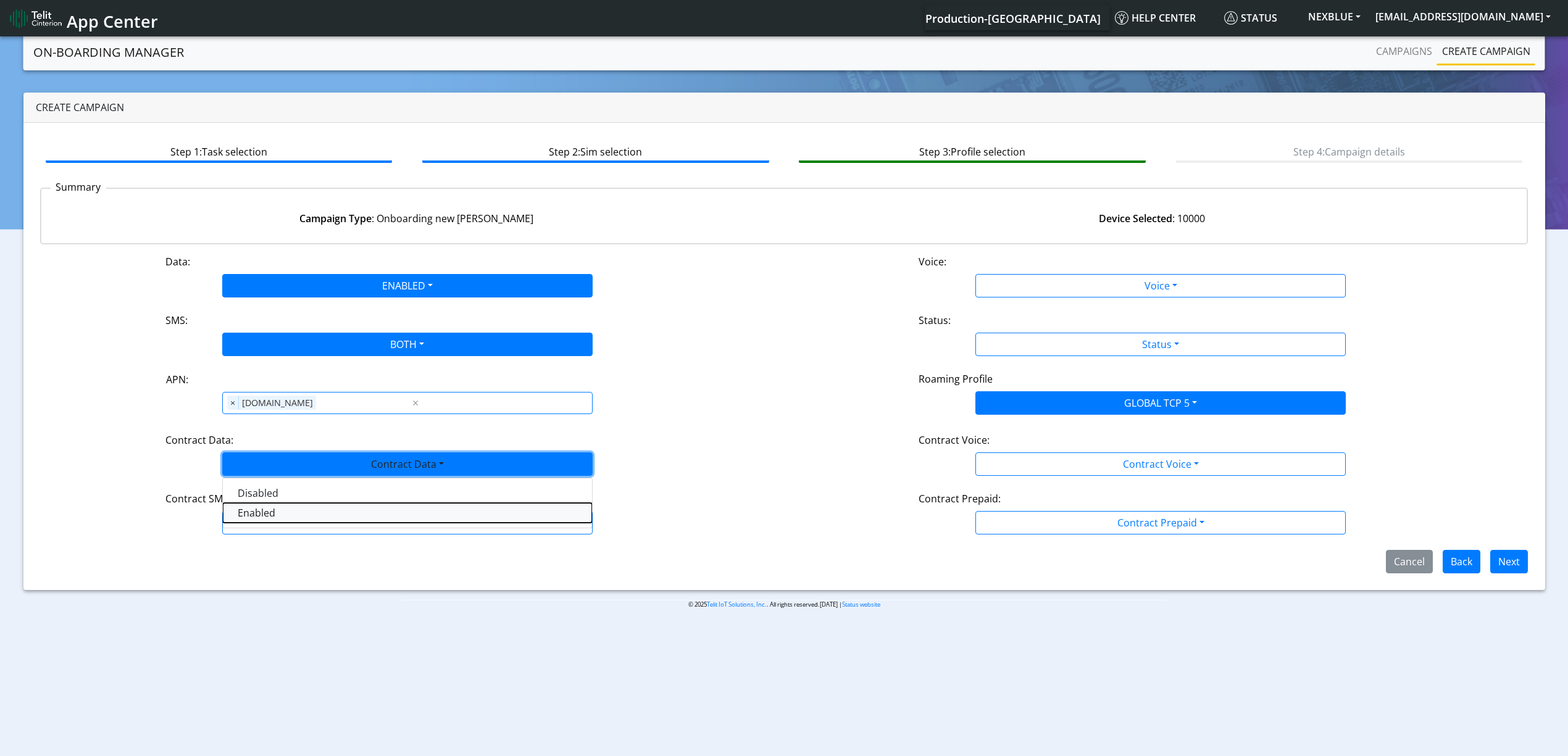
click at [247, 520] on Dataenabled-dropdown "Enabled" at bounding box center [408, 513] width 369 height 20
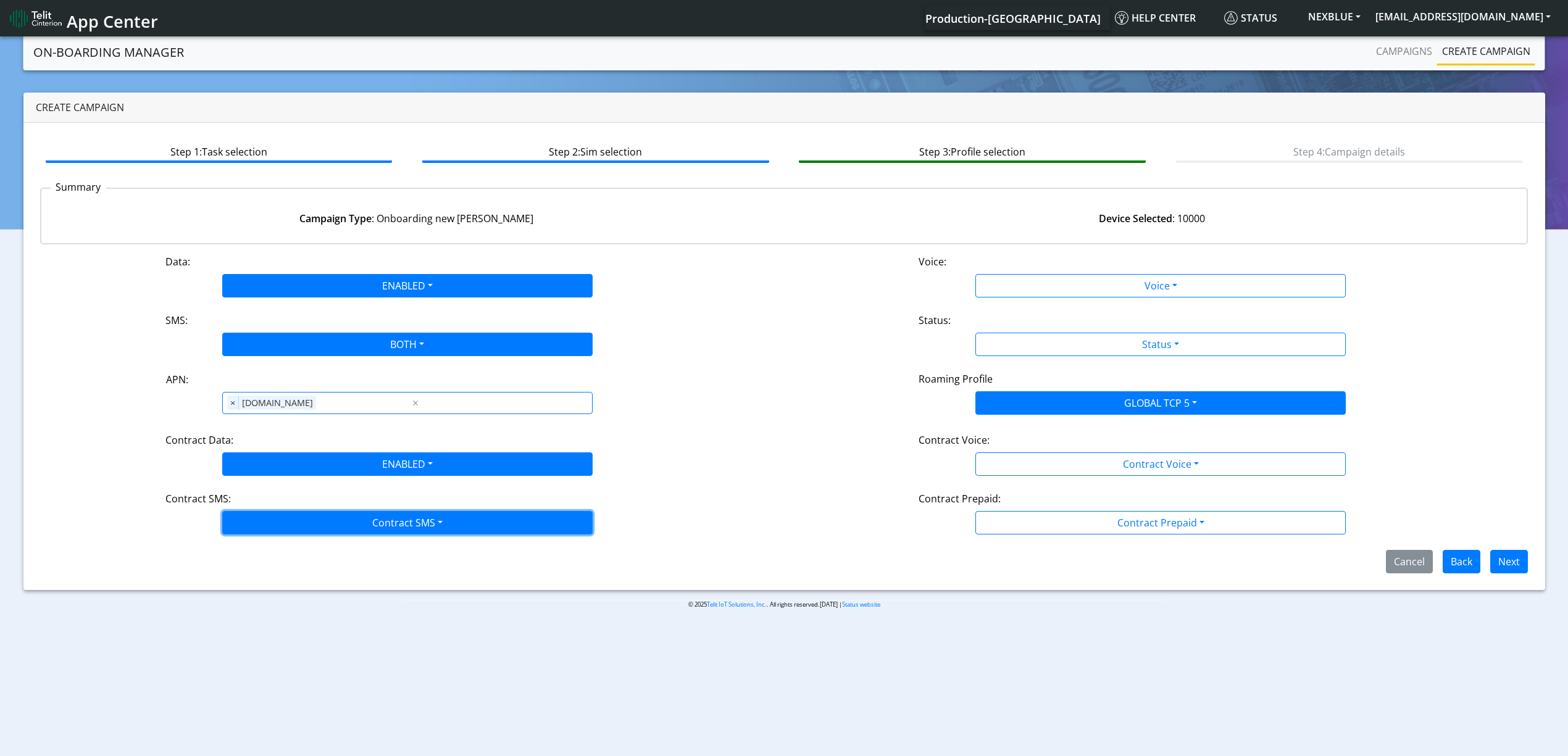
click at [273, 534] on button "Contract SMS" at bounding box center [407, 522] width 370 height 23
click at [255, 610] on SMSboth-dropdown "Both" at bounding box center [408, 611] width 369 height 20
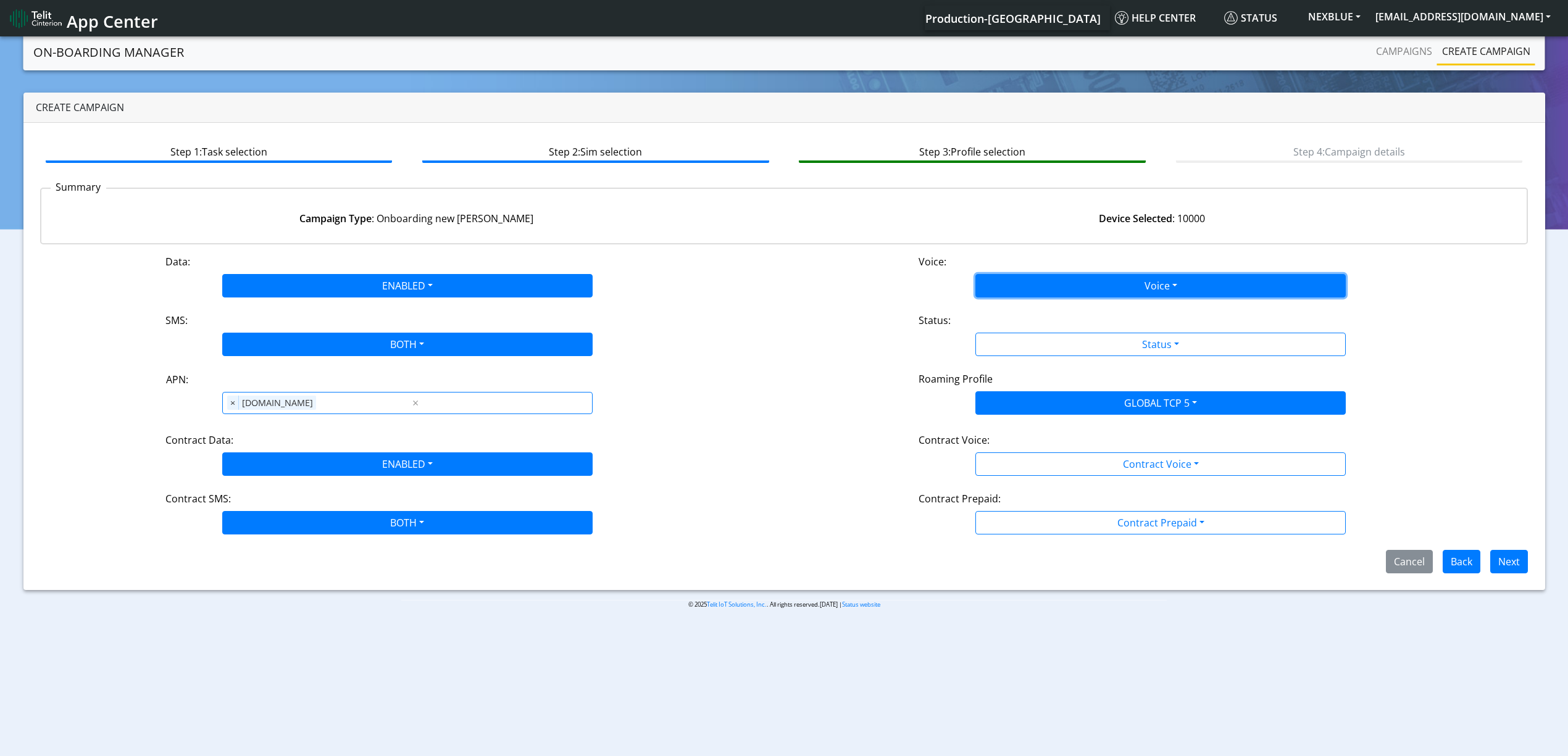
click at [1011, 284] on button "Voice" at bounding box center [1160, 286] width 370 height 23
click at [1012, 300] on div "Disabled Enabled" at bounding box center [1160, 324] width 370 height 51
click at [1013, 306] on button "Disabled" at bounding box center [1160, 315] width 369 height 20
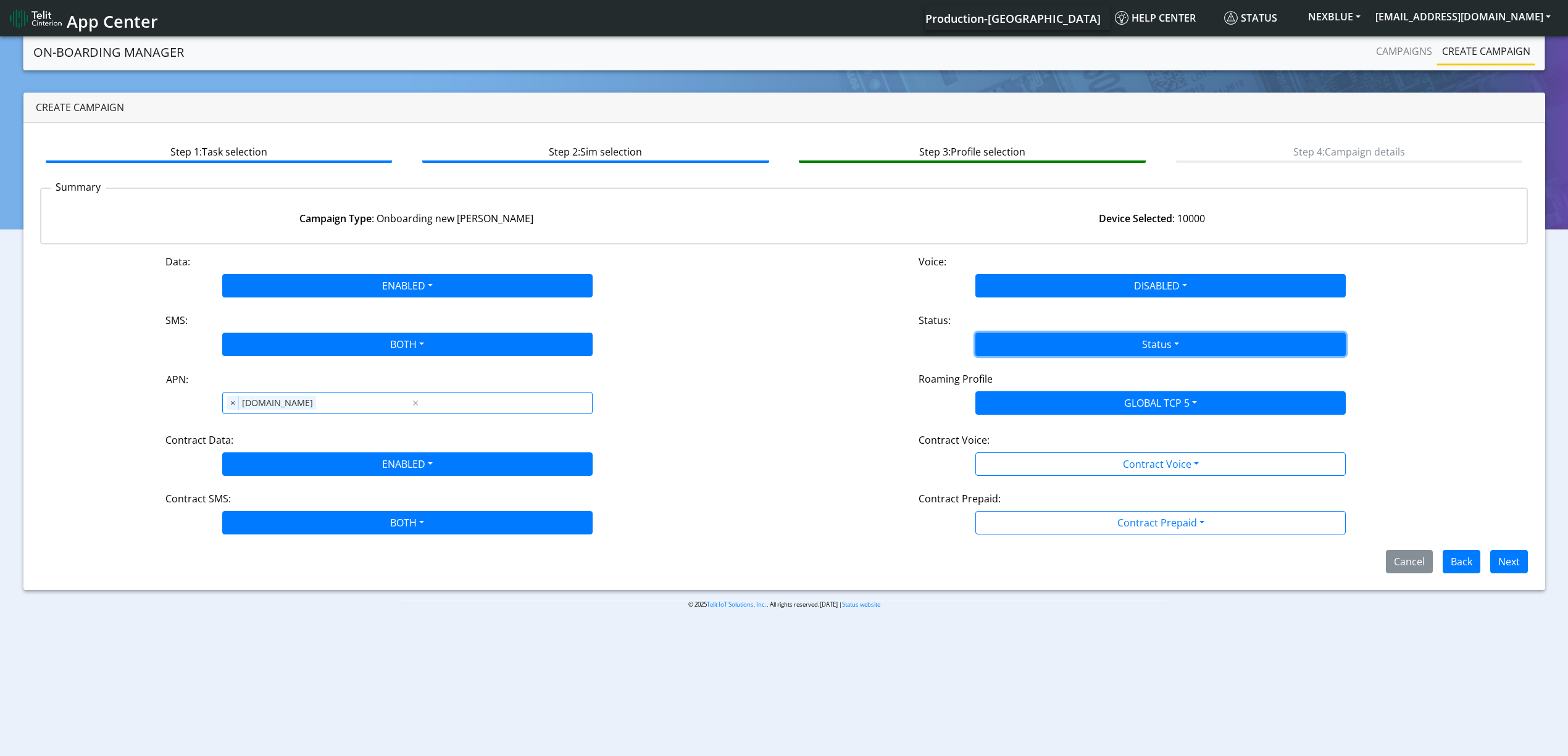
click at [1021, 350] on button "Status" at bounding box center [1160, 344] width 370 height 23
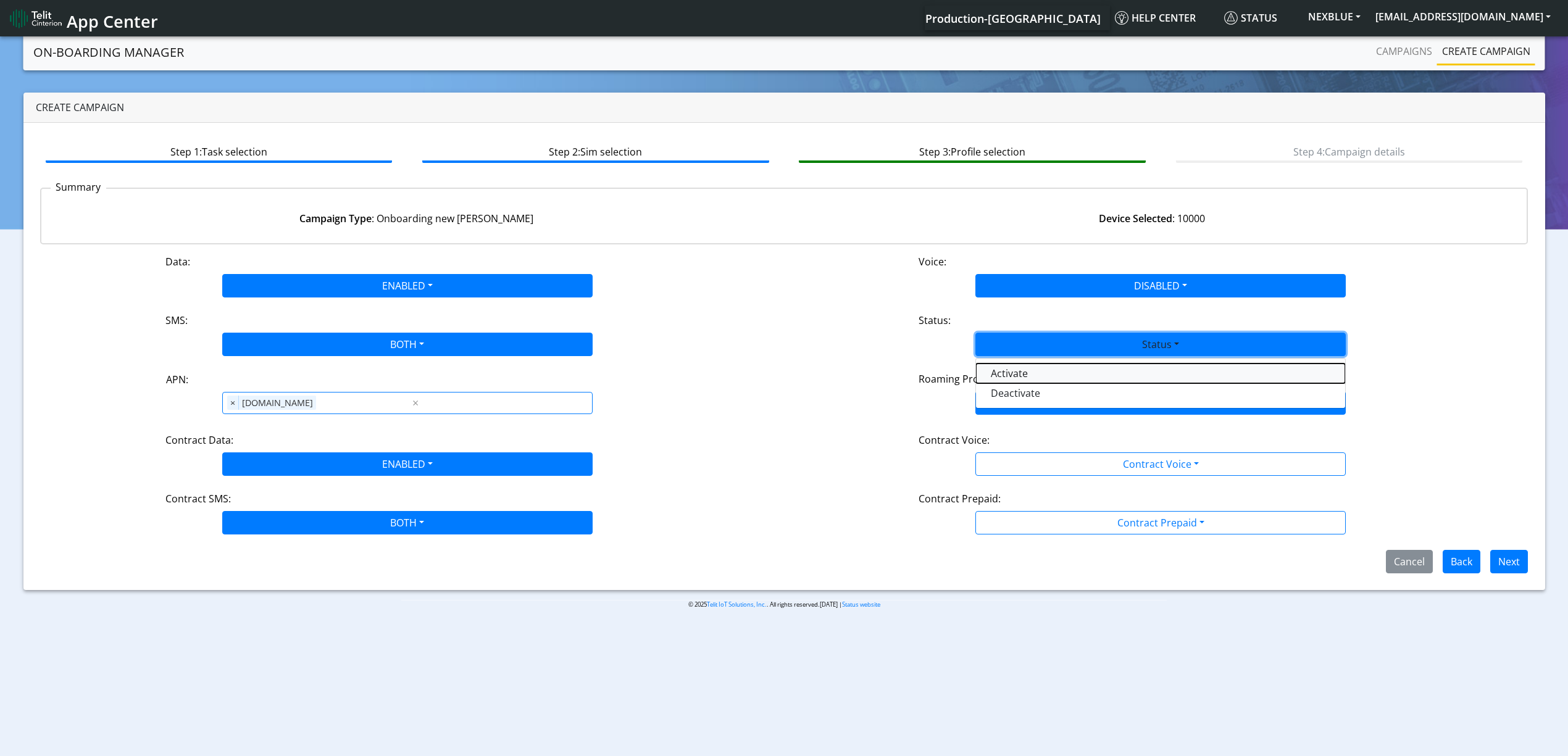
click at [1025, 374] on button "Activate" at bounding box center [1160, 373] width 369 height 20
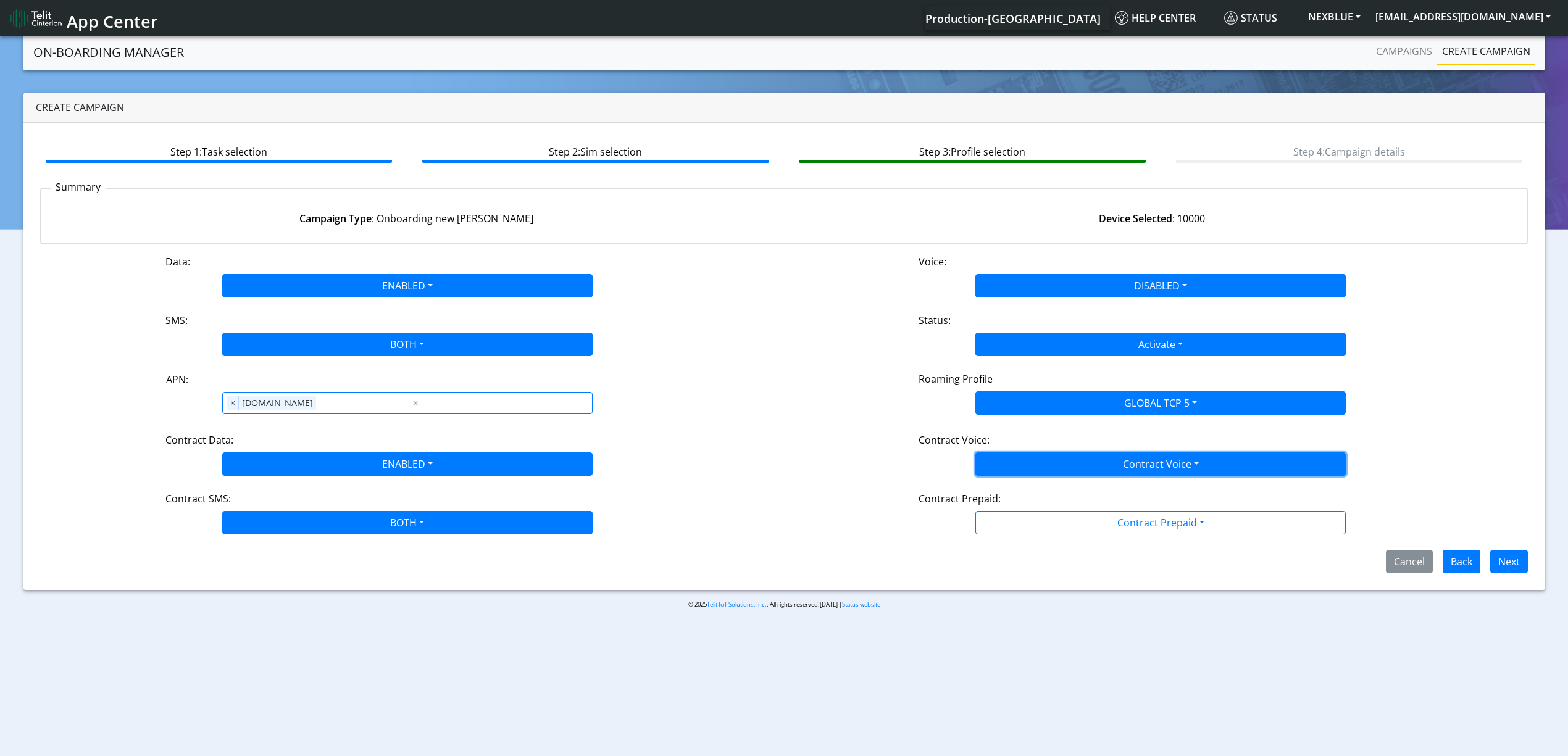
click at [1015, 463] on button "Contract Voice" at bounding box center [1160, 464] width 370 height 23
click at [1005, 495] on Voicedisabled-dropdown "Disabled" at bounding box center [1160, 493] width 369 height 20
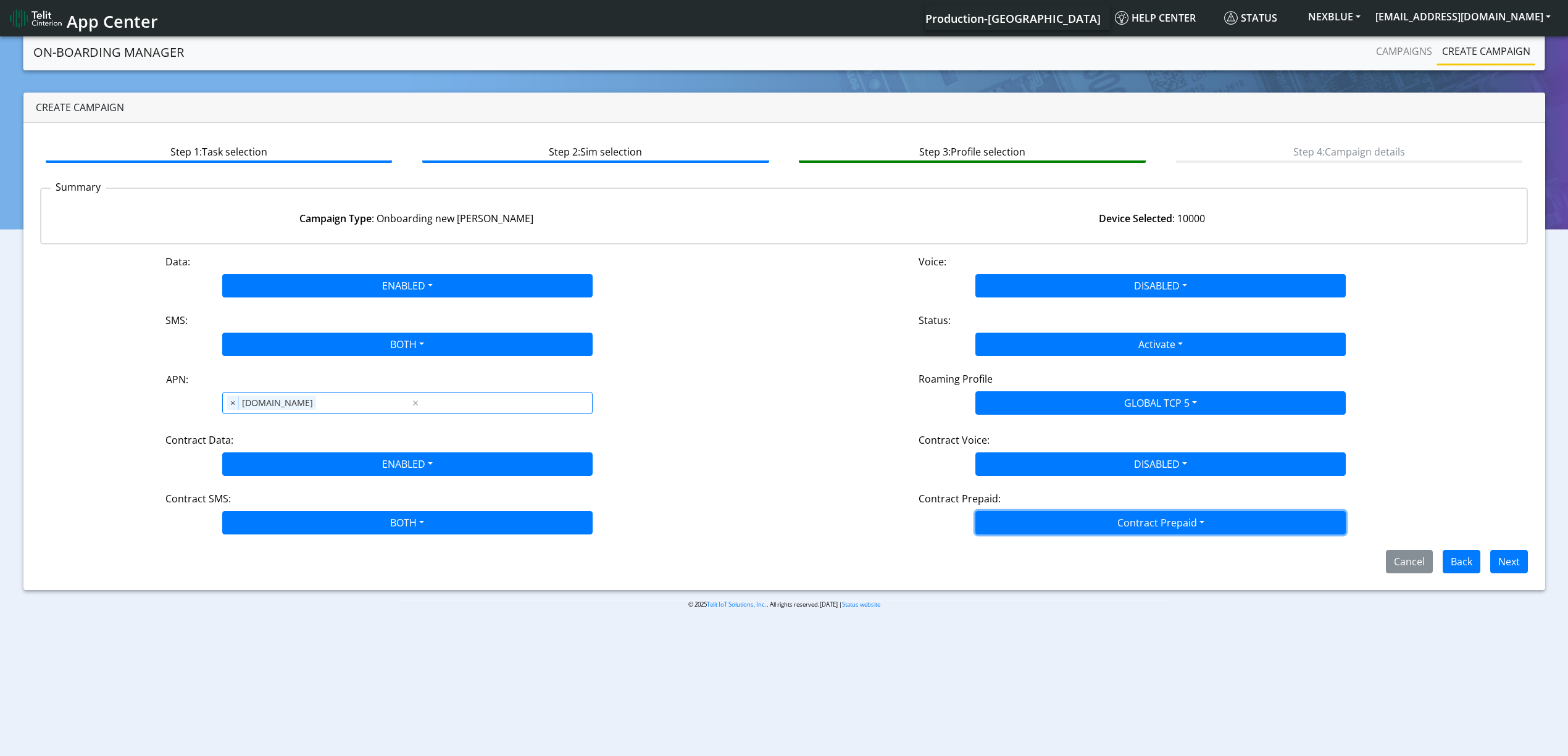
click at [1010, 524] on button "Contract Prepaid" at bounding box center [1160, 522] width 370 height 23
click at [1009, 565] on Prepaidnotprepaid-dropdown "No" at bounding box center [1160, 571] width 369 height 20
click at [1499, 559] on button "Next" at bounding box center [1508, 562] width 38 height 23
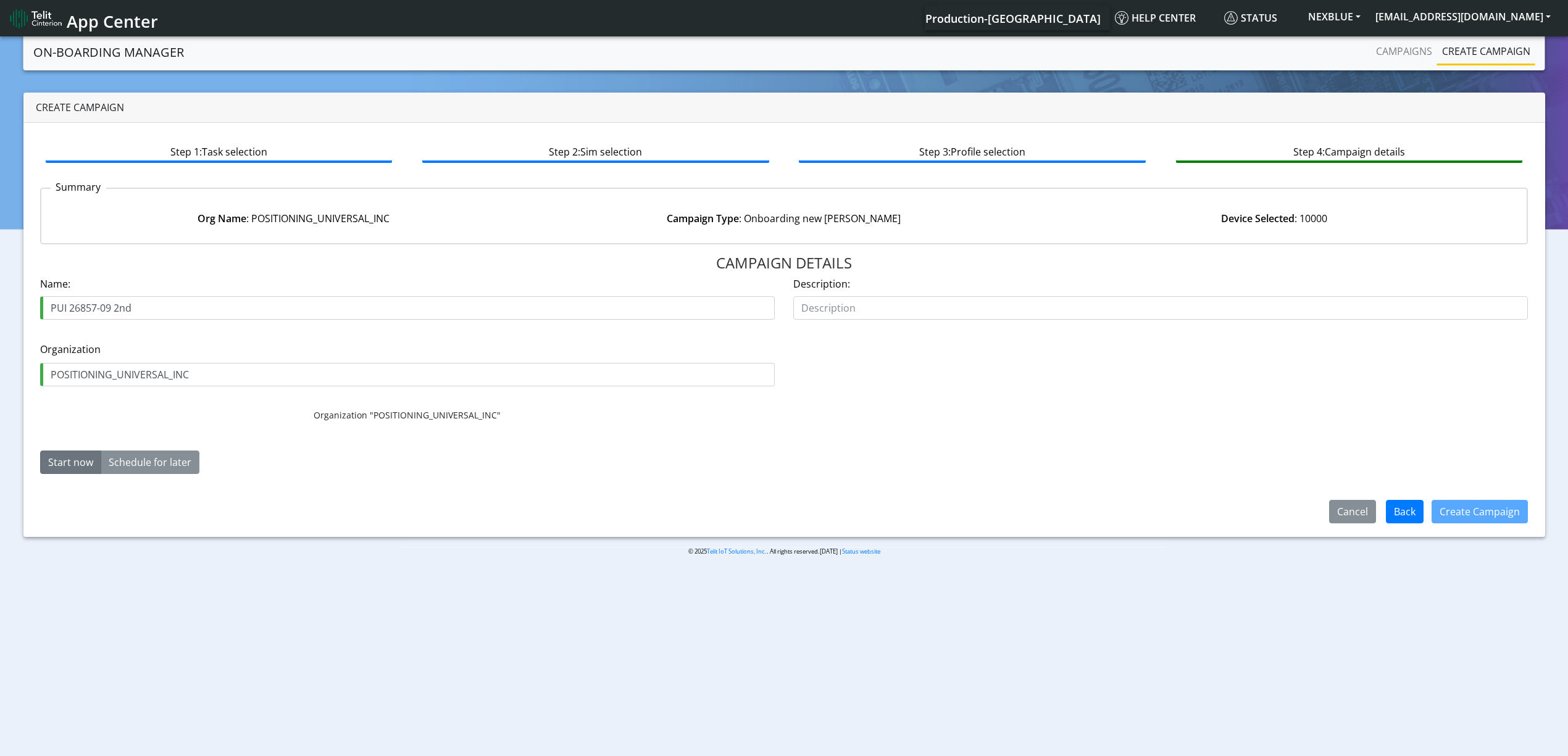
drag, startPoint x: 115, startPoint y: 307, endPoint x: 154, endPoint y: 302, distance: 39.3
click at [154, 302] on input "PUI 26857-09 2nd" at bounding box center [407, 308] width 735 height 23
type input "PUI 26857-09 3RD"
click at [1479, 510] on button "Create Campaign" at bounding box center [1480, 512] width 96 height 23
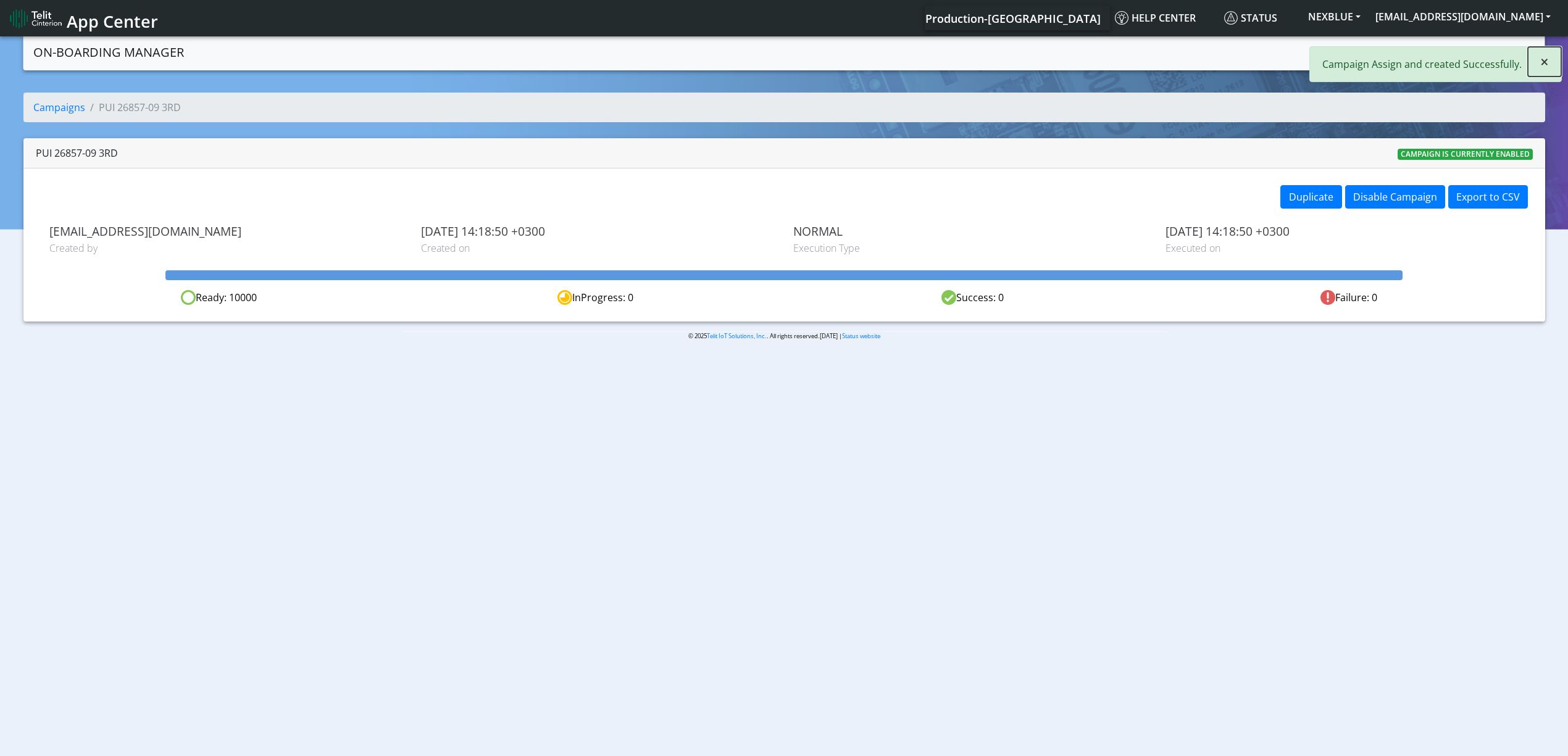
click at [1533, 53] on button "×" at bounding box center [1544, 61] width 33 height 29
click at [1408, 48] on link "Campaigns" at bounding box center [1404, 51] width 66 height 25
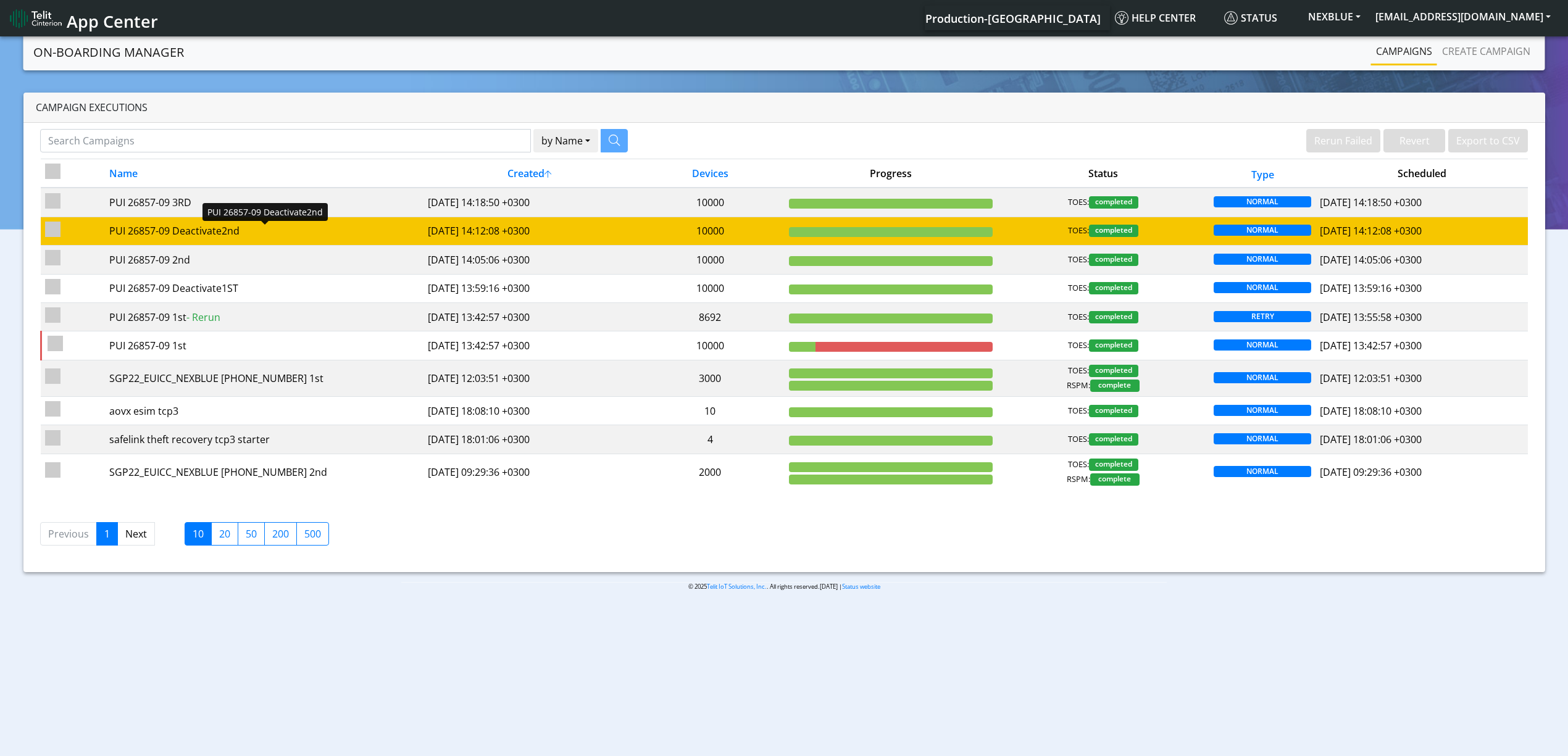
click at [394, 225] on div "PUI 26857-09 Deactivate2nd" at bounding box center [264, 231] width 310 height 15
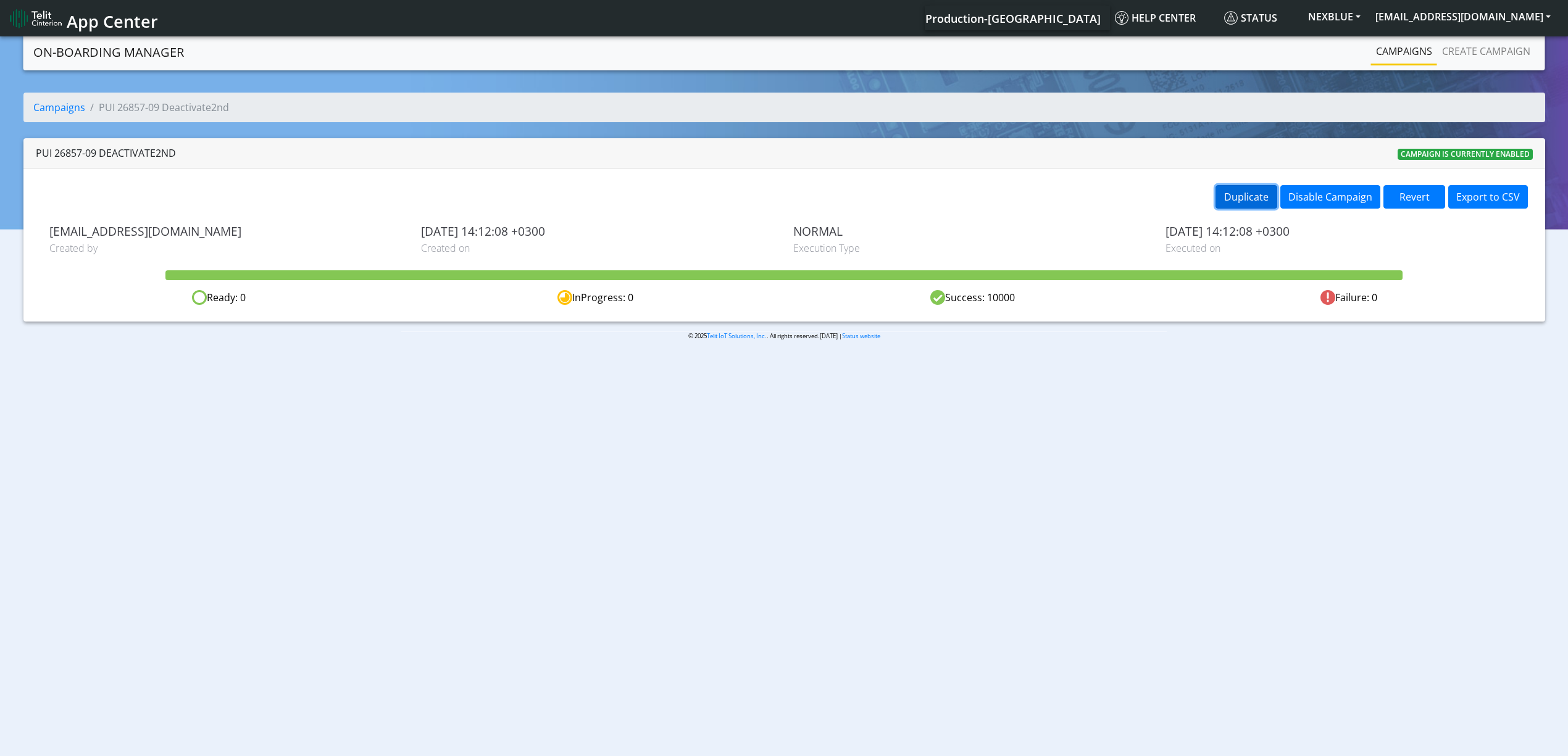
click at [1247, 188] on button "Duplicate" at bounding box center [1246, 197] width 62 height 23
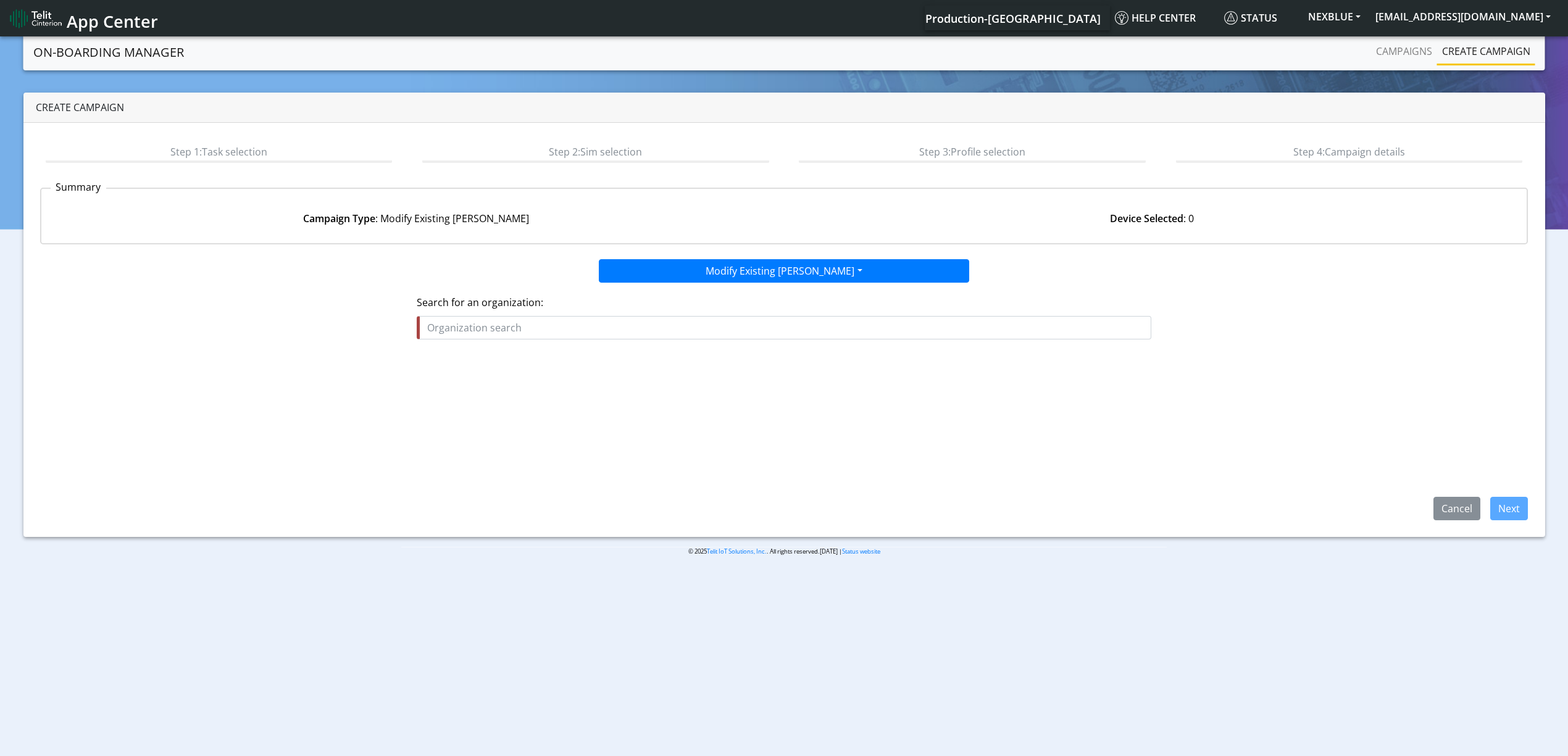
click at [628, 321] on input "text" at bounding box center [784, 327] width 735 height 23
click at [466, 347] on button "POS ITIONING_UNIVERSAL_INC" at bounding box center [502, 357] width 169 height 20
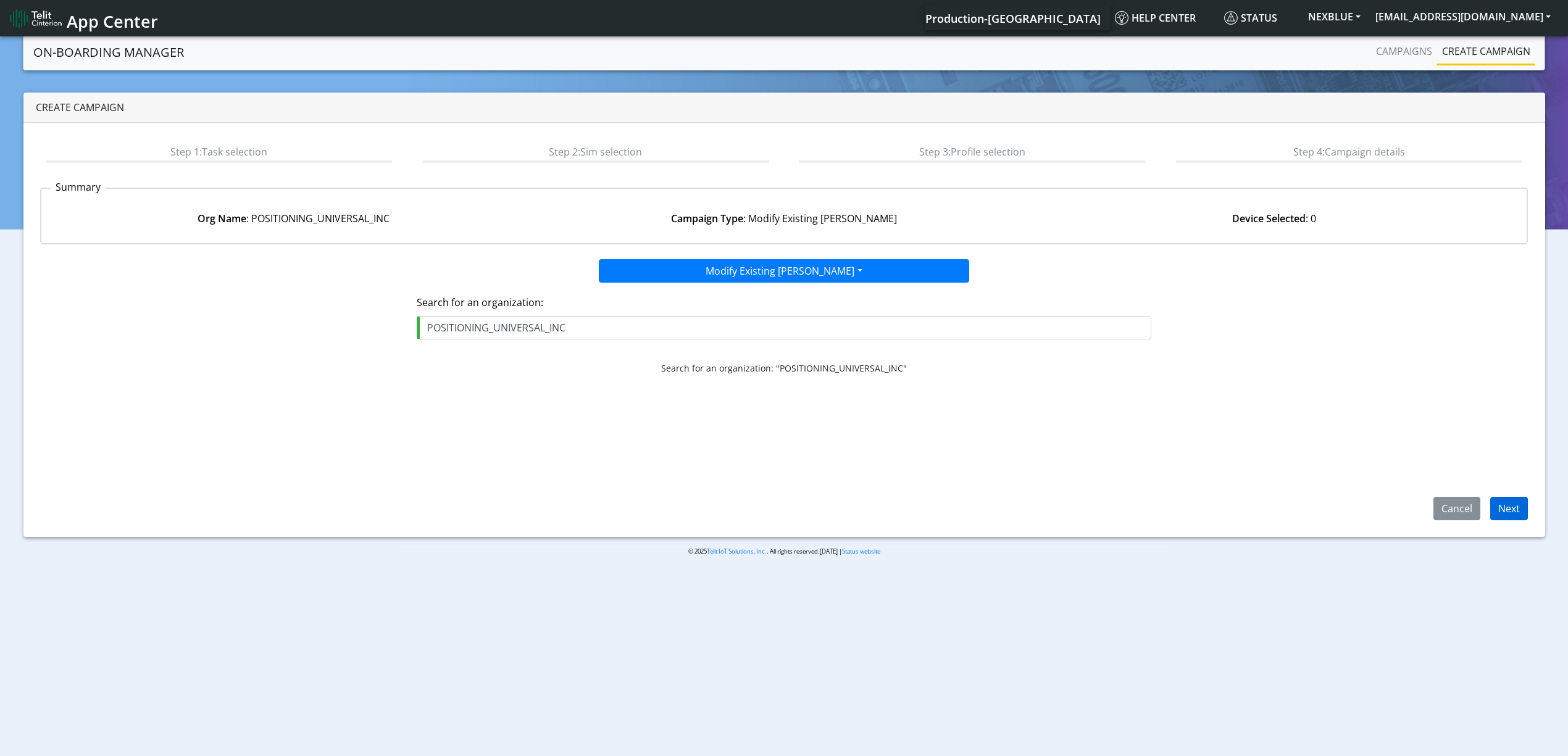
type input "POSITIONING_UNIVERSAL_INC"
click at [1510, 504] on button "Next" at bounding box center [1508, 508] width 38 height 23
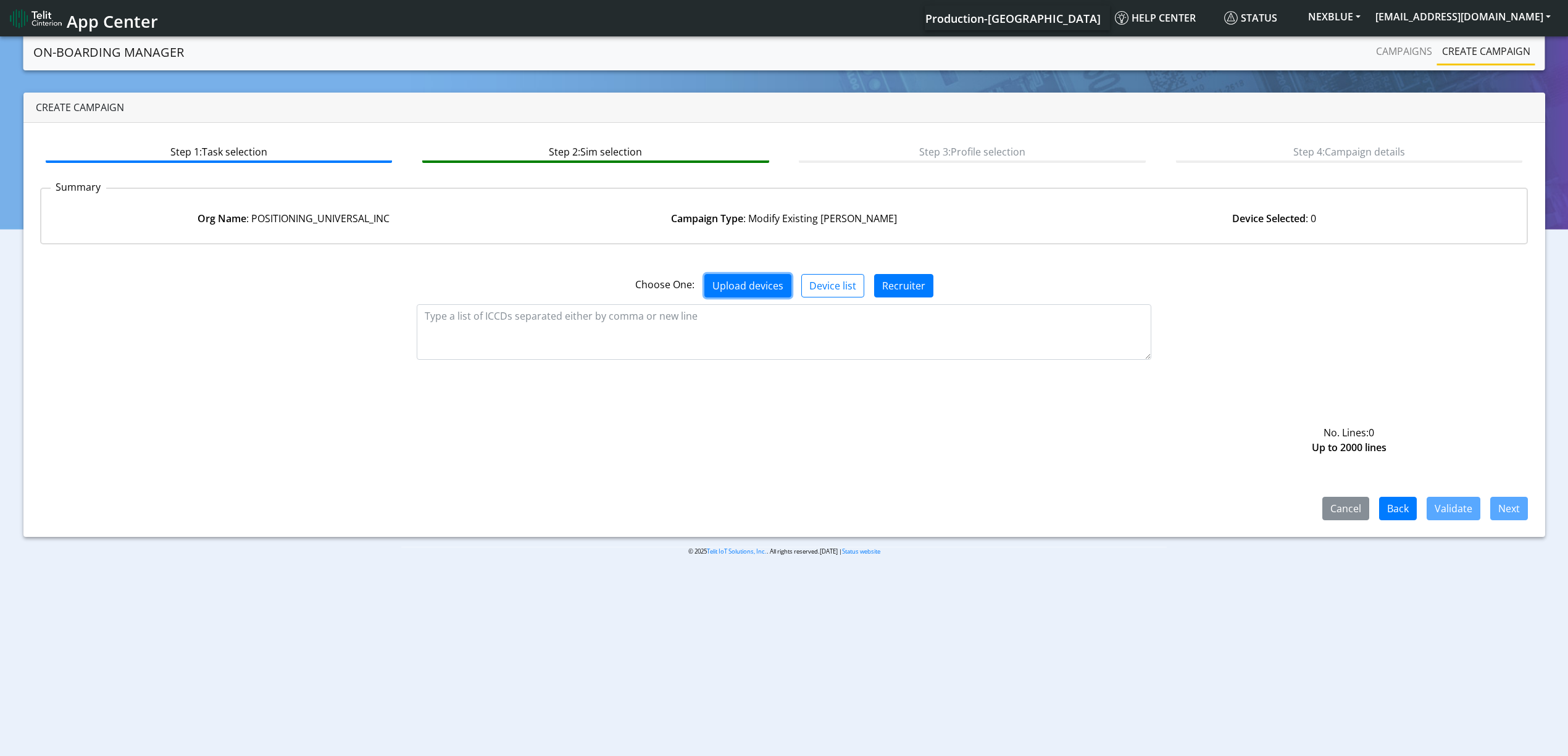
click at [764, 286] on button "Upload devices" at bounding box center [748, 286] width 87 height 23
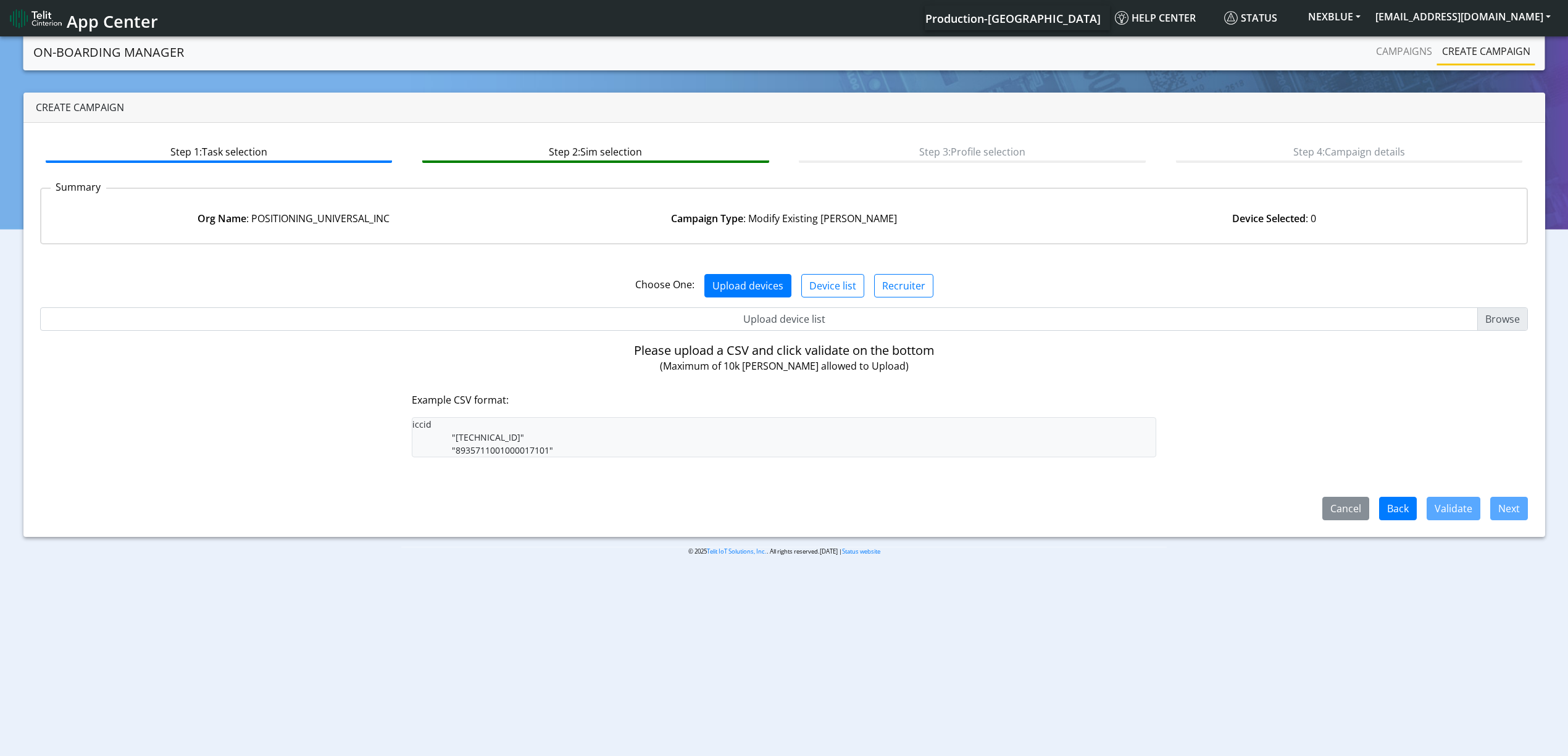
drag, startPoint x: 774, startPoint y: 302, endPoint x: 773, endPoint y: 314, distance: 12.0
click at [773, 314] on div "Choose One: Upload devices Device list Recruiter No. Lines: 0 Up to 2000 lines …" at bounding box center [784, 387] width 1488 height 266
click at [773, 314] on input "Upload device list" at bounding box center [784, 319] width 1488 height 23
type input "C:\fakepath\beitza2.csv"
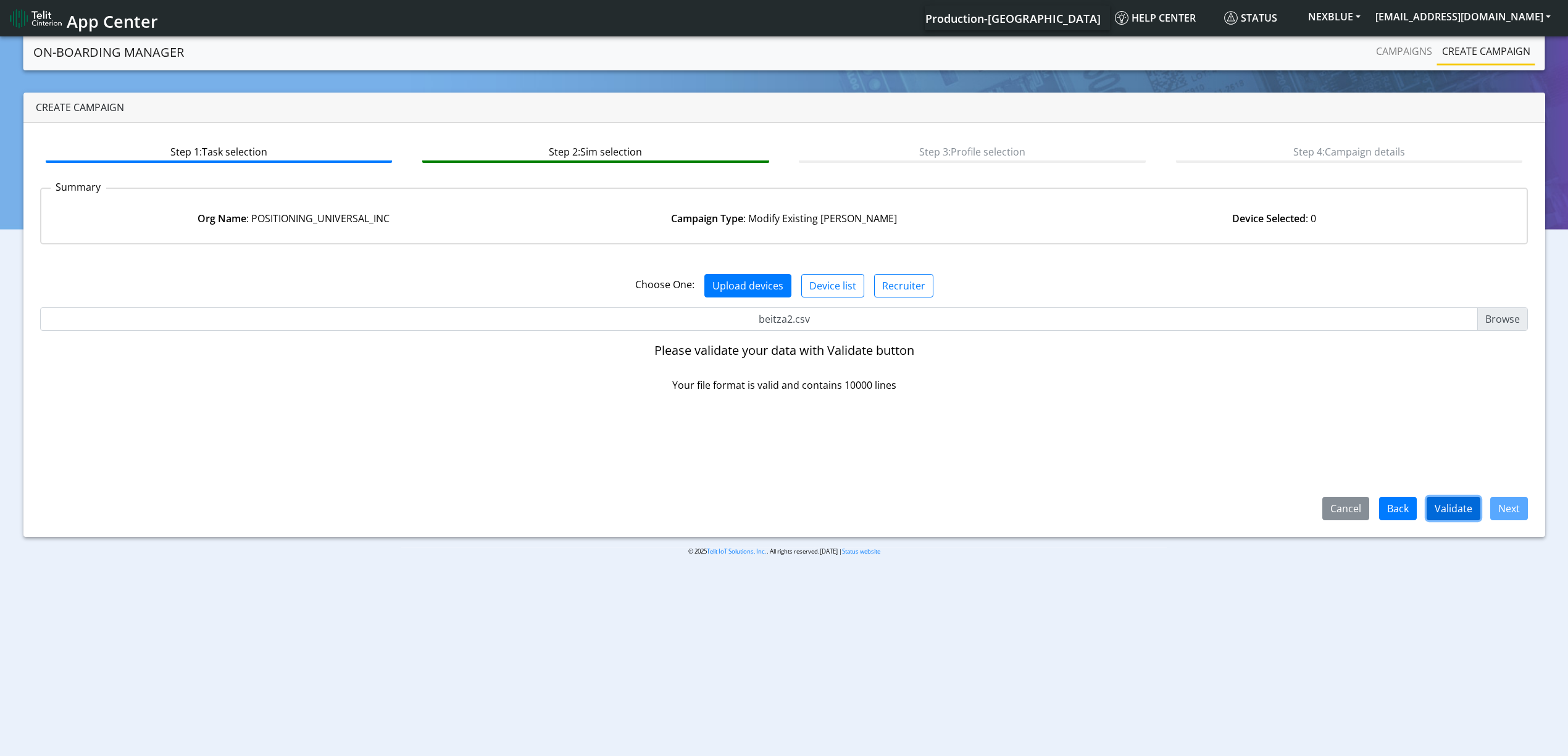
click at [1466, 514] on button "Validate" at bounding box center [1453, 508] width 53 height 23
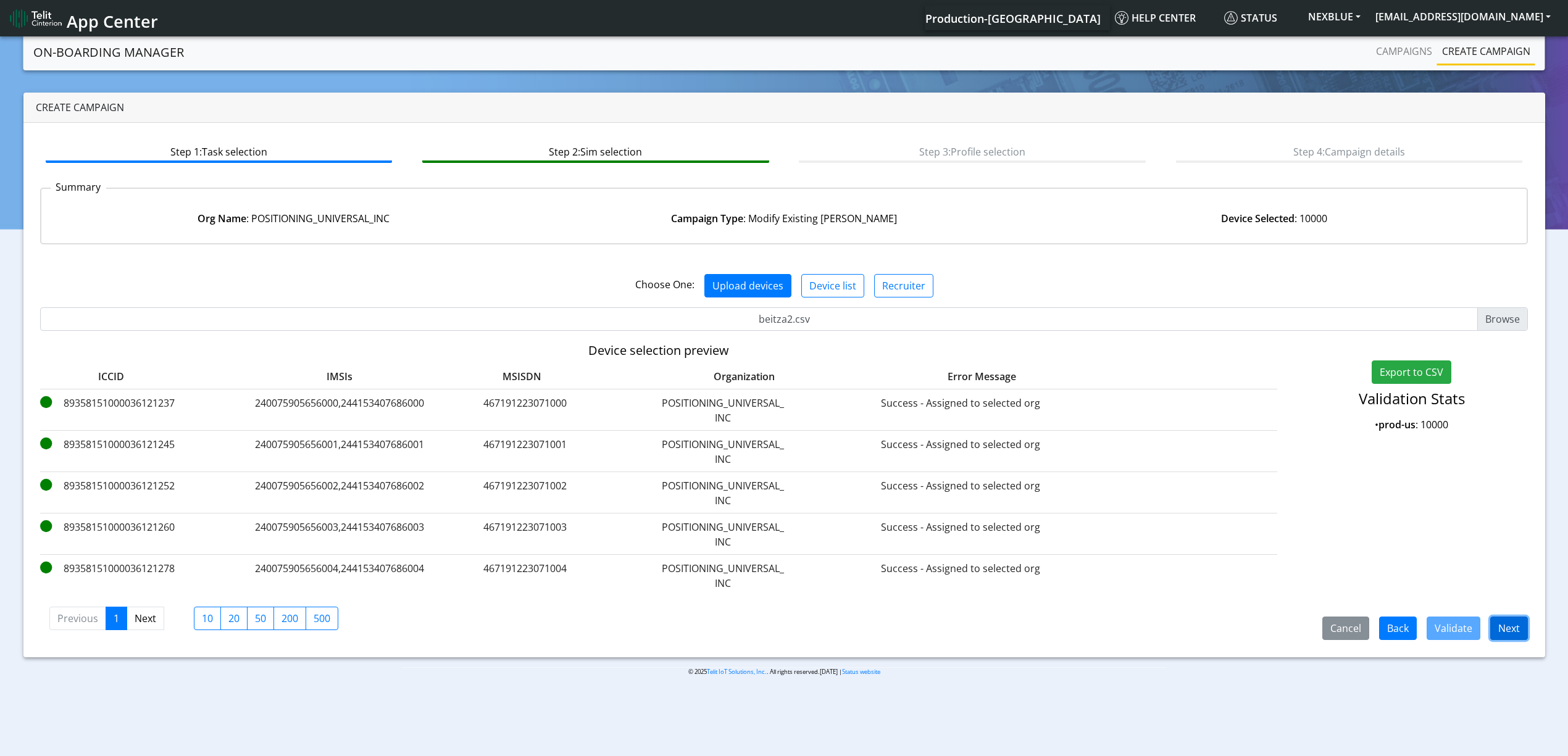
click at [1524, 629] on button "Next" at bounding box center [1508, 628] width 38 height 23
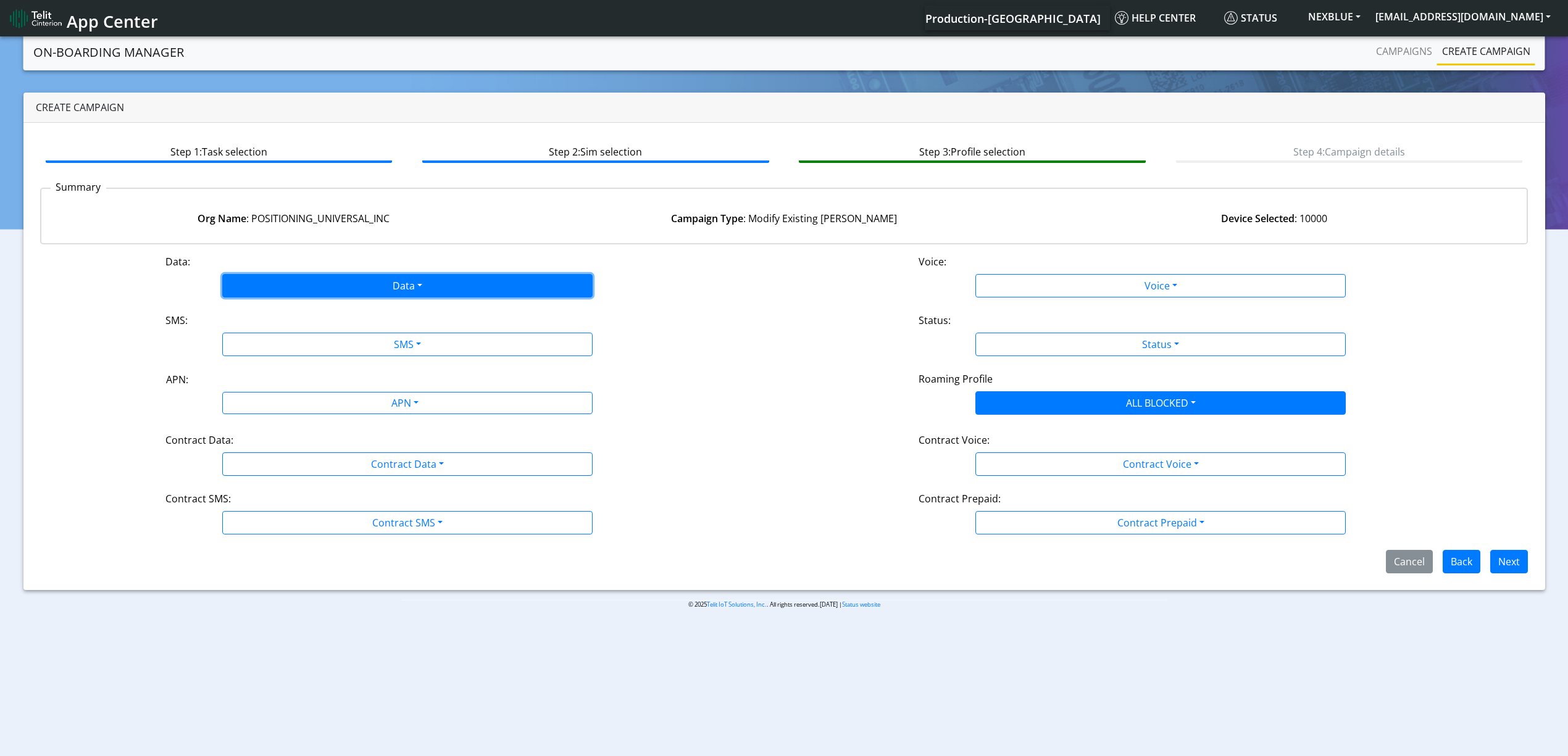
click at [368, 282] on button "Data" at bounding box center [407, 286] width 370 height 23
click at [298, 320] on button "Disabled" at bounding box center [408, 315] width 369 height 20
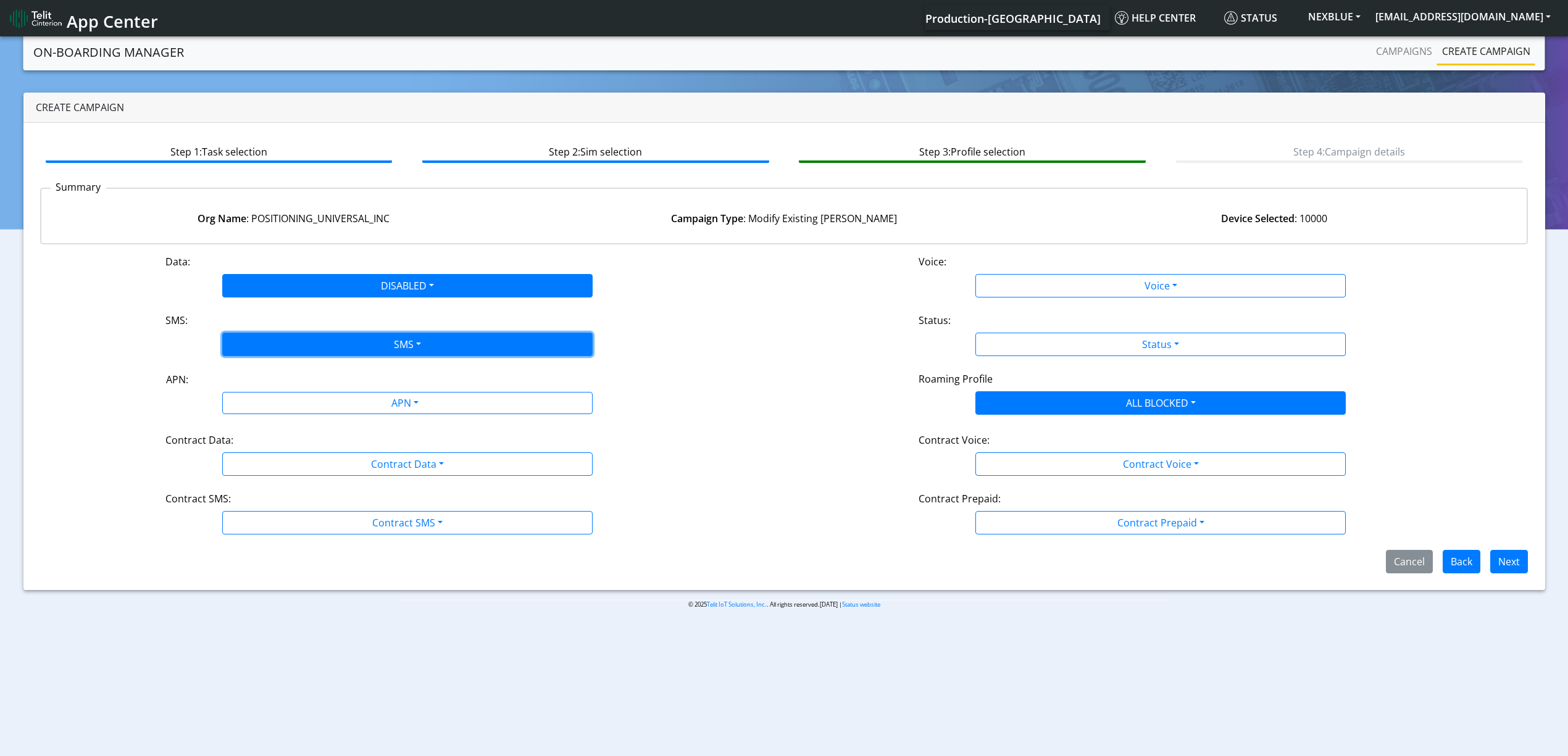
click at [307, 341] on button "SMS" at bounding box center [407, 344] width 370 height 23
click at [284, 369] on button "Disabled" at bounding box center [408, 373] width 369 height 20
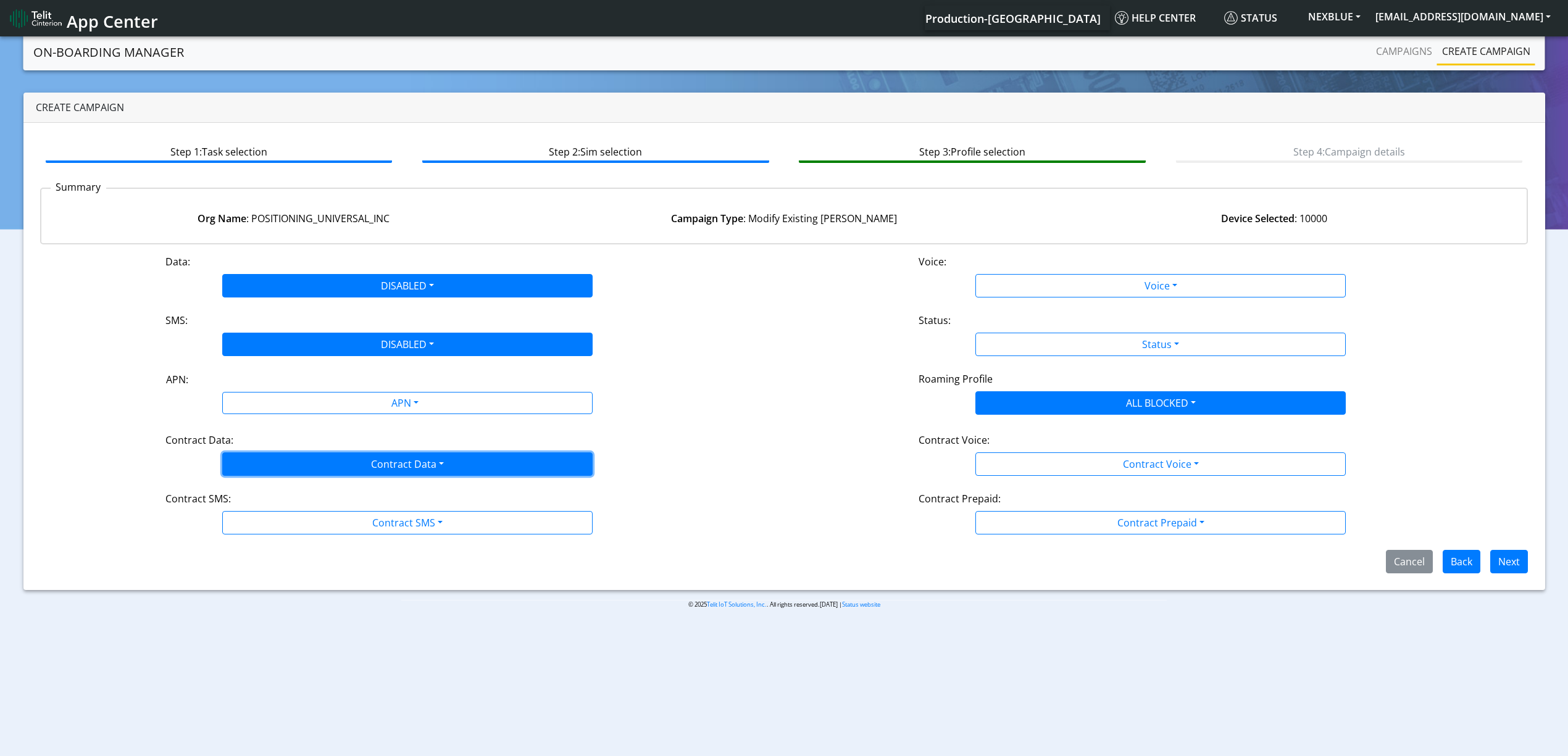
click at [265, 470] on button "Contract Data" at bounding box center [407, 464] width 370 height 23
click at [264, 490] on Datadisabled-dropdown "Disabled" at bounding box center [408, 493] width 369 height 20
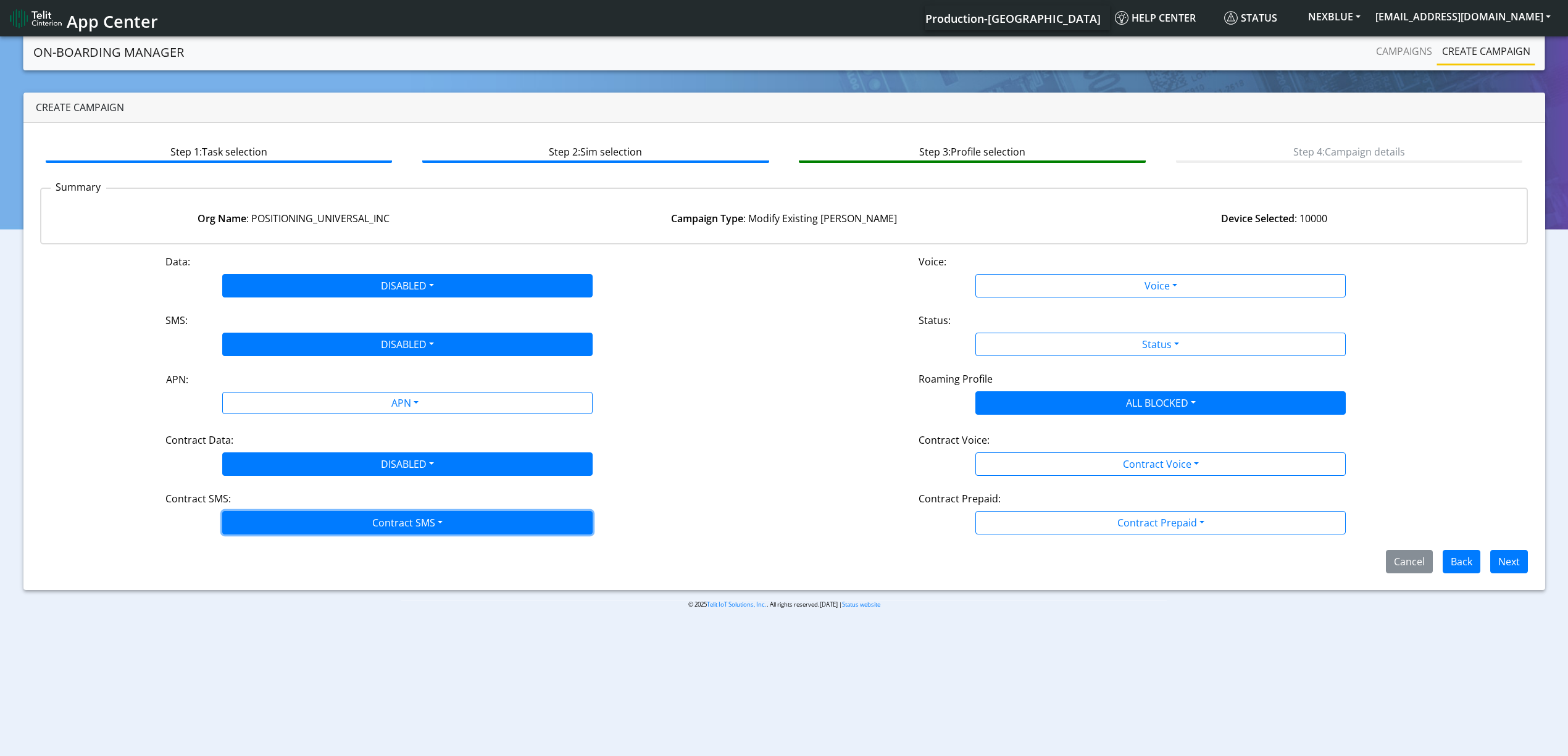
click at [307, 534] on button "Contract SMS" at bounding box center [407, 522] width 370 height 23
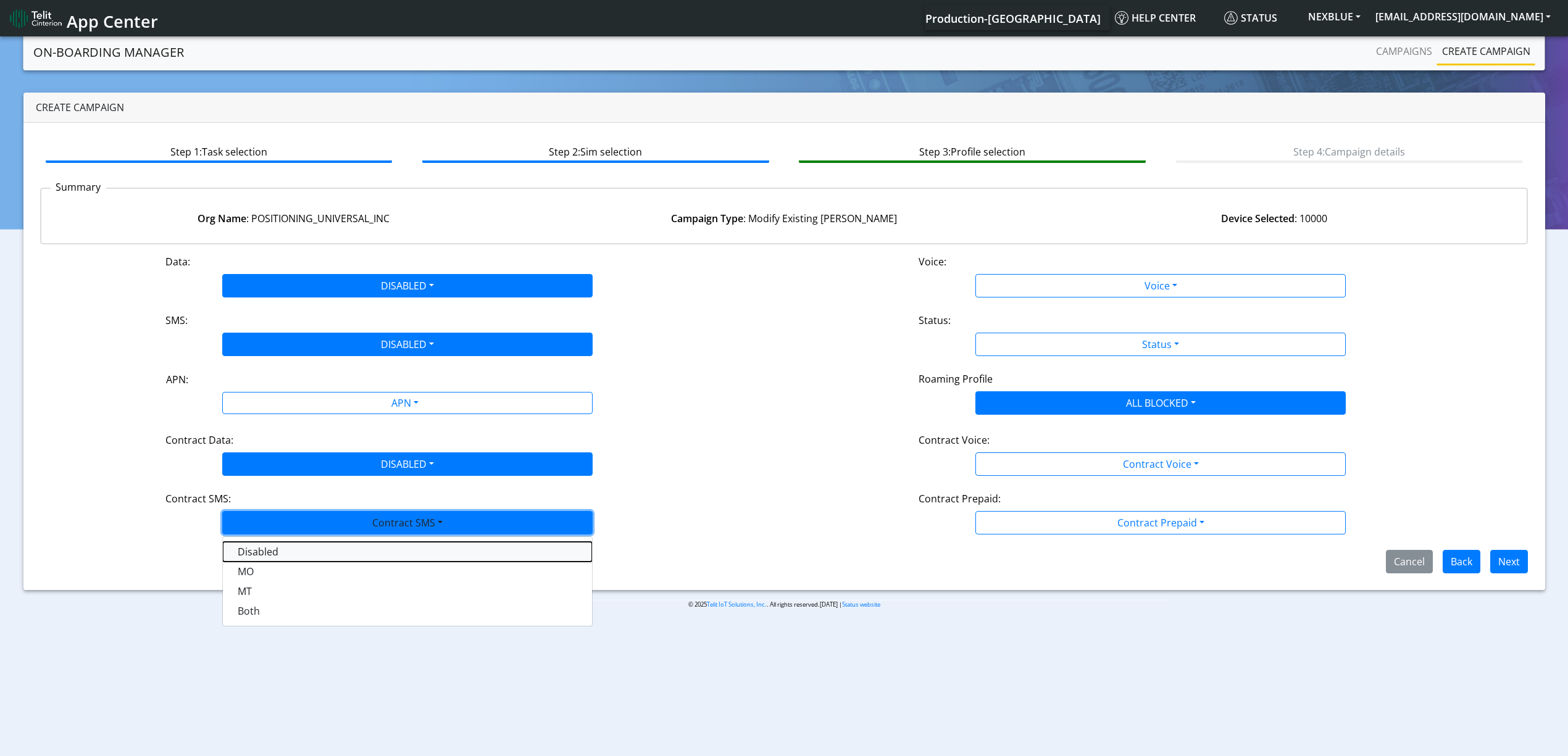
click at [307, 545] on SMSdisabled-dropdown "Disabled" at bounding box center [408, 552] width 369 height 20
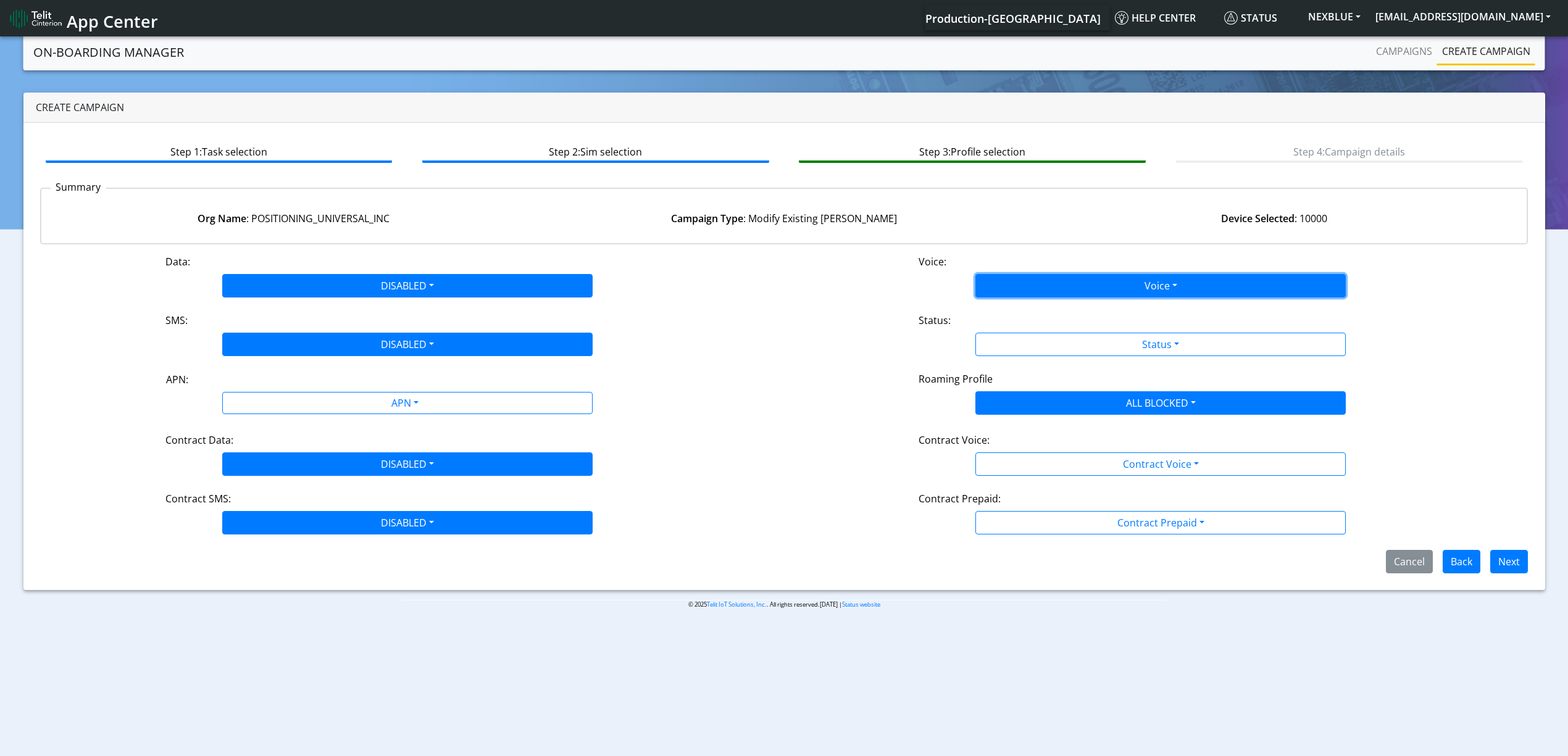
click at [1028, 279] on button "Voice" at bounding box center [1160, 286] width 370 height 23
click at [1013, 302] on div "Disabled Enabled" at bounding box center [1160, 324] width 370 height 51
click at [1013, 310] on button "Disabled" at bounding box center [1160, 315] width 369 height 20
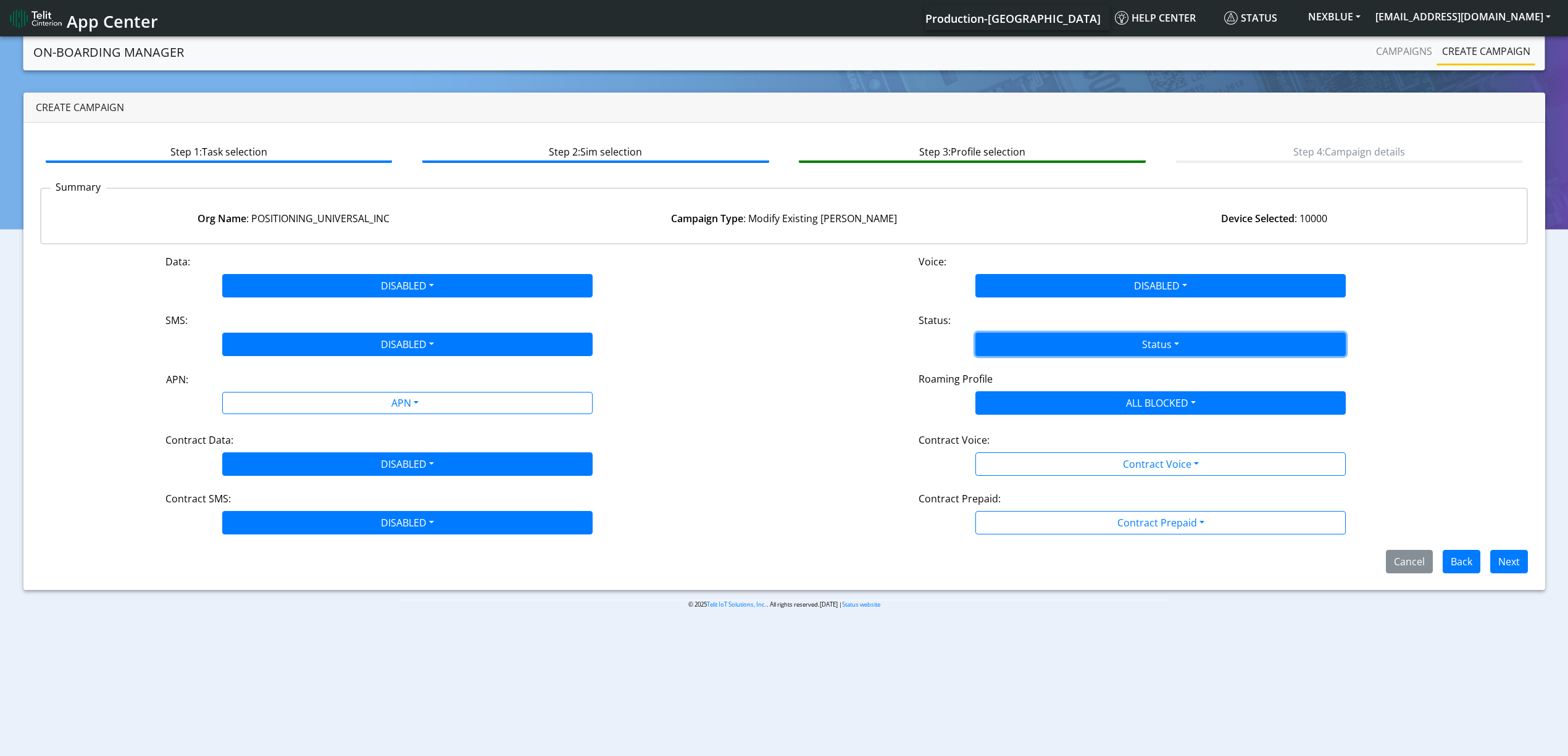
click at [1029, 339] on button "Status" at bounding box center [1160, 344] width 370 height 23
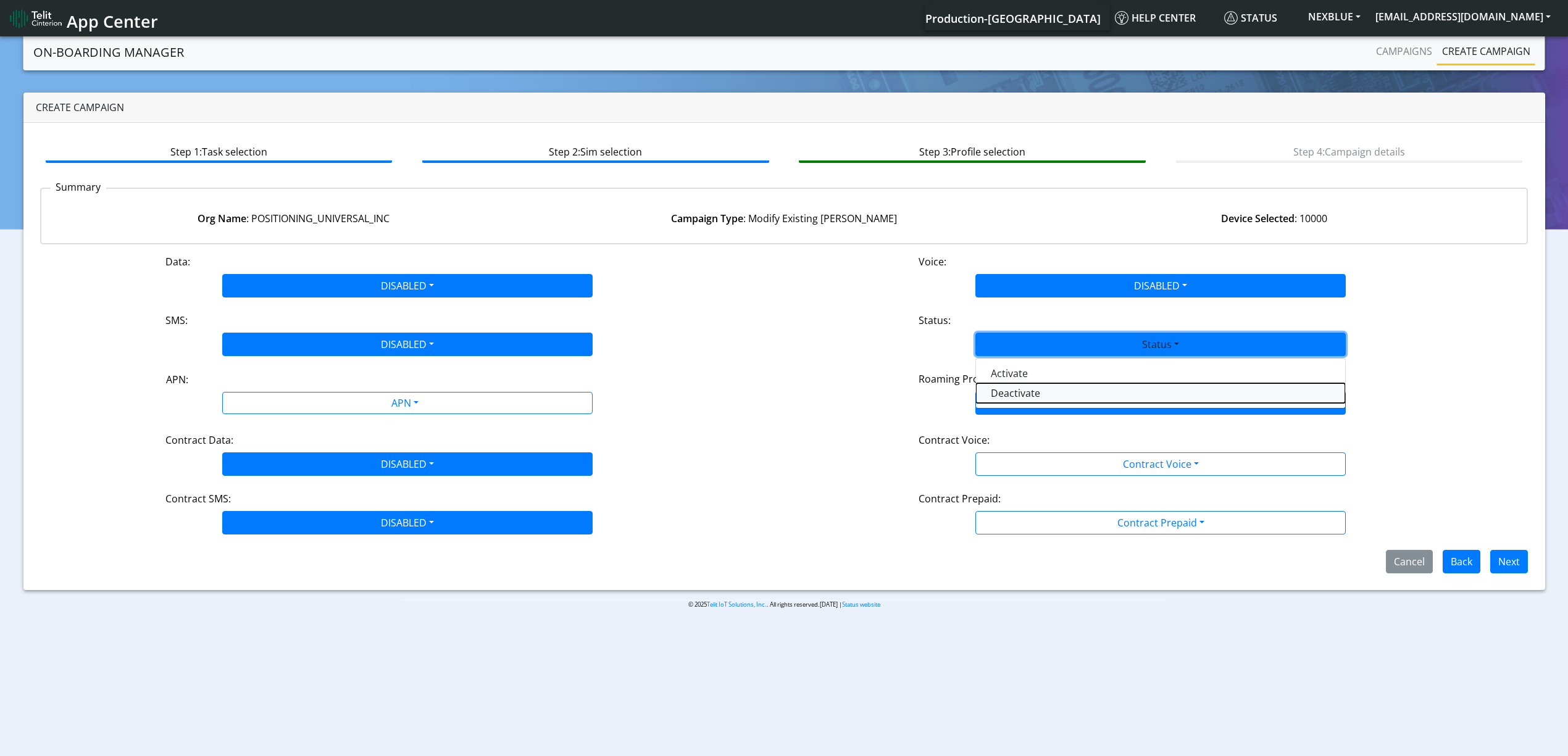
click at [1022, 384] on button "Deactivate" at bounding box center [1160, 393] width 369 height 20
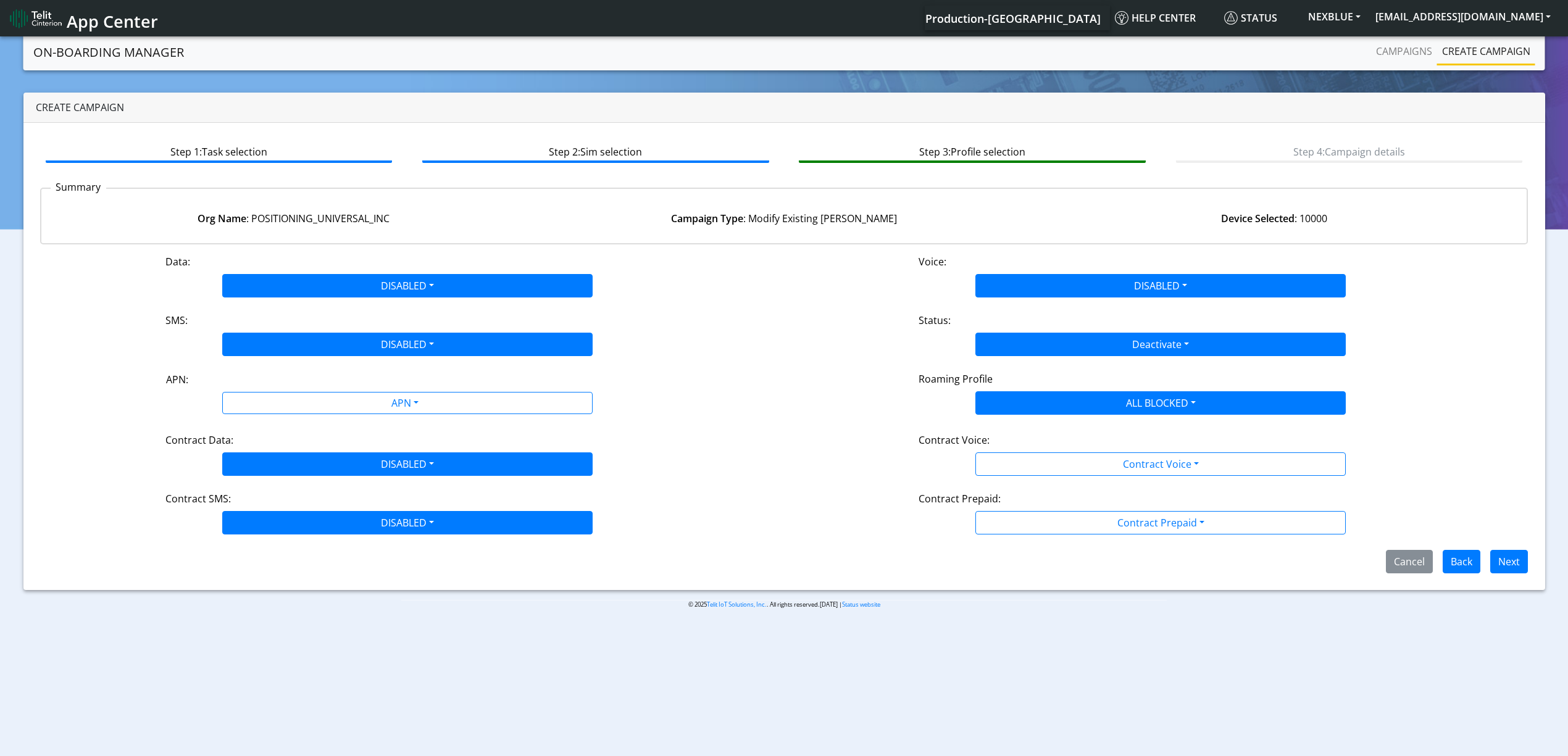
click at [1010, 451] on div "Contract Voice:" at bounding box center [1160, 442] width 503 height 20
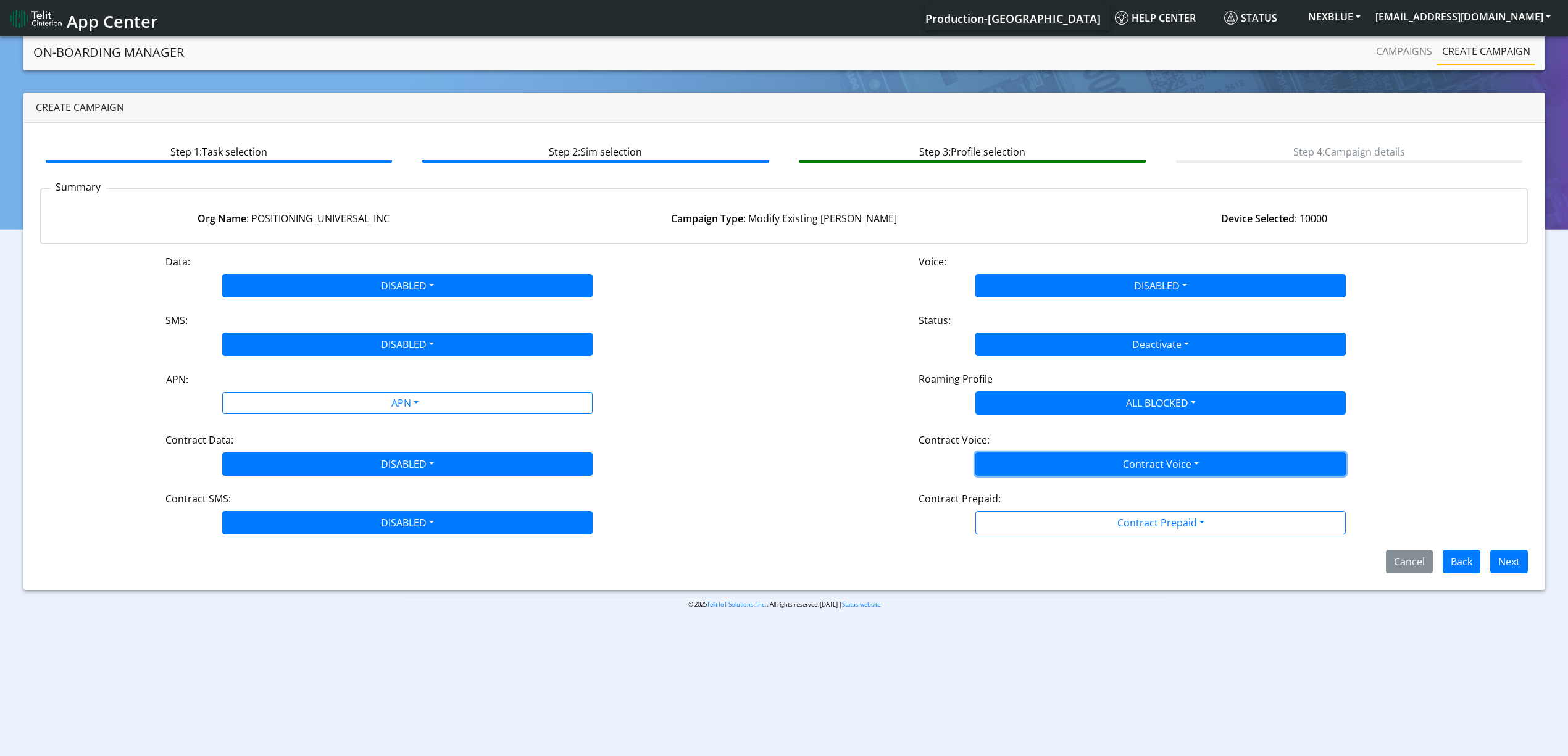
click at [1029, 463] on button "Contract Voice" at bounding box center [1160, 464] width 370 height 23
click at [1010, 501] on Voicedisabled-dropdown "Disabled" at bounding box center [1160, 493] width 369 height 20
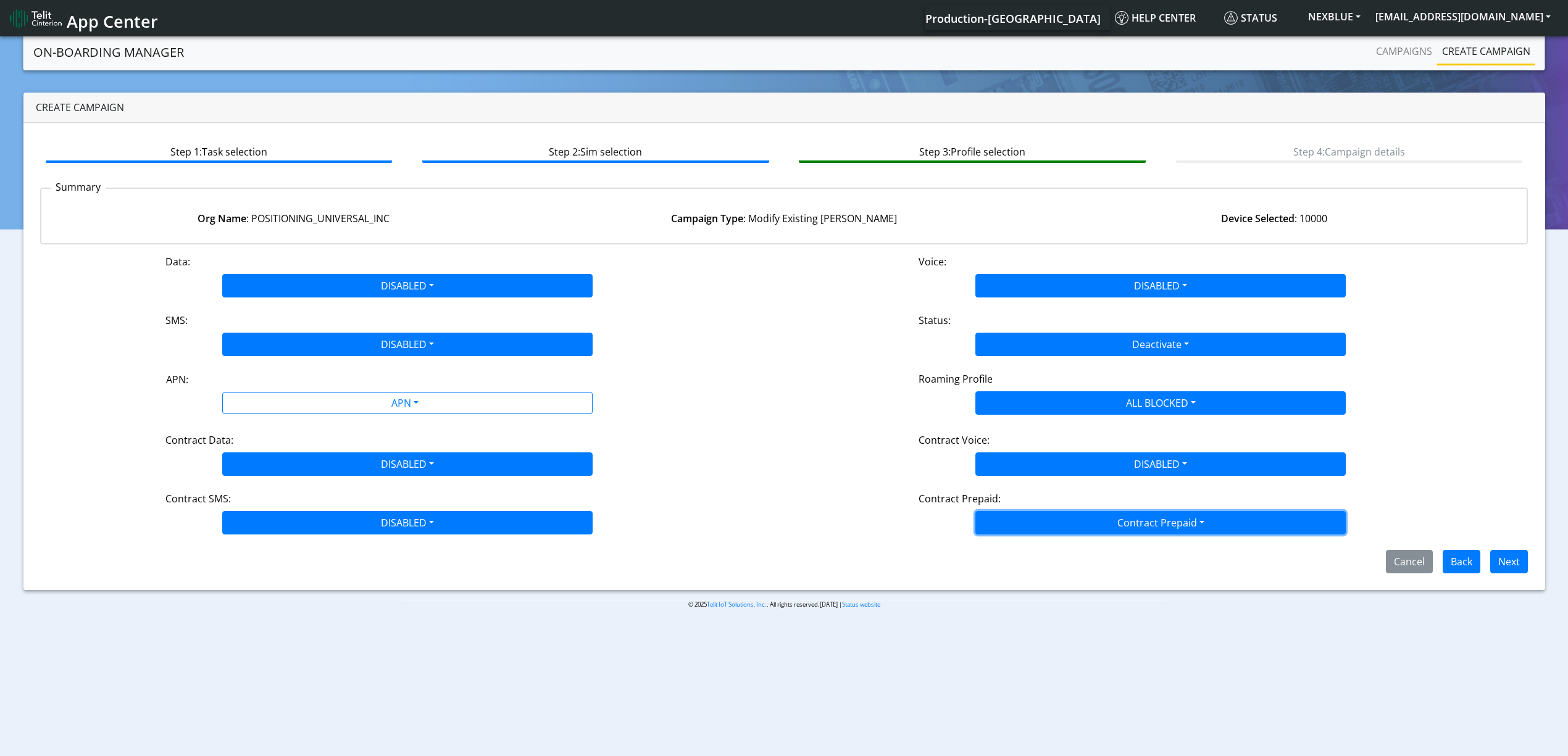
click at [1019, 514] on button "Contract Prepaid" at bounding box center [1160, 522] width 370 height 23
click at [1023, 571] on Prepaidnotprepaid-dropdown "No" at bounding box center [1160, 571] width 369 height 20
click at [1509, 562] on button "Next" at bounding box center [1508, 562] width 38 height 23
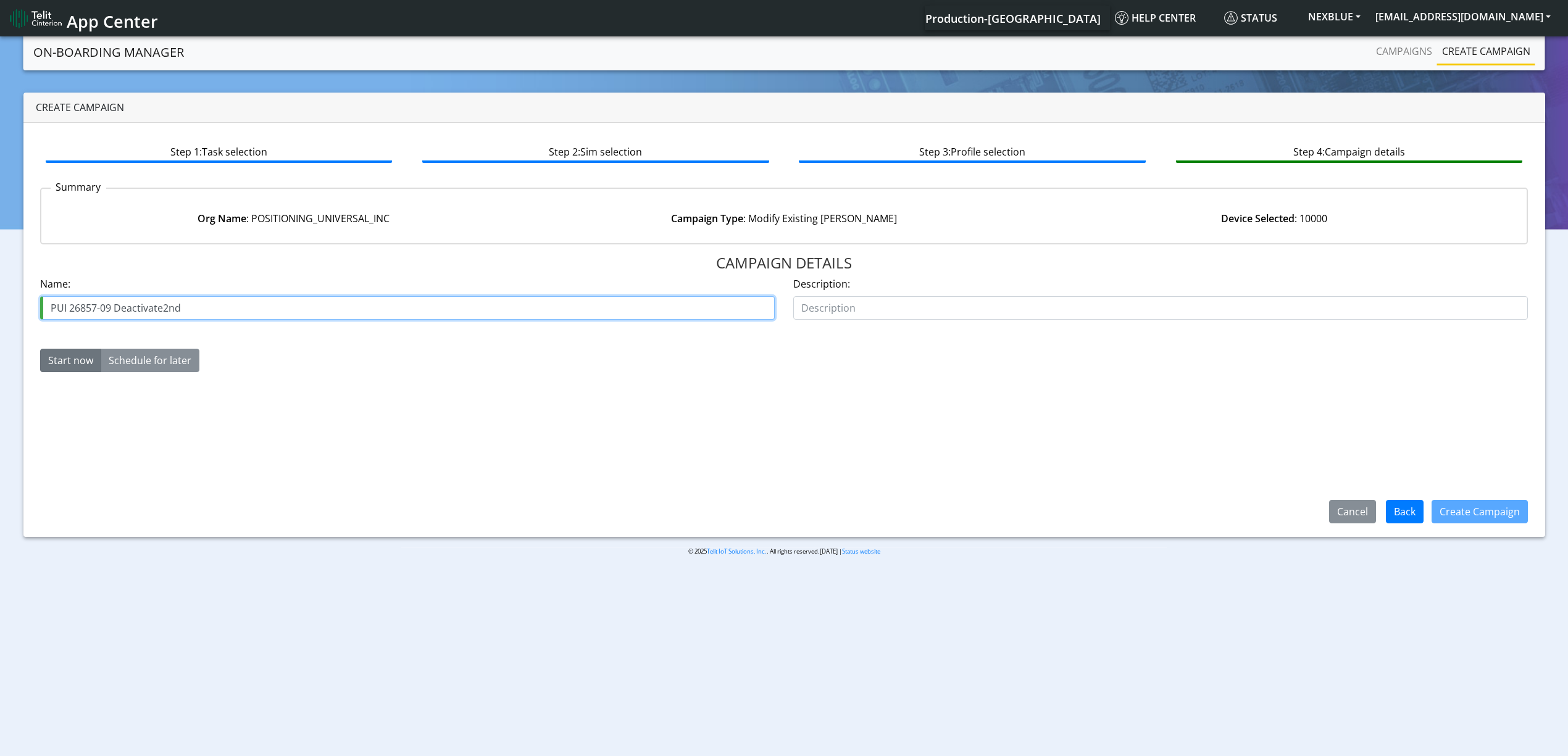
drag, startPoint x: 161, startPoint y: 309, endPoint x: 222, endPoint y: 305, distance: 61.1
click at [222, 305] on input "PUI 26857-09 Deactivate2nd" at bounding box center [407, 308] width 735 height 23
type input "PUI 26857-09 Deactivate3RD"
click at [1502, 507] on button "Create Campaign" at bounding box center [1480, 512] width 96 height 23
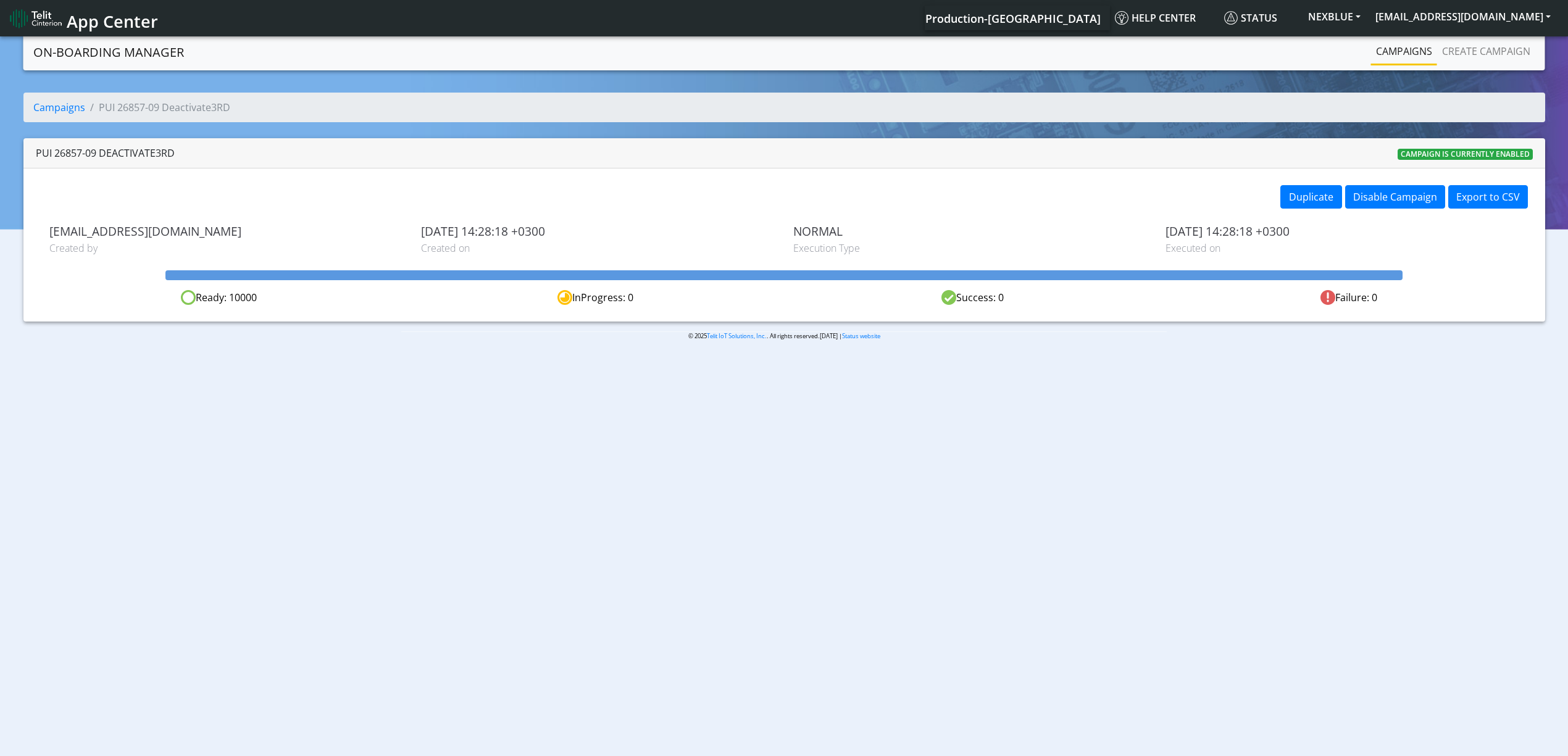
click at [1404, 57] on link "Campaigns" at bounding box center [1404, 51] width 66 height 25
